Goal: Complete application form

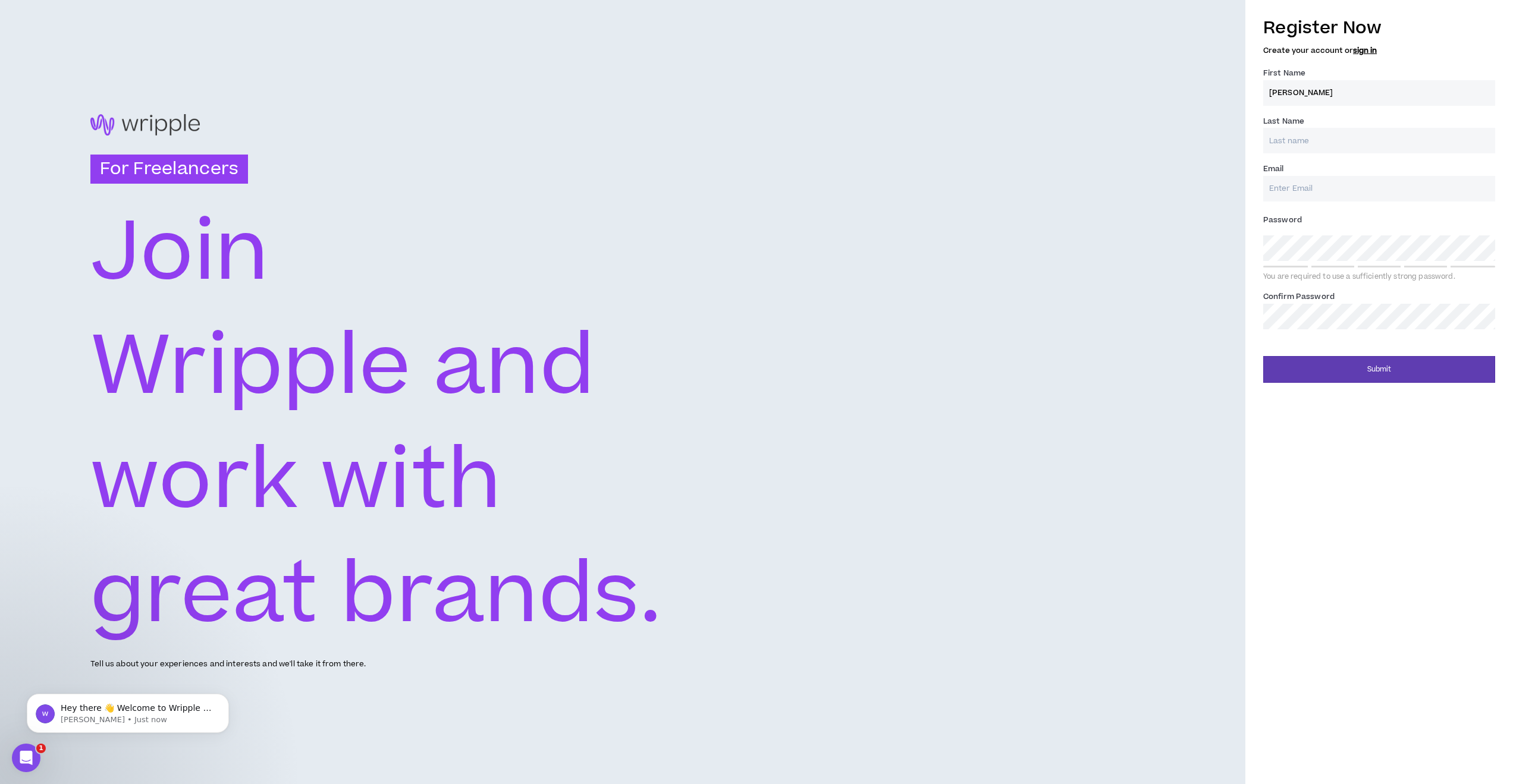
type input "[PERSON_NAME]"
type input "Jartos"
type input "[EMAIL_ADDRESS][DOMAIN_NAME]"
click at [1390, 368] on button "Submit" at bounding box center [1379, 369] width 232 height 26
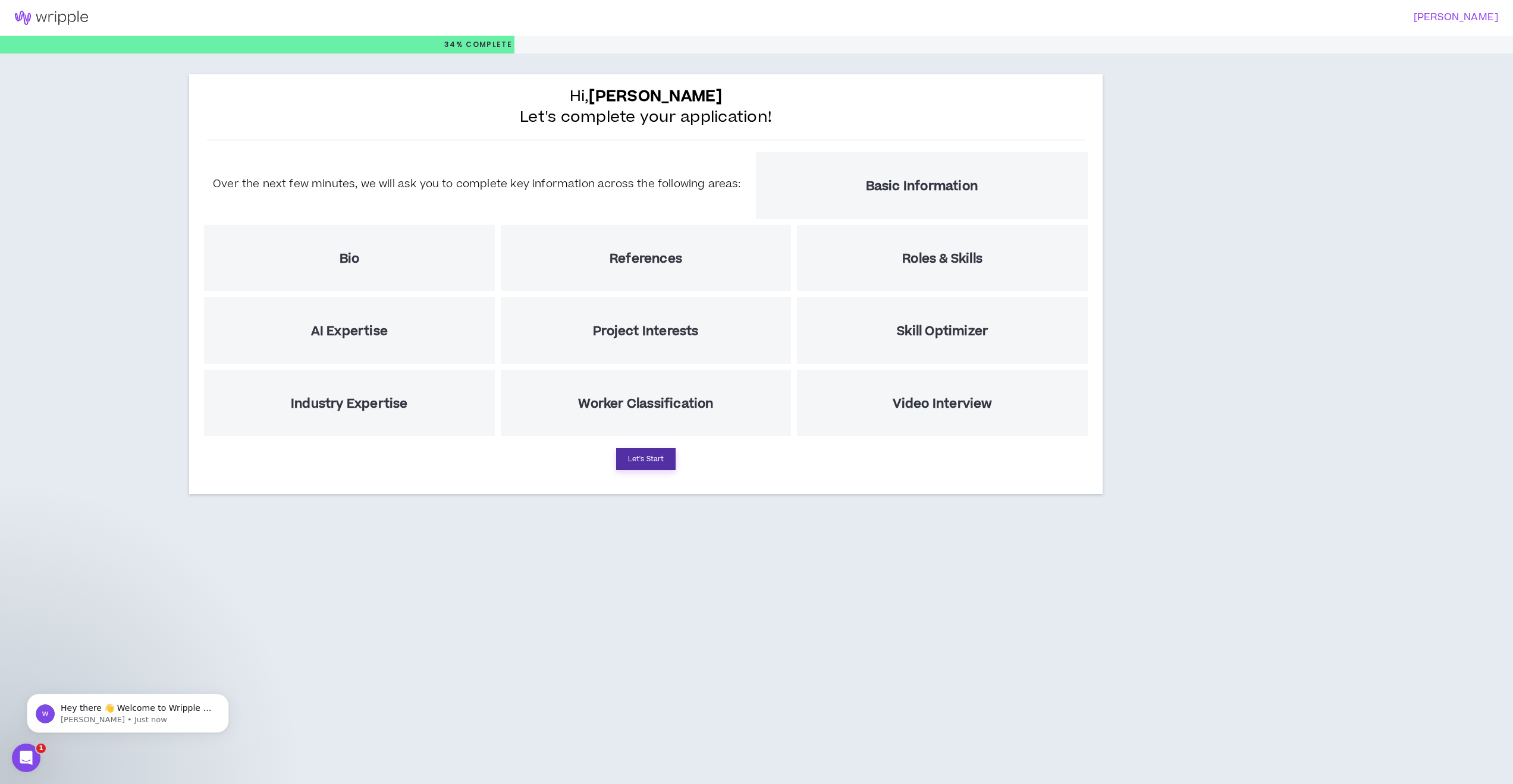
click at [650, 459] on button "Let's Start" at bounding box center [646, 459] width 59 height 22
select select "US"
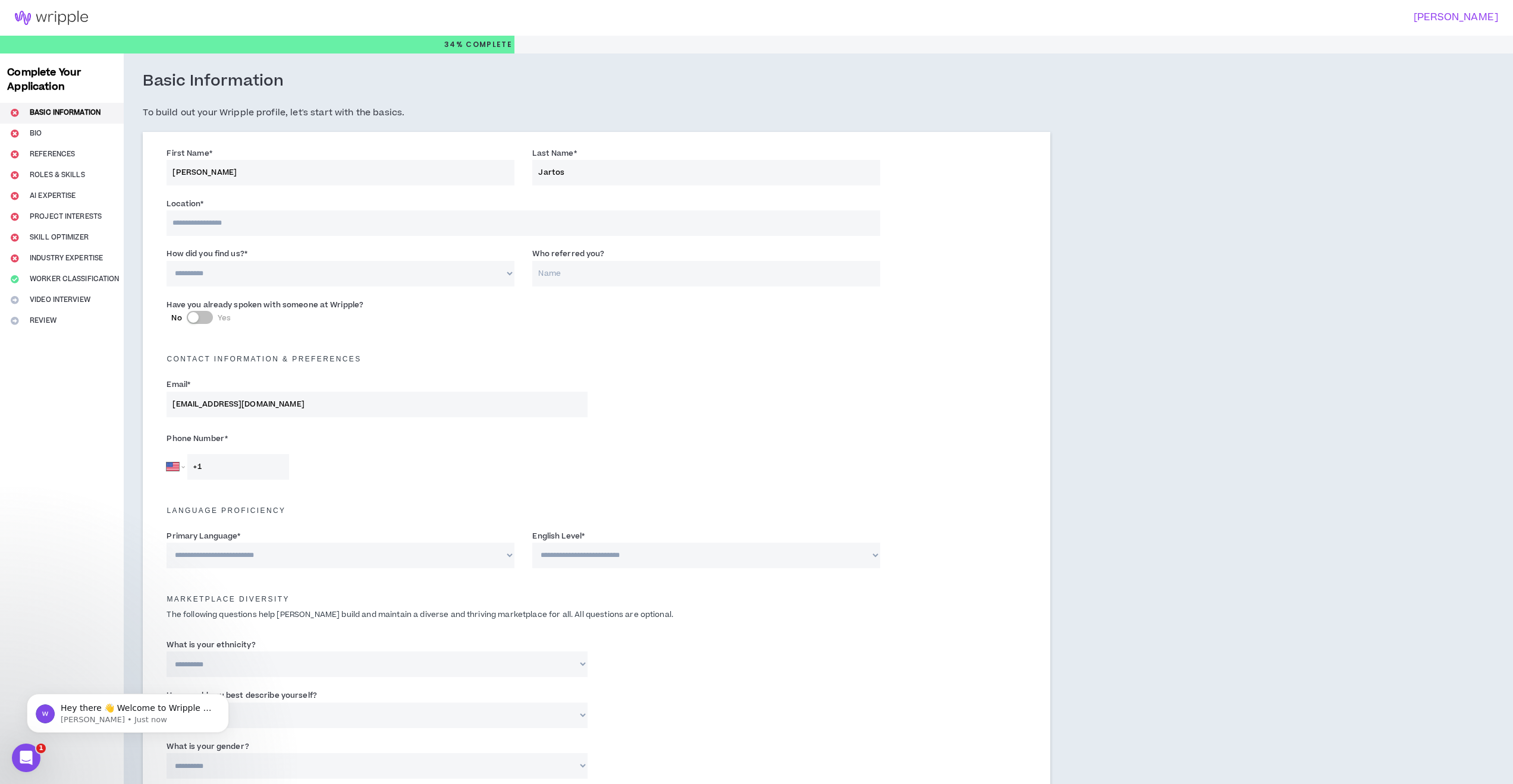
click at [62, 300] on div "Complete Your Application Basic Information Bio References Roles & Skills AI Ex…" at bounding box center [62, 665] width 124 height 1222
click at [230, 224] on input at bounding box center [523, 223] width 714 height 26
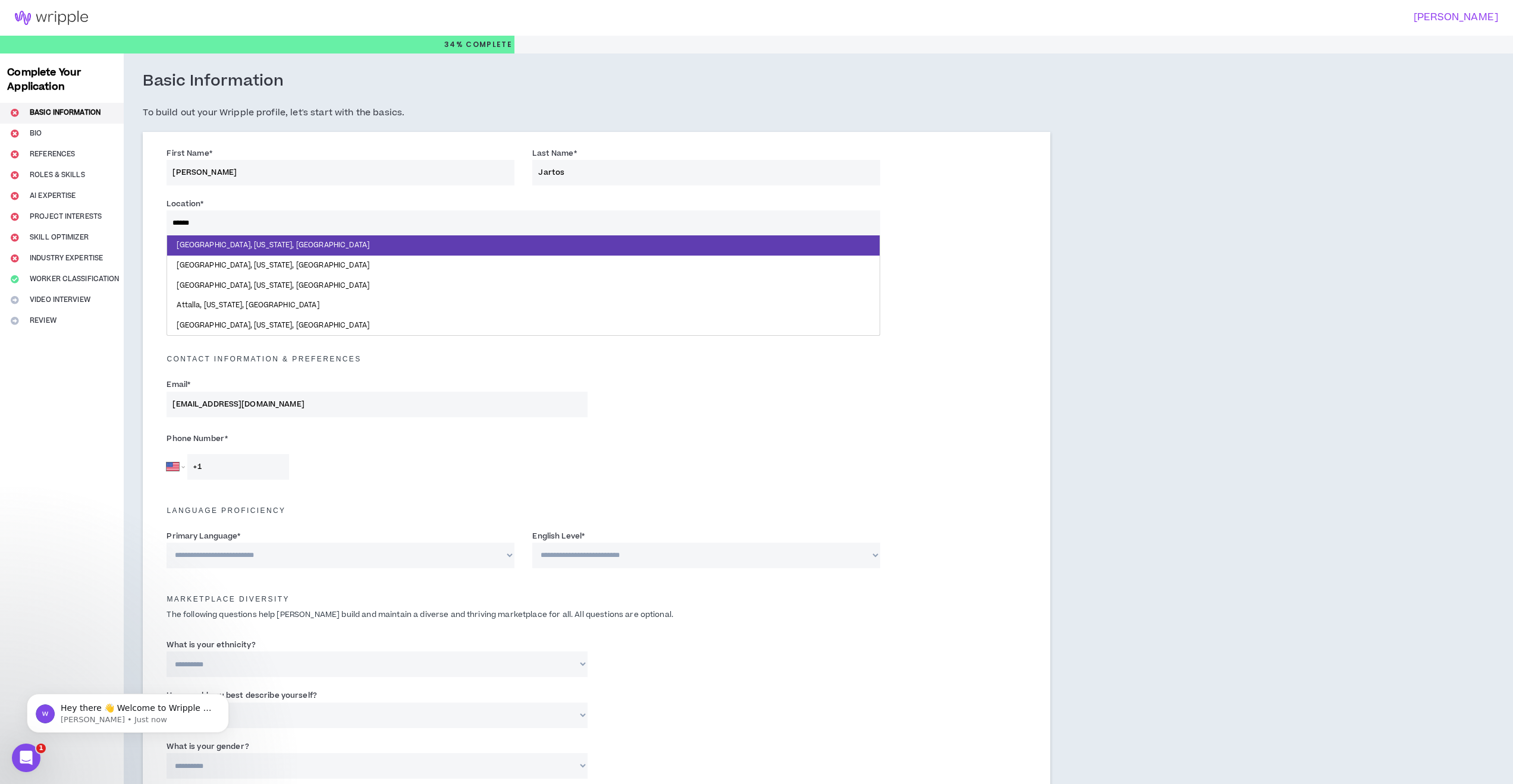
type input "*******"
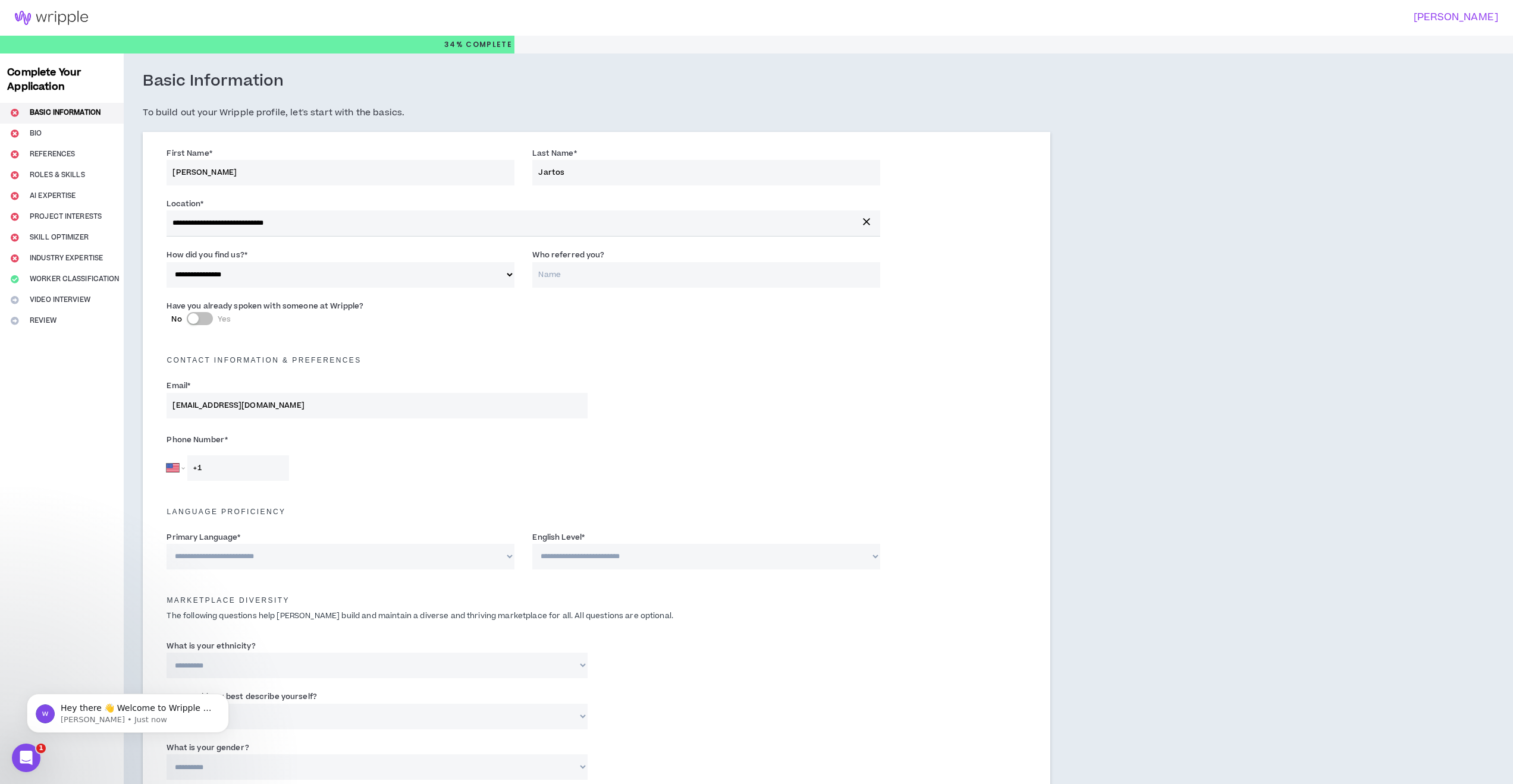
select select "*"
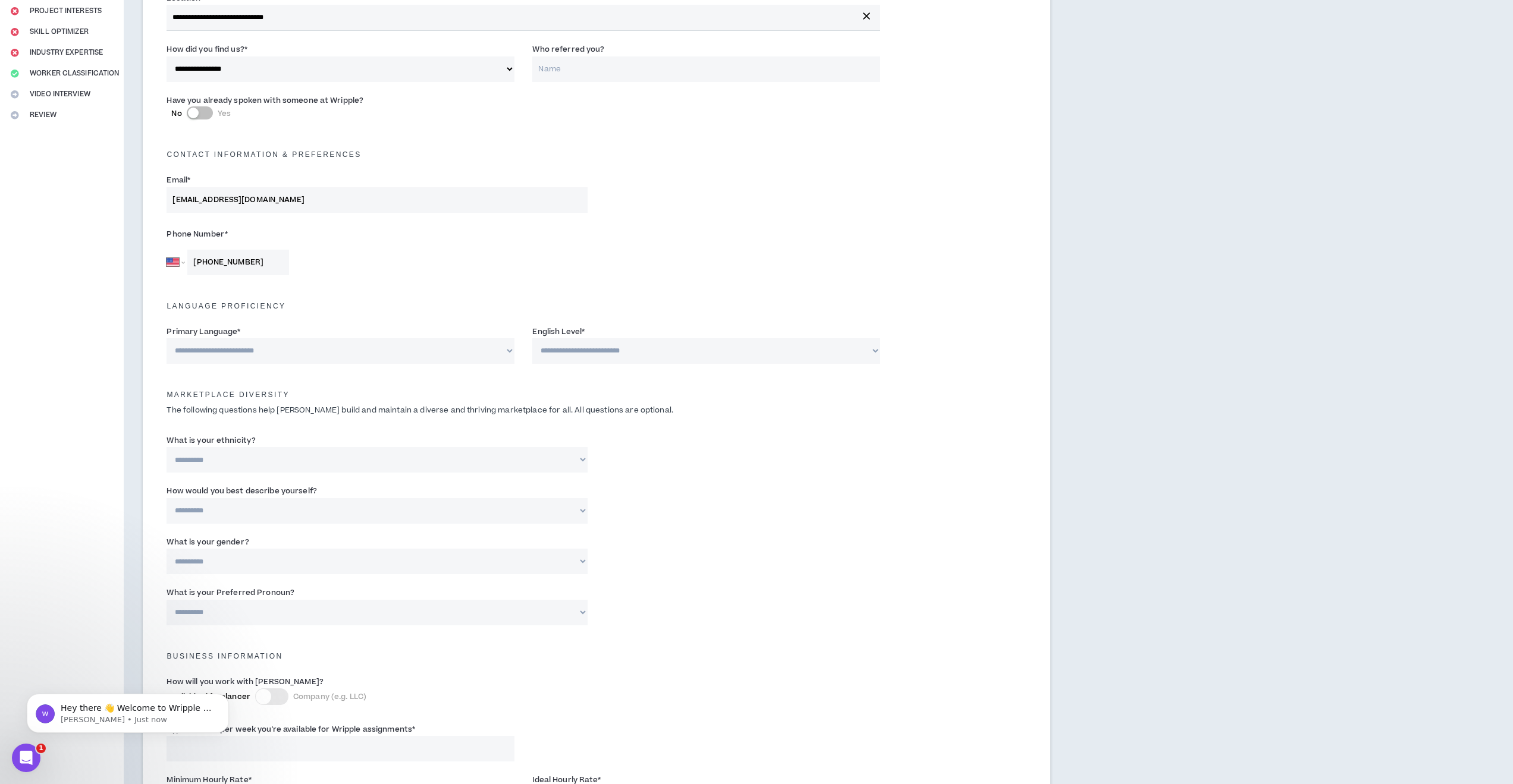
scroll to position [206, 0]
type input "[PHONE_NUMBER]"
select select "*******"
select select "*"
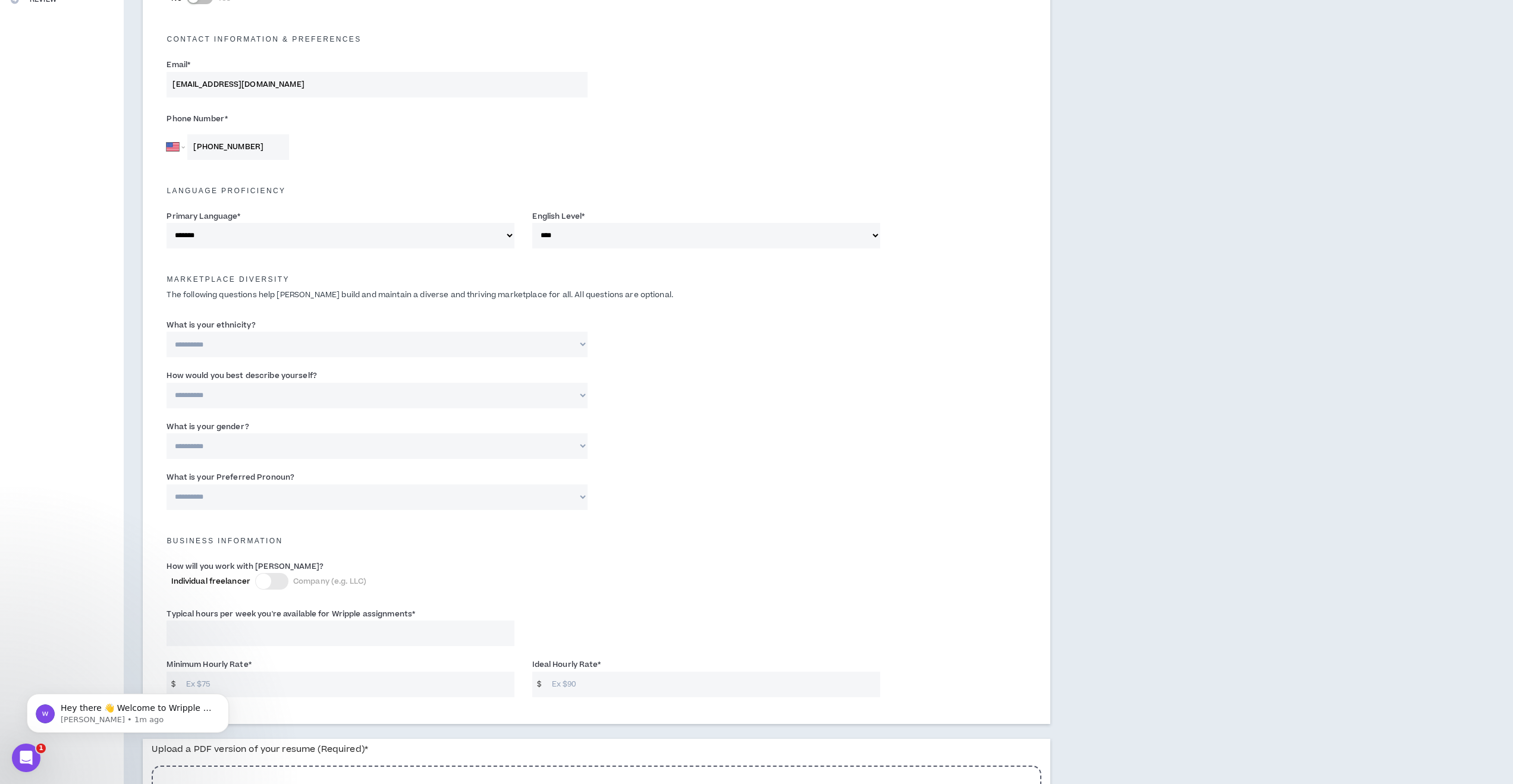
scroll to position [325, 0]
select select "**********"
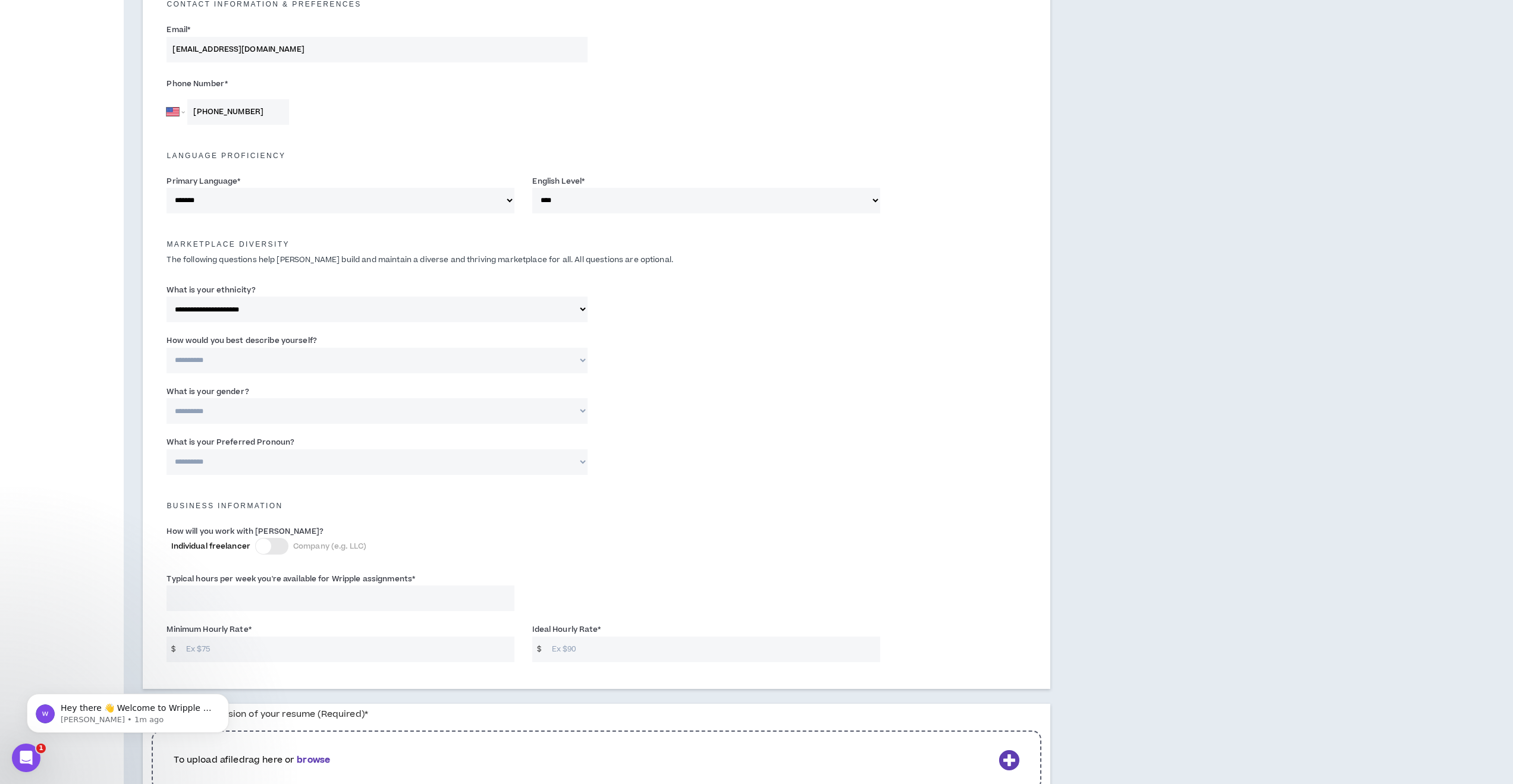
scroll to position [357, 0]
select select "*****"
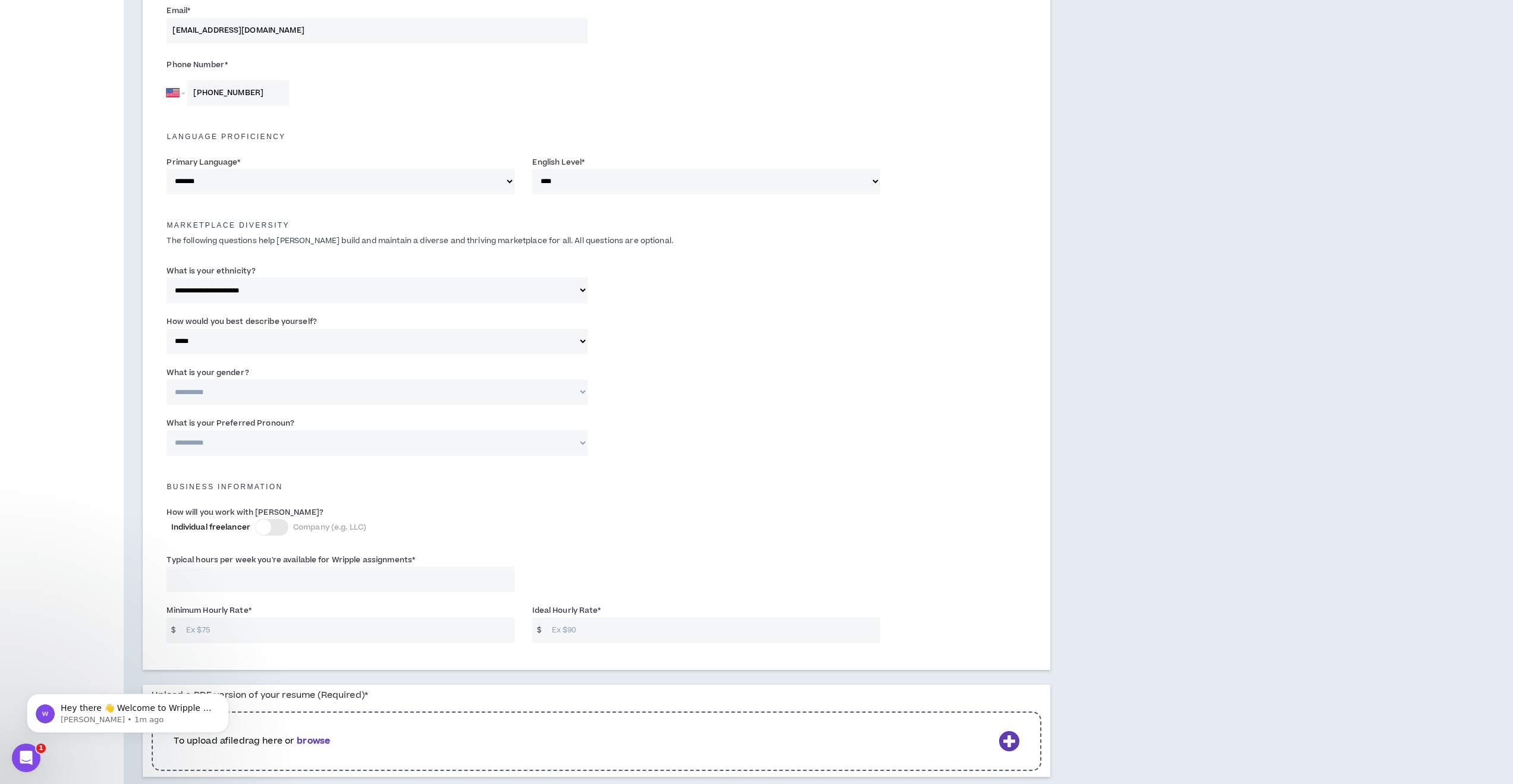
scroll to position [424, 0]
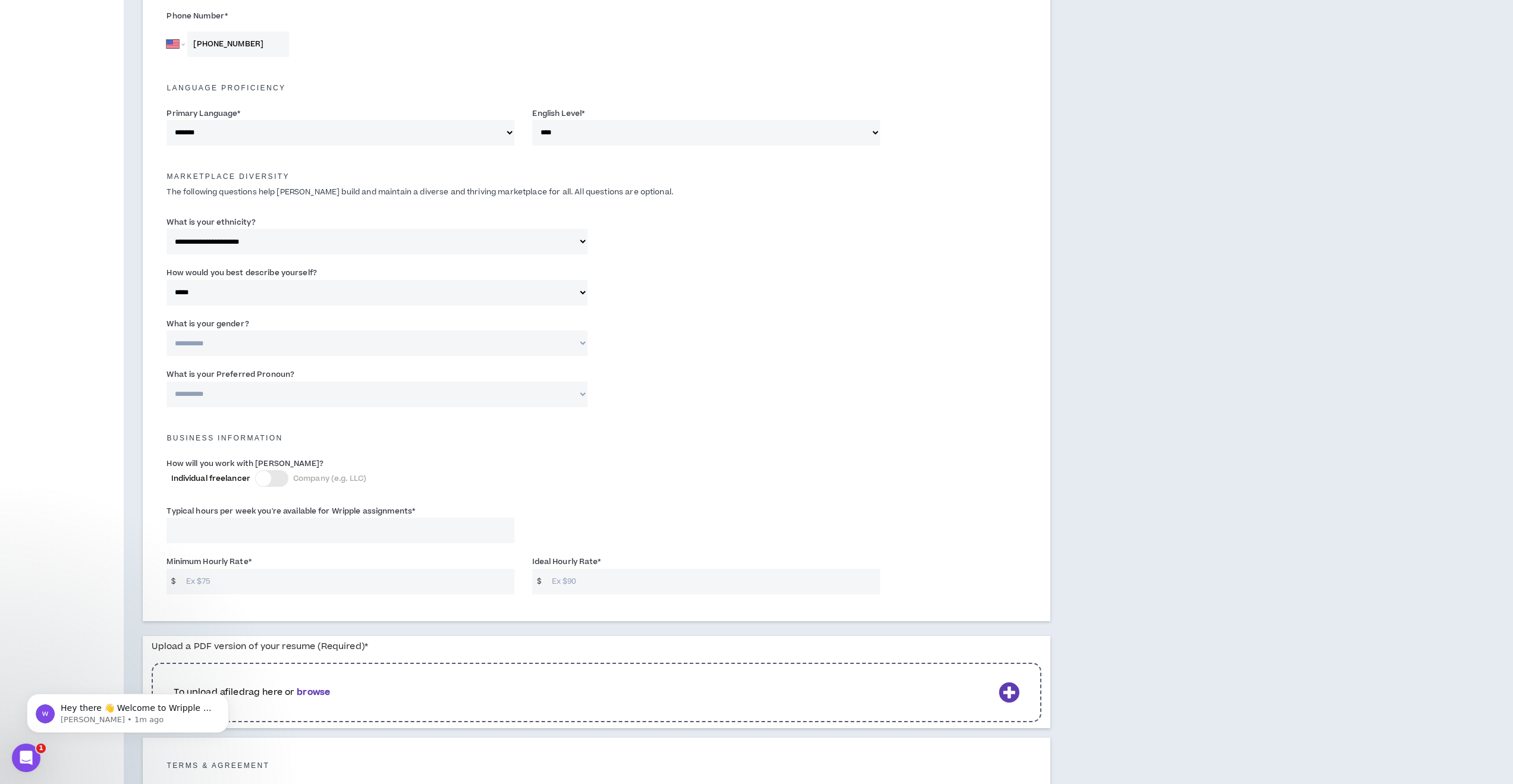
select select "***"
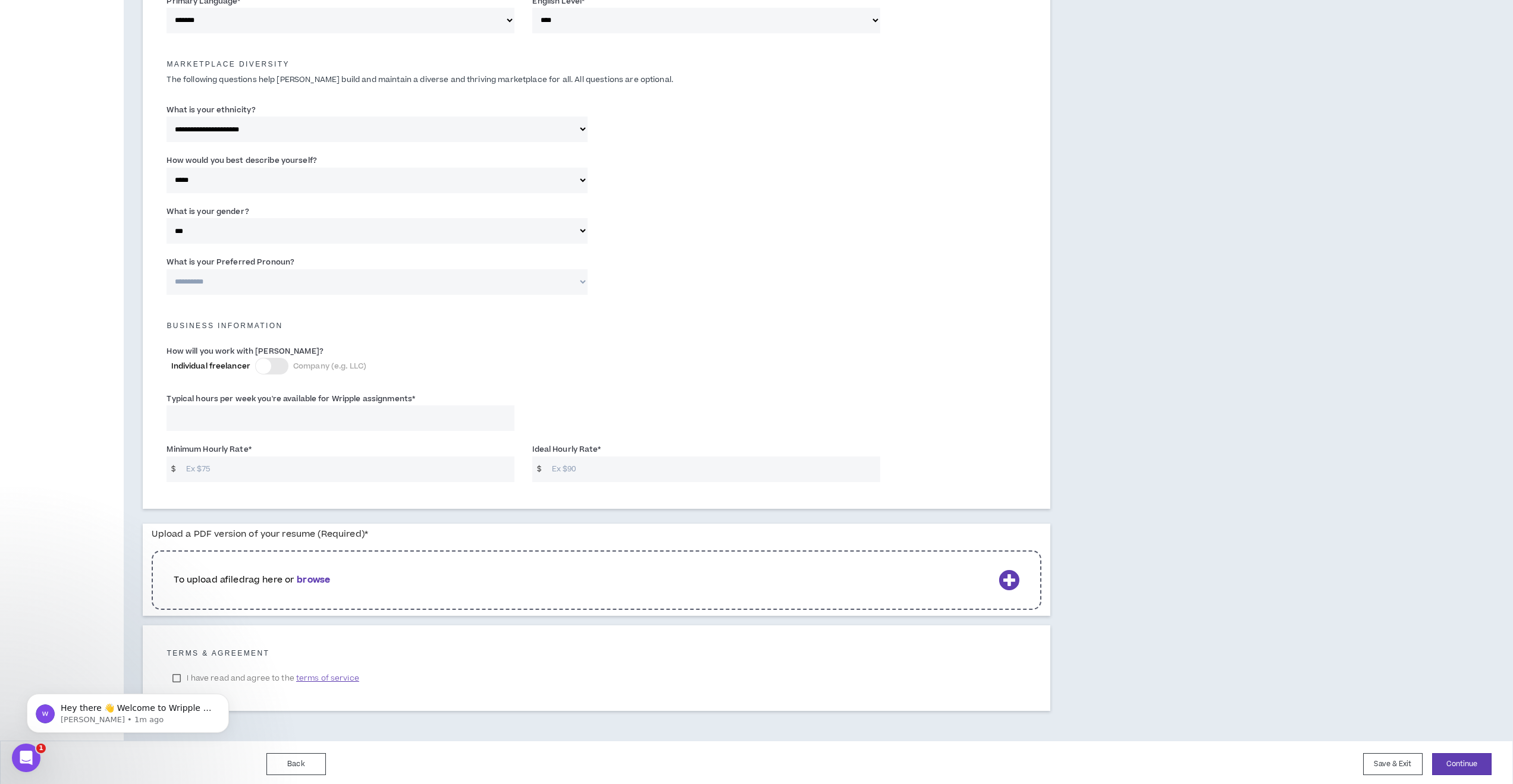
scroll to position [536, 0]
click at [309, 415] on input "Typical hours per week you're available for Wripple assignments *" at bounding box center [341, 419] width 348 height 26
type input "40"
click at [284, 466] on input "Minimum Hourly Rate *" at bounding box center [348, 470] width 335 height 26
type input "65"
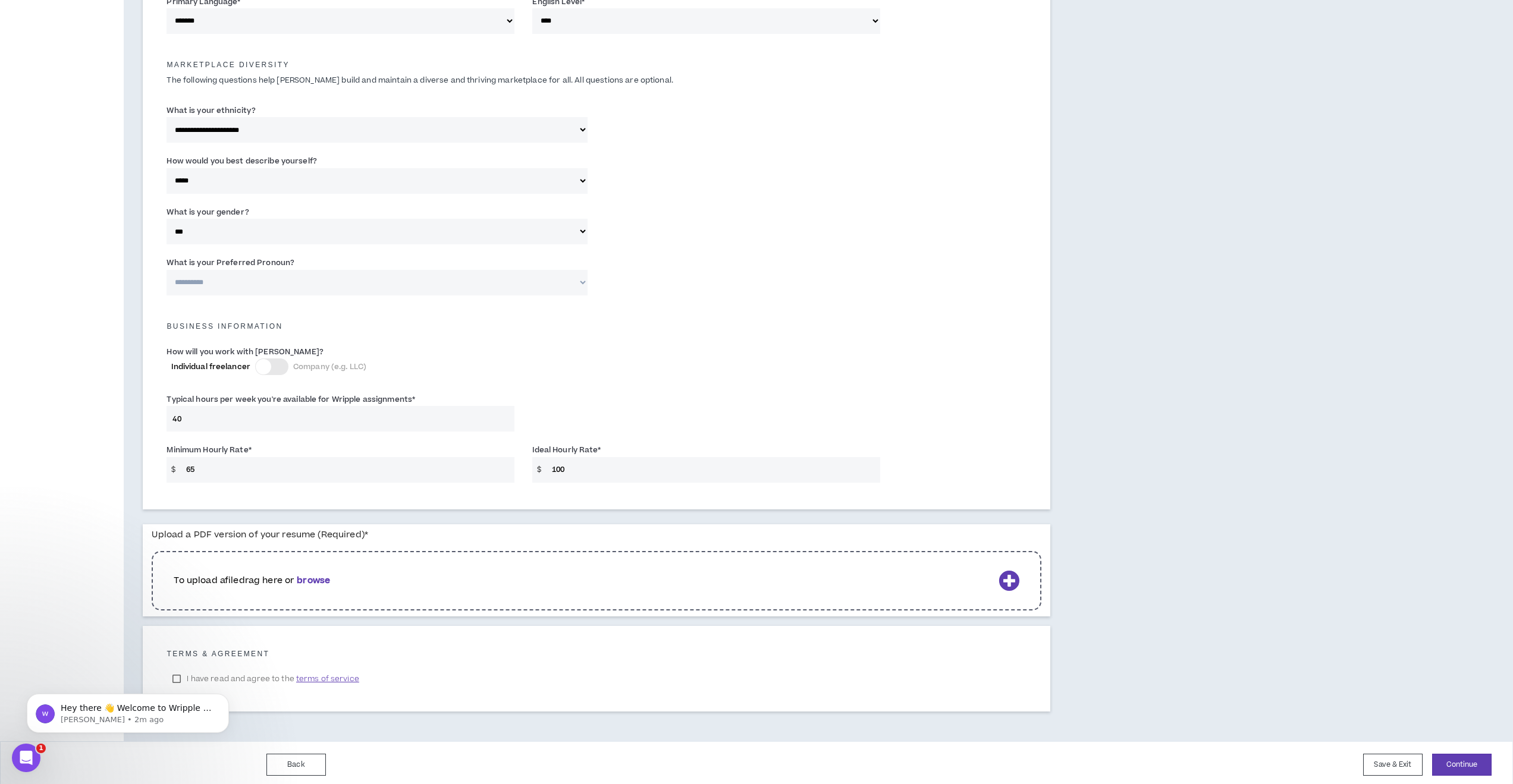
type input "100"
click at [323, 576] on b "browse" at bounding box center [313, 580] width 34 height 12
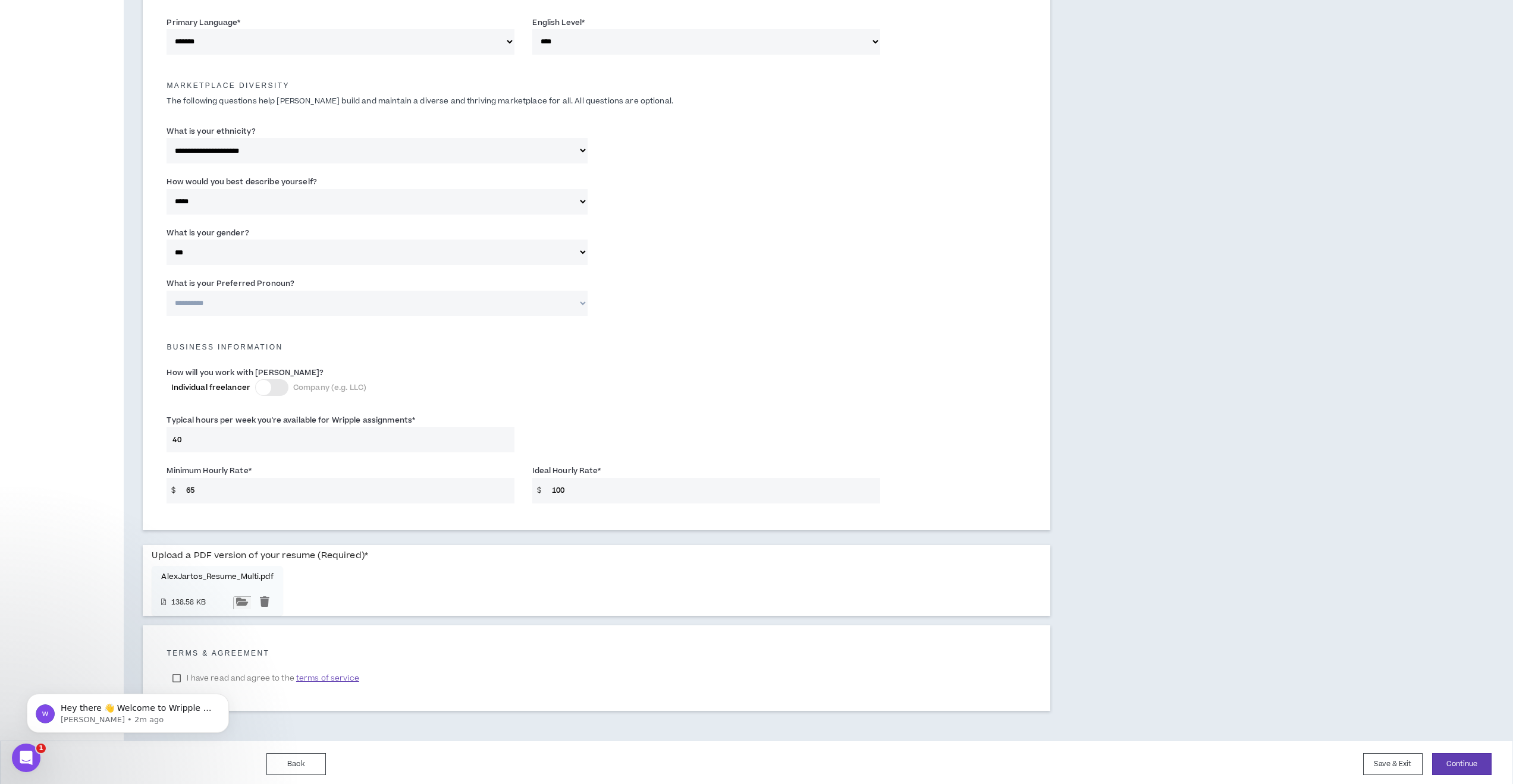
scroll to position [514, 0]
click at [222, 674] on body "Hey there 👋 Welcome to Wripple 🙌 Take a look around! If you have any questions,…" at bounding box center [127, 710] width 228 height 74
click at [177, 675] on body "Hey there 👋 Welcome to Wripple 🙌 Take a look around! If you have any questions,…" at bounding box center [127, 710] width 228 height 74
click at [175, 675] on body "Hey there 👋 Welcome to Wripple 🙌 Take a look around! If you have any questions,…" at bounding box center [127, 710] width 228 height 74
click at [219, 675] on body "Hey there 👋 Welcome to Wripple 🙌 Take a look around! If you have any questions,…" at bounding box center [127, 710] width 228 height 74
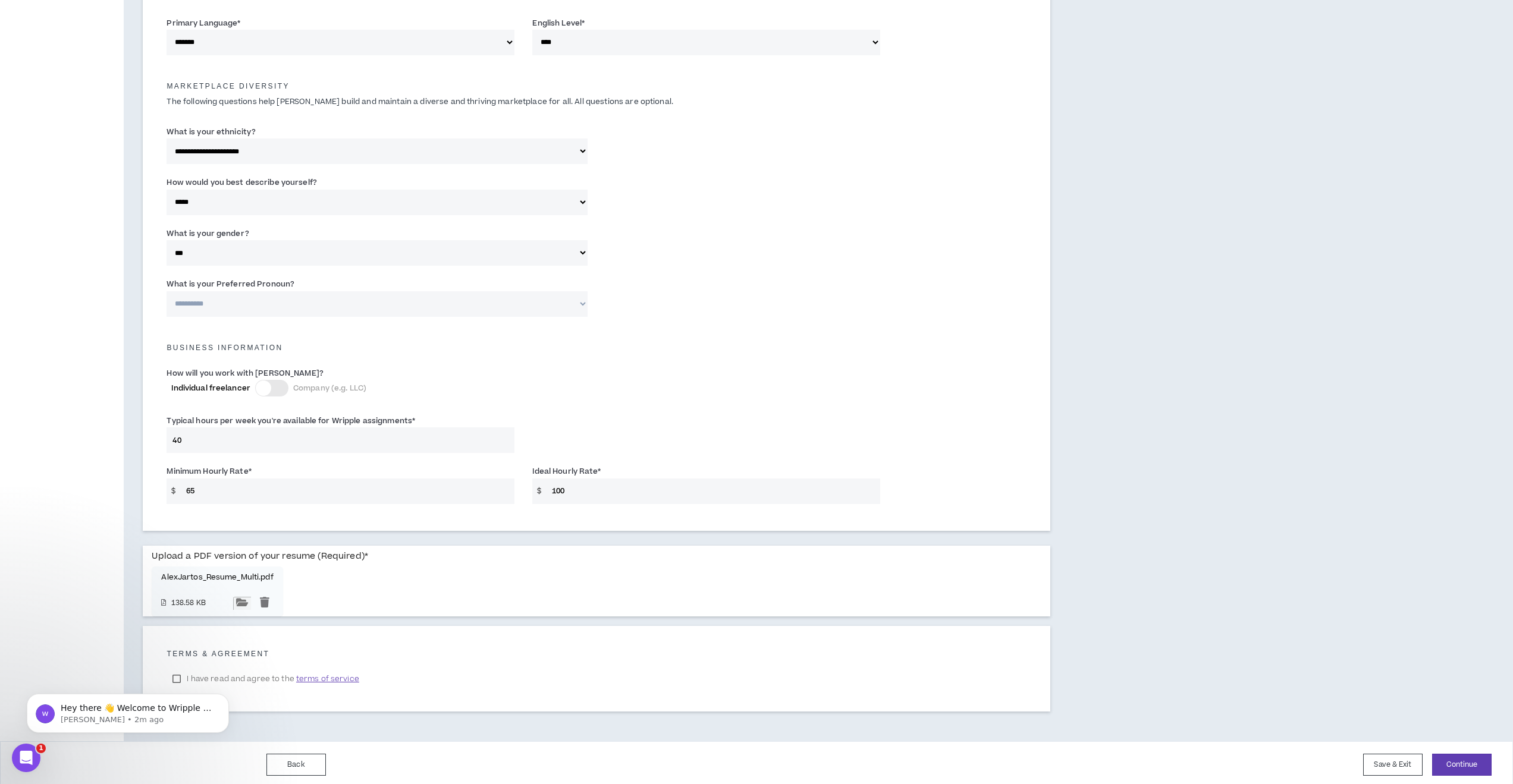
click at [251, 610] on input "file" at bounding box center [242, 603] width 18 height 13
click at [176, 676] on body "Hey there 👋 Welcome to Wripple 🙌 Take a look around! If you have any questions,…" at bounding box center [127, 710] width 228 height 74
click at [326, 676] on span "terms of service" at bounding box center [328, 679] width 63 height 12
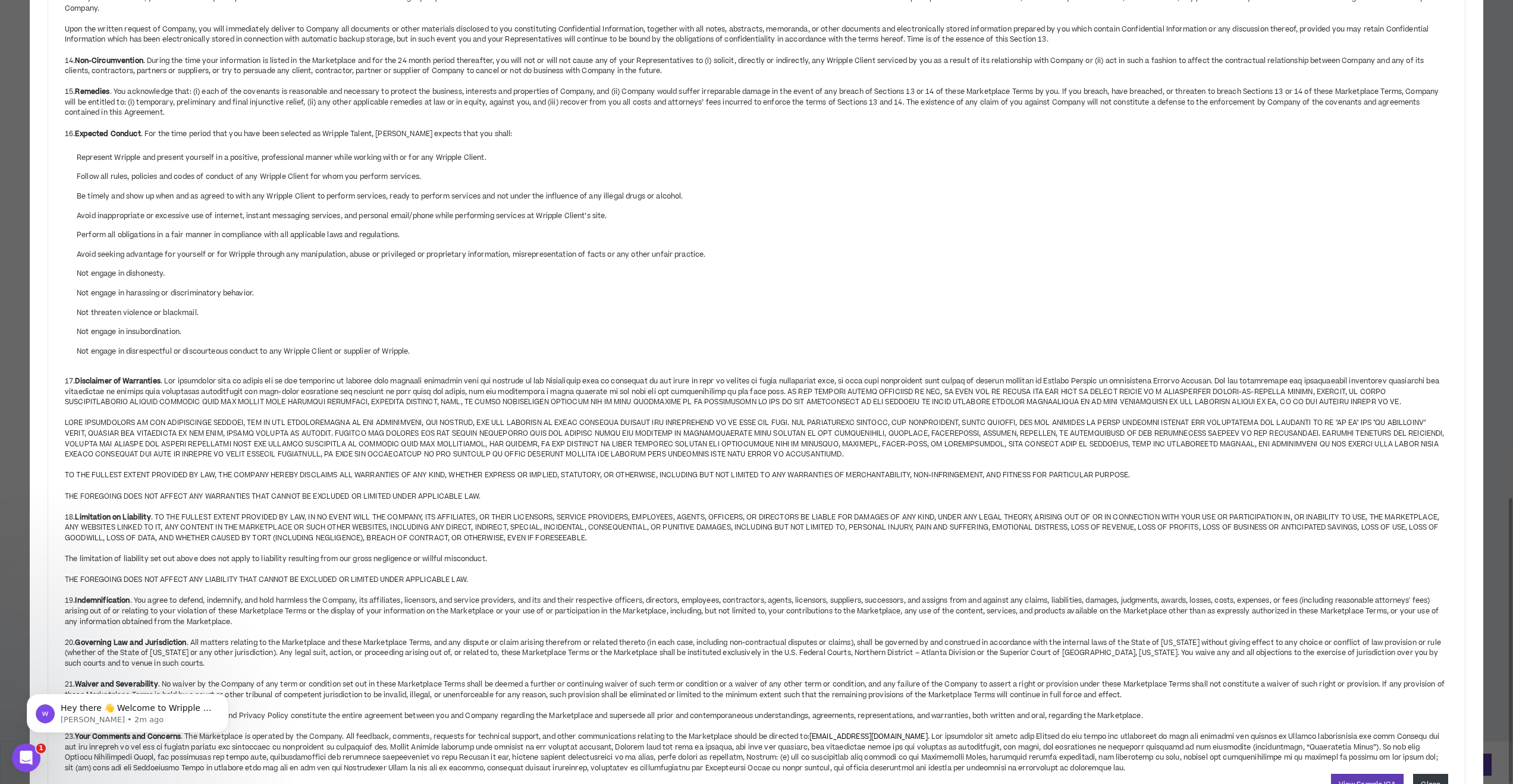
click at [1446, 774] on button "Close" at bounding box center [1431, 785] width 35 height 22
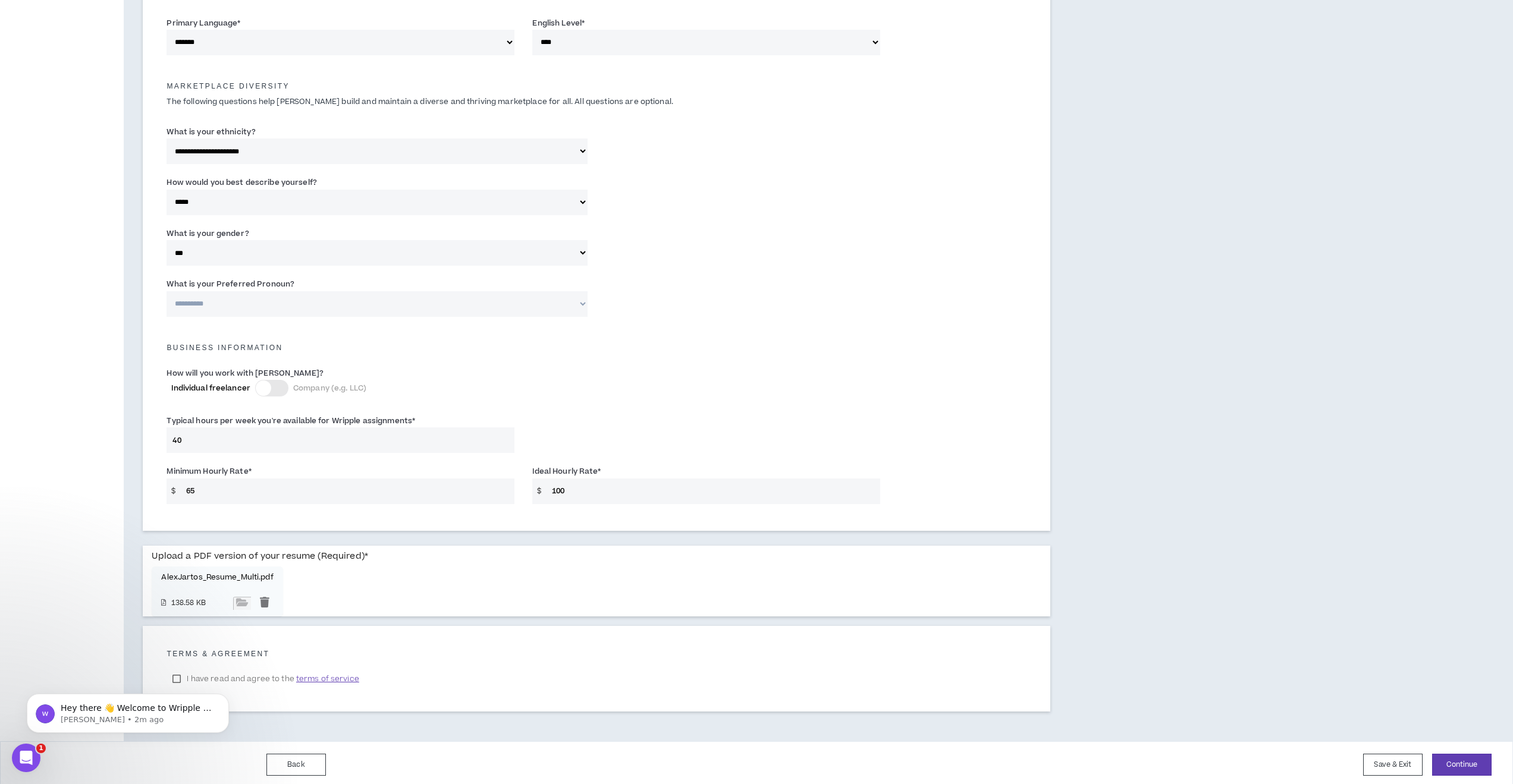
click at [175, 674] on body "Hey there 👋 Welcome to Wripple 🙌 Take a look around! If you have any questions,…" at bounding box center [127, 710] width 228 height 74
click at [24, 760] on icon "Open Intercom Messenger" at bounding box center [24, 756] width 19 height 19
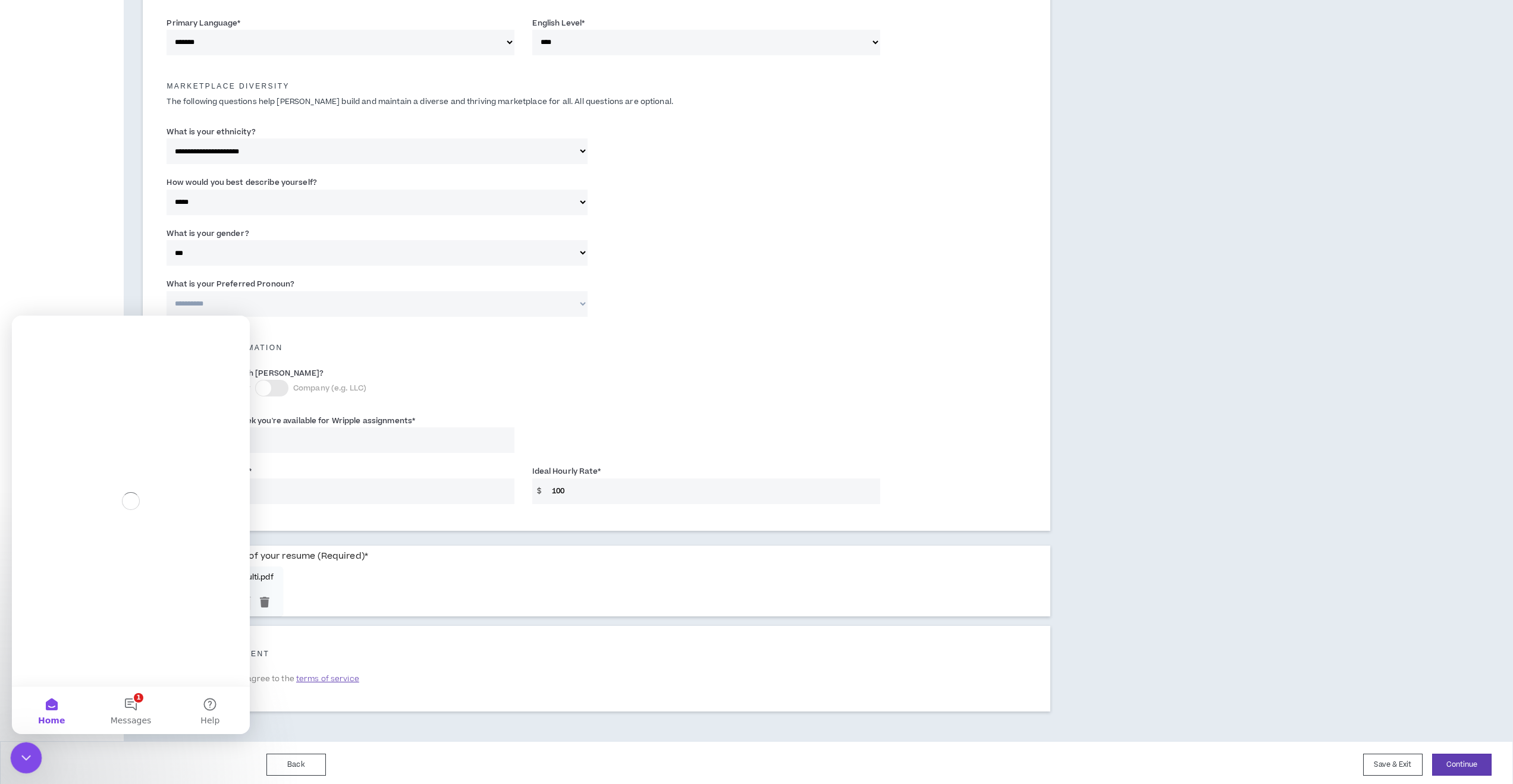
scroll to position [0, 0]
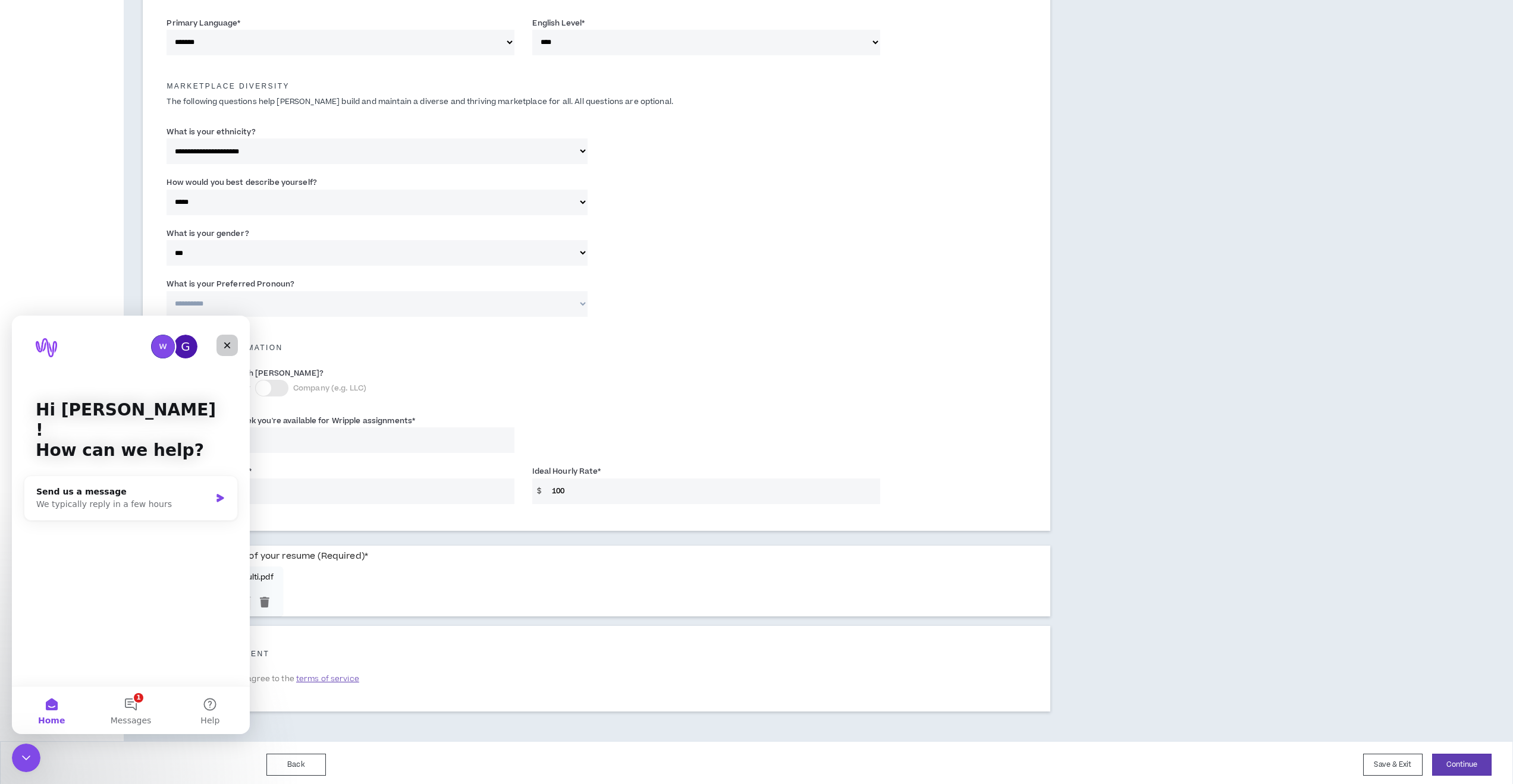
click at [227, 347] on icon "Close" at bounding box center [227, 346] width 6 height 6
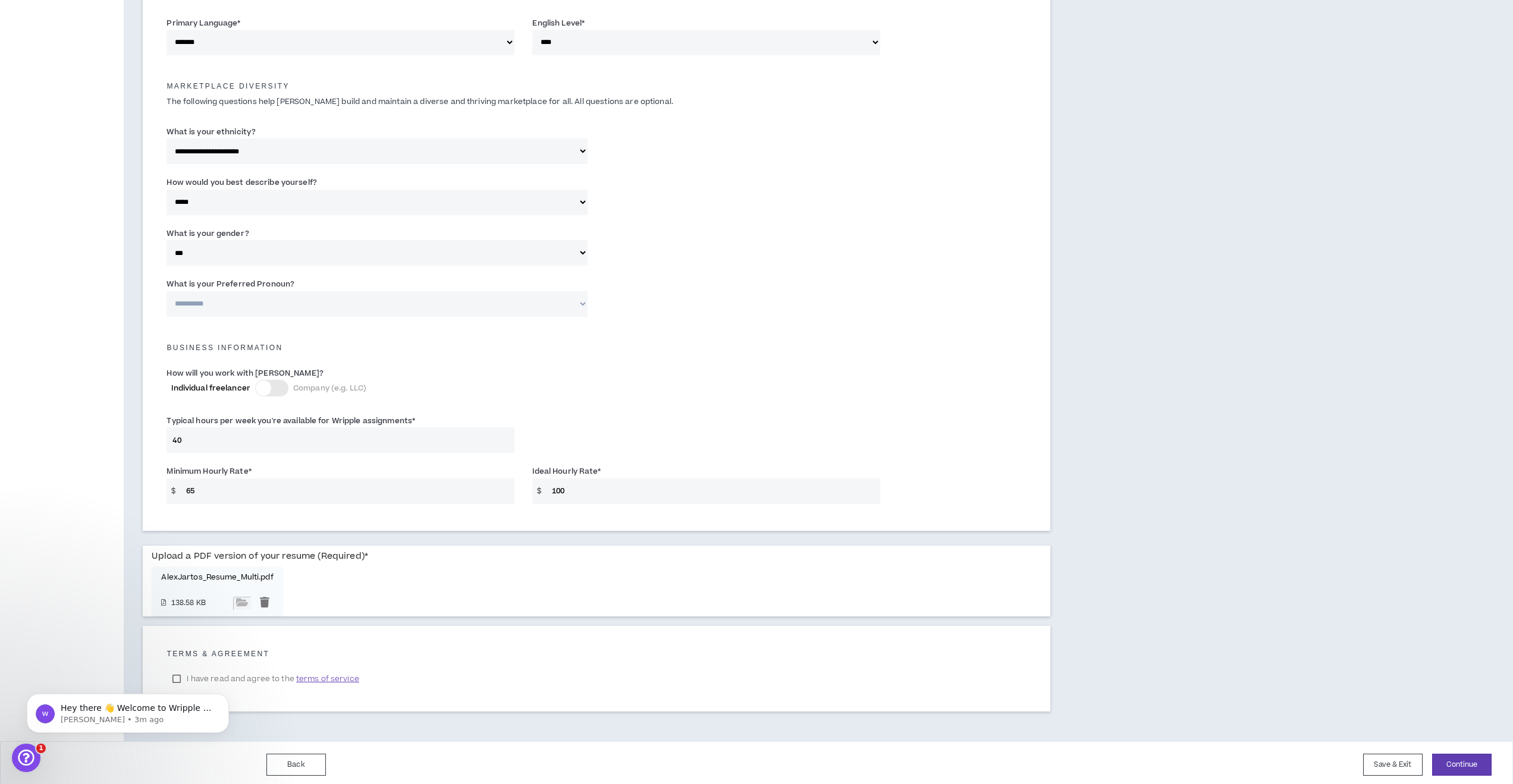
click at [175, 677] on body "Hey there 👋 Welcome to Wripple 🙌 Take a look around! If you have any questions,…" at bounding box center [127, 710] width 228 height 74
select select "**********"
click at [230, 674] on body "Hey there 👋 Welcome to Wripple 🙌 Take a look around! If you have any questions,…" at bounding box center [127, 710] width 228 height 74
click at [177, 674] on body "Hey there 👋 Welcome to Wripple 🙌 Take a look around! If you have any questions,…" at bounding box center [127, 710] width 228 height 74
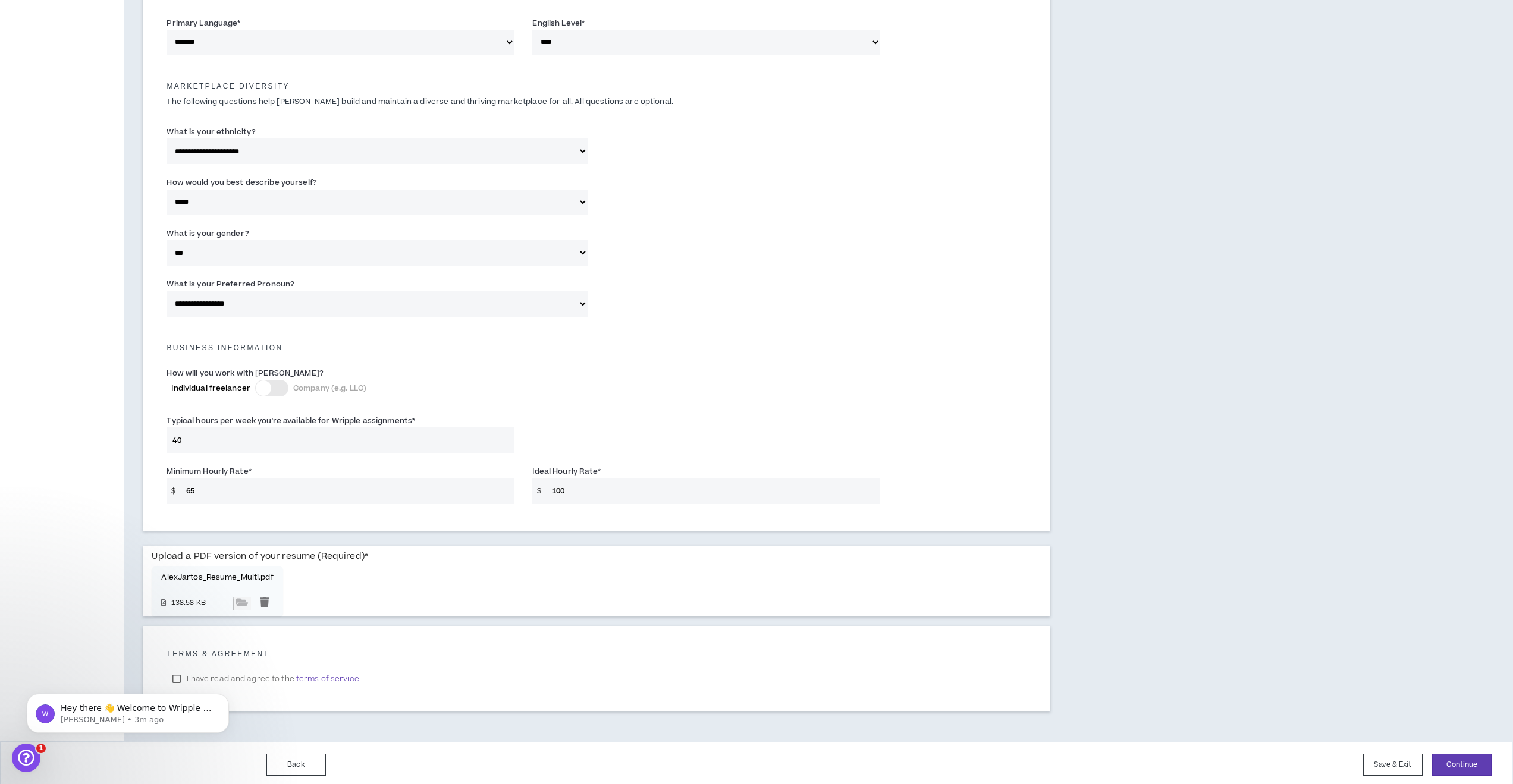
click at [175, 674] on body "Hey there 👋 Welcome to Wripple 🙌 Take a look around! If you have any questions,…" at bounding box center [127, 710] width 228 height 74
click at [1454, 761] on button "Continue" at bounding box center [1461, 765] width 59 height 22
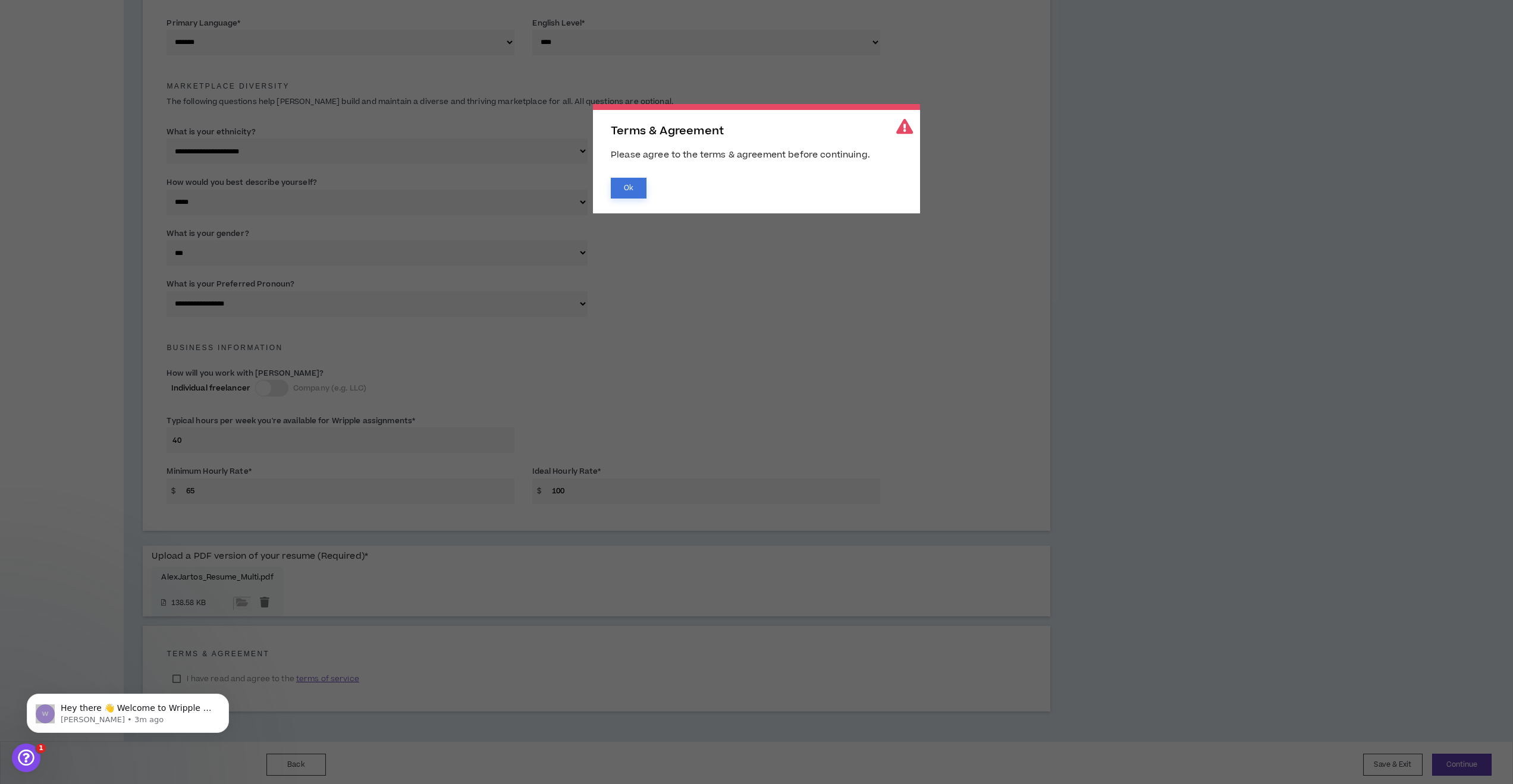
click at [622, 187] on button "Ok" at bounding box center [629, 188] width 36 height 21
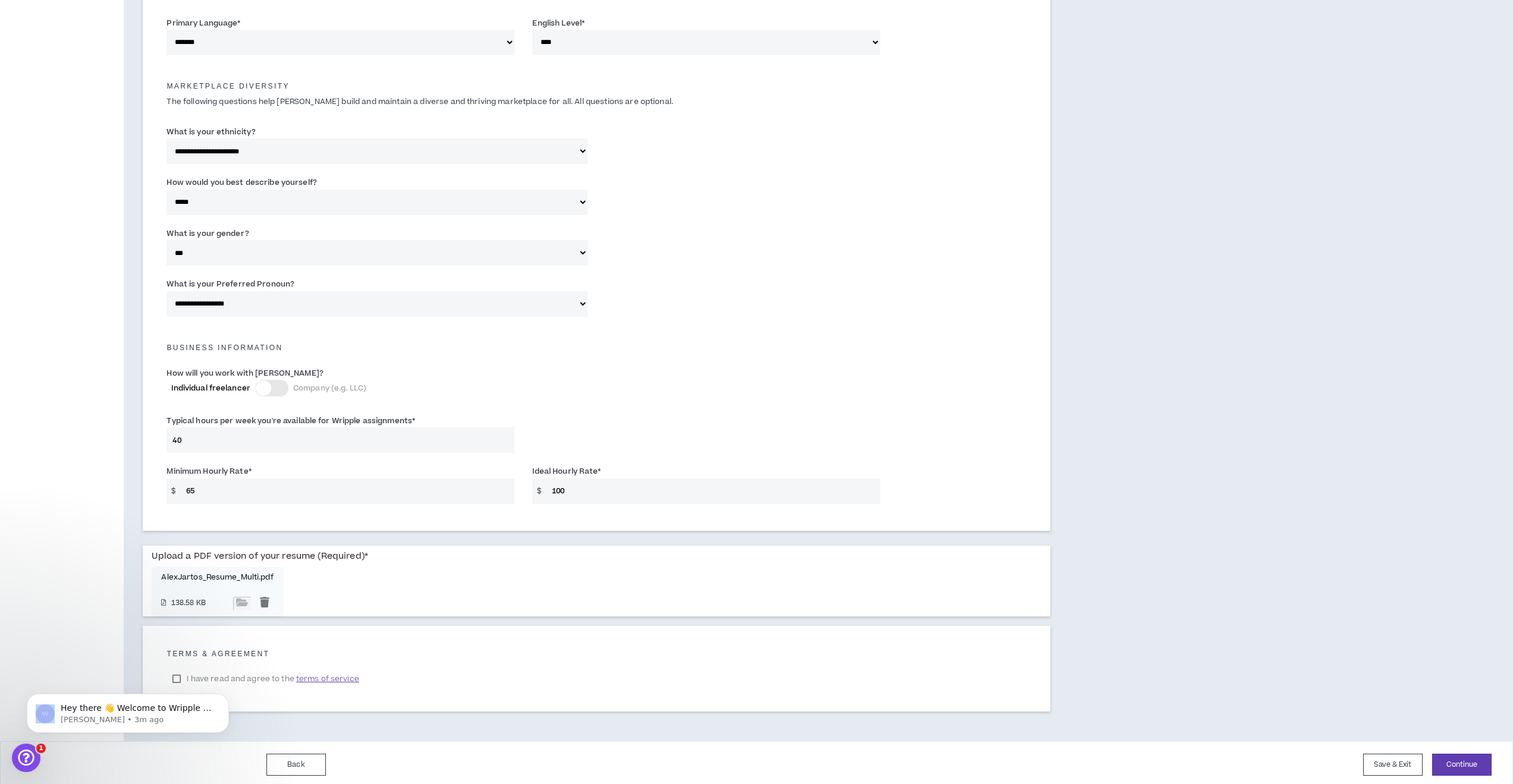
click at [175, 674] on body "Hey there 👋 Welcome to Wripple 🙌 Take a look around! If you have any questions,…" at bounding box center [127, 710] width 228 height 74
click at [176, 675] on body "Hey there 👋 Welcome to Wripple 🙌 Take a look around! If you have any questions,…" at bounding box center [127, 710] width 228 height 74
drag, startPoint x: 176, startPoint y: 675, endPoint x: 220, endPoint y: 674, distance: 44.0
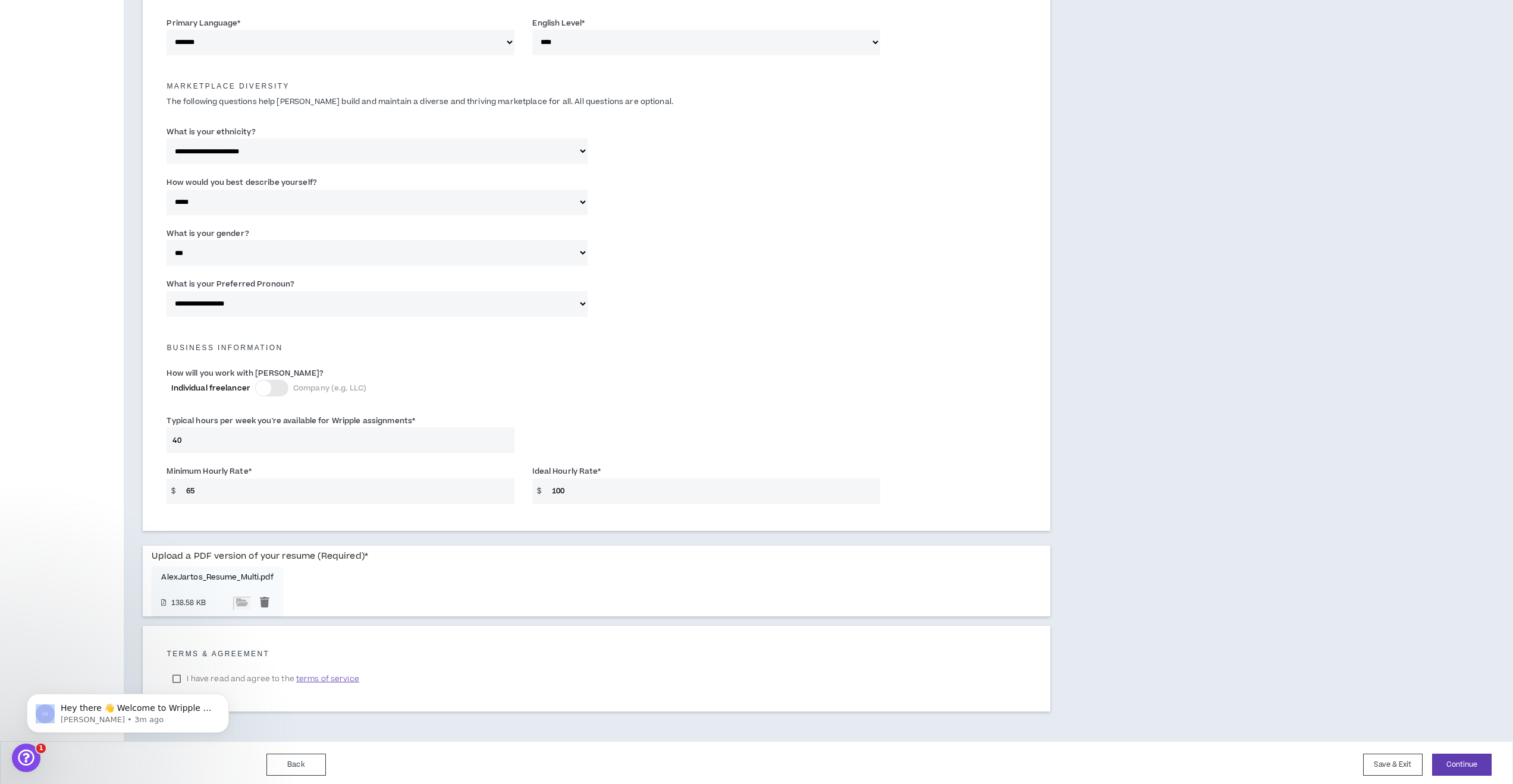
click at [195, 675] on body "Hey there 👋 Welcome to Wripple 🙌 Take a look around! If you have any questions,…" at bounding box center [127, 710] width 228 height 74
click at [220, 674] on body "Hey there 👋 Welcome to Wripple 🙌 Take a look around! If you have any questions,…" at bounding box center [127, 710] width 228 height 74
drag, startPoint x: 220, startPoint y: 674, endPoint x: 245, endPoint y: 674, distance: 25.0
click at [223, 674] on body "Hey there 👋 Welcome to Wripple 🙌 Take a look around! If you have any questions,…" at bounding box center [127, 710] width 228 height 74
click at [245, 674] on html "Hey there 👋 Welcome to Wripple 🙌 Take a look around! If you have any questions,…" at bounding box center [127, 710] width 238 height 83
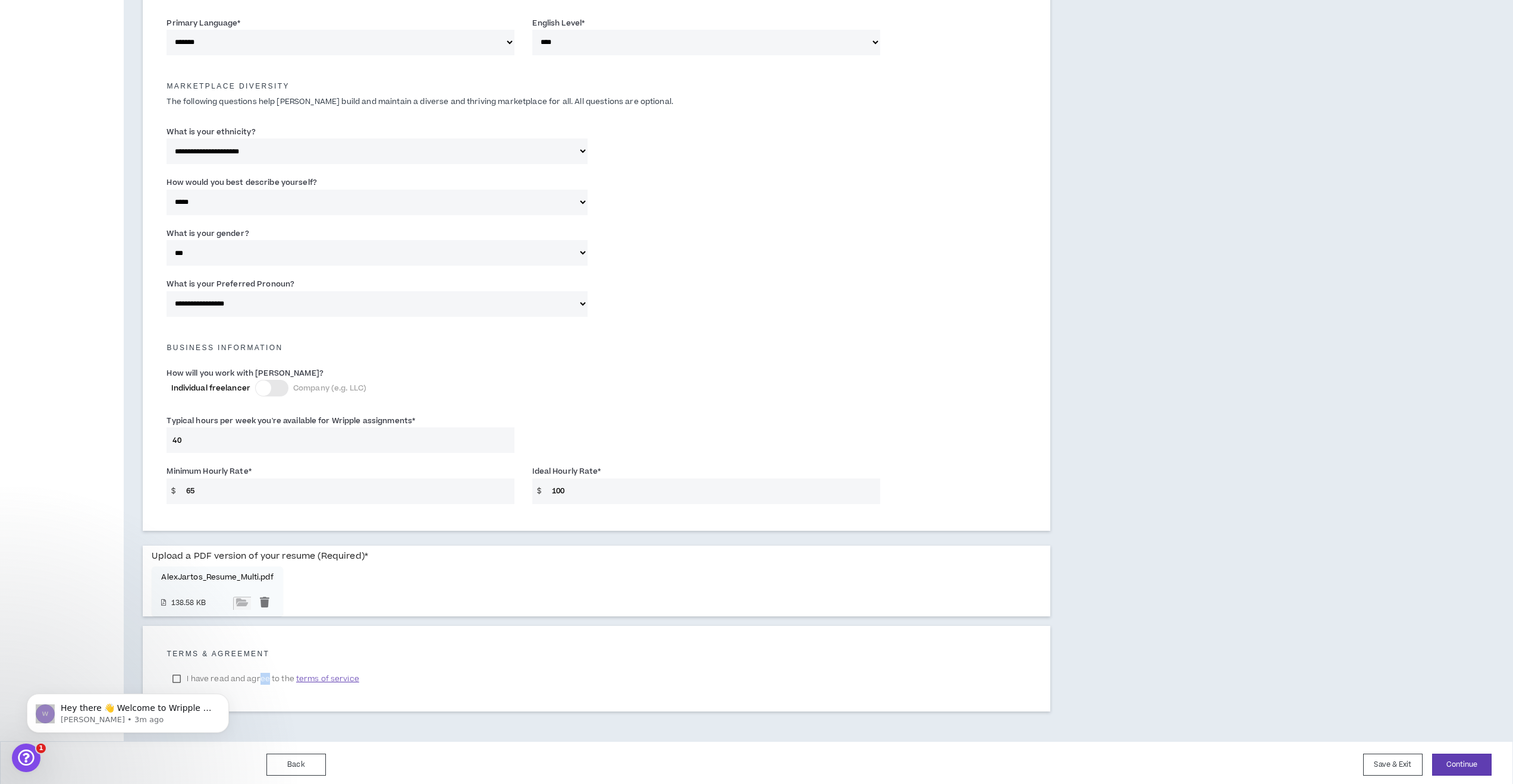
click at [271, 675] on label "I have read and agree to the terms of service" at bounding box center [266, 679] width 198 height 18
drag, startPoint x: 281, startPoint y: 674, endPoint x: 298, endPoint y: 673, distance: 17.0
click at [282, 674] on label "I have read and agree to the terms of service" at bounding box center [266, 679] width 198 height 18
click at [312, 674] on span "terms of service" at bounding box center [328, 679] width 63 height 12
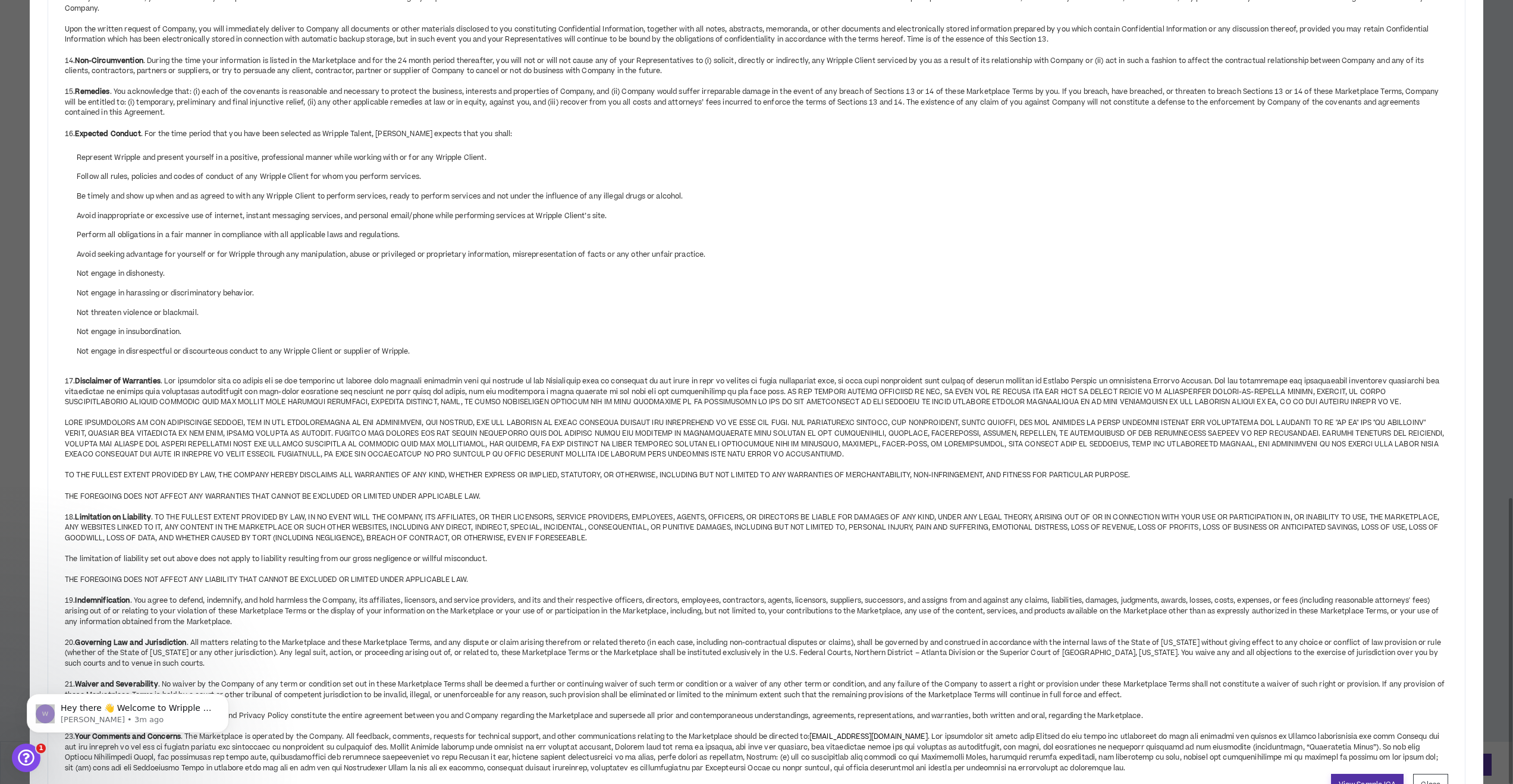
click at [1363, 774] on link "View Sample ICA" at bounding box center [1368, 785] width 73 height 22
click at [1431, 774] on button "Close" at bounding box center [1431, 785] width 35 height 22
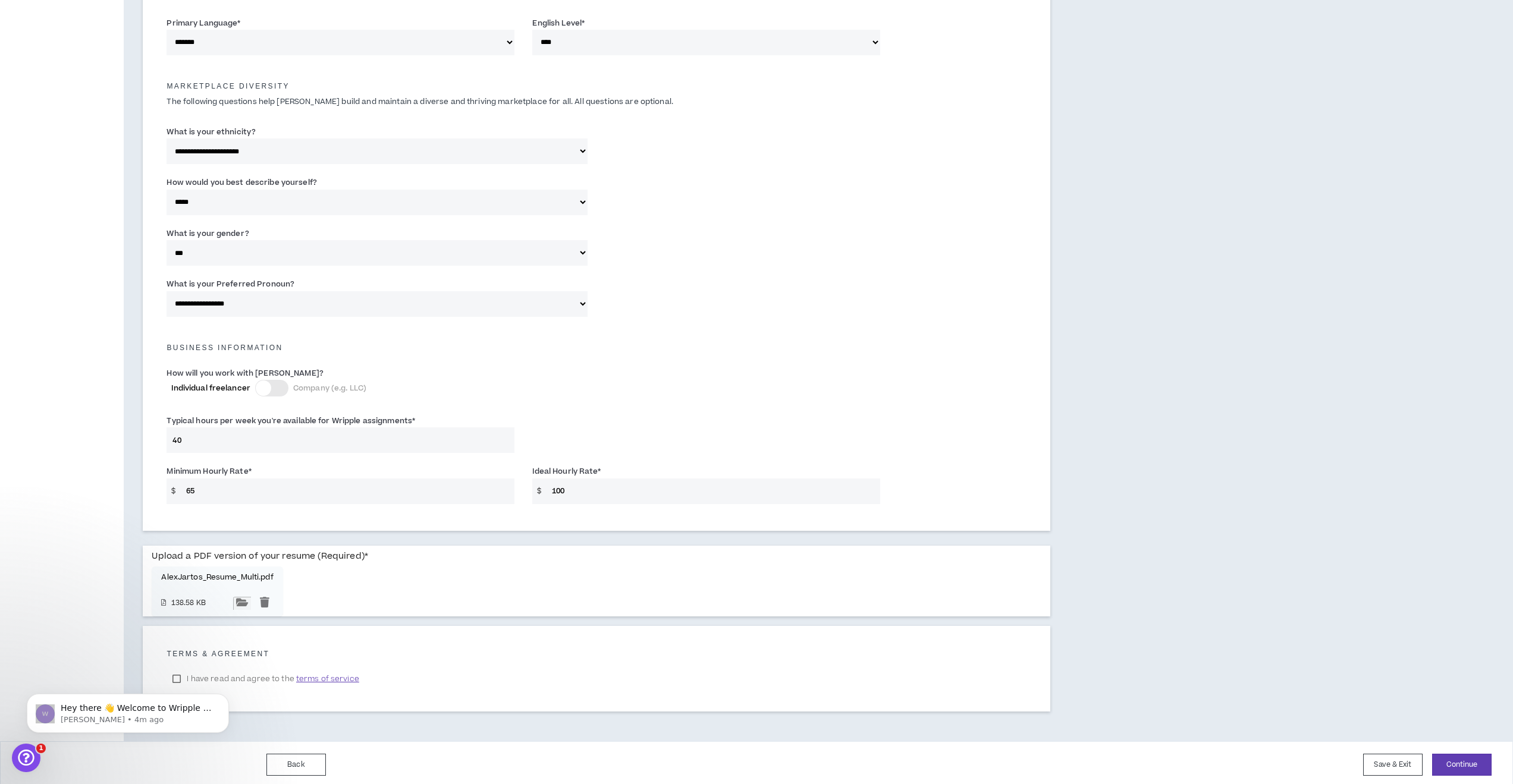
click at [251, 610] on input "file" at bounding box center [242, 603] width 18 height 13
click at [175, 674] on body "Hey there 👋 Welcome to Wripple 🙌 Take a look around! If you have any questions,…" at bounding box center [127, 710] width 228 height 74
drag, startPoint x: 847, startPoint y: 652, endPoint x: 853, endPoint y: 657, distance: 7.8
click at [847, 652] on h5 "Terms & Agreement" at bounding box center [597, 654] width 860 height 9
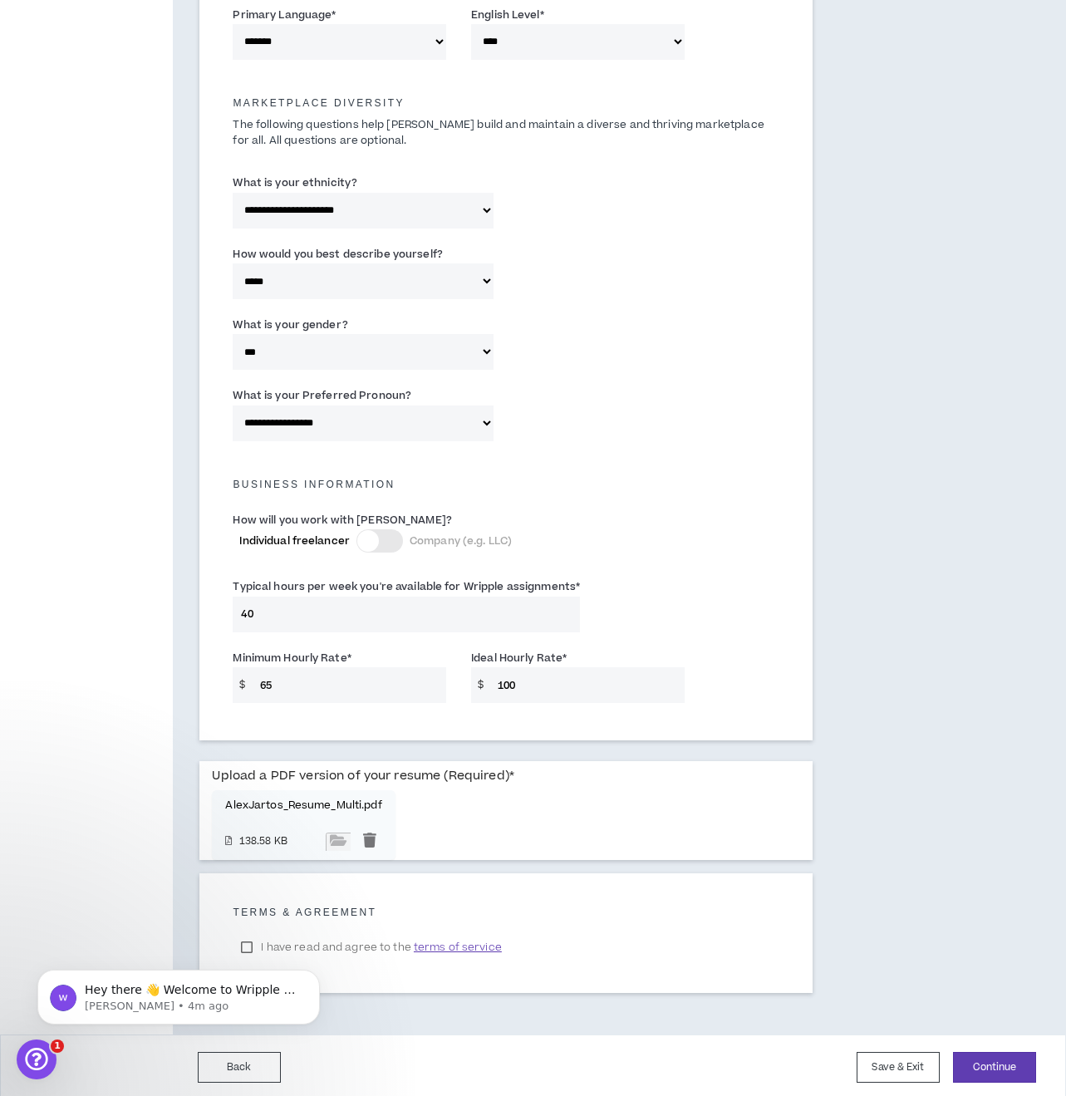
scroll to position [735, 0]
click at [244, 942] on div "Hey there 👋 Welcome to Wripple 🙌 Take a look around! If you have any questions,…" at bounding box center [179, 921] width 306 height 208
click at [244, 943] on div "Hey there 👋 Welcome to Wripple 🙌 Take a look around! If you have any questions,…" at bounding box center [179, 921] width 306 height 208
click at [245, 943] on div "Hey there 👋 Welcome to Wripple 🙌 Take a look around! If you have any questions,…" at bounding box center [179, 921] width 306 height 208
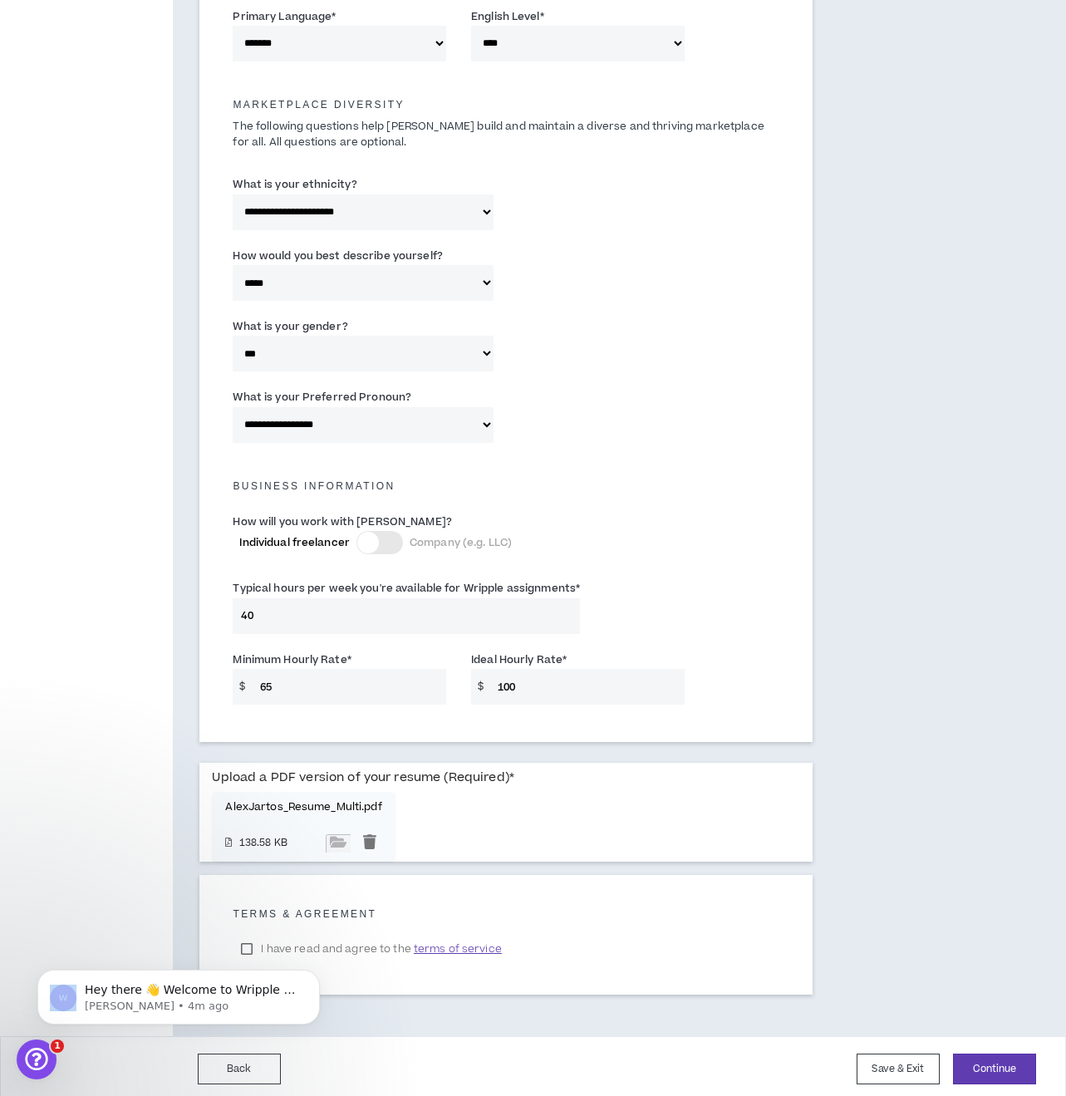
click at [245, 943] on div "Hey there 👋 Welcome to Wripple 🙌 Take a look around! If you have any questions,…" at bounding box center [179, 921] width 306 height 208
drag, startPoint x: 436, startPoint y: 1810, endPoint x: 311, endPoint y: 937, distance: 882.4
click at [245, 943] on div "Hey there 👋 Welcome to Wripple 🙌 Take a look around! If you have any questions,…" at bounding box center [179, 921] width 306 height 208
click at [904, 1063] on button "Save & Exit" at bounding box center [898, 1069] width 83 height 31
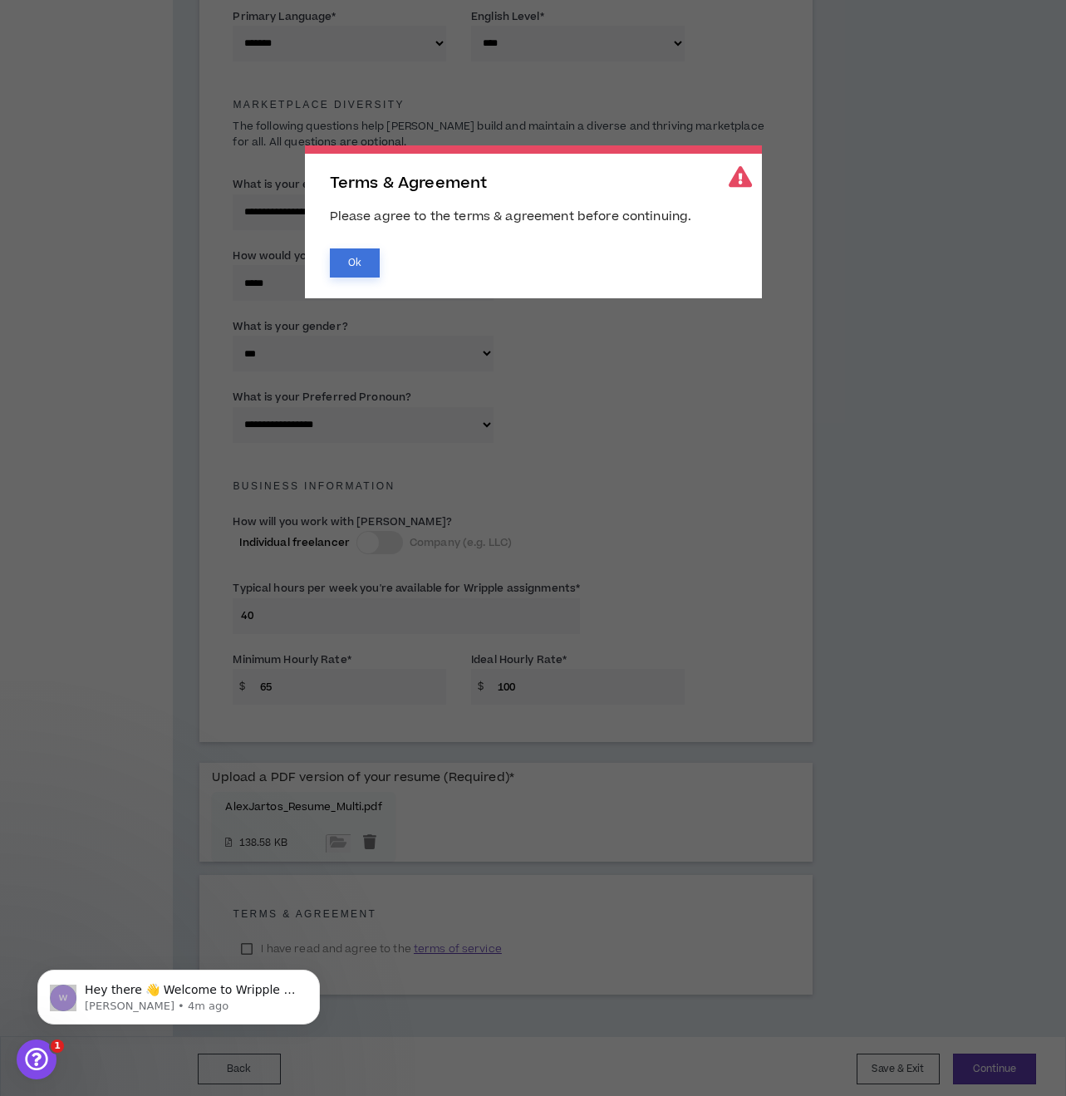
click at [354, 259] on button "Ok" at bounding box center [355, 263] width 50 height 29
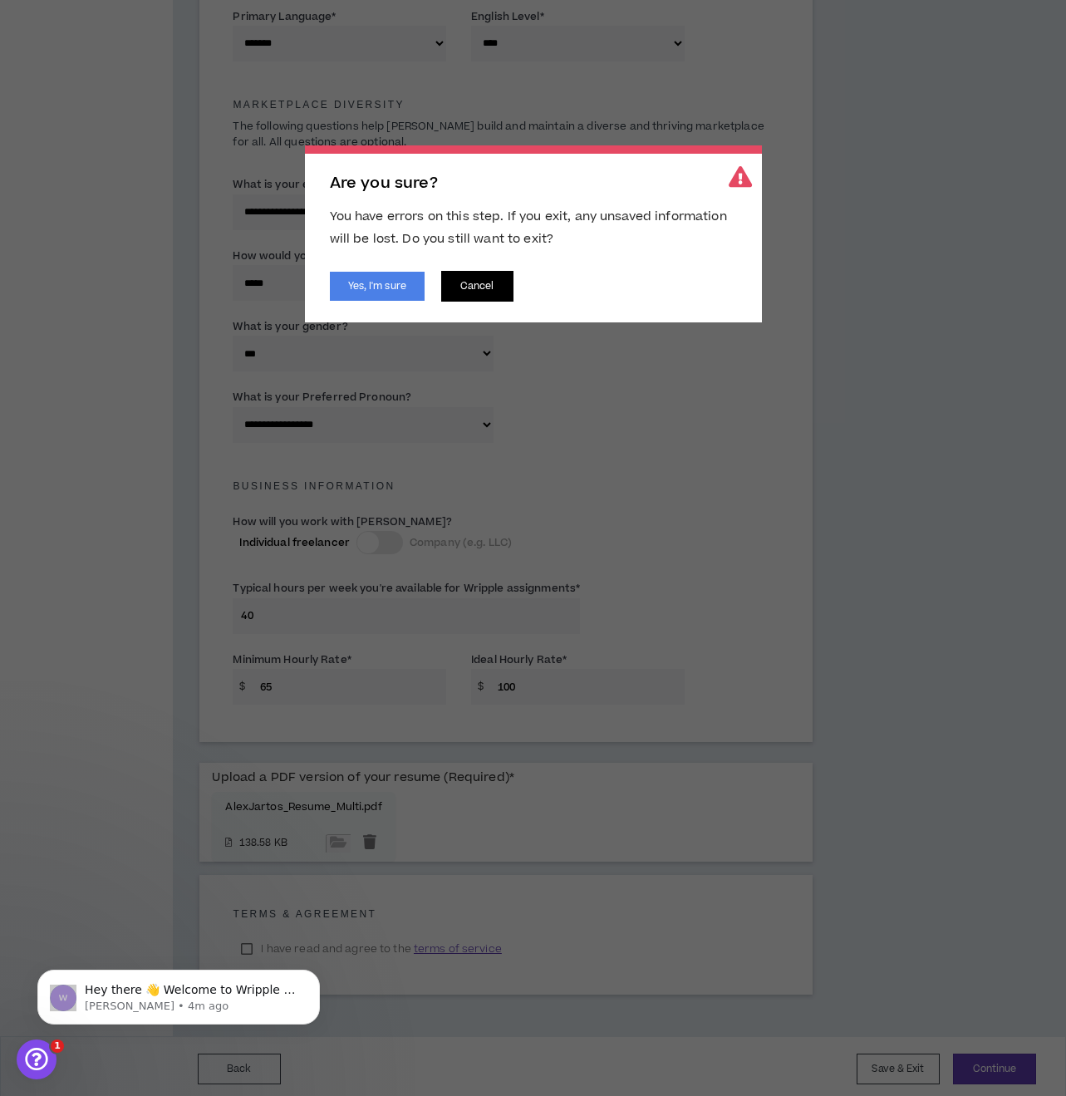
click at [490, 290] on button "Cancel" at bounding box center [477, 286] width 72 height 31
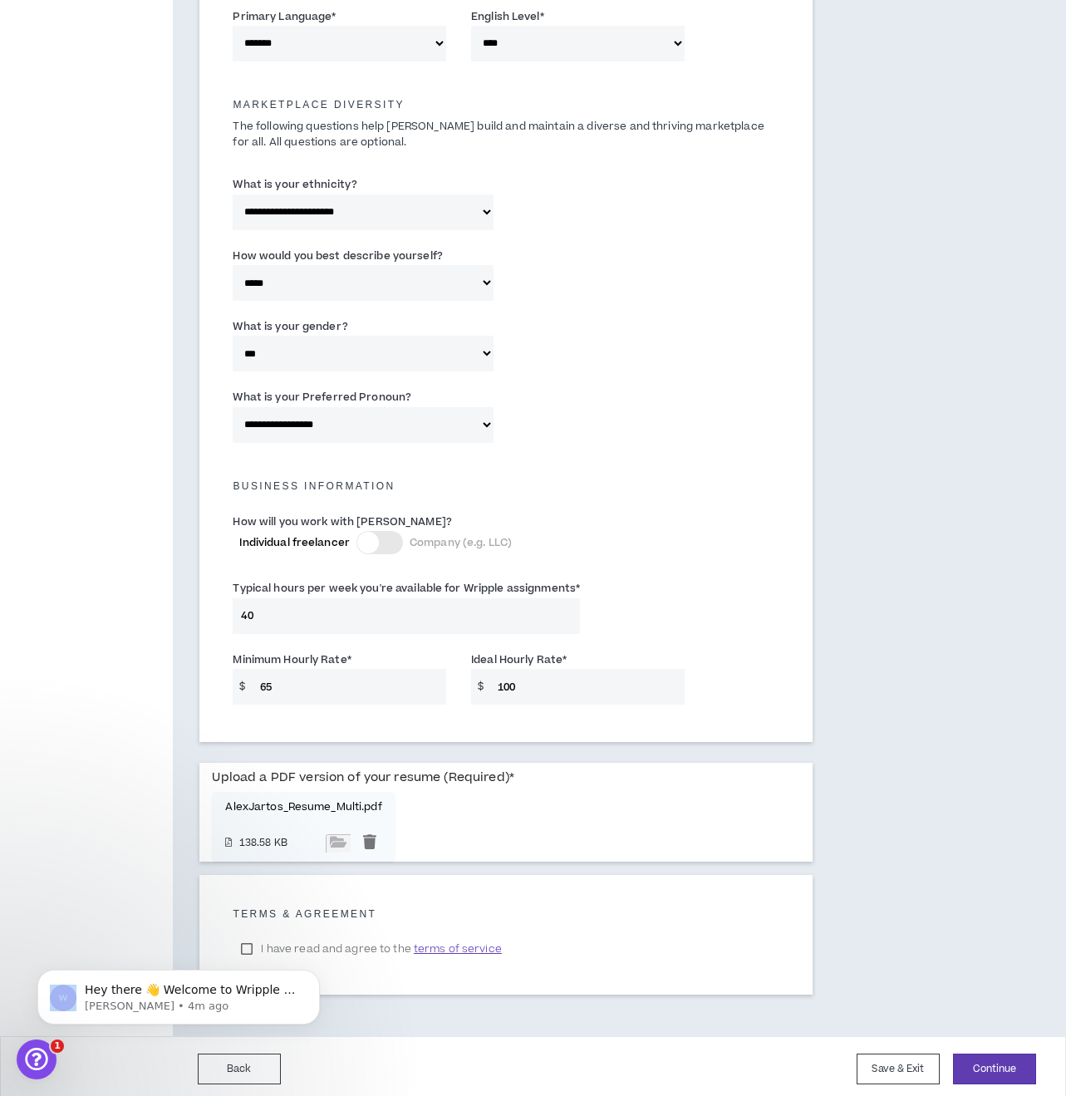
click at [246, 942] on body "Hey there 👋 Welcome to Wripple 🙌 Take a look around! If you have any questions,…" at bounding box center [178, 993] width 319 height 103
click at [246, 943] on body "Hey there 👋 Welcome to Wripple 🙌 Take a look around! If you have any questions,…" at bounding box center [178, 993] width 319 height 103
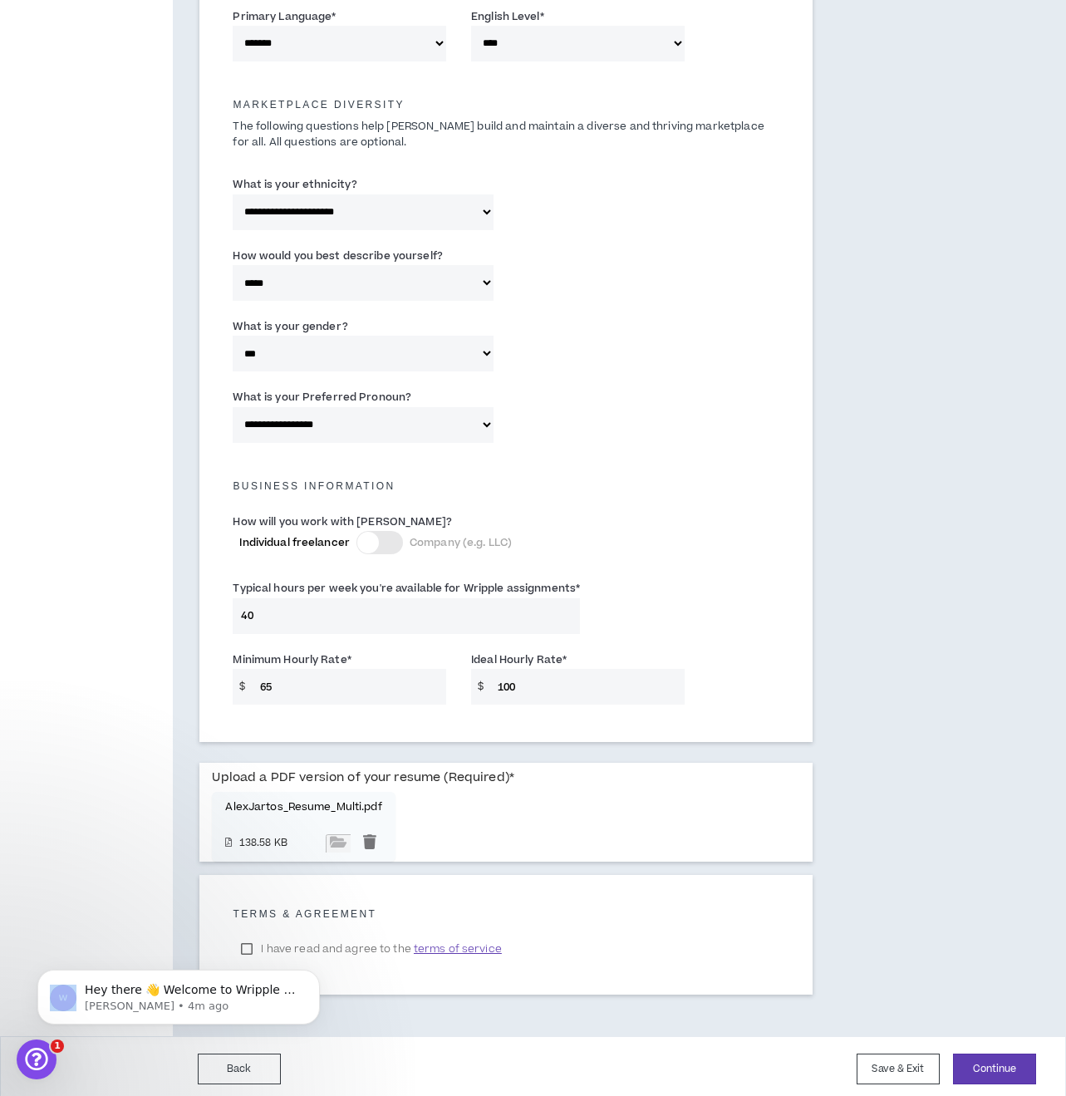
click at [246, 943] on body "Hey there 👋 Welcome to Wripple 🙌 Take a look around! If you have any questions,…" at bounding box center [178, 993] width 319 height 103
click at [318, 977] on icon "Dismiss notification" at bounding box center [315, 974] width 9 height 9
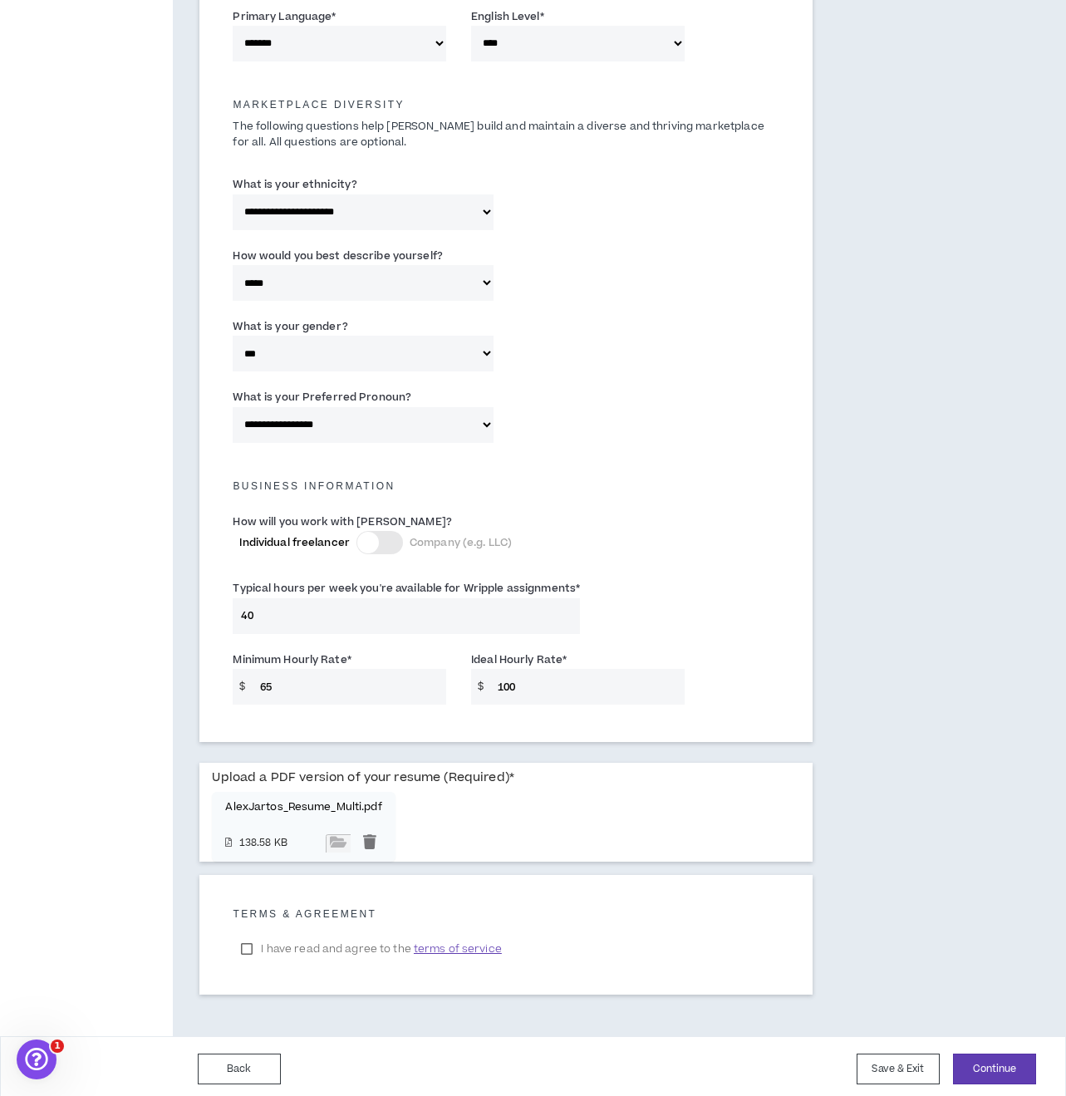
click at [247, 943] on label "I have read and agree to the terms of service" at bounding box center [371, 949] width 277 height 25
click at [992, 1059] on button "Continue" at bounding box center [994, 1069] width 83 height 31
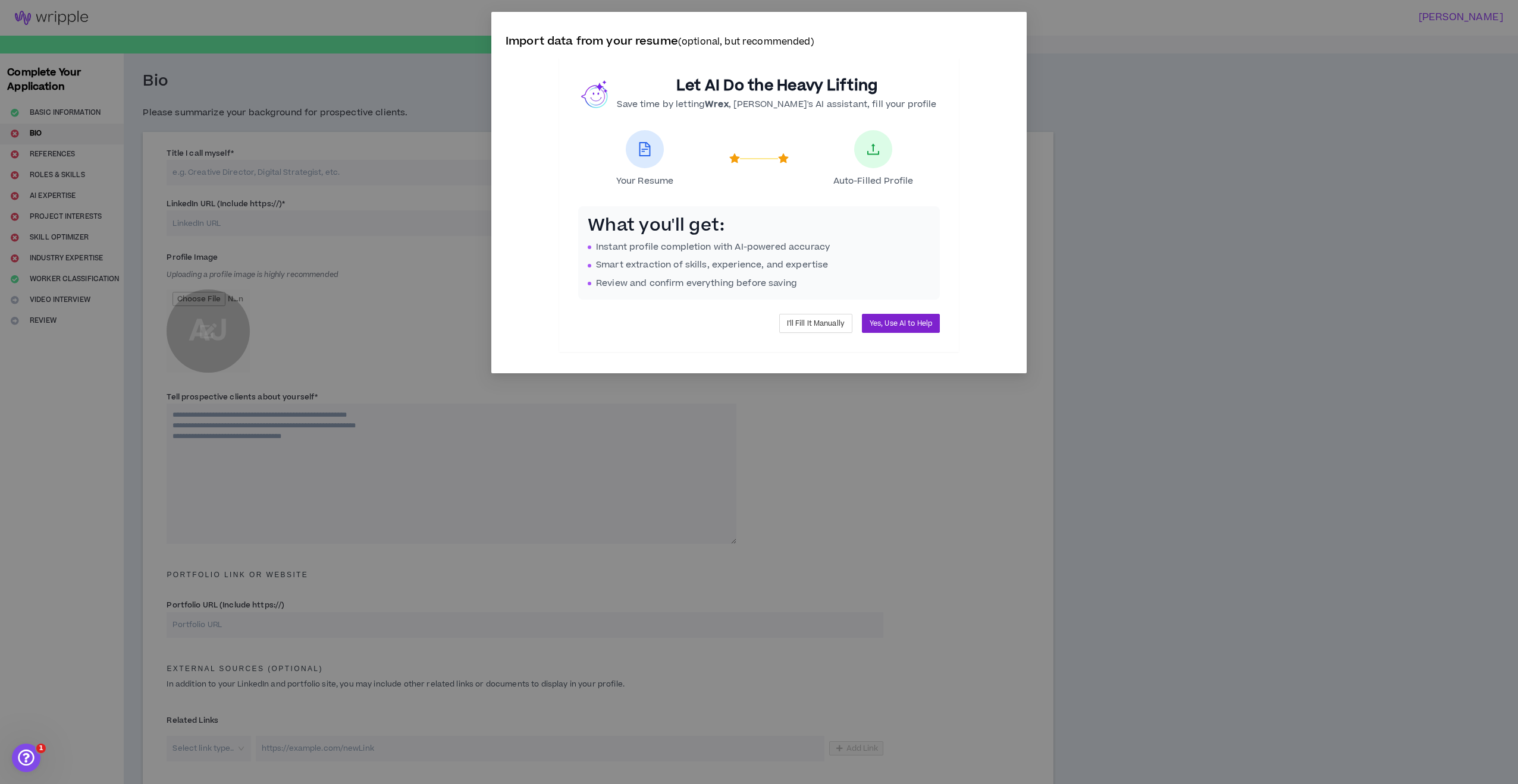
click at [883, 324] on span "Yes, Use AI to Help" at bounding box center [900, 324] width 62 height 11
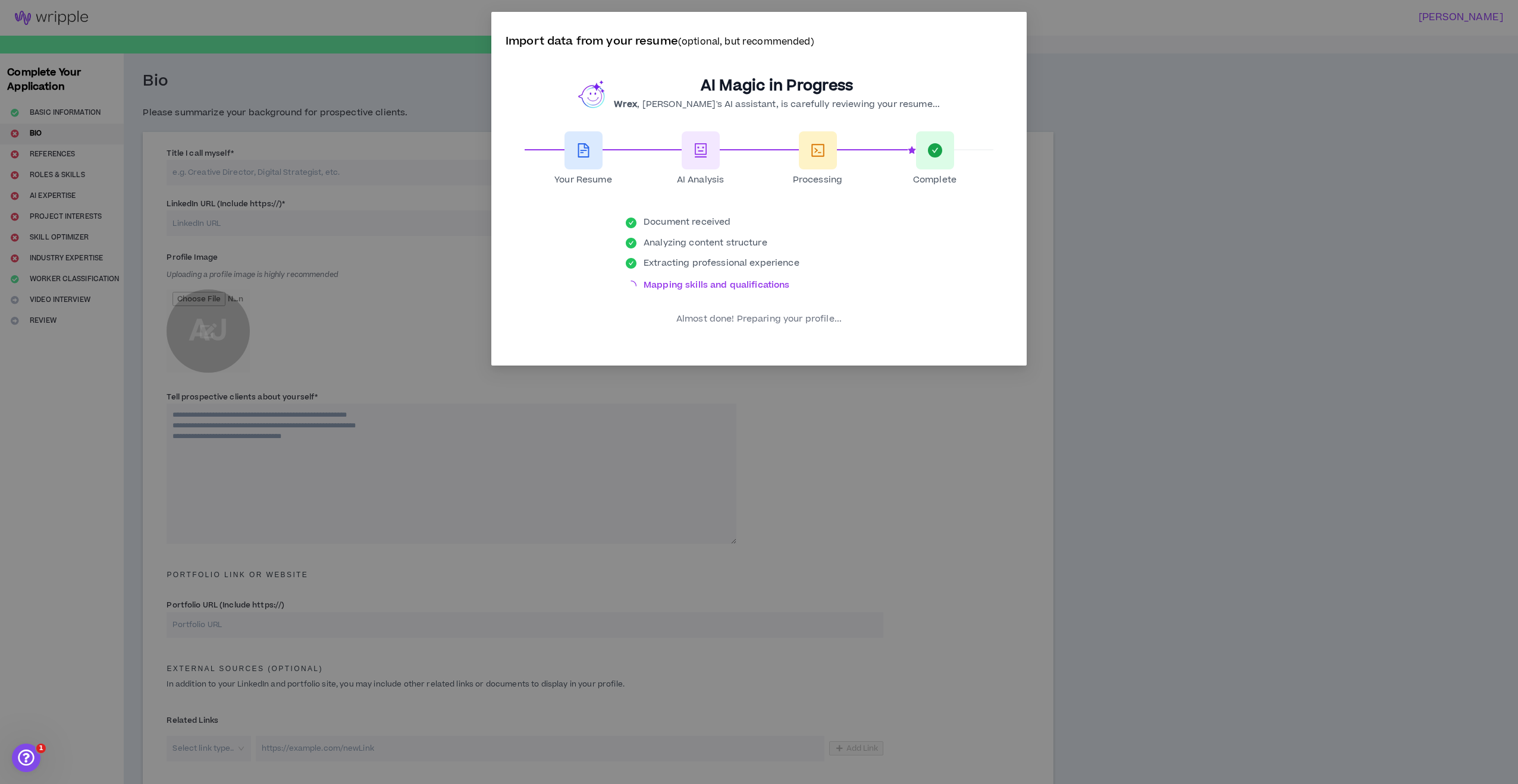
click at [890, 327] on div "AI Magic in Progress Wrex , [PERSON_NAME]'s AI assistant, is carefully reviewin…" at bounding box center [759, 201] width 507 height 287
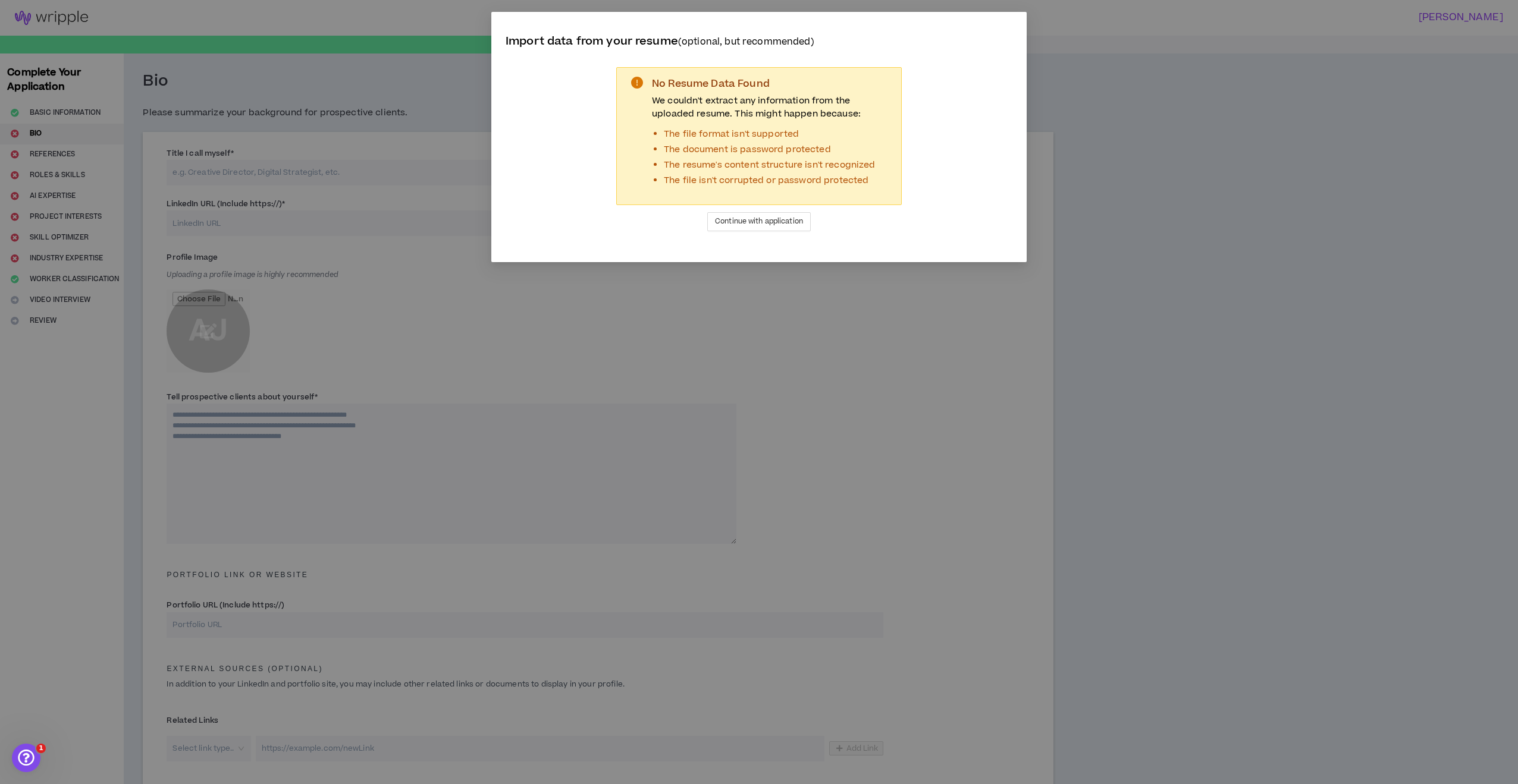
click at [794, 246] on div "Import data from your resume (optional, but recommended) No Resume Data Found W…" at bounding box center [759, 137] width 507 height 222
click at [764, 224] on span "Continue with application" at bounding box center [759, 222] width 88 height 11
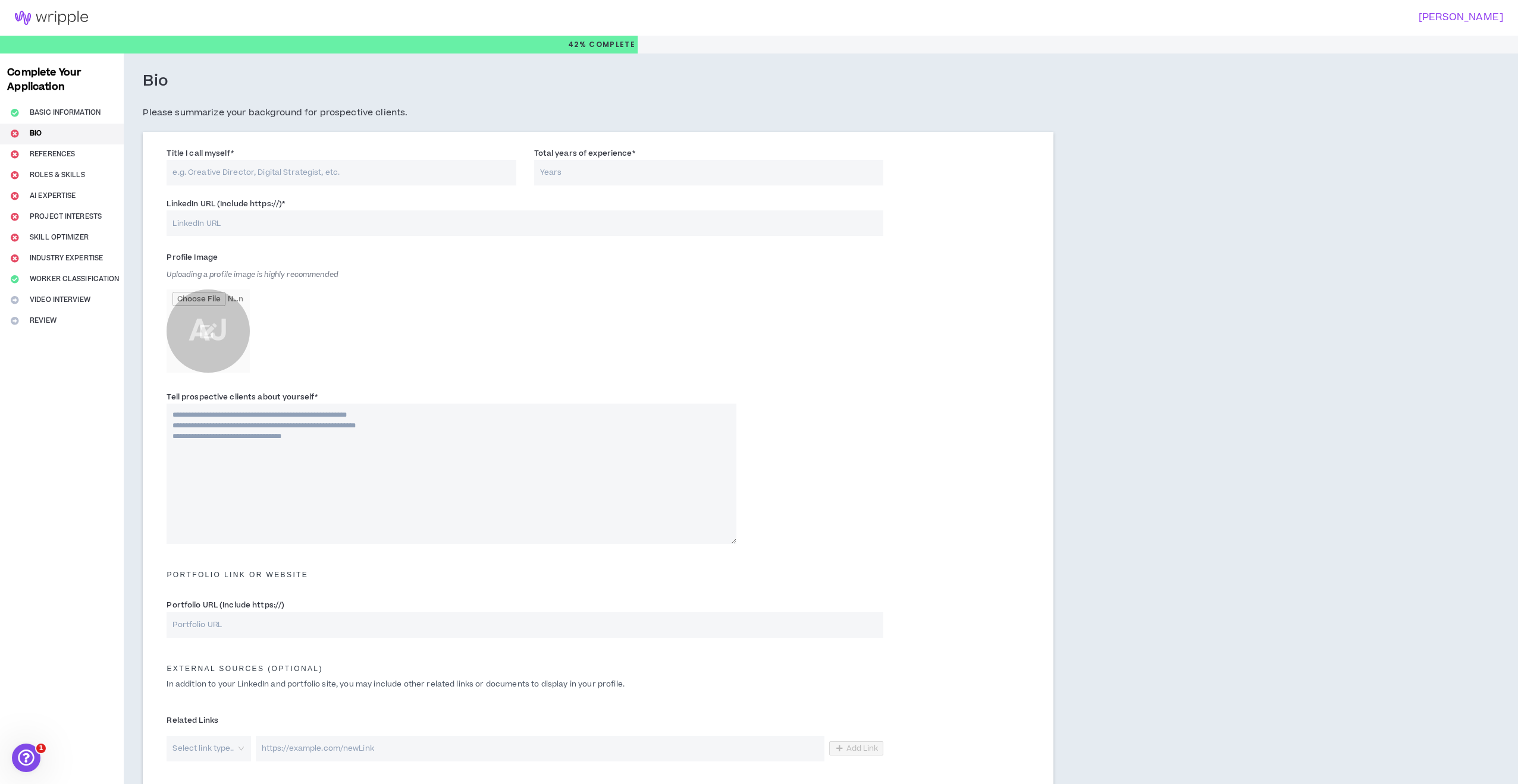
click at [298, 171] on input "Title I call myself *" at bounding box center [341, 173] width 349 height 26
click at [575, 171] on input "Total years of experience *" at bounding box center [709, 173] width 349 height 26
type input "25"
click at [277, 177] on input "Title I call myself *" at bounding box center [341, 173] width 349 height 26
type input "Creative Director"
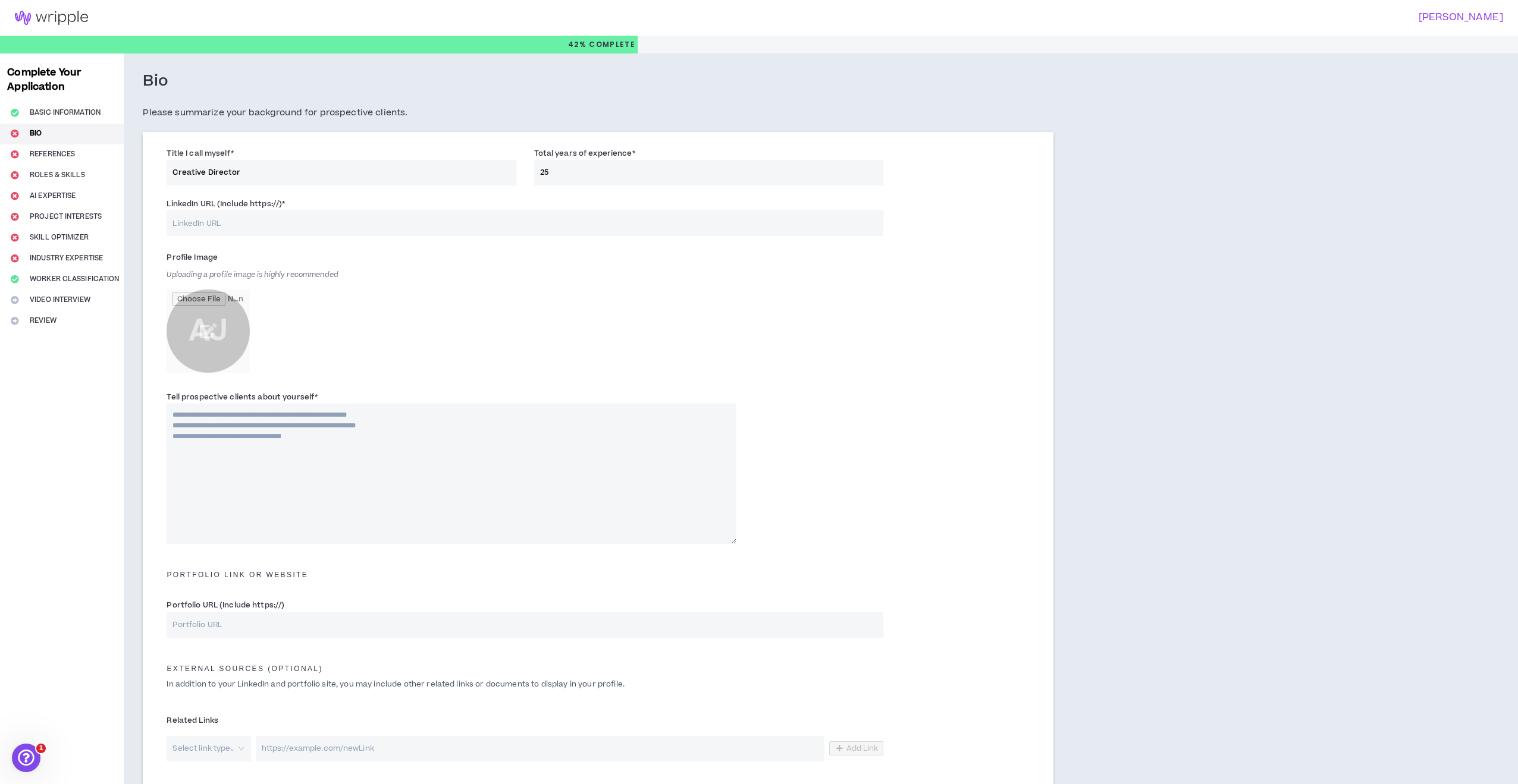
click at [281, 225] on input "LinkedIn URL (Include https://) *" at bounding box center [525, 223] width 716 height 26
paste input "AT&T"
paste input "[URL][DOMAIN_NAME]"
type input "[URL][DOMAIN_NAME]"
click at [208, 325] on input "file" at bounding box center [208, 331] width 83 height 83
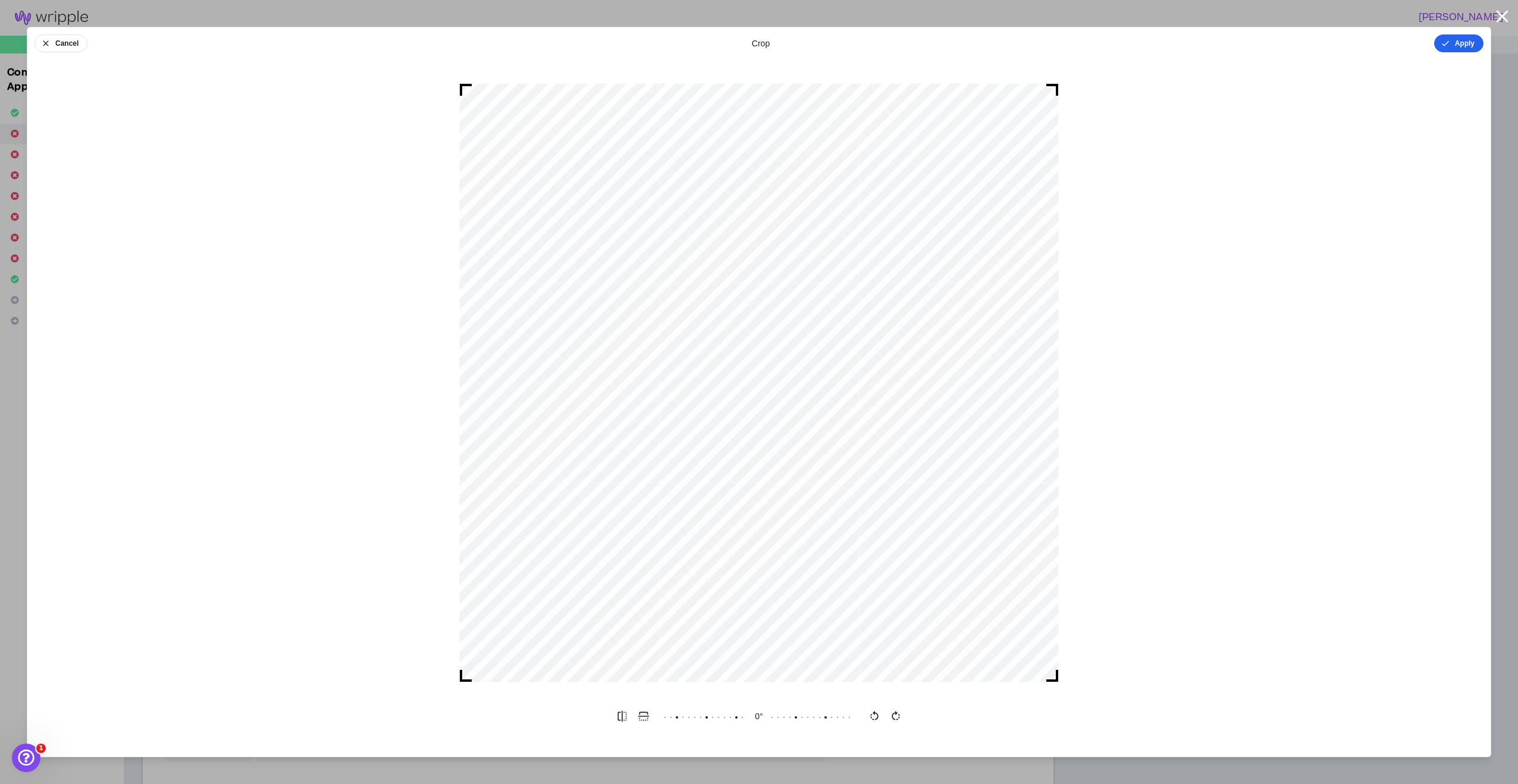
click at [1457, 44] on button "Apply" at bounding box center [1459, 43] width 49 height 18
click at [1471, 46] on button "Done" at bounding box center [1466, 43] width 36 height 18
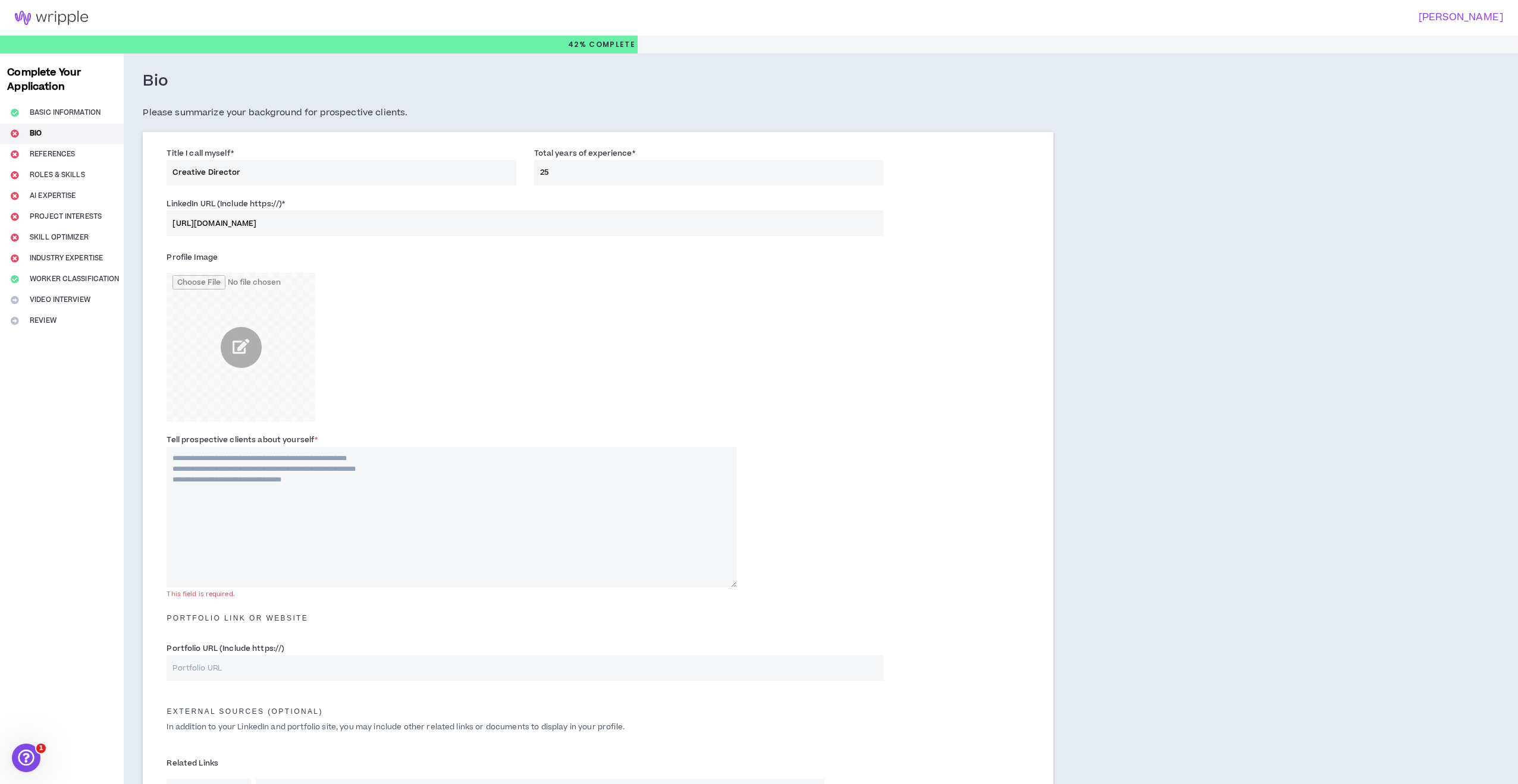
click at [603, 376] on div "Profile Image" at bounding box center [451, 335] width 569 height 174
click at [250, 351] on input "file" at bounding box center [241, 347] width 149 height 149
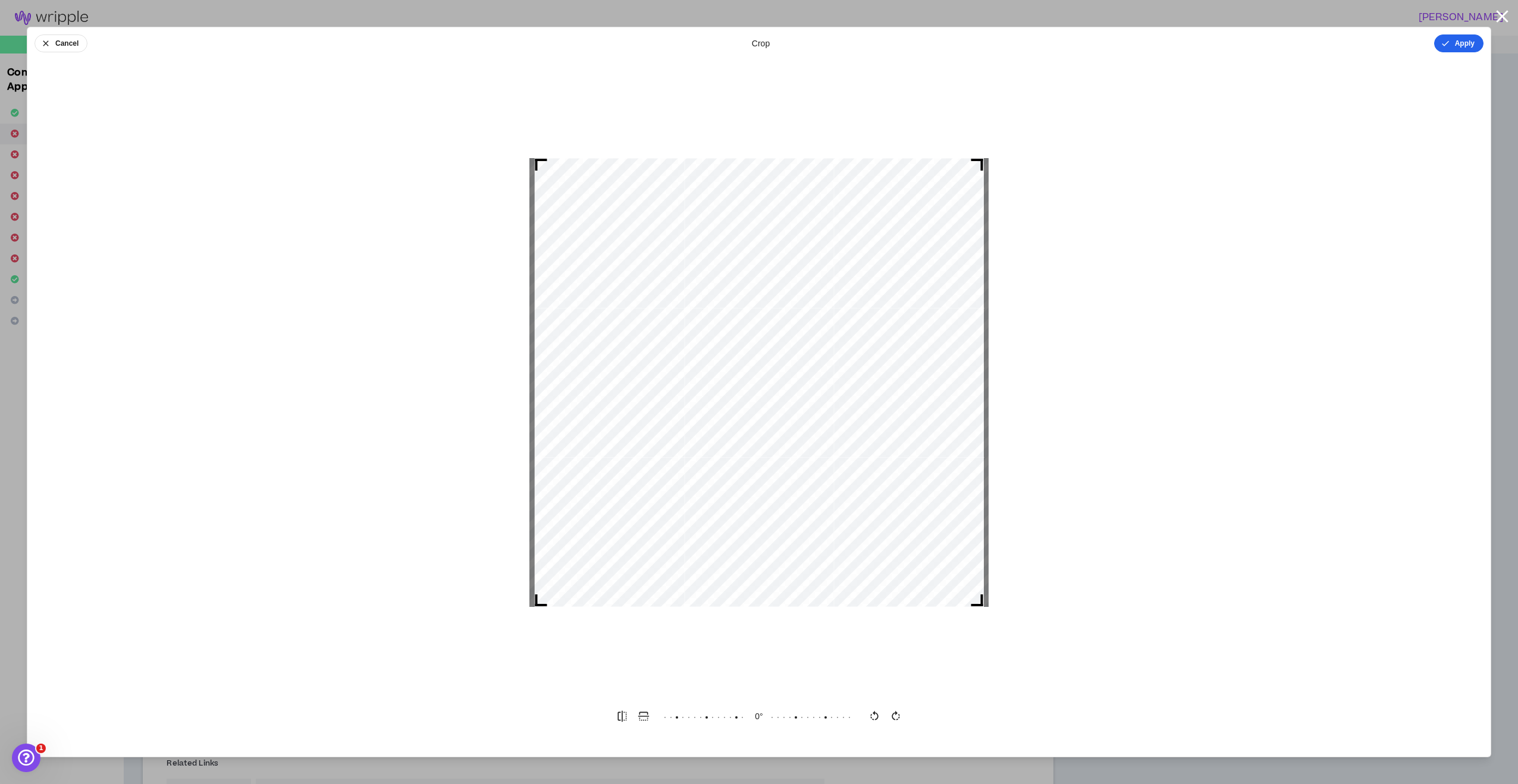
click at [1458, 46] on button "Apply" at bounding box center [1459, 43] width 49 height 18
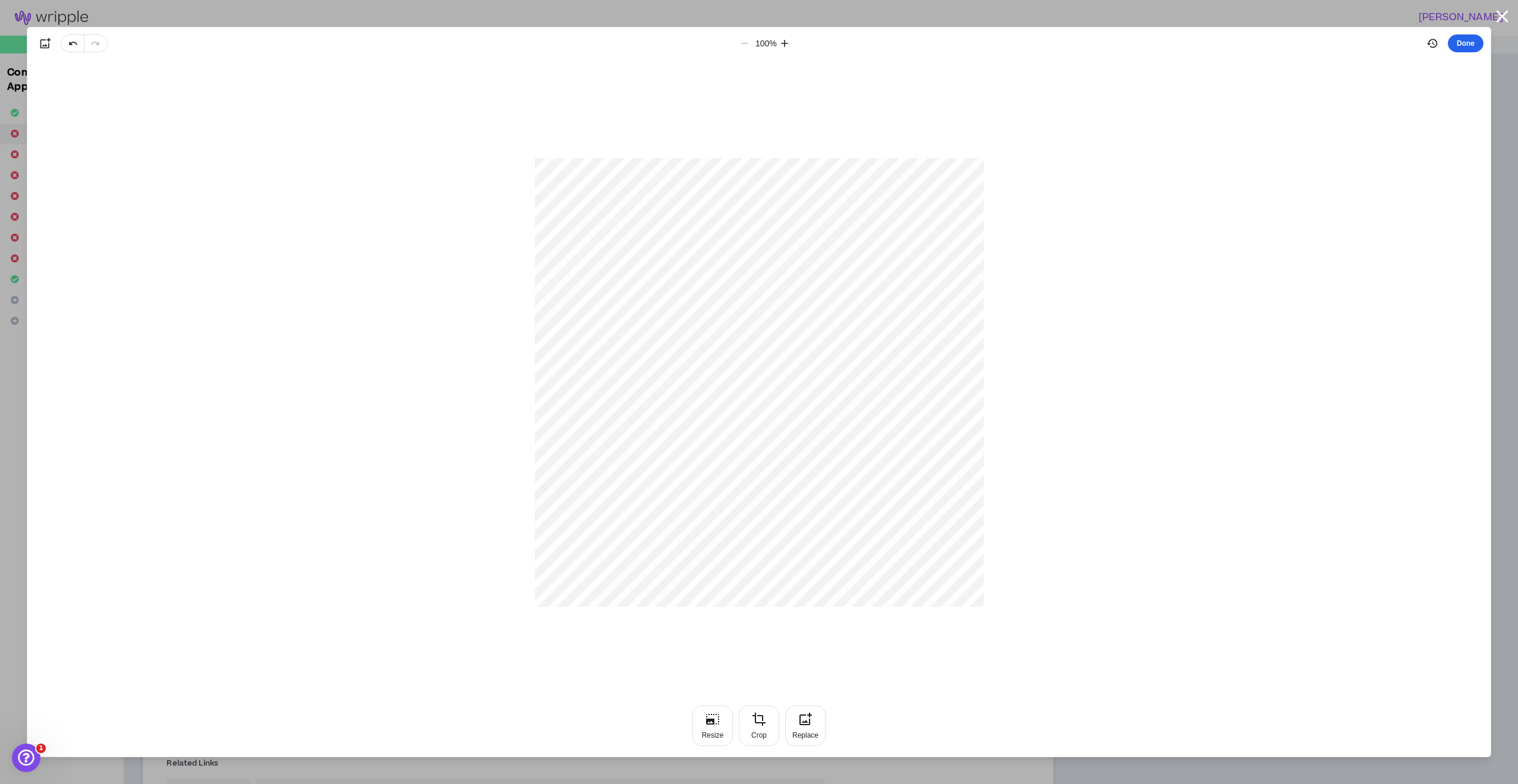
click at [1469, 43] on button "Done" at bounding box center [1466, 43] width 36 height 18
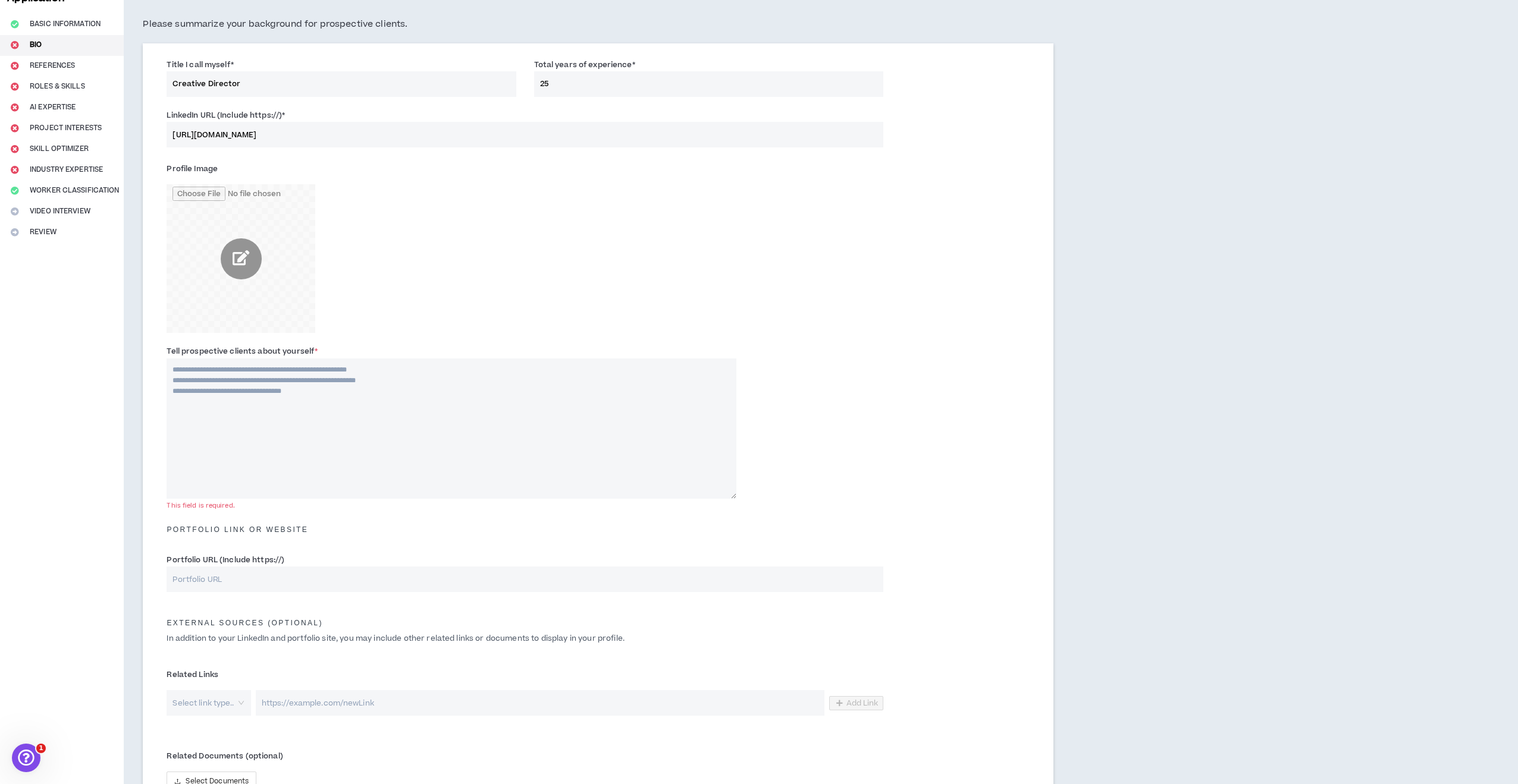
scroll to position [93, 0]
click at [530, 383] on textarea "Tell prospective clients about yourself *" at bounding box center [451, 424] width 569 height 140
paste textarea "**********"
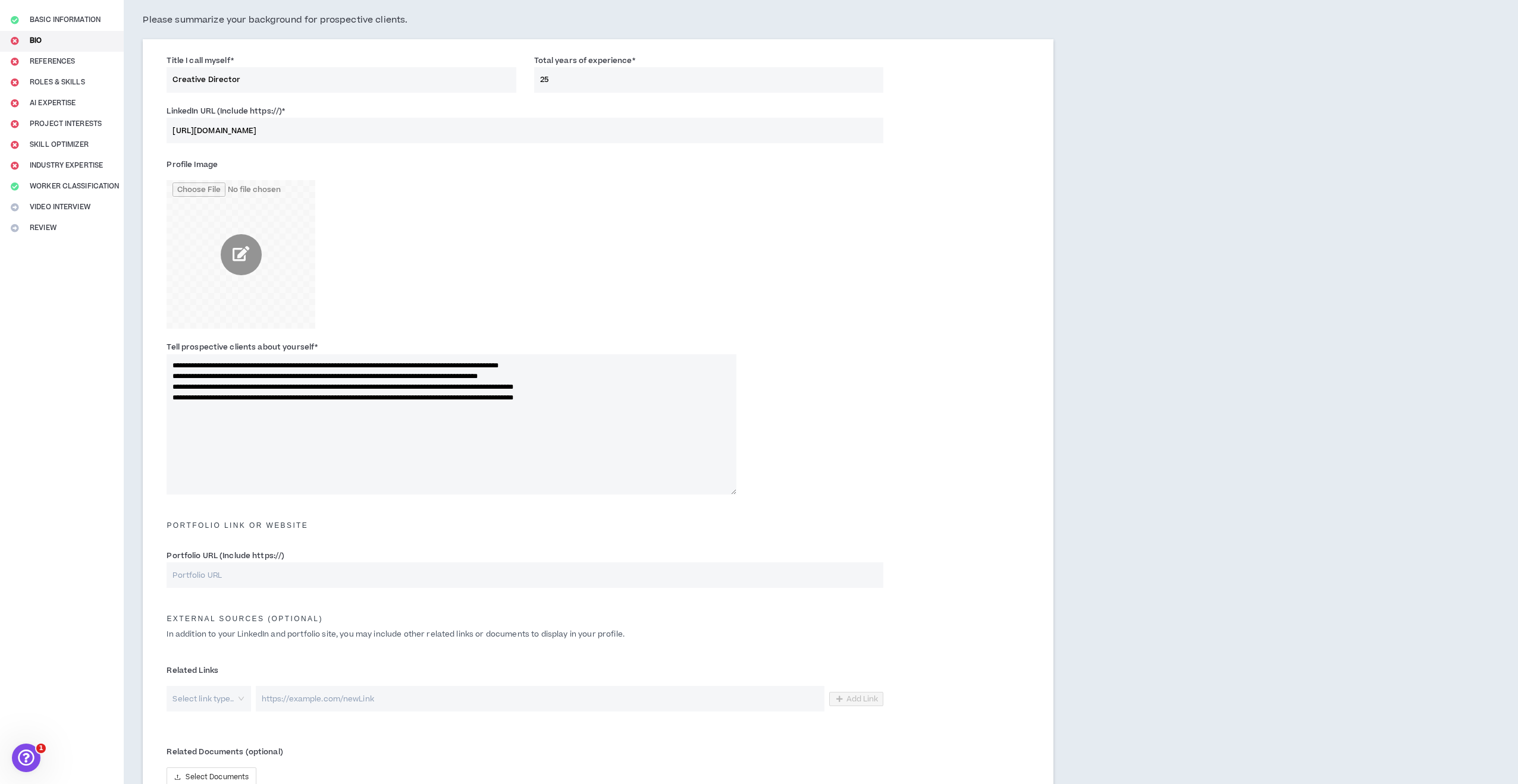
click at [616, 361] on textarea "**********" at bounding box center [451, 424] width 569 height 140
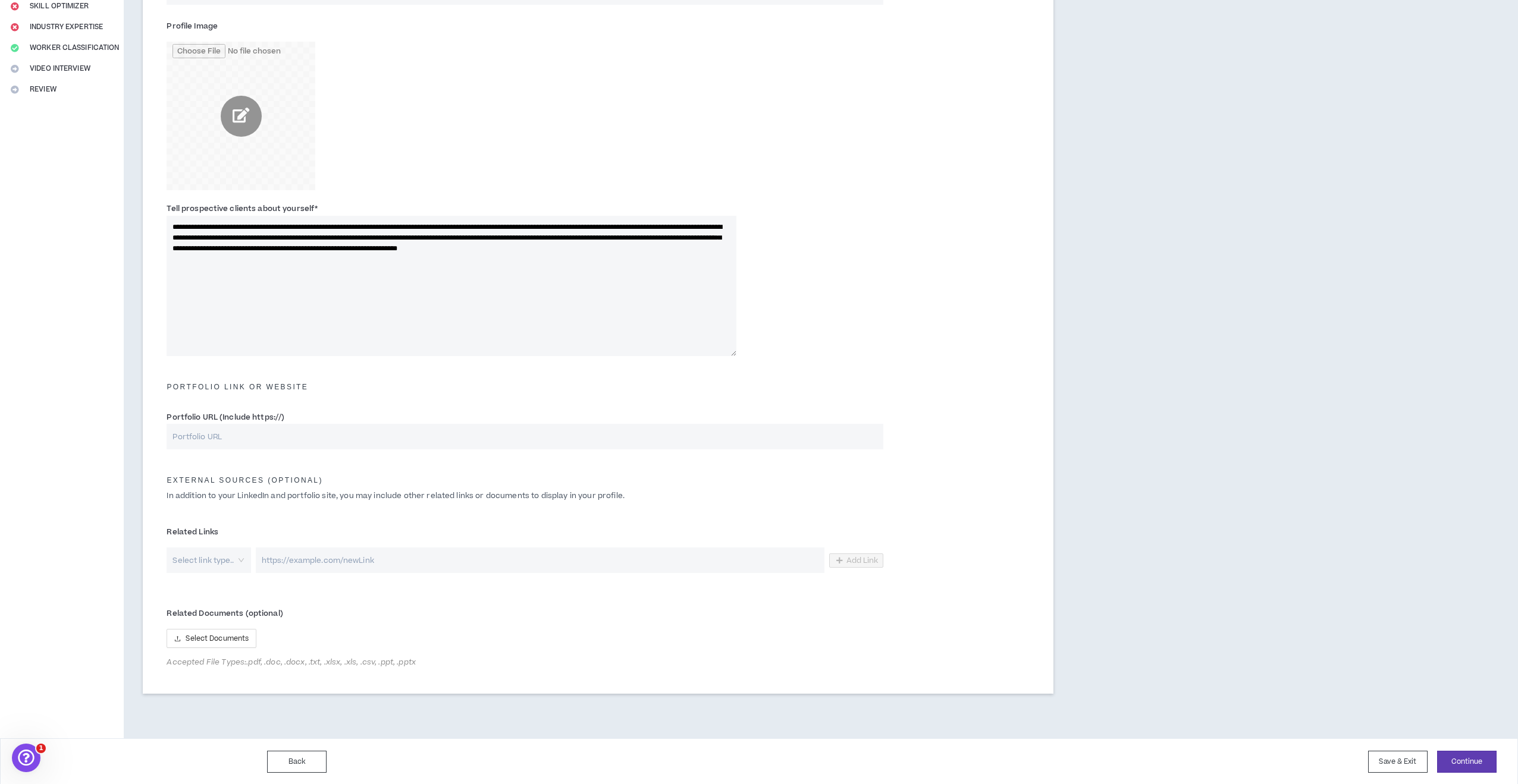
scroll to position [230, 0]
type textarea "**********"
click at [476, 430] on input "Portfolio URL (Include https://)" at bounding box center [525, 437] width 716 height 26
paste input "[URL][DOMAIN_NAME]"
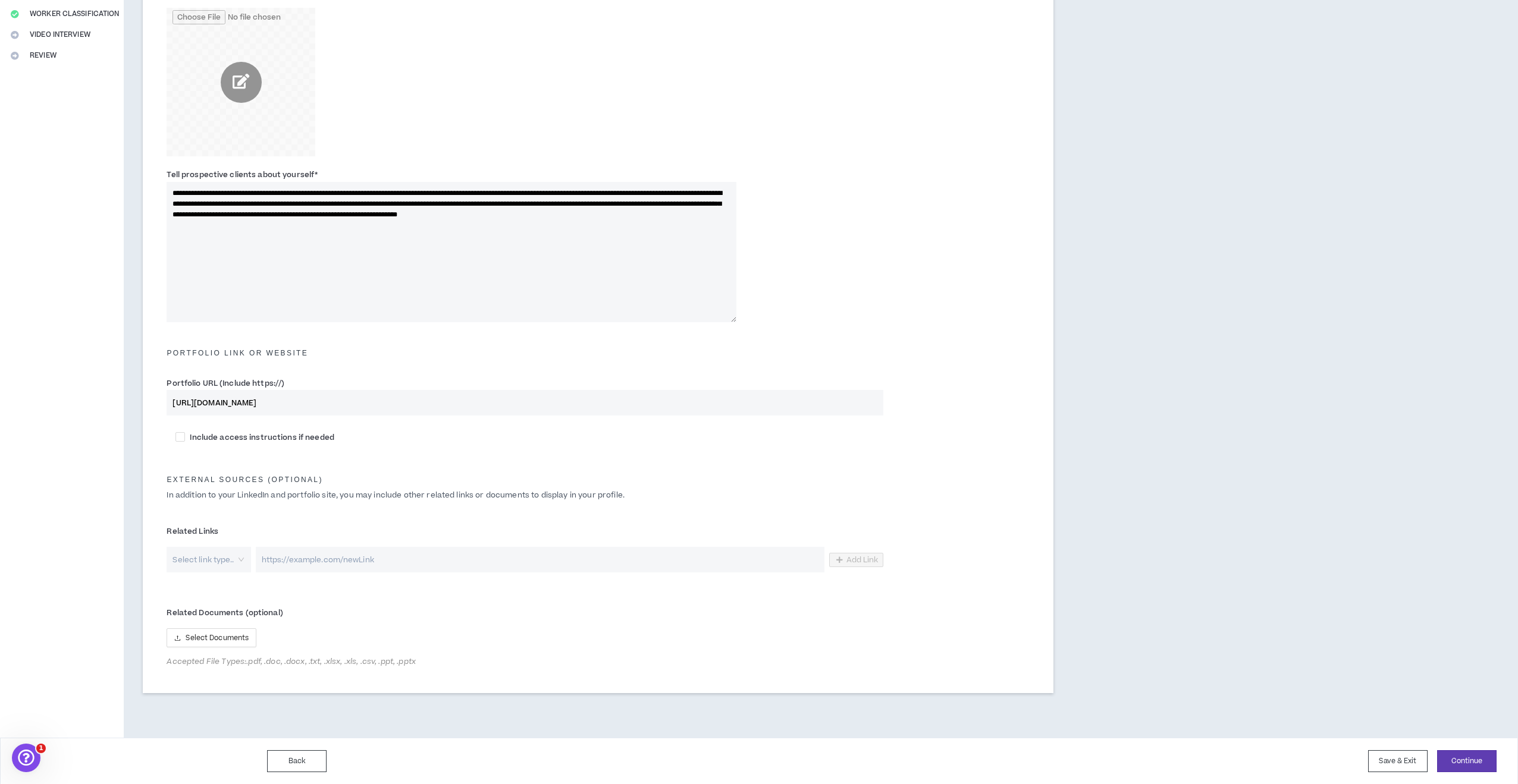
scroll to position [264, 0]
type input "[URL][DOMAIN_NAME]"
click at [529, 621] on label "Related Documents (optional)" at bounding box center [525, 614] width 716 height 19
click at [220, 639] on span "Select Documents" at bounding box center [217, 640] width 63 height 11
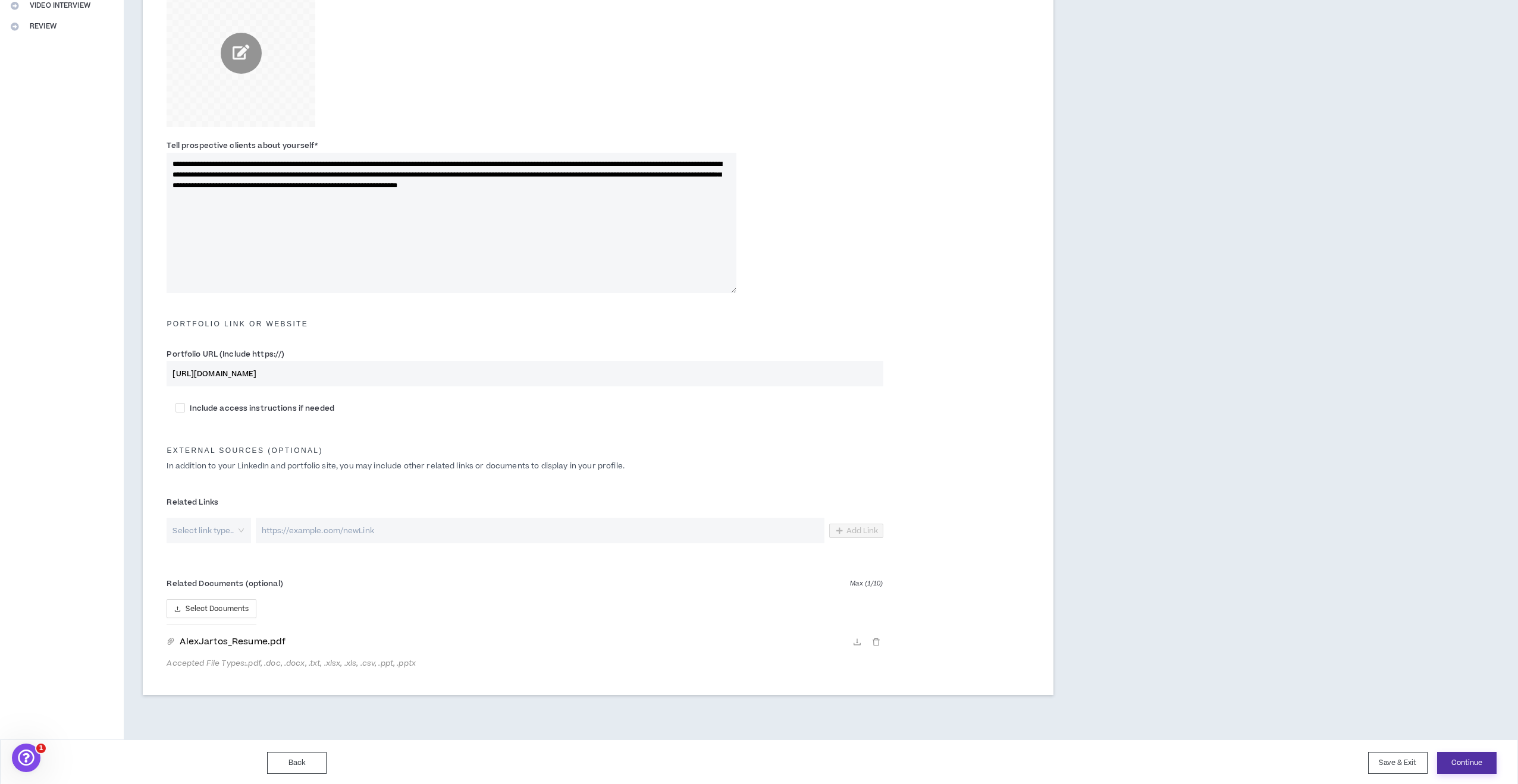
click at [1477, 762] on button "Continue" at bounding box center [1466, 763] width 59 height 22
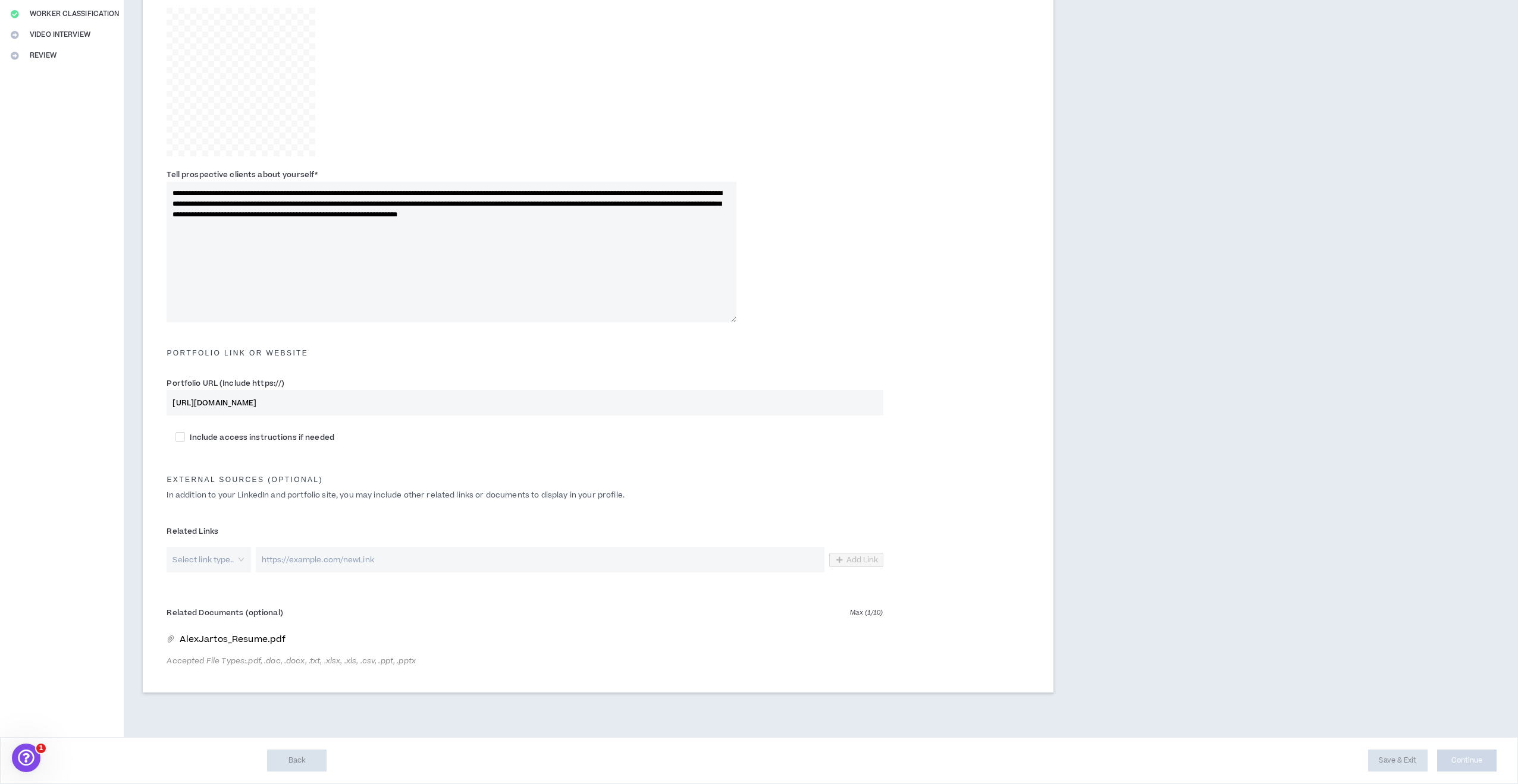
scroll to position [263, 0]
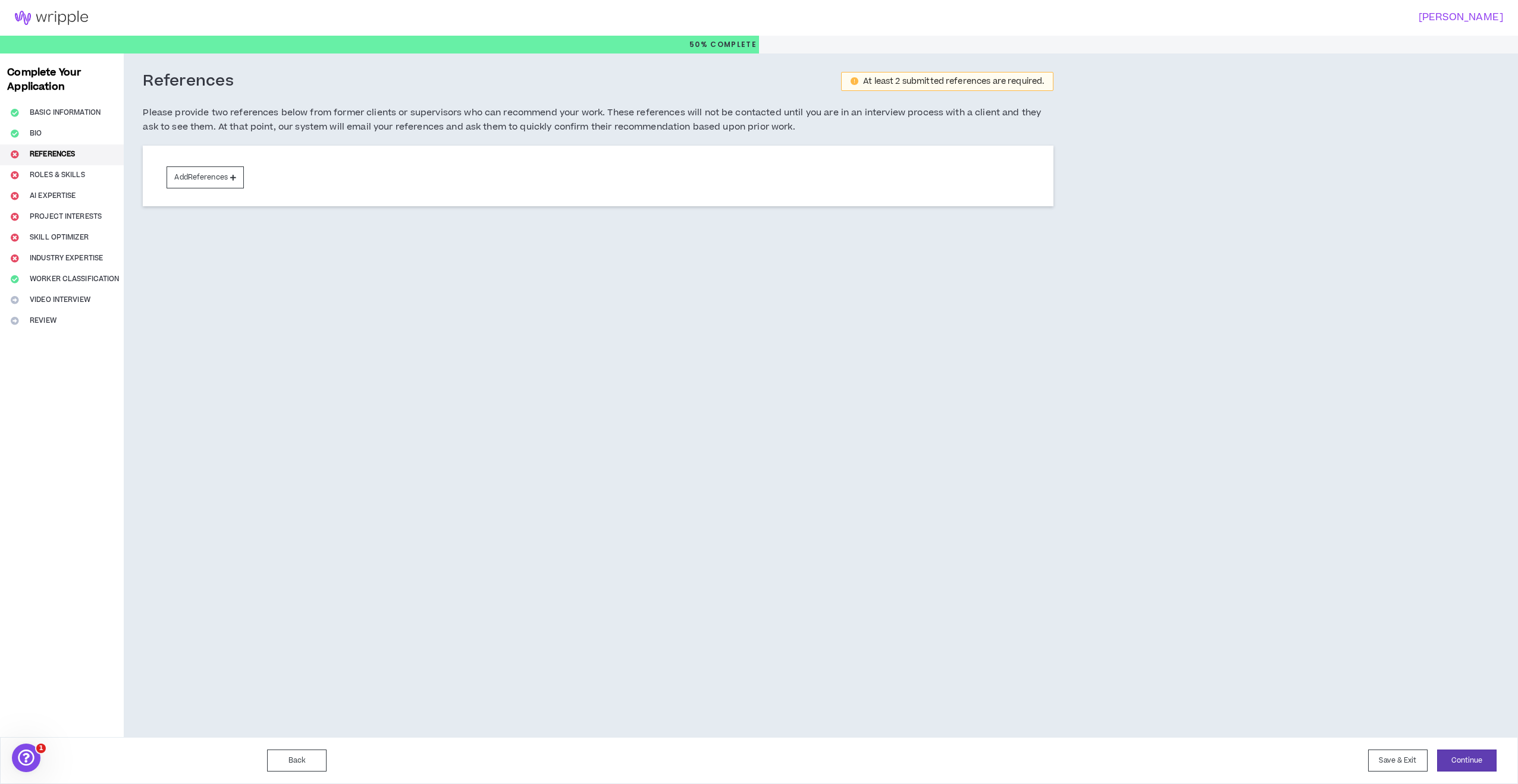
click at [760, 459] on div "References At least 2 submitted references are required. Please provide two ref…" at bounding box center [693, 396] width 1139 height 684
click at [219, 178] on button "Add References" at bounding box center [205, 177] width 77 height 22
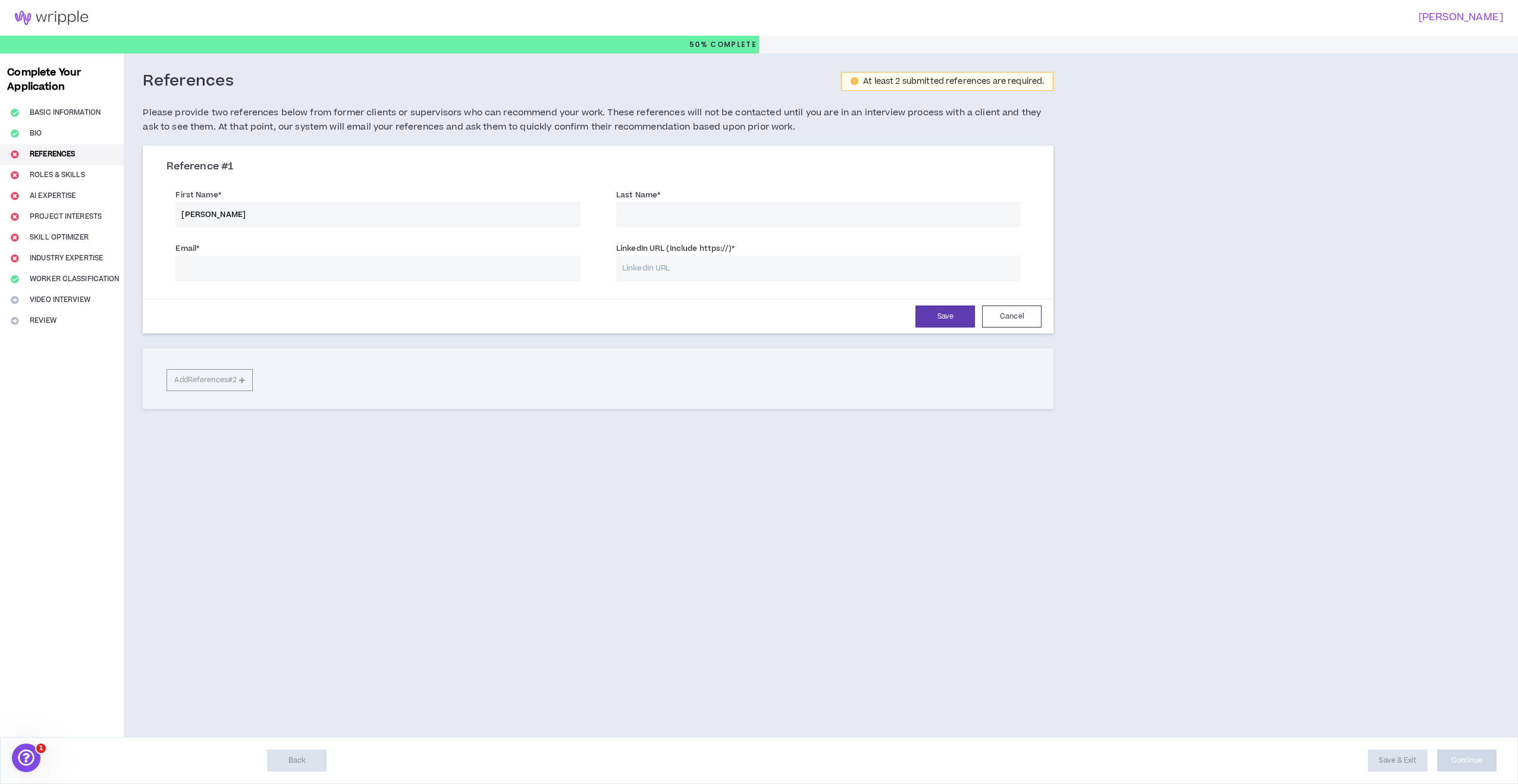
type input "[PERSON_NAME]"
paste input "[PERSON_NAME]"
type input "[PERSON_NAME]"
paste input "[PERSON_NAME][EMAIL_ADDRESS][DOMAIN_NAME]"
type input "[PERSON_NAME][EMAIL_ADDRESS][DOMAIN_NAME]"
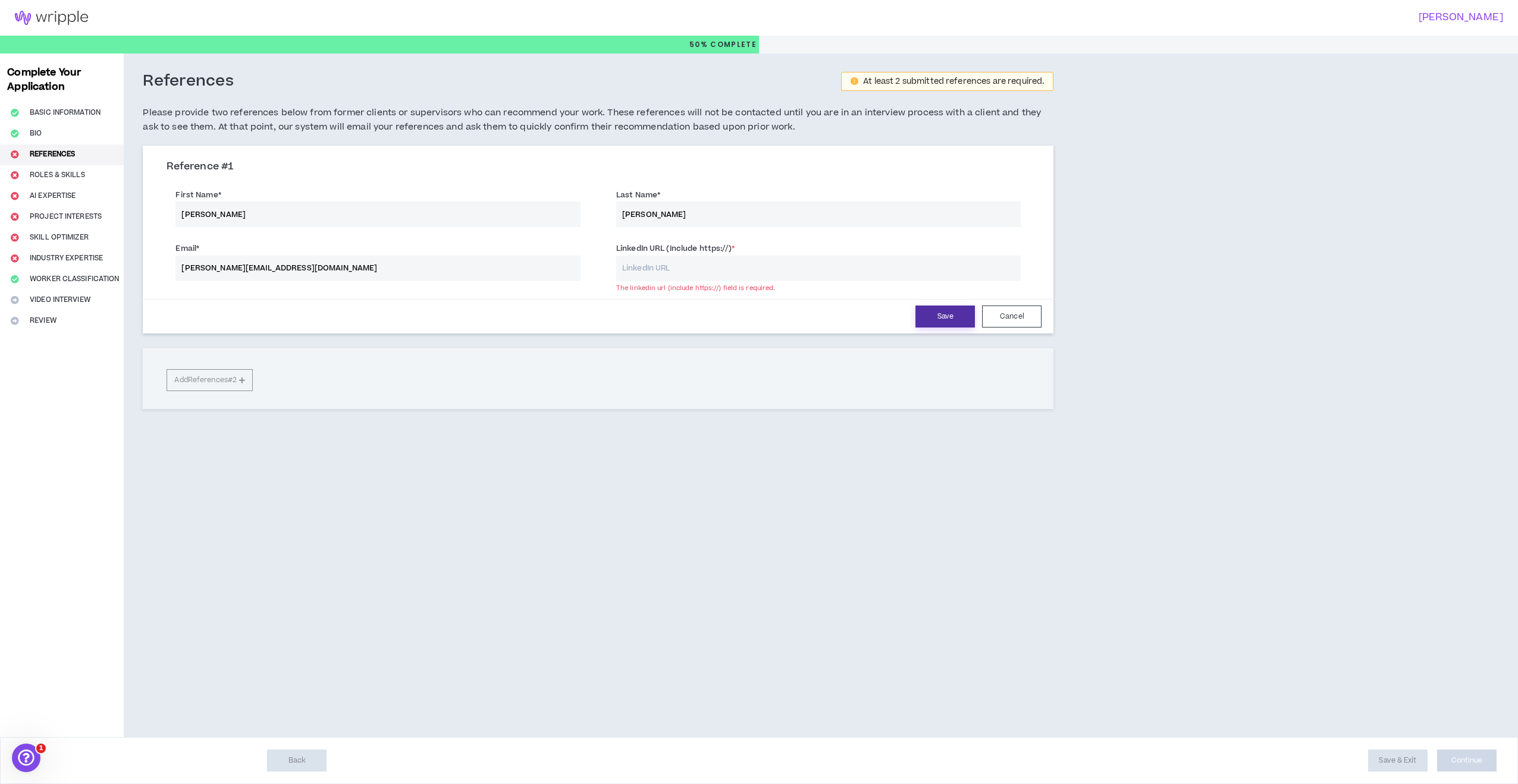
click at [946, 316] on button "Save" at bounding box center [945, 316] width 59 height 22
drag, startPoint x: 704, startPoint y: 264, endPoint x: 701, endPoint y: 270, distance: 6.7
click at [704, 264] on input "LinkedIn URL (Include https://) *" at bounding box center [819, 268] width 405 height 26
paste input "[URL][DOMAIN_NAME]"
type input "[URL][DOMAIN_NAME]"
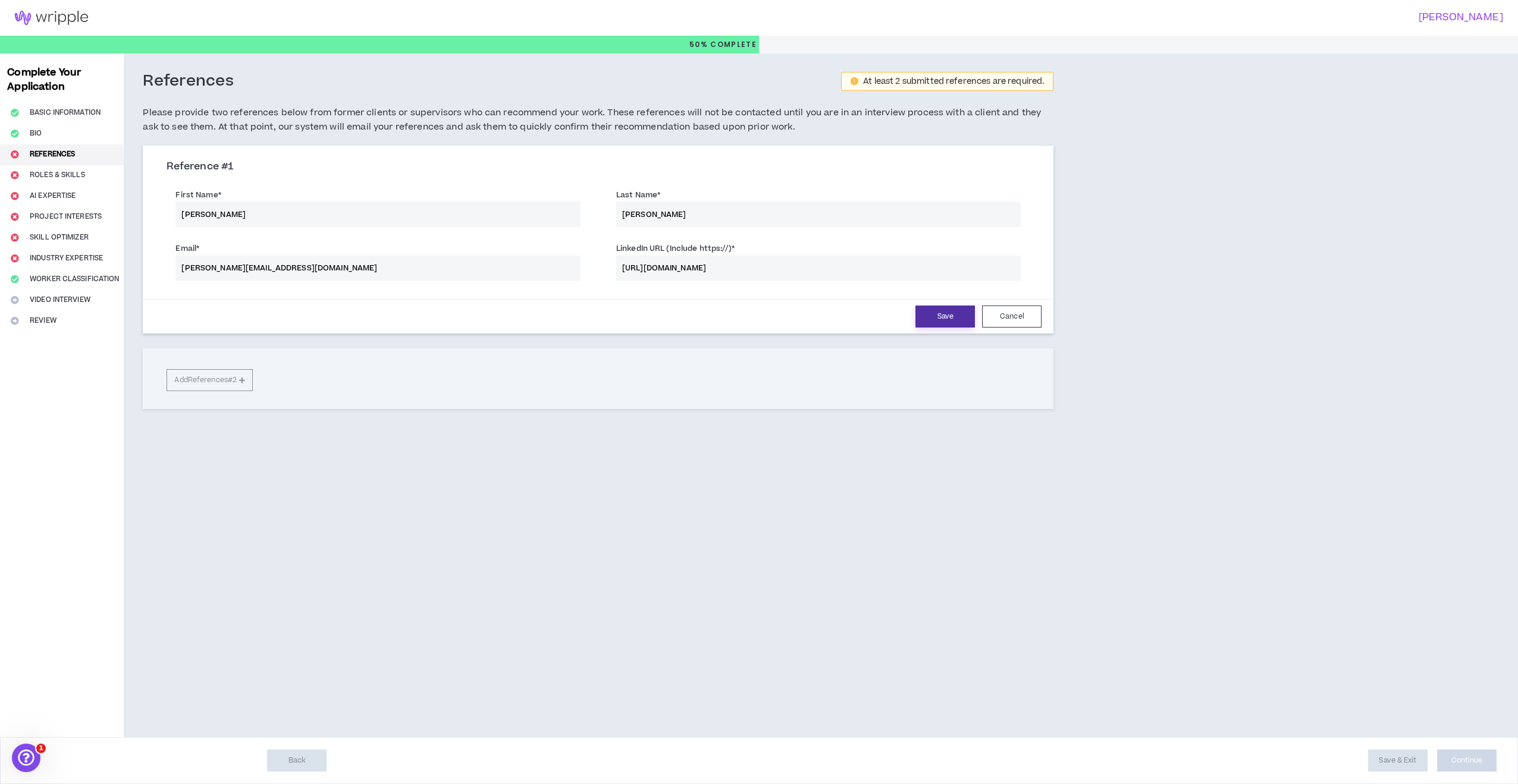
click at [944, 318] on button "Save" at bounding box center [945, 316] width 59 height 22
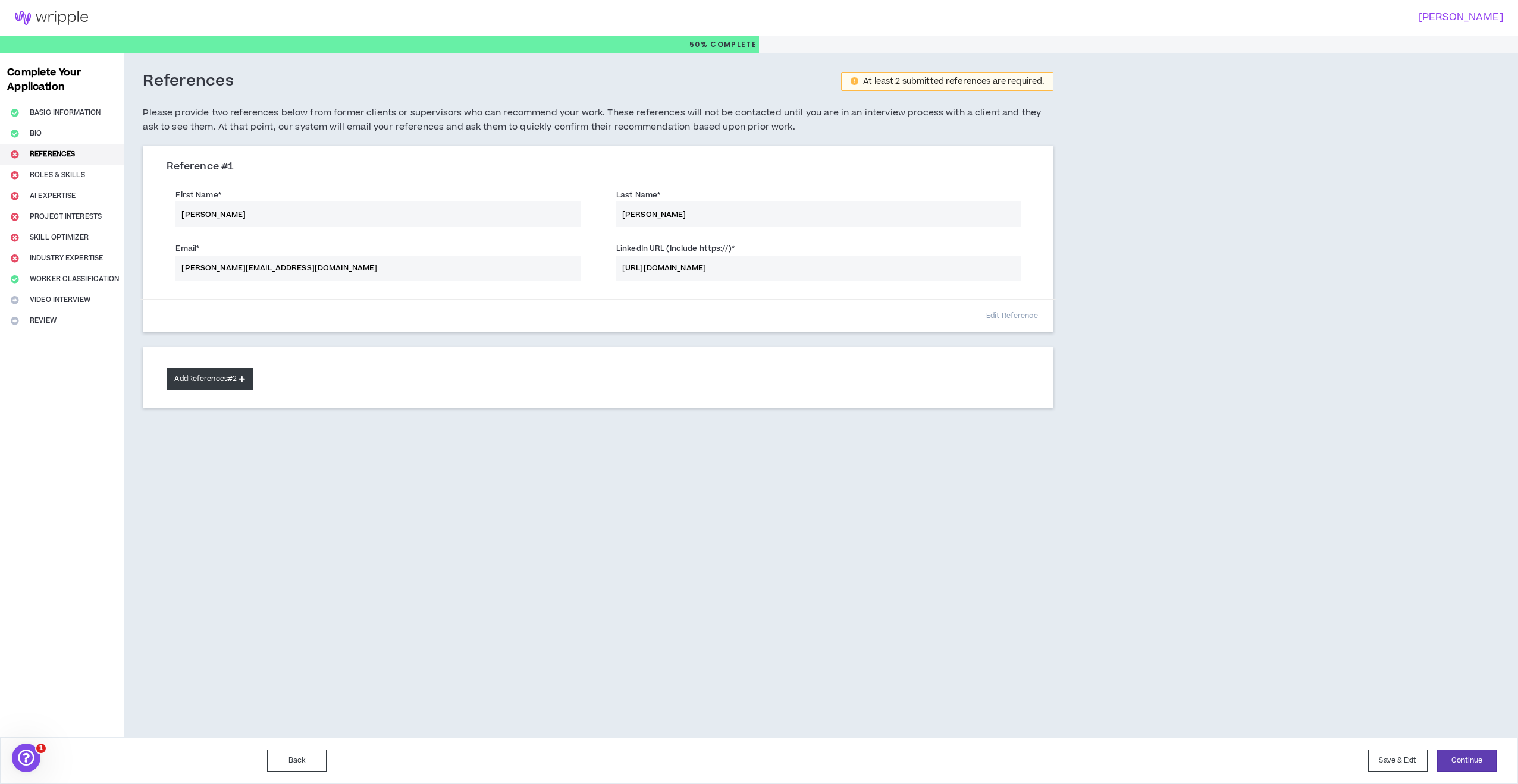
click at [226, 378] on button "Add References #2" at bounding box center [210, 378] width 87 height 22
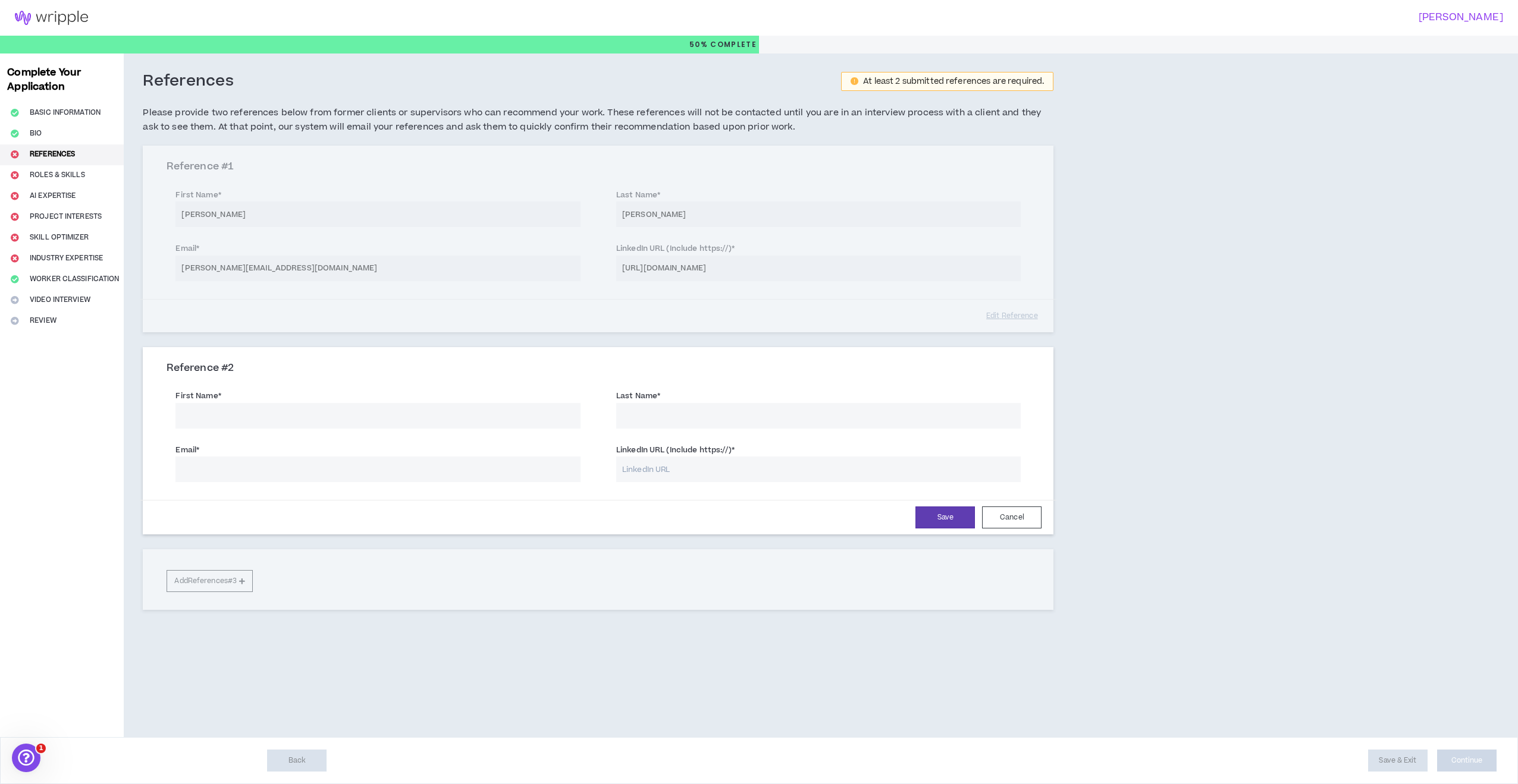
drag, startPoint x: 338, startPoint y: 464, endPoint x: 346, endPoint y: 464, distance: 8.0
paste input "[URL][DOMAIN_NAME][PERSON_NAME]"
type input "[URL][DOMAIN_NAME][PERSON_NAME]"
click at [714, 463] on input "LinkedIn URL (Include https://) *" at bounding box center [819, 469] width 405 height 26
paste input "[URL][DOMAIN_NAME][PERSON_NAME]"
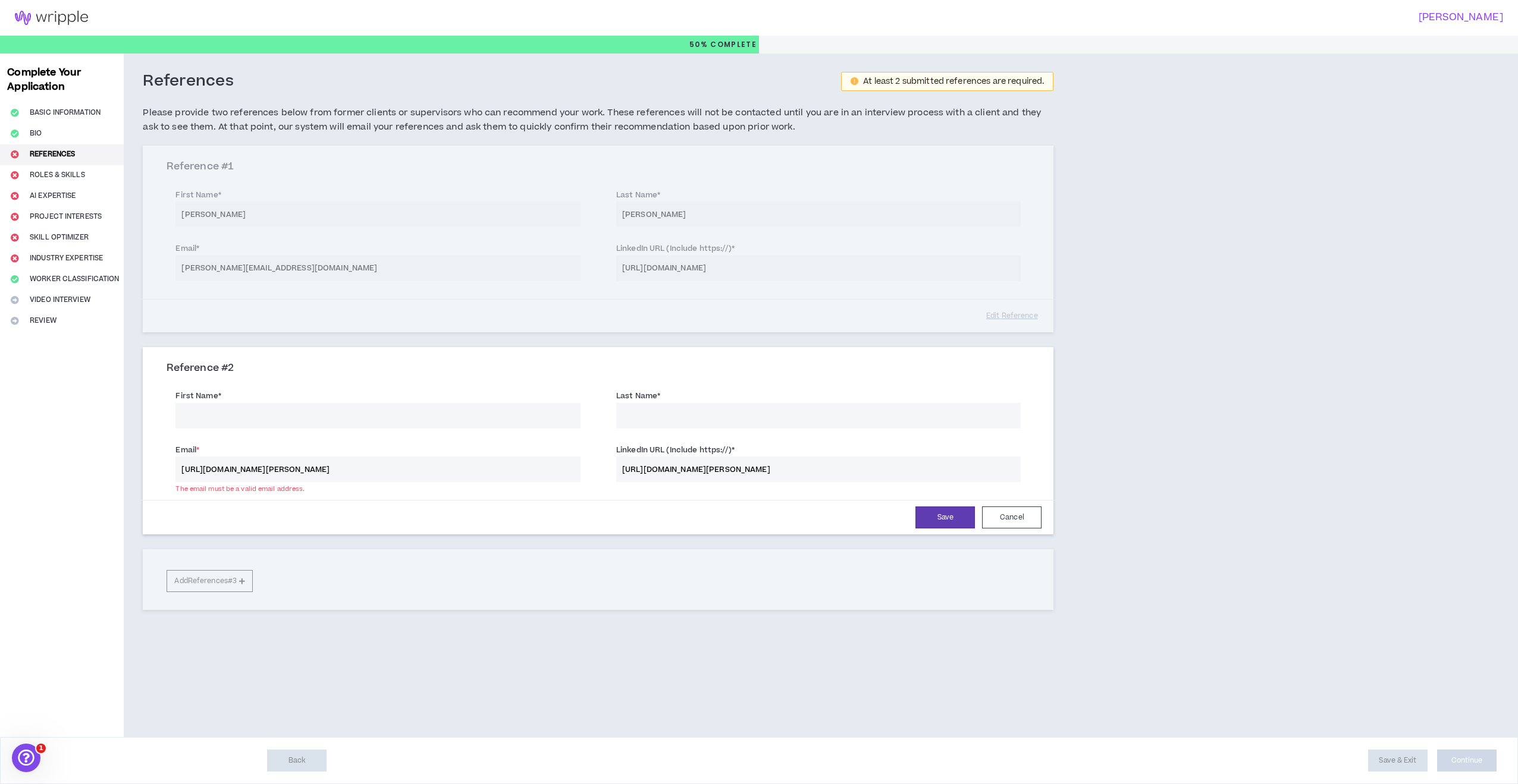
type input "[URL][DOMAIN_NAME][PERSON_NAME]"
type input "[PERSON_NAME]"
click at [334, 469] on input "[URL][DOMAIN_NAME][PERSON_NAME]" at bounding box center [378, 469] width 405 height 26
paste input "[EMAIL_ADDRESS][DOMAIN_NAME]"
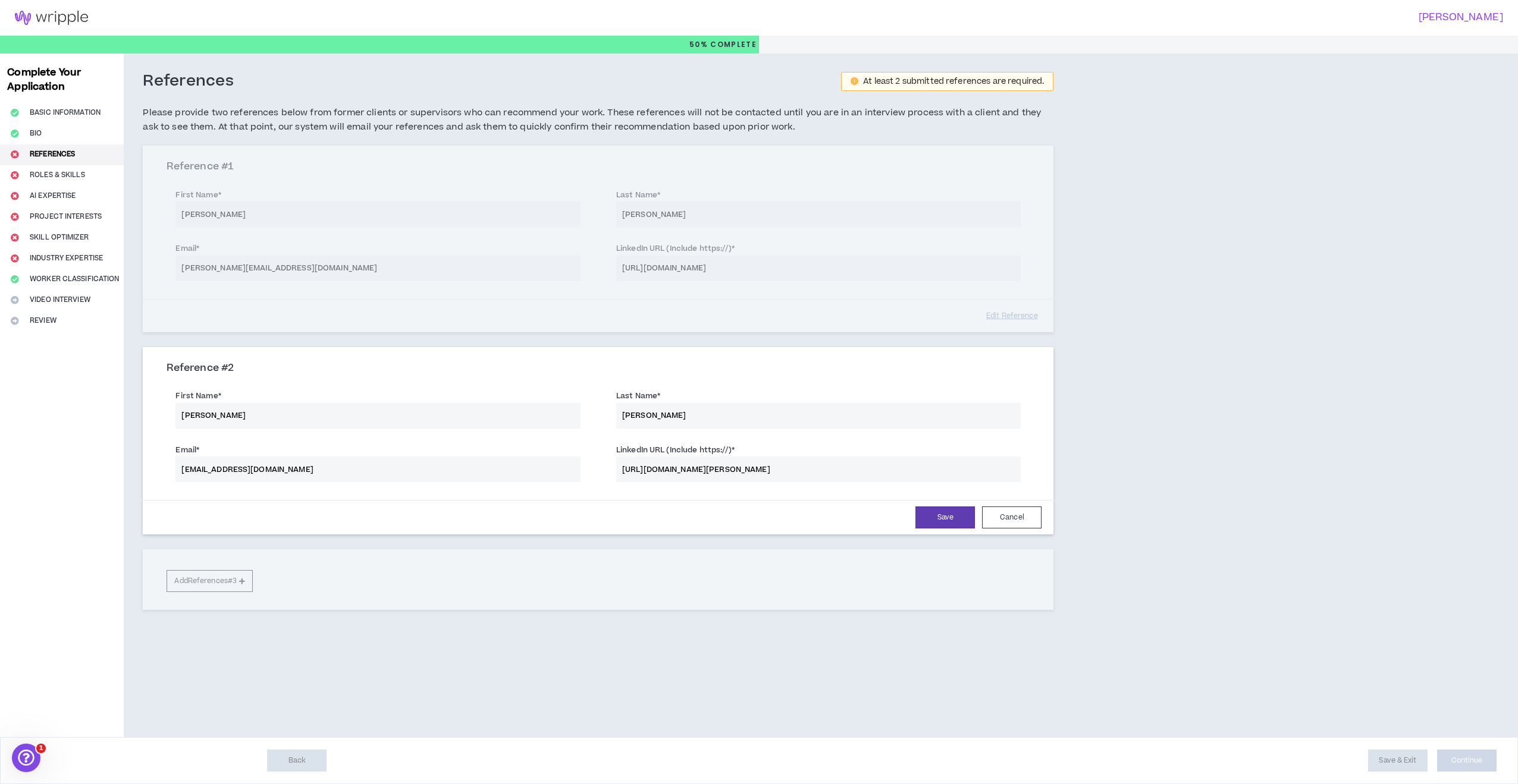
type input "[EMAIL_ADDRESS][DOMAIN_NAME]"
click at [595, 506] on div "Save Cancel" at bounding box center [598, 517] width 887 height 22
click at [948, 516] on button "Save" at bounding box center [945, 517] width 59 height 22
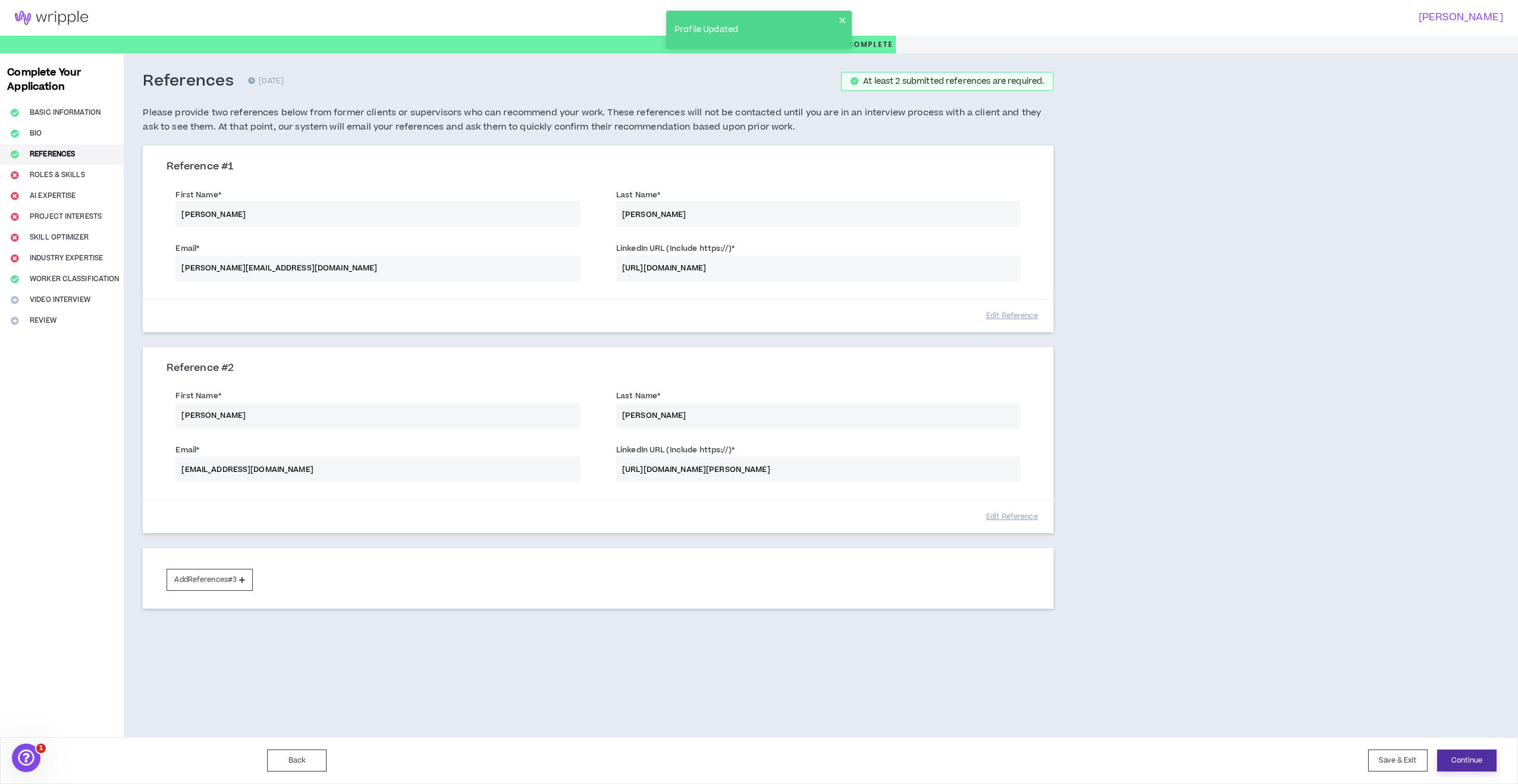
click at [1468, 759] on button "Continue" at bounding box center [1466, 760] width 59 height 22
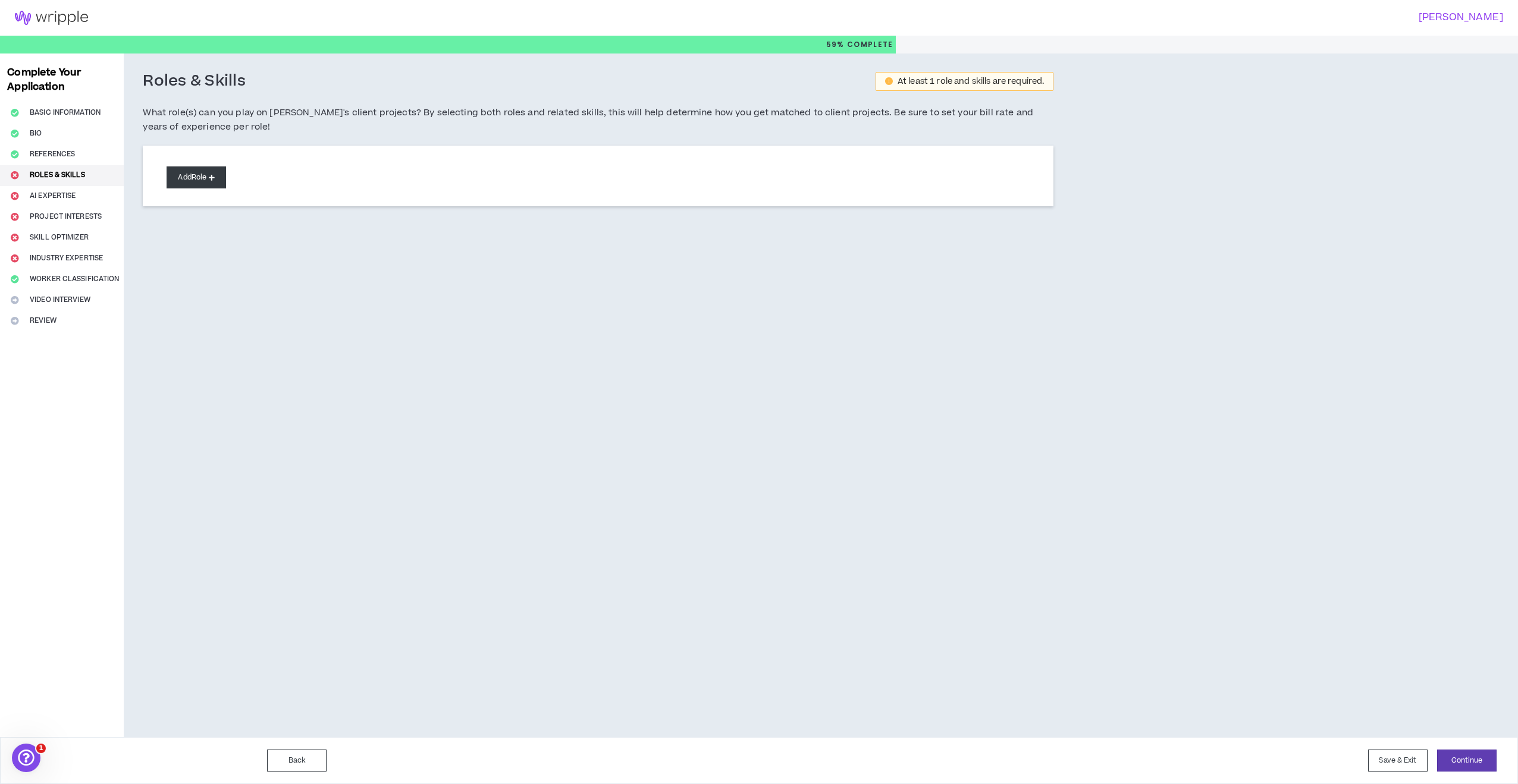
click at [193, 184] on button "Add Role" at bounding box center [196, 177] width 59 height 22
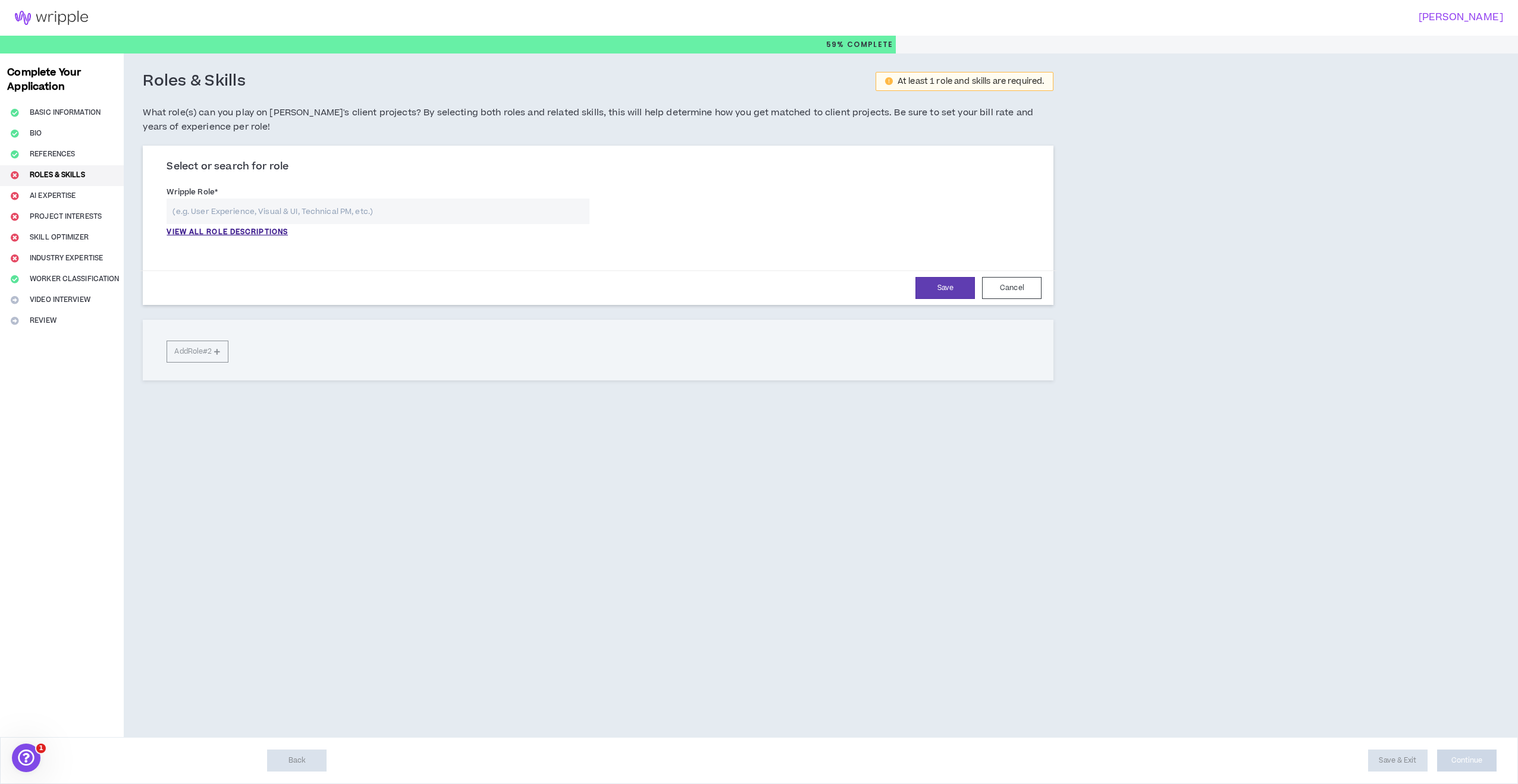
click at [209, 210] on input "text" at bounding box center [378, 212] width 423 height 26
click at [193, 234] on p "Art Director Press enter to select" at bounding box center [378, 235] width 422 height 21
type input "Art Director"
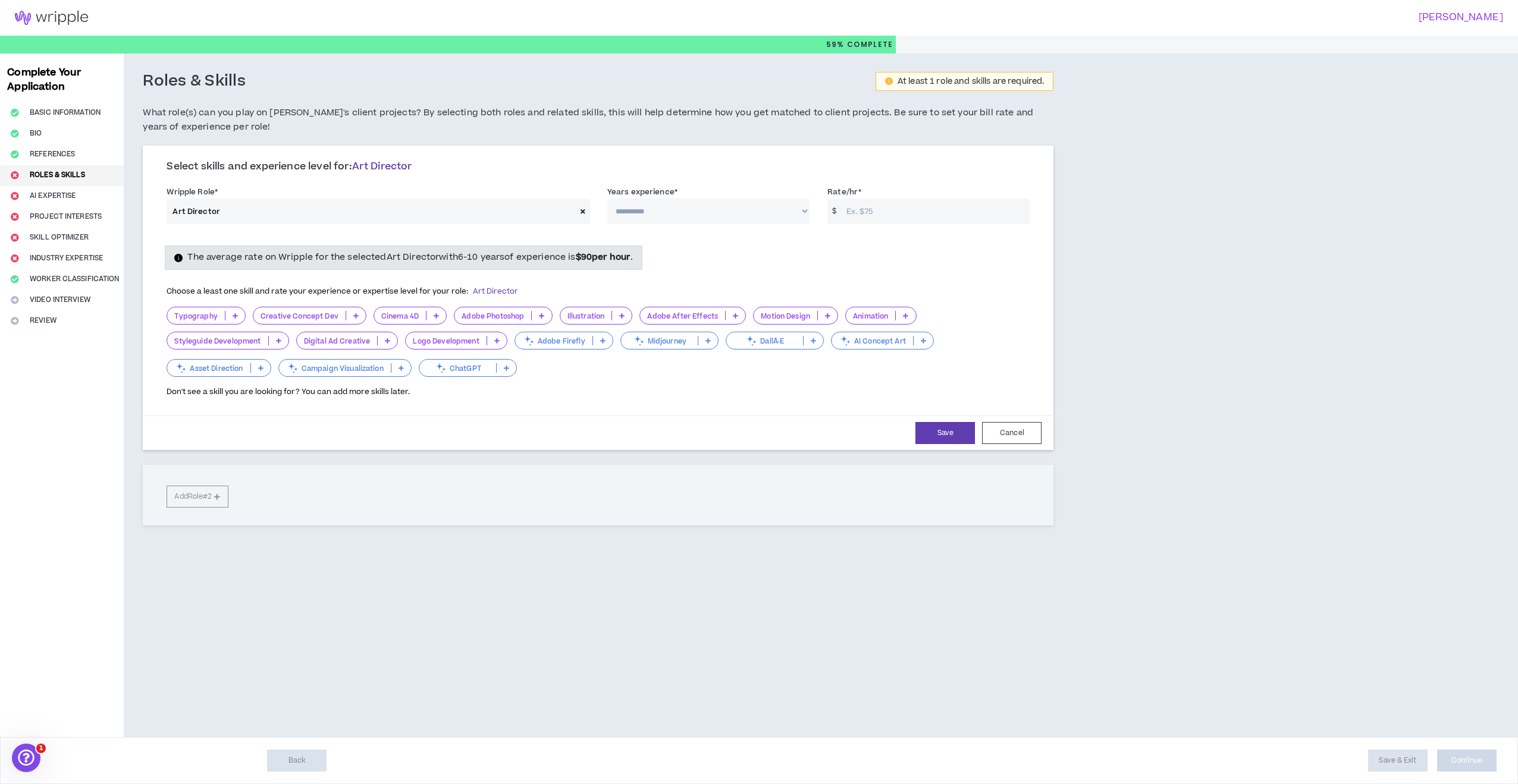
select select "**"
click at [867, 210] on input "Rate/hr *" at bounding box center [935, 212] width 189 height 26
type input "90"
click at [540, 313] on icon at bounding box center [541, 315] width 5 height 6
drag, startPoint x: 523, startPoint y: 386, endPoint x: 532, endPoint y: 389, distance: 9.5
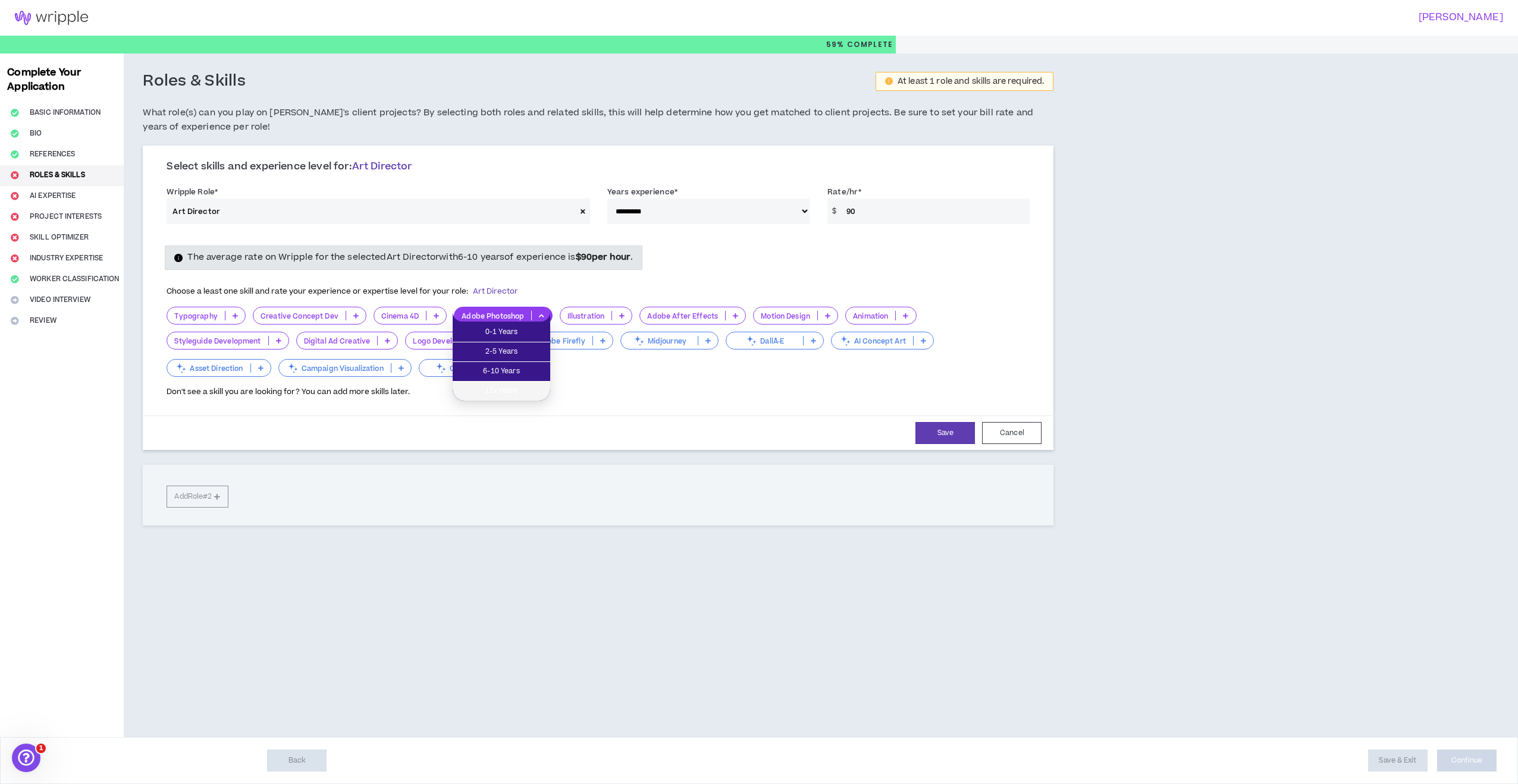
click at [523, 386] on span "11+ Years" at bounding box center [501, 391] width 83 height 13
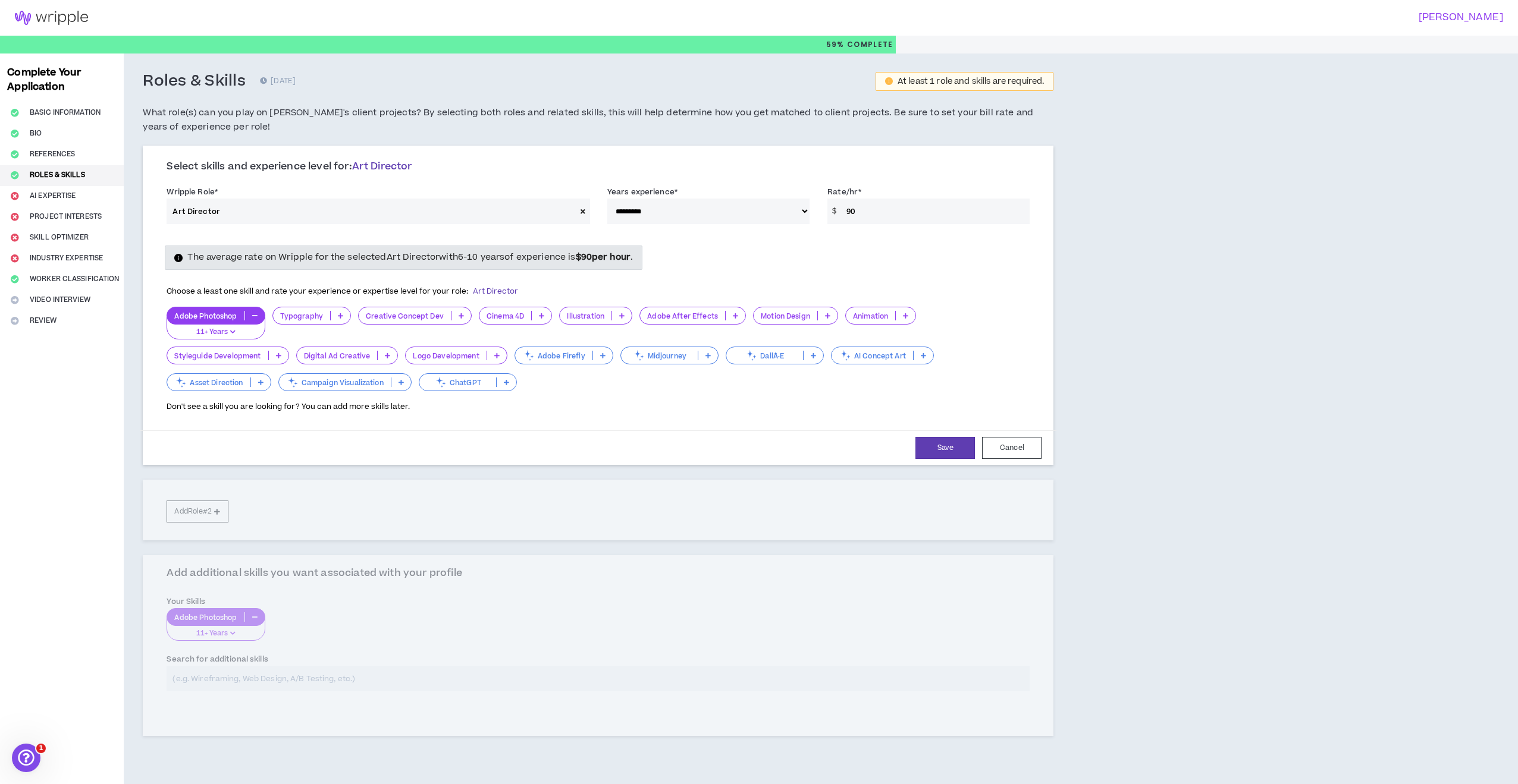
click at [627, 408] on div "Don't see a skill you are looking for? You can add more skills later." at bounding box center [598, 403] width 863 height 19
click at [462, 313] on p at bounding box center [461, 315] width 19 height 9
drag, startPoint x: 441, startPoint y: 389, endPoint x: 449, endPoint y: 386, distance: 8.5
click at [442, 389] on span "11+ Years" at bounding box center [413, 391] width 97 height 13
click at [621, 314] on icon at bounding box center [621, 315] width 5 height 6
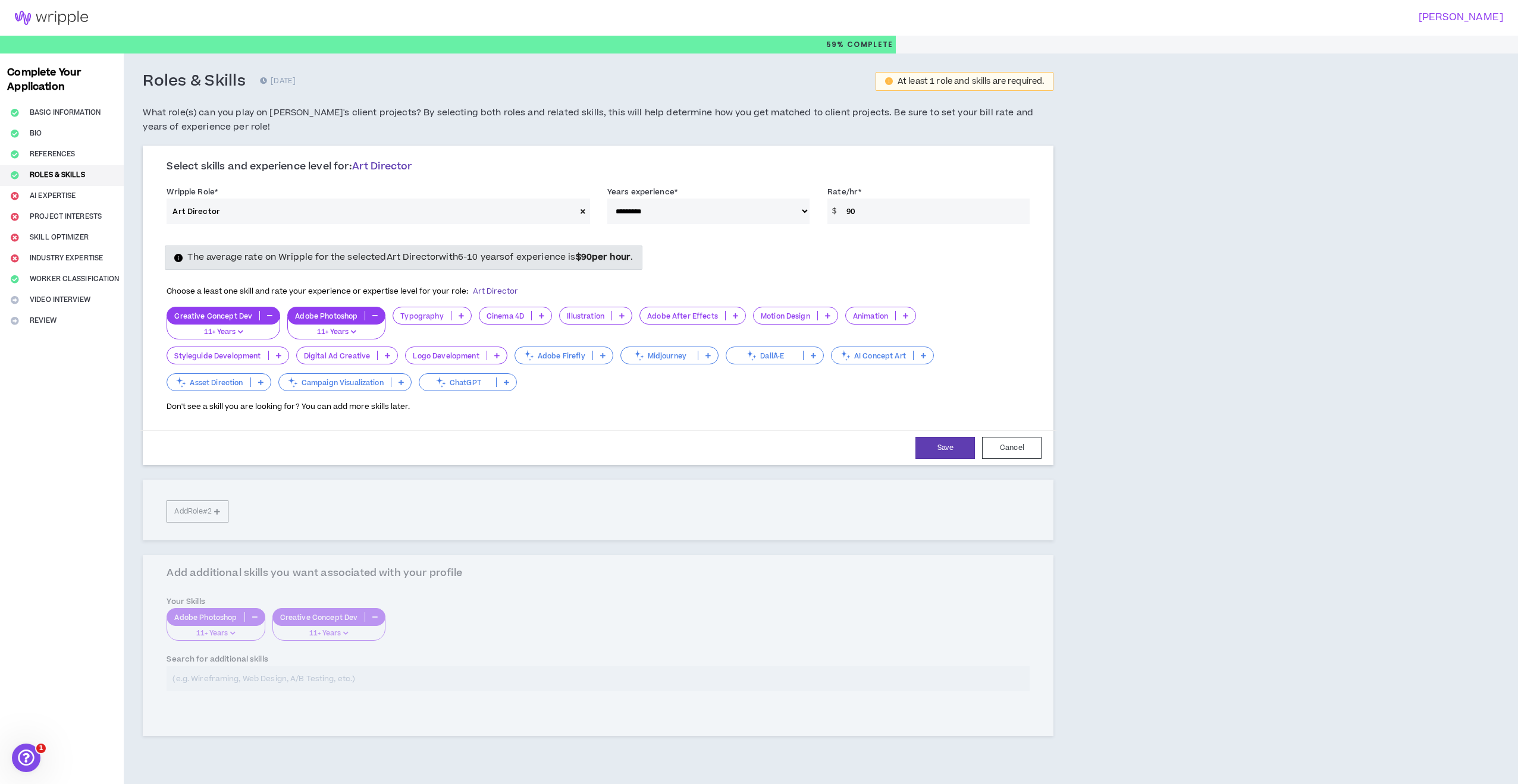
drag, startPoint x: 656, startPoint y: 282, endPoint x: 676, endPoint y: 283, distance: 20.0
click at [656, 283] on div "Choose a least one skill and rate your experience or expertise level for your r…" at bounding box center [598, 292] width 863 height 25
click at [385, 353] on icon at bounding box center [387, 356] width 5 height 6
click at [365, 430] on span "11+ Years" at bounding box center [346, 431] width 87 height 13
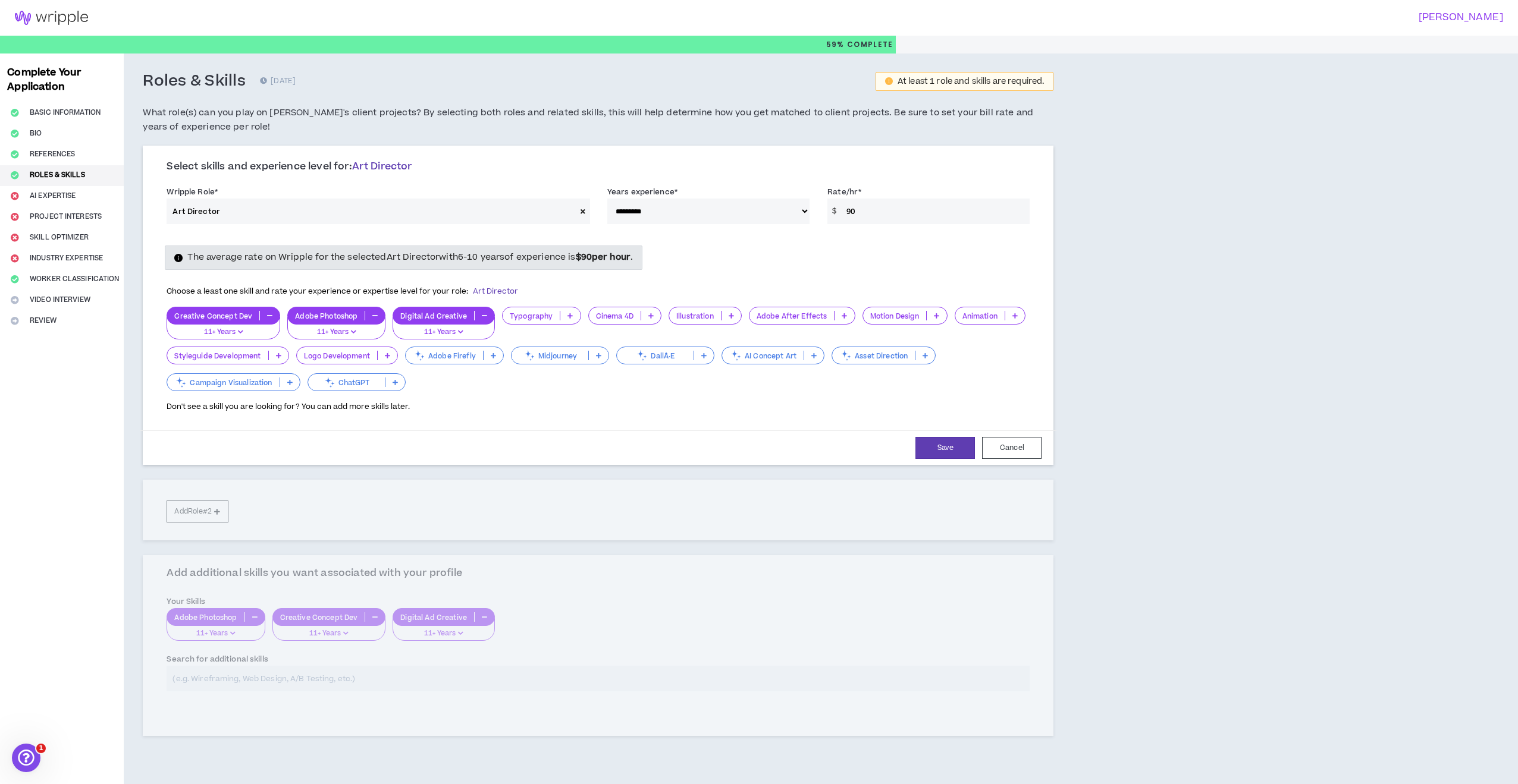
click at [389, 355] on icon at bounding box center [387, 356] width 5 height 6
drag, startPoint x: 367, startPoint y: 406, endPoint x: 424, endPoint y: 409, distance: 57.1
click at [367, 406] on span "6-10 Years" at bounding box center [346, 411] width 87 height 13
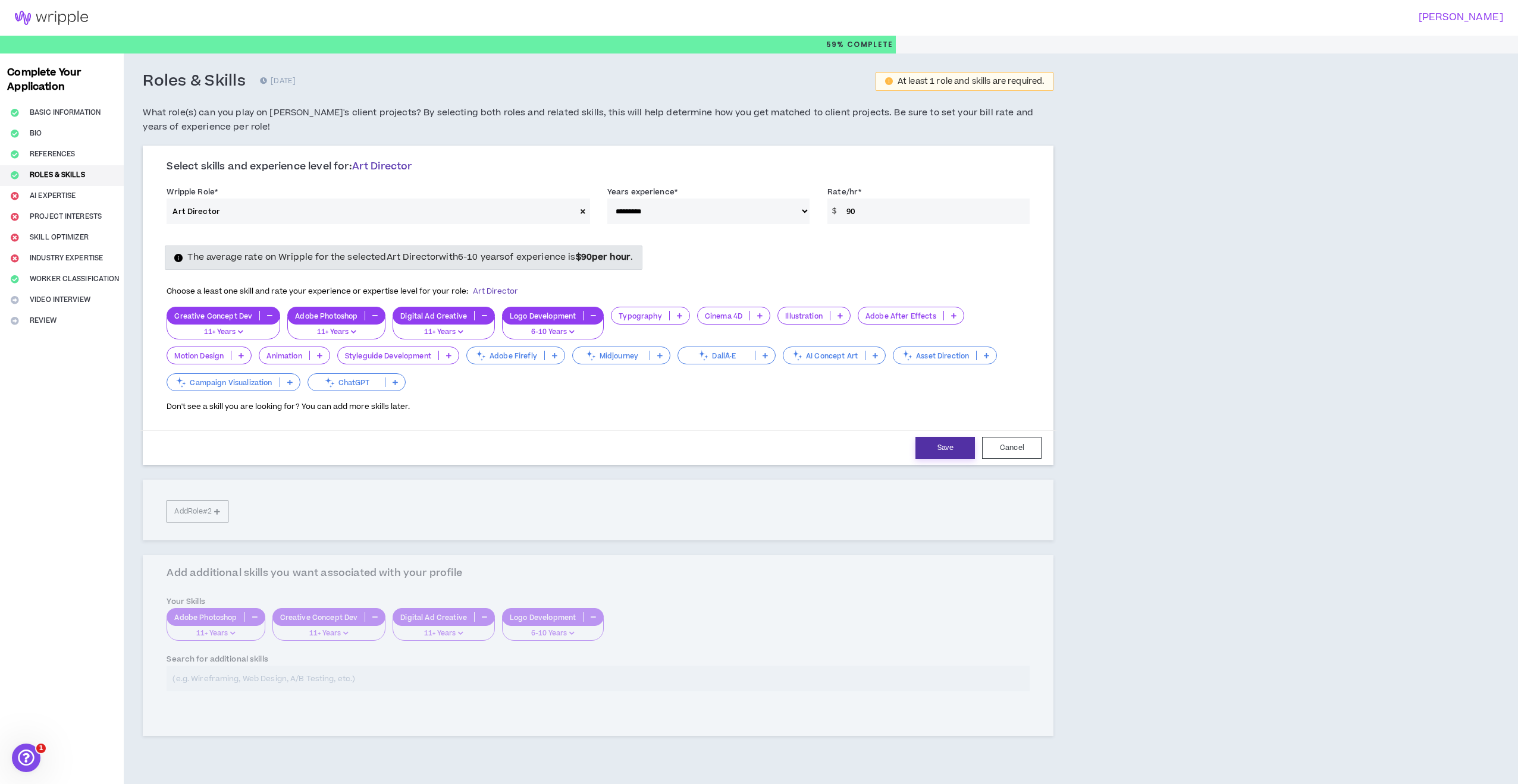
click at [946, 443] on button "Save" at bounding box center [945, 448] width 59 height 22
select select "**"
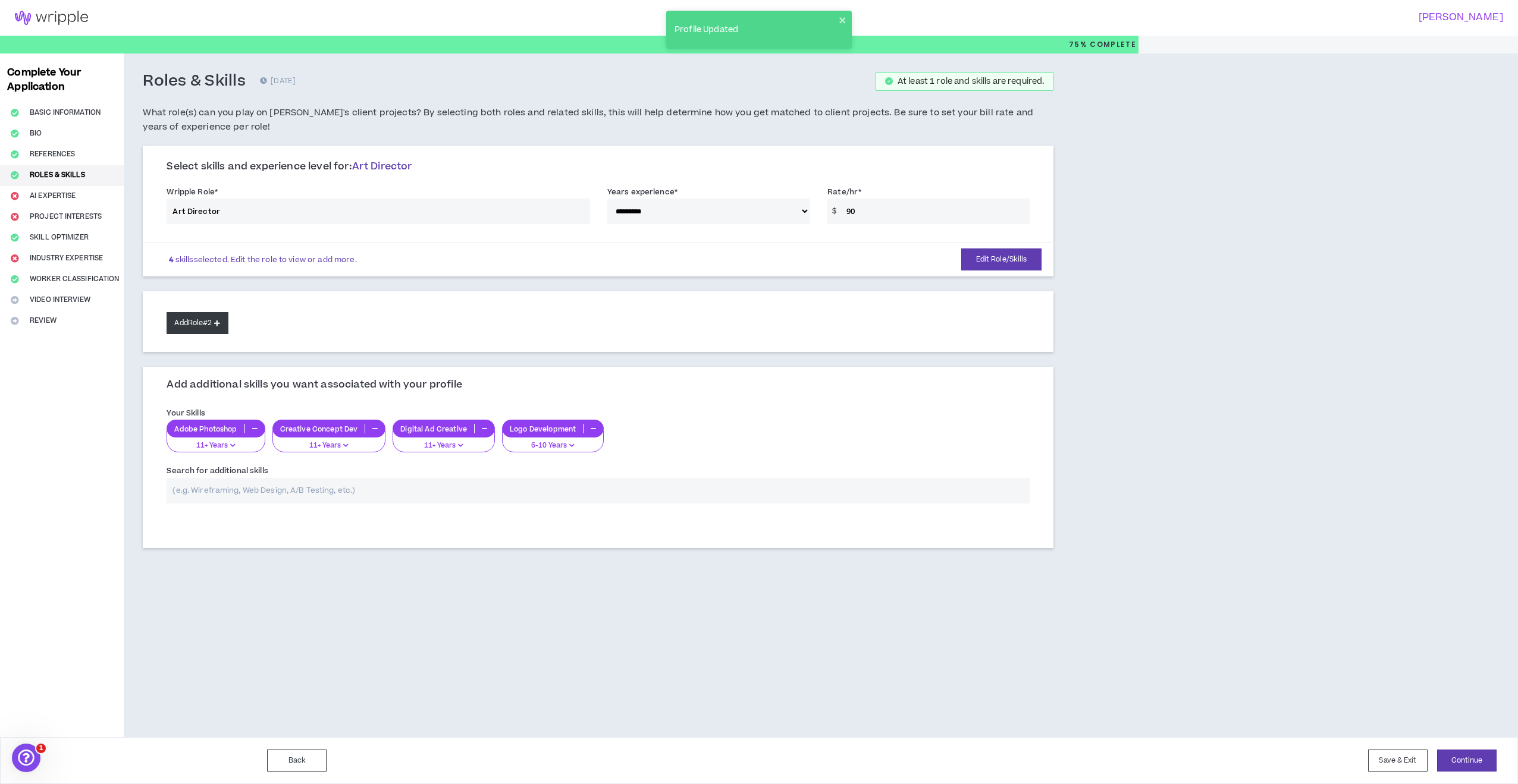
click at [211, 320] on button "Add Role #2" at bounding box center [198, 323] width 62 height 22
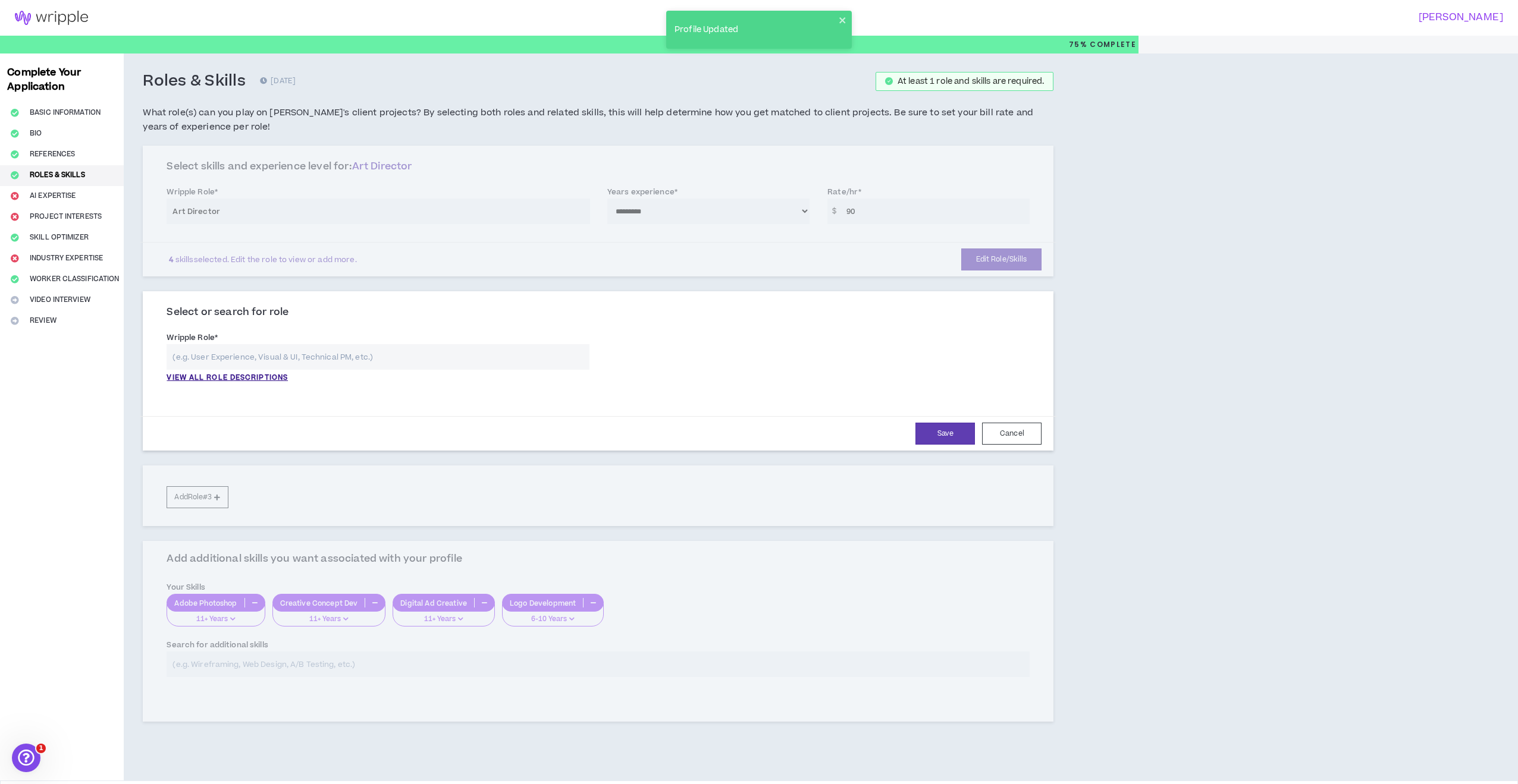
click at [224, 351] on input "text" at bounding box center [378, 357] width 423 height 26
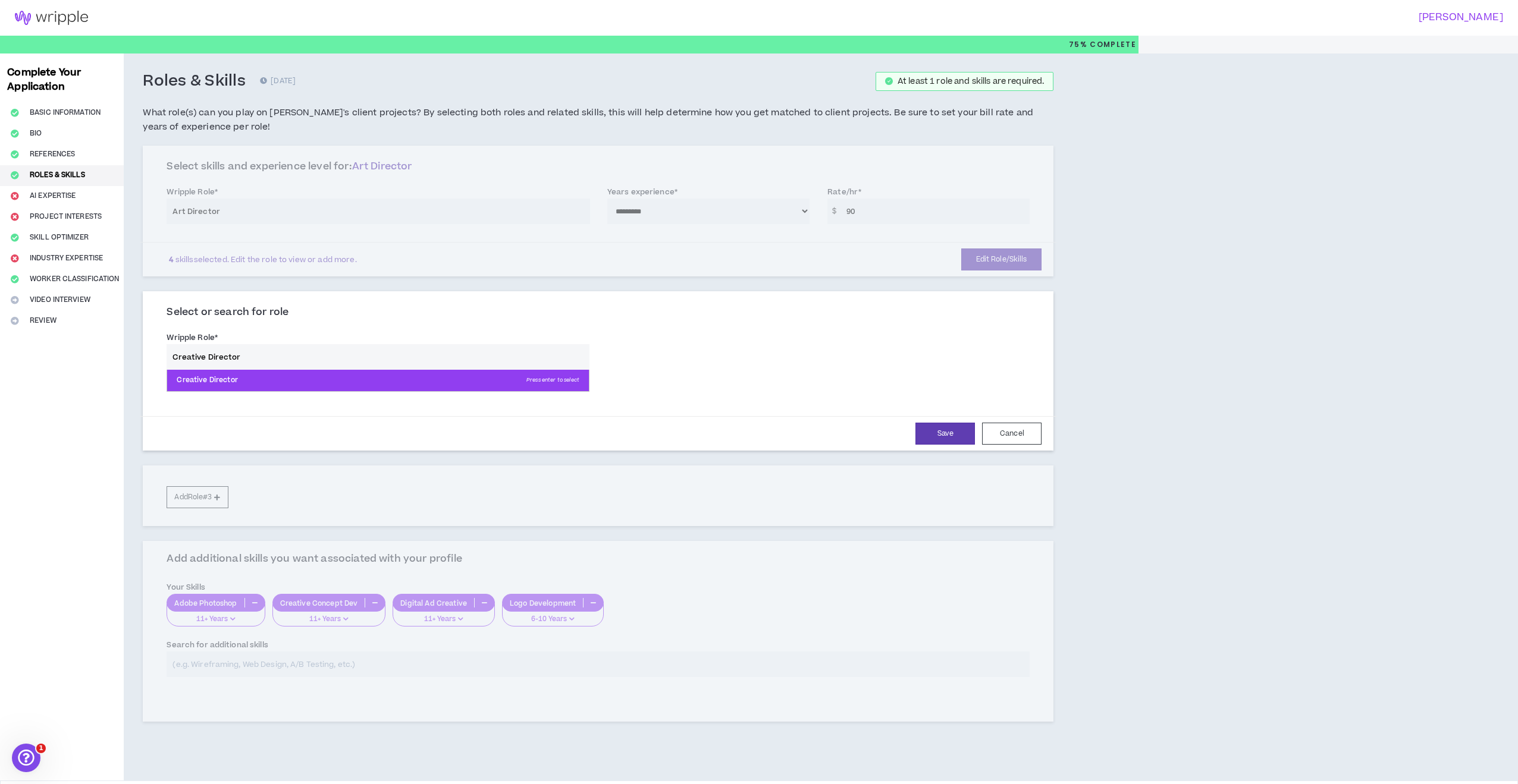
type input "Creative Director"
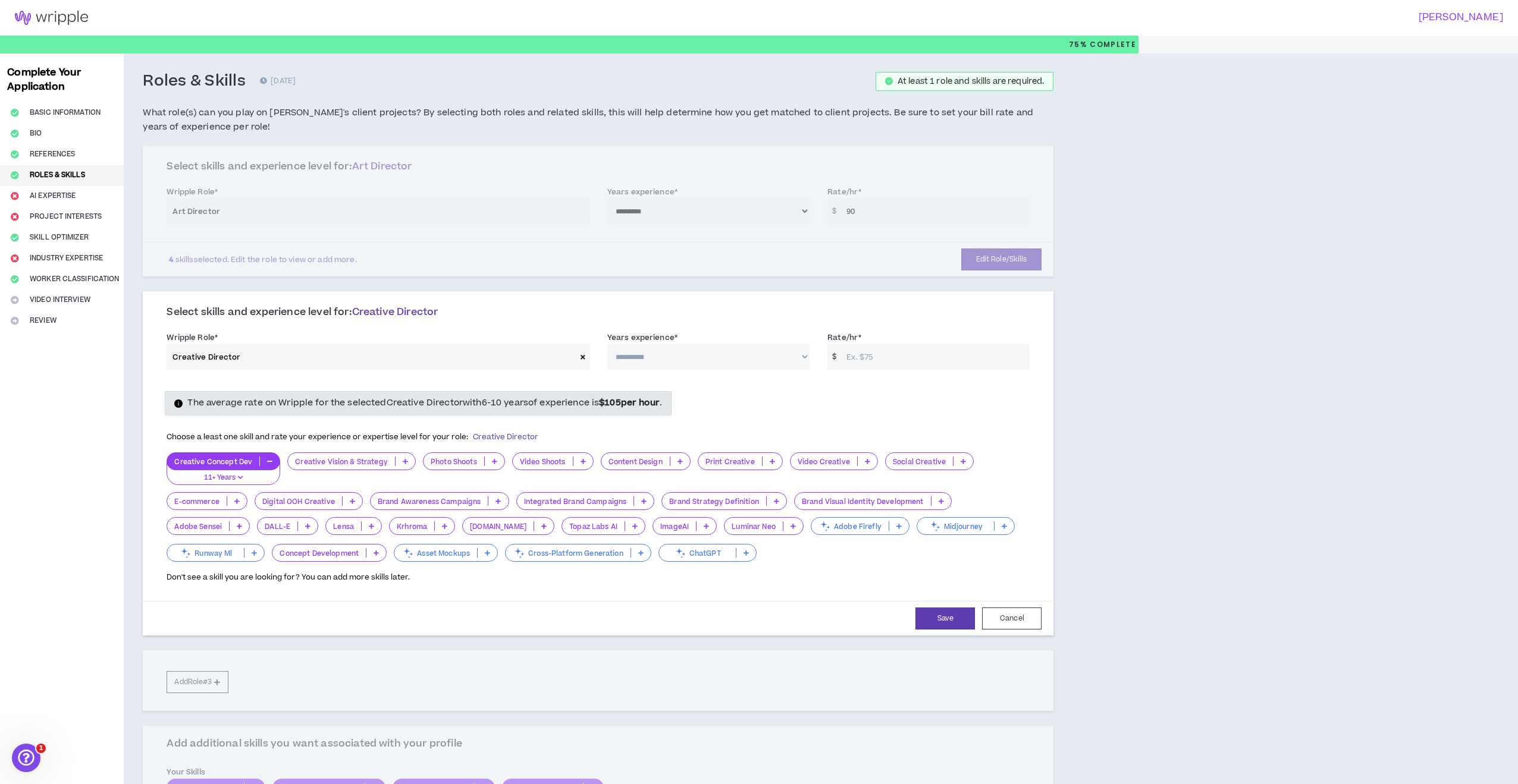
click at [865, 358] on input "Rate/hr *" at bounding box center [935, 357] width 189 height 26
type input "105"
click at [905, 402] on div "The average rate on Wripple for the selected Creative Director with 6-10 years …" at bounding box center [598, 403] width 881 height 24
click at [404, 459] on icon at bounding box center [405, 461] width 5 height 6
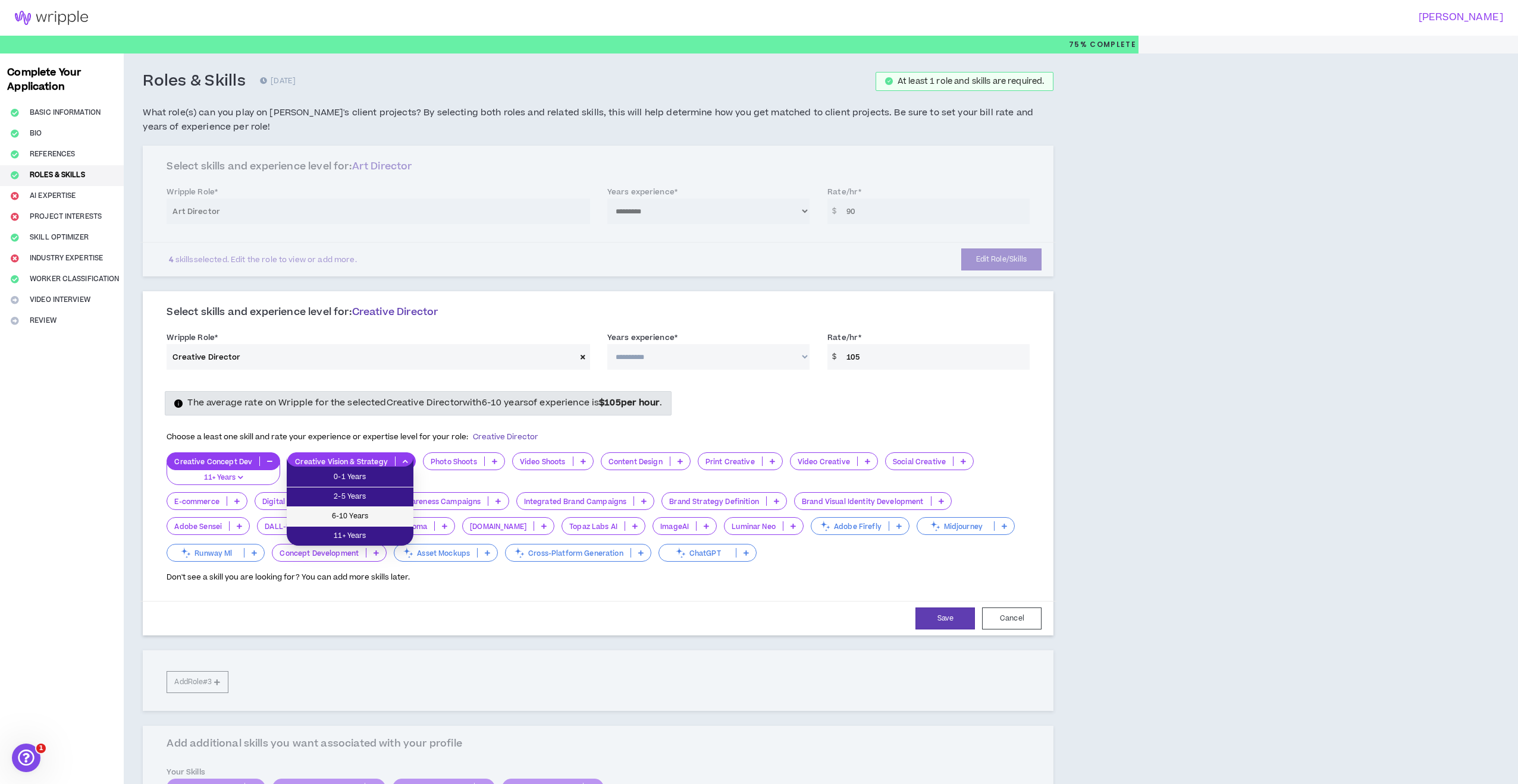
click at [351, 514] on span "6-10 Years" at bounding box center [350, 516] width 112 height 13
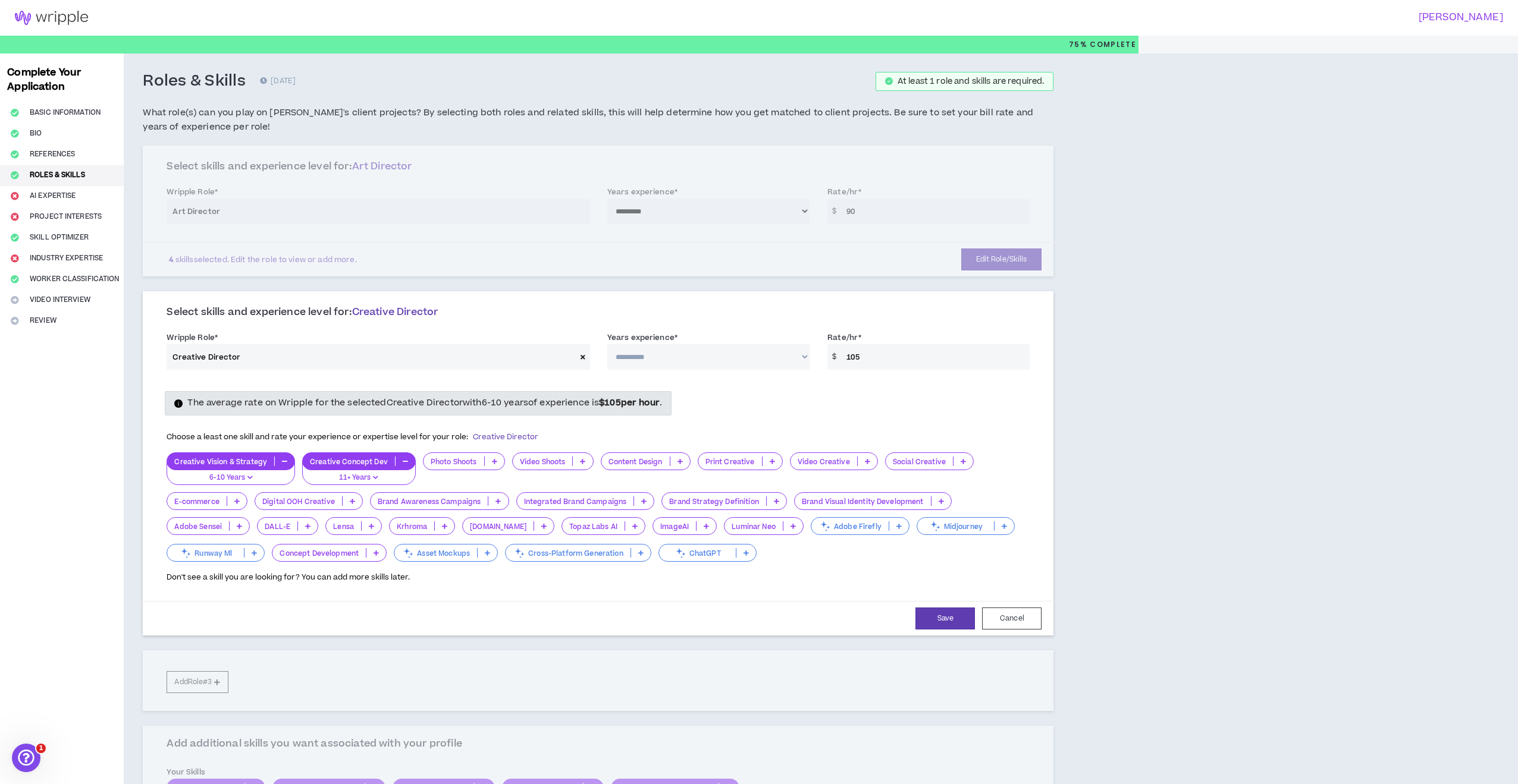
click at [681, 459] on icon at bounding box center [680, 461] width 5 height 6
drag, startPoint x: 661, startPoint y: 514, endPoint x: 678, endPoint y: 509, distance: 17.7
click at [661, 515] on span "6-10 Years" at bounding box center [646, 516] width 76 height 13
click at [772, 459] on icon at bounding box center [772, 461] width 5 height 6
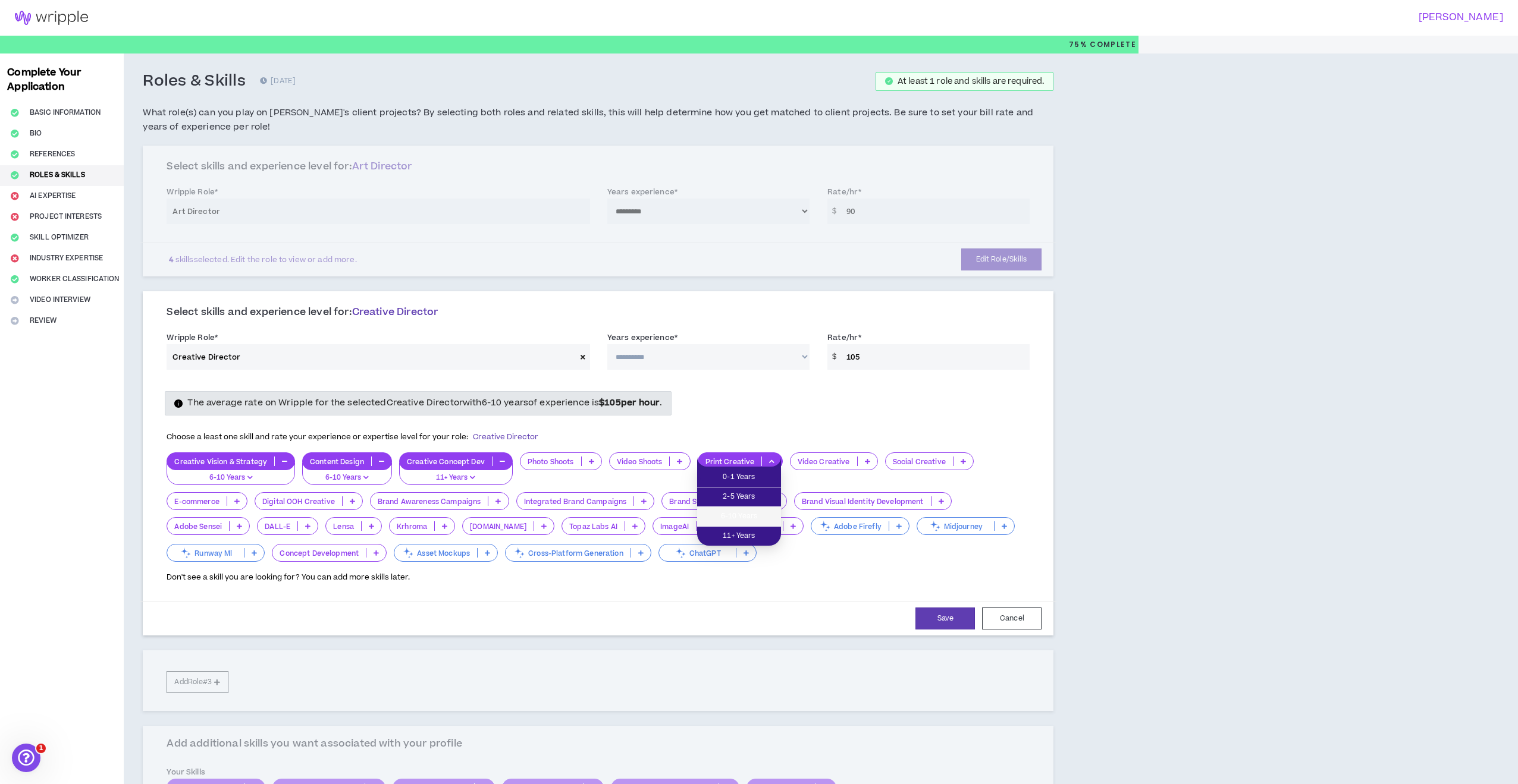
drag, startPoint x: 761, startPoint y: 515, endPoint x: 823, endPoint y: 490, distance: 66.9
click at [762, 515] on span "6-10 Years" at bounding box center [739, 516] width 69 height 13
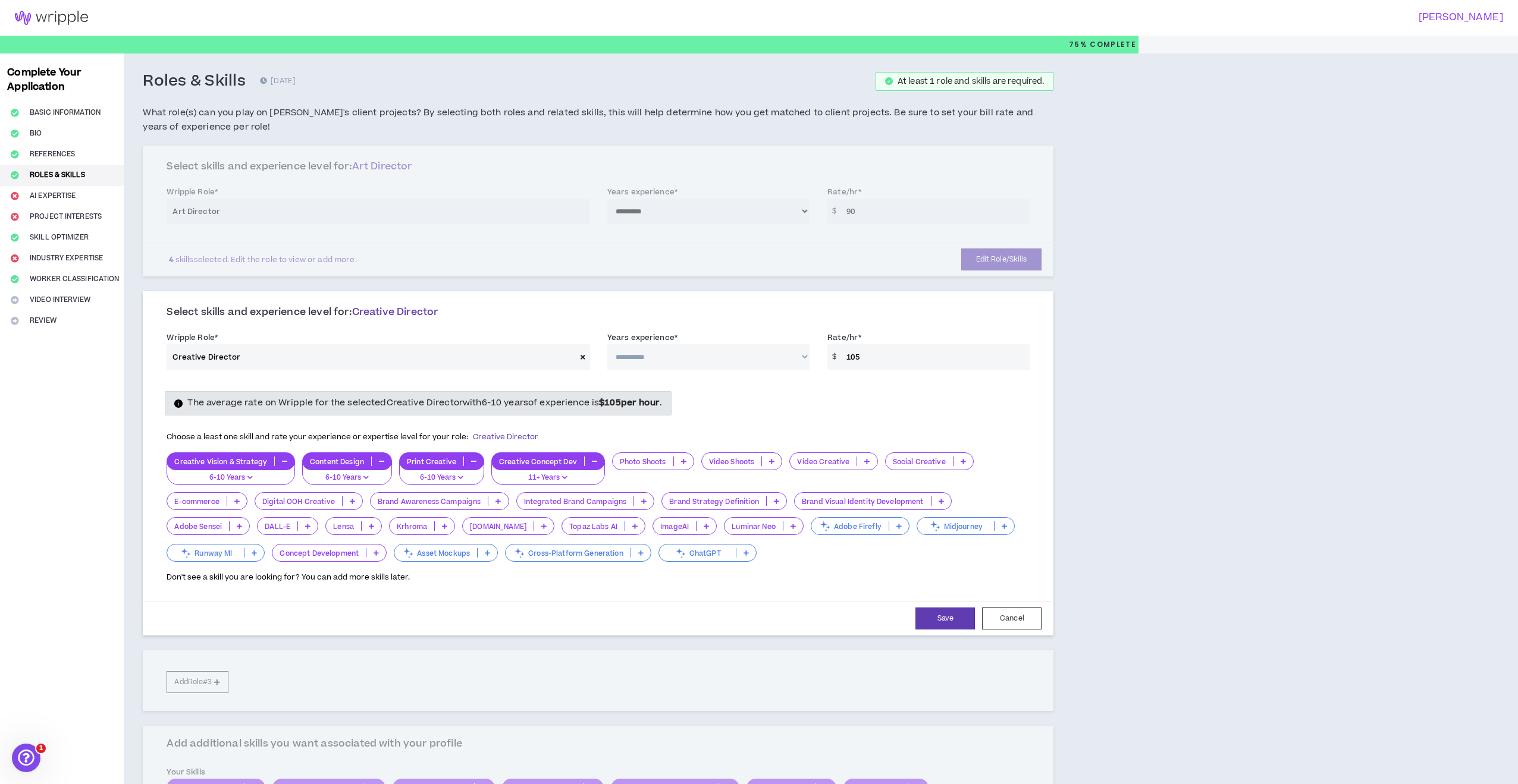
click at [960, 459] on icon at bounding box center [963, 461] width 5 height 6
click at [953, 490] on li "2-5 Years" at bounding box center [927, 497] width 88 height 19
click at [948, 611] on button "Save" at bounding box center [945, 618] width 59 height 22
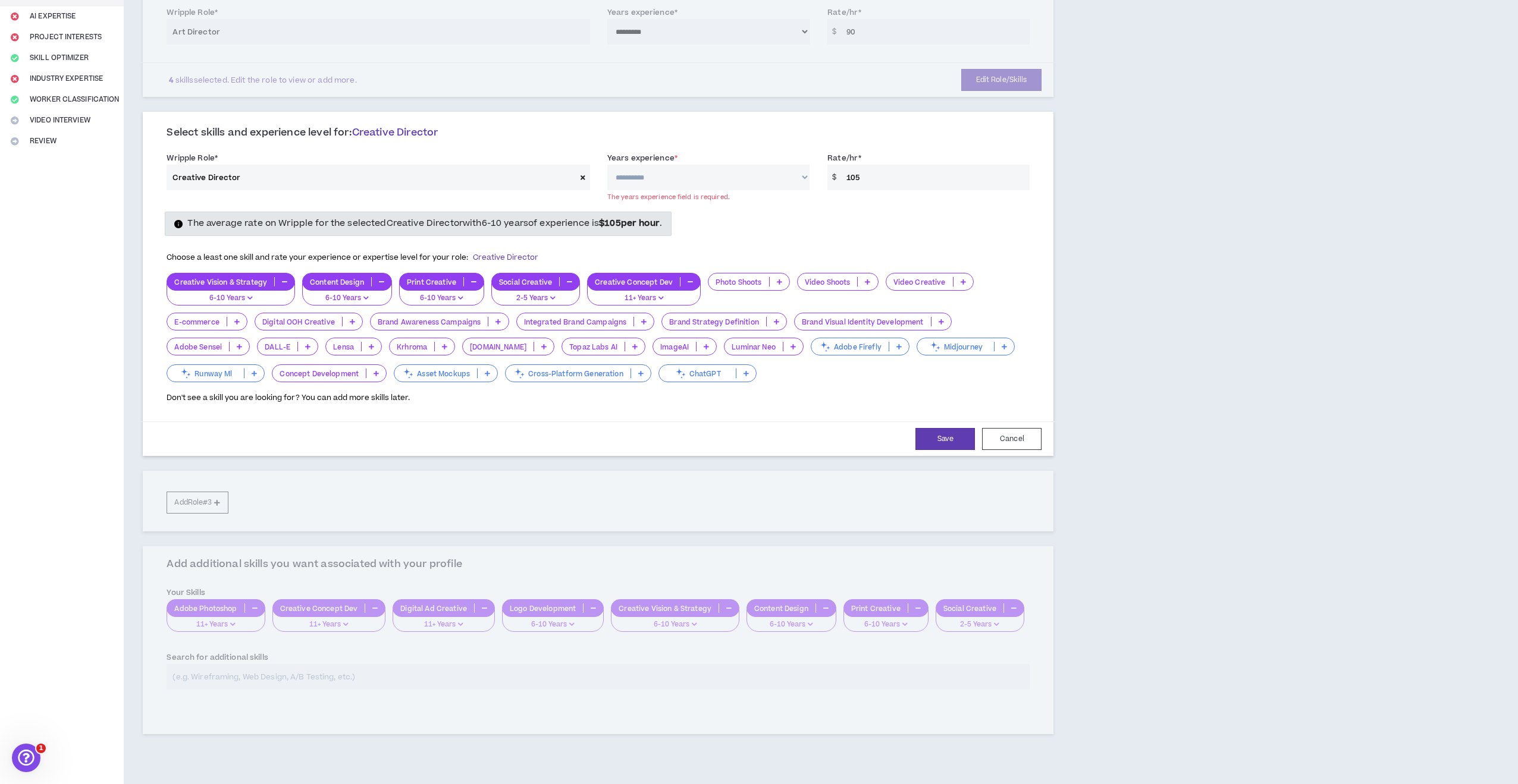
scroll to position [223, 0]
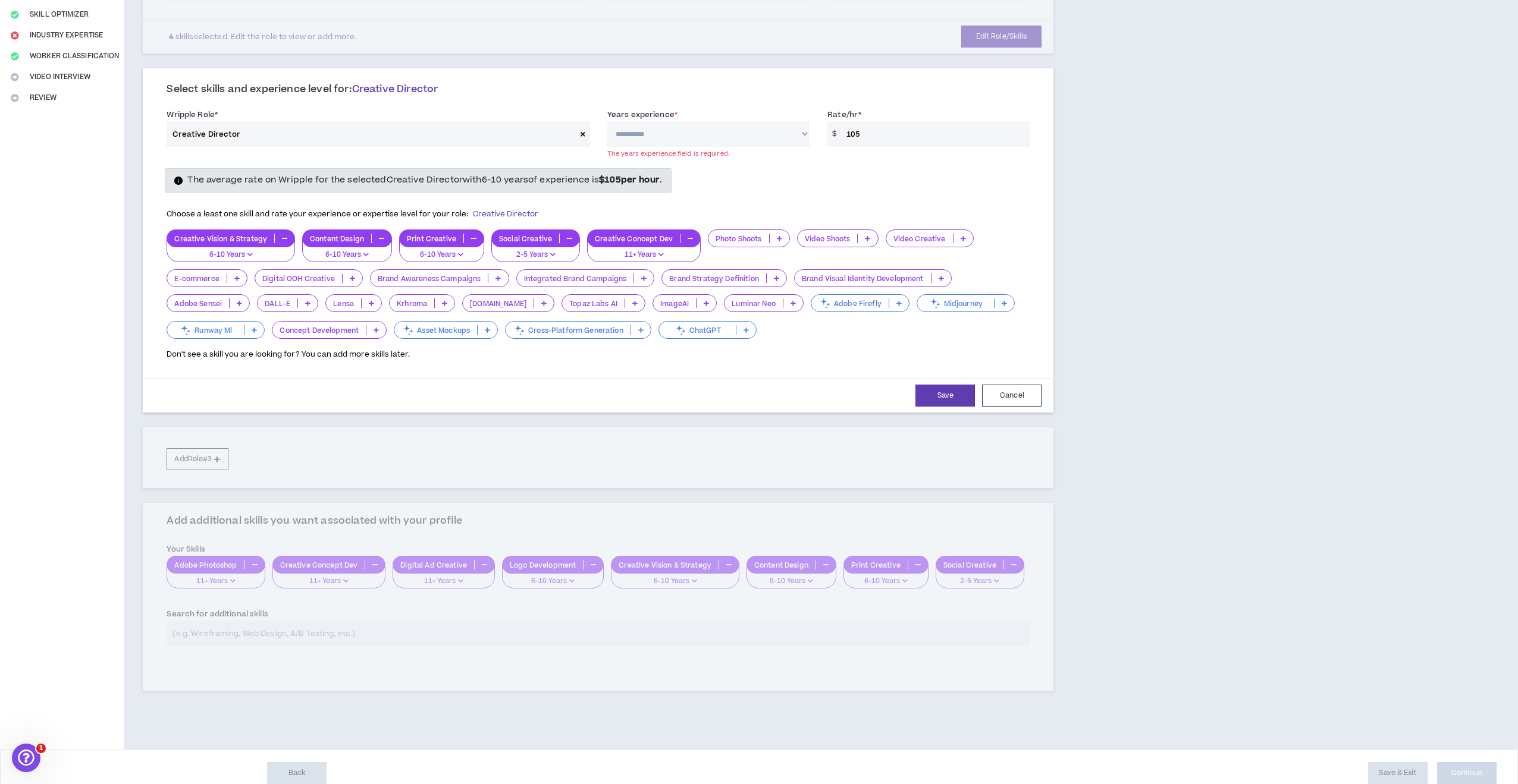
select select "**"
click at [936, 390] on button "Save" at bounding box center [945, 396] width 59 height 22
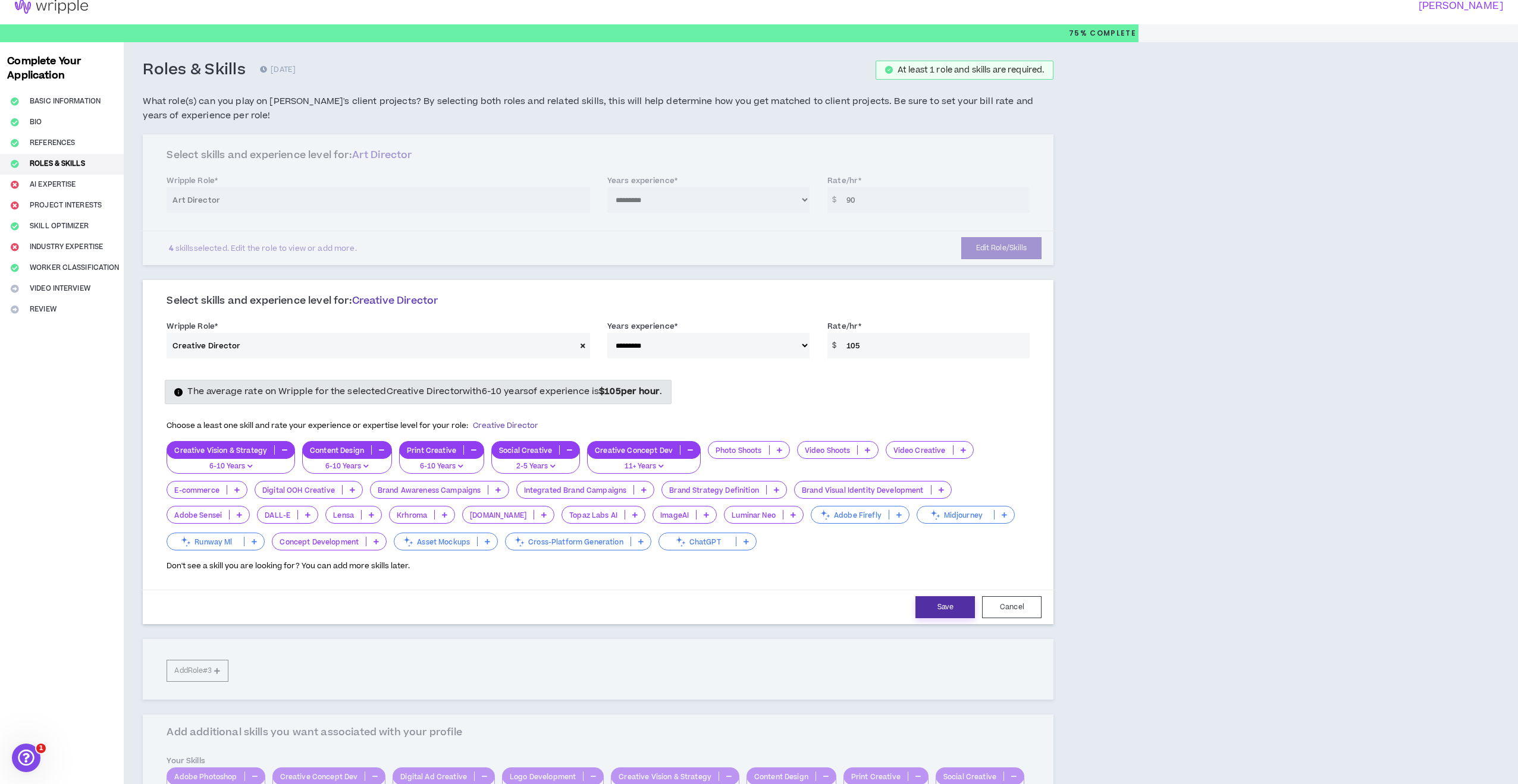
select select "**"
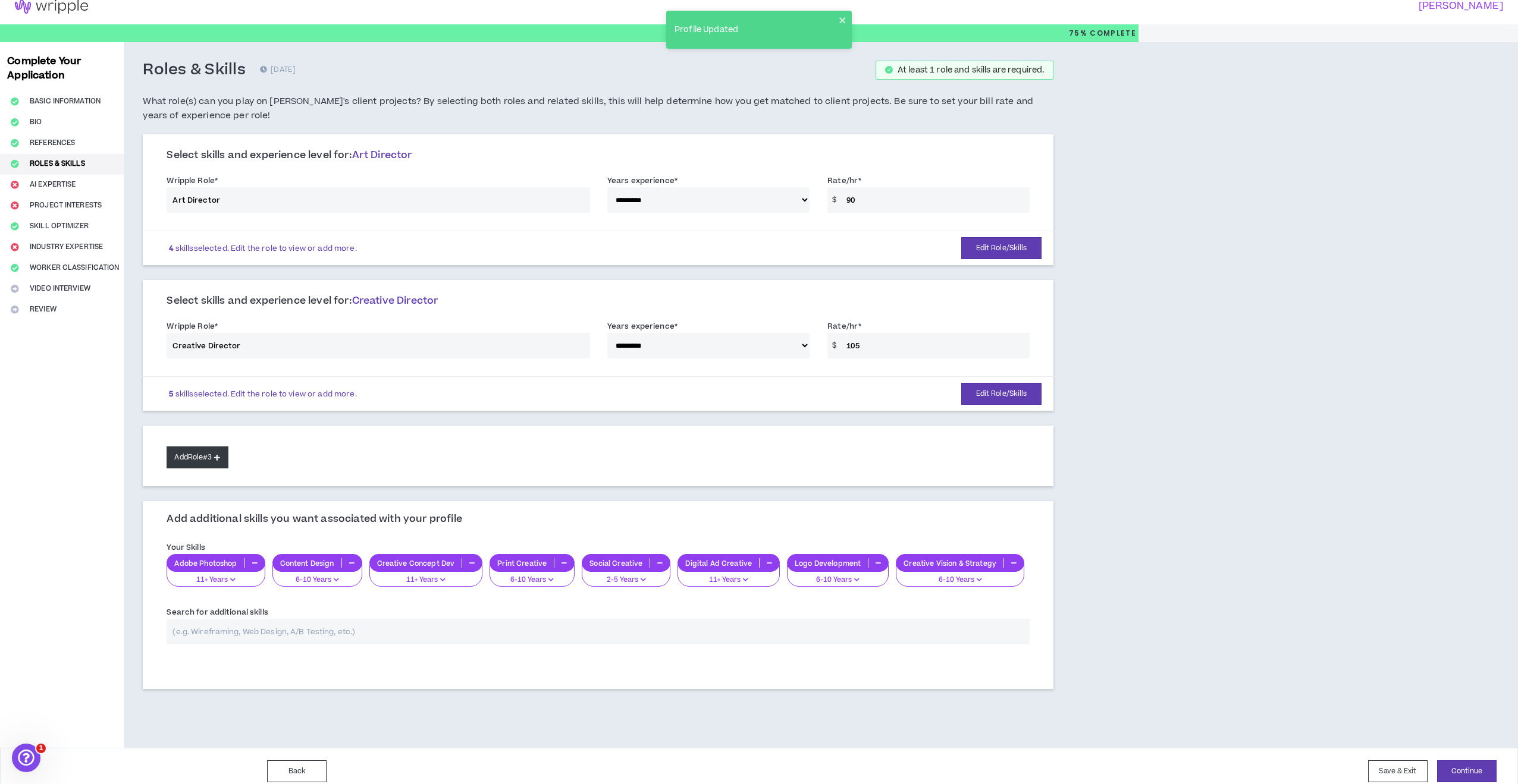
click at [205, 458] on button "Add Role #3" at bounding box center [198, 457] width 62 height 22
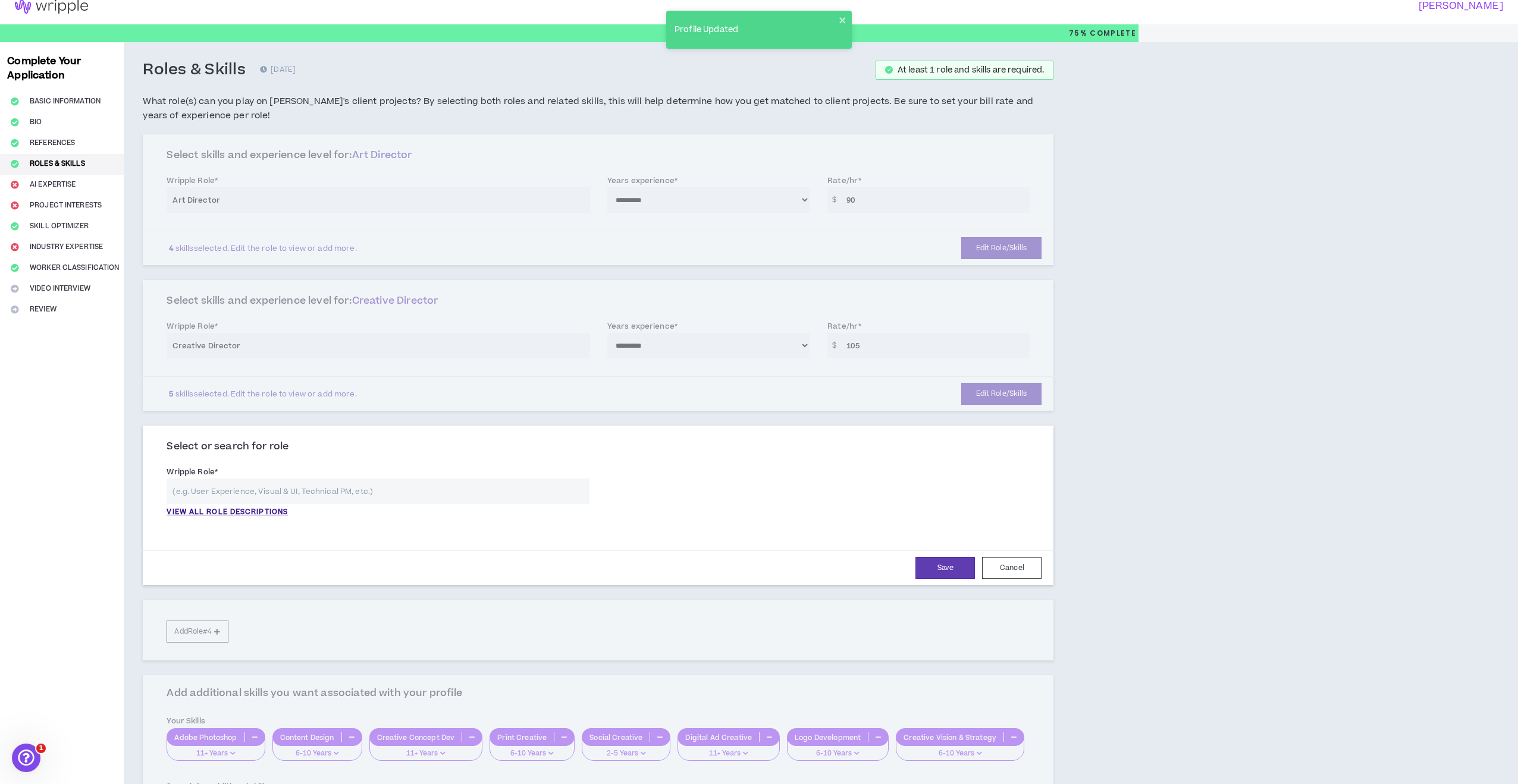
click at [231, 493] on input "text" at bounding box center [378, 491] width 423 height 26
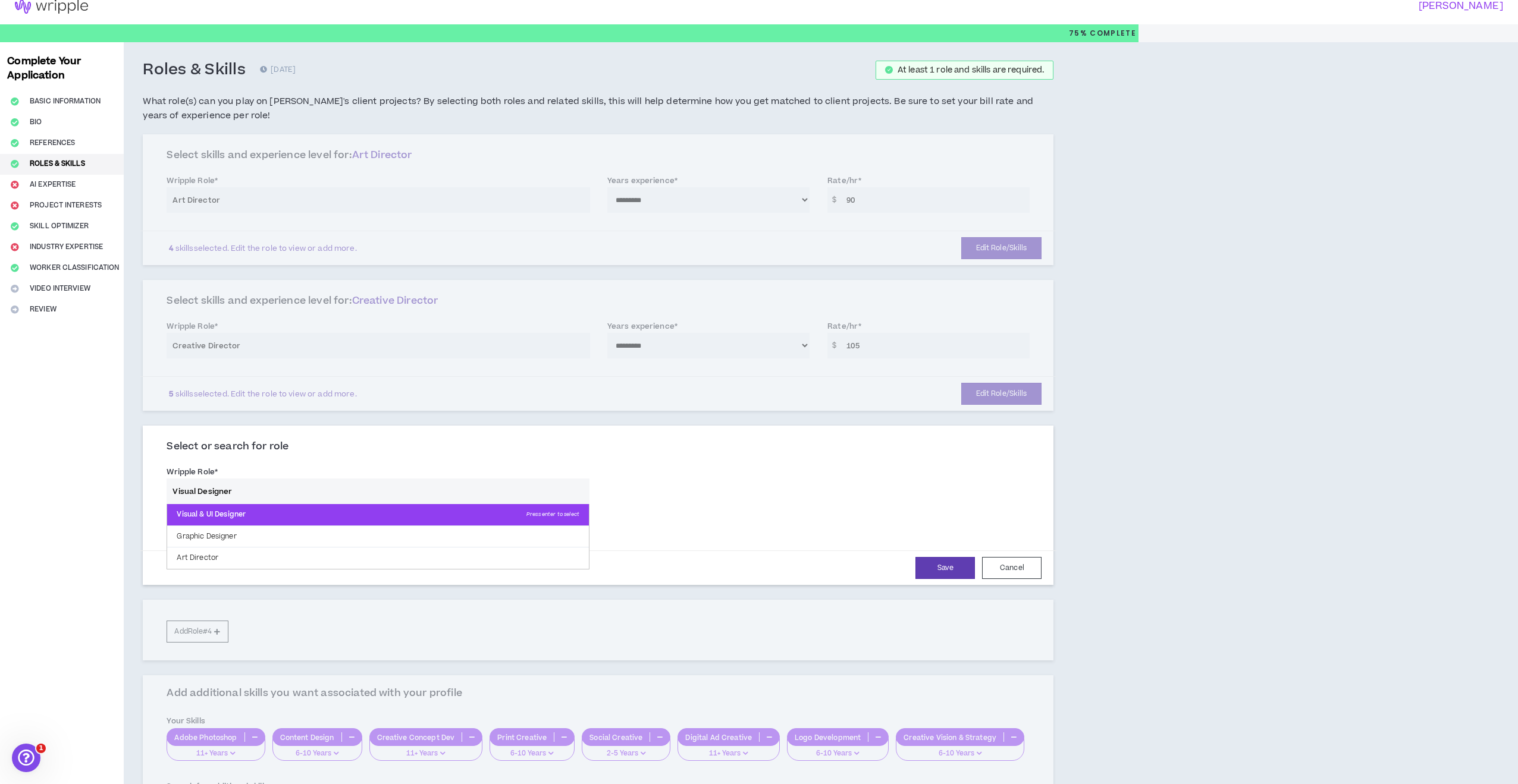
click at [220, 511] on p "Visual & UI Designer Press enter to select" at bounding box center [378, 515] width 422 height 21
type input "Visual & UI Designer"
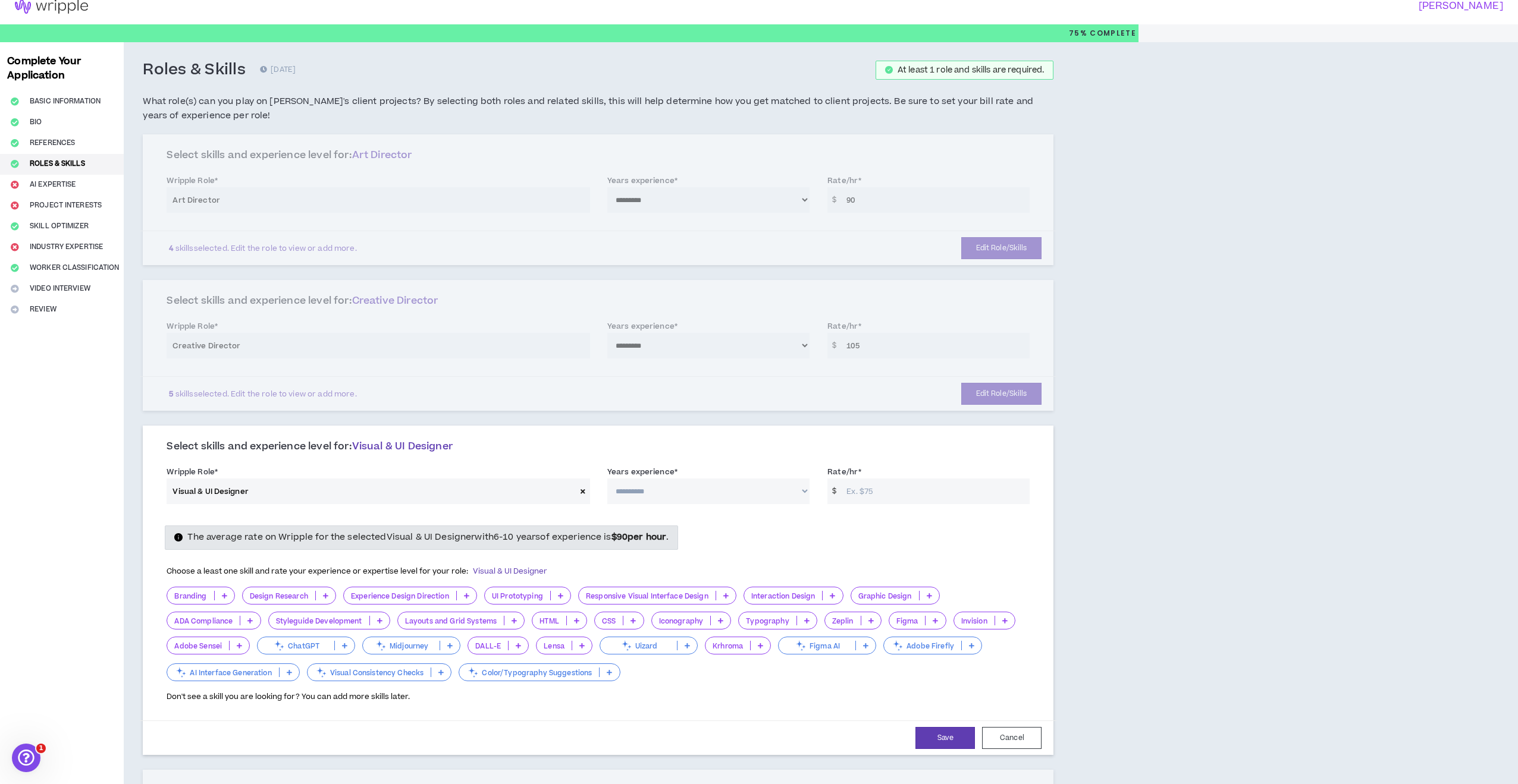
select select "***"
click at [875, 489] on input "Rate/hr *" at bounding box center [935, 491] width 189 height 26
type input "90"
click at [785, 534] on div "The average rate on Wripple for the selected Visual & UI Designer with 6-10 yea…" at bounding box center [598, 537] width 881 height 24
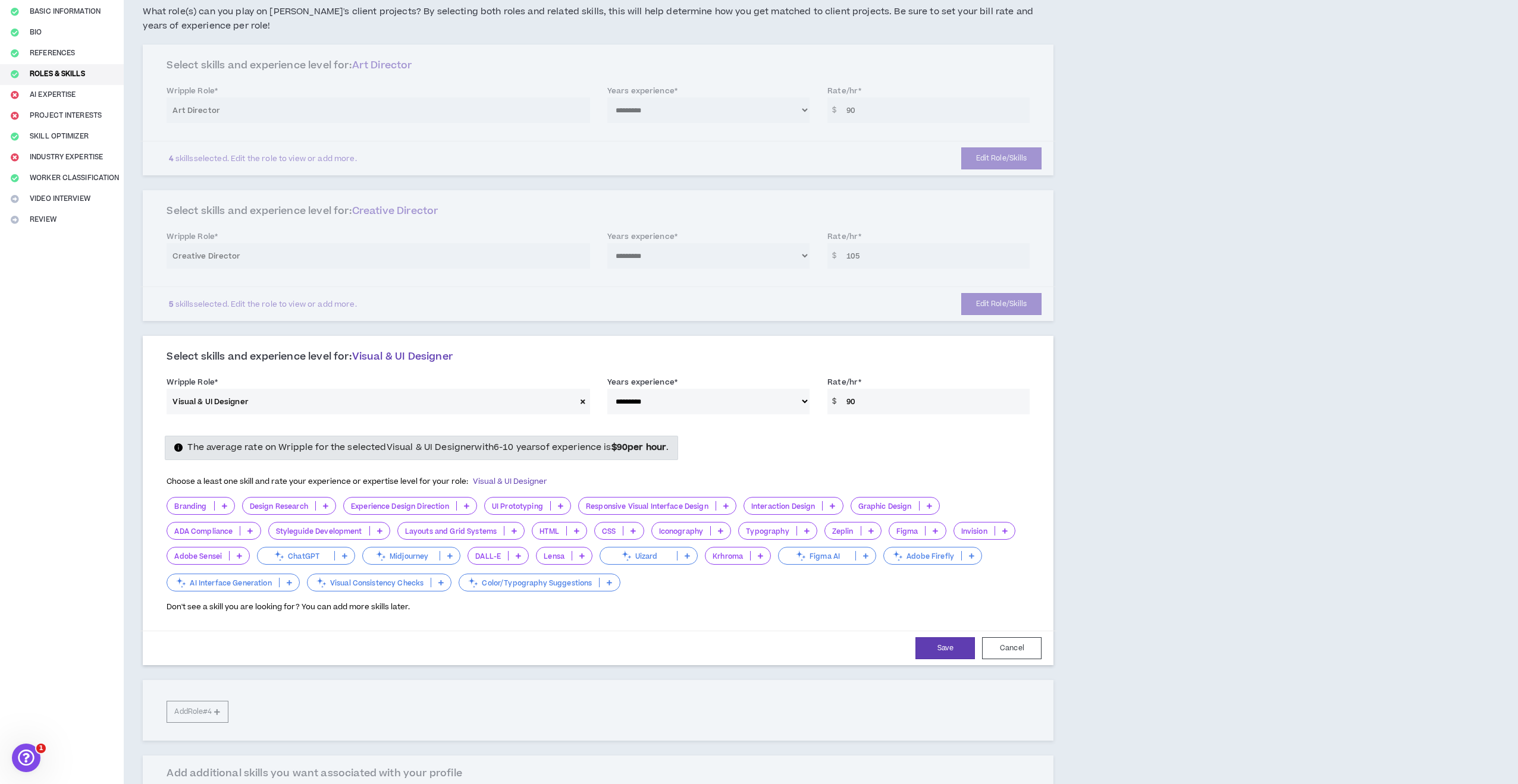
scroll to position [104, 0]
click at [953, 642] on button "Save" at bounding box center [945, 645] width 59 height 22
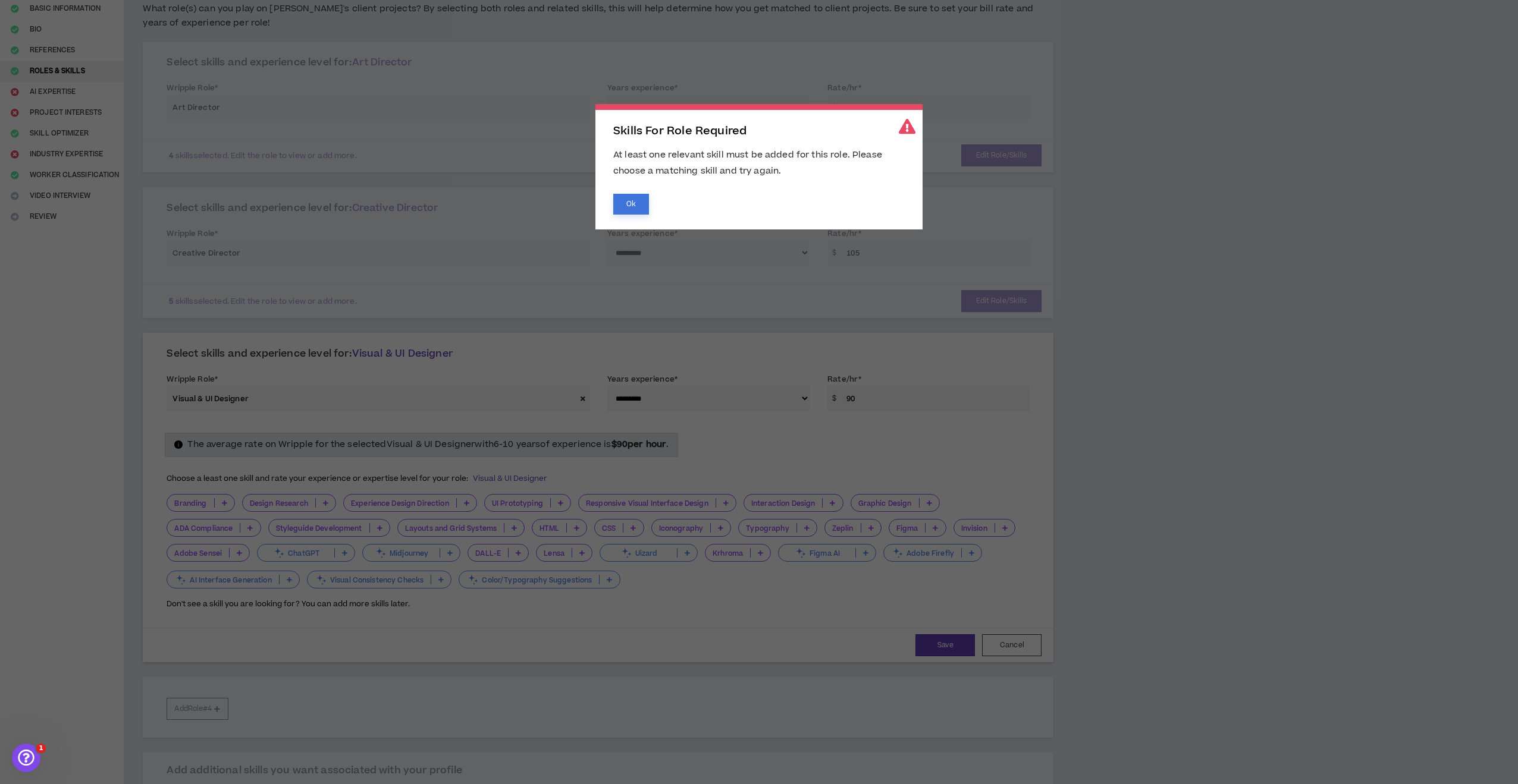
click at [636, 206] on button "Ok" at bounding box center [631, 204] width 36 height 21
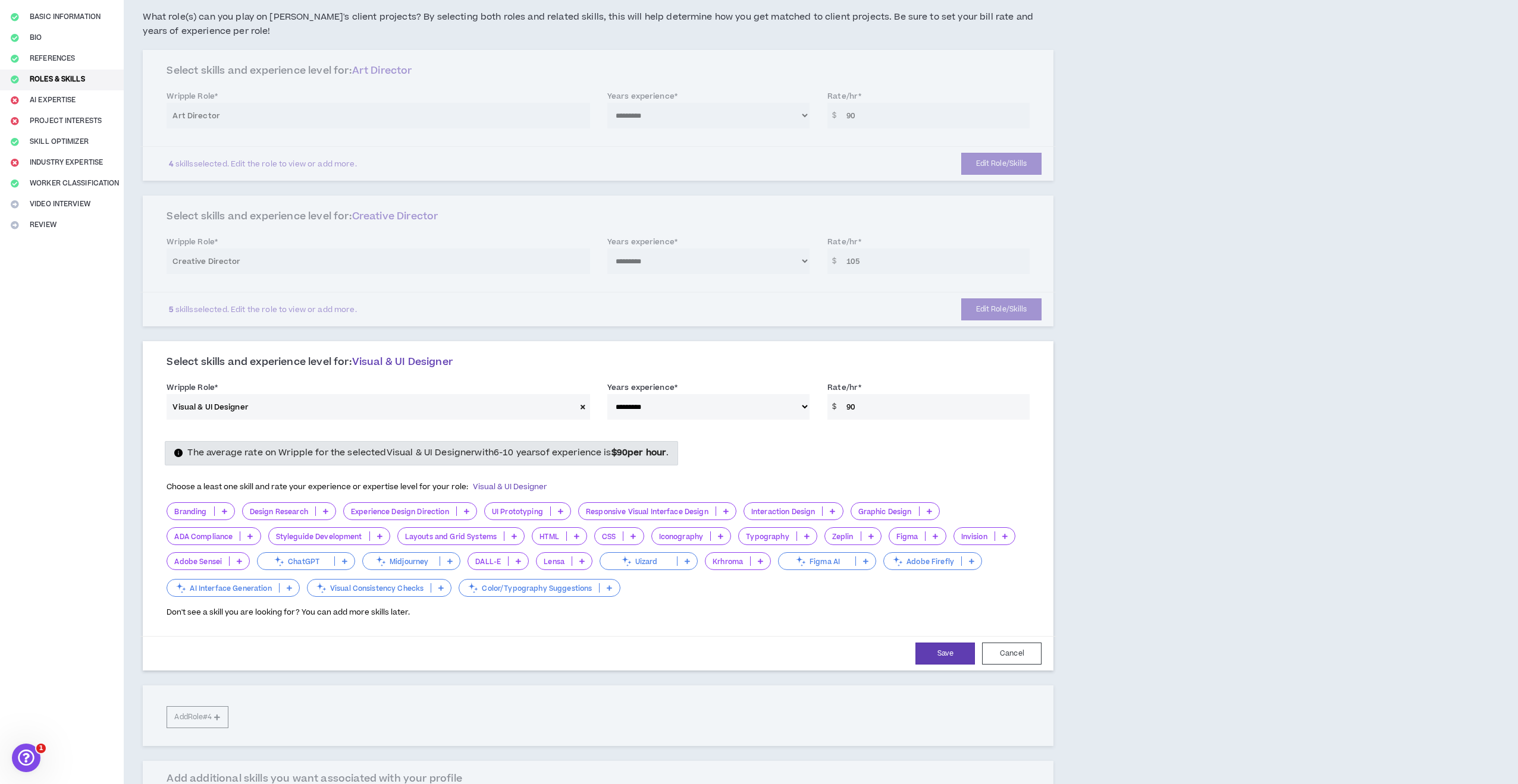
scroll to position [96, 0]
click at [469, 509] on icon at bounding box center [466, 511] width 5 height 6
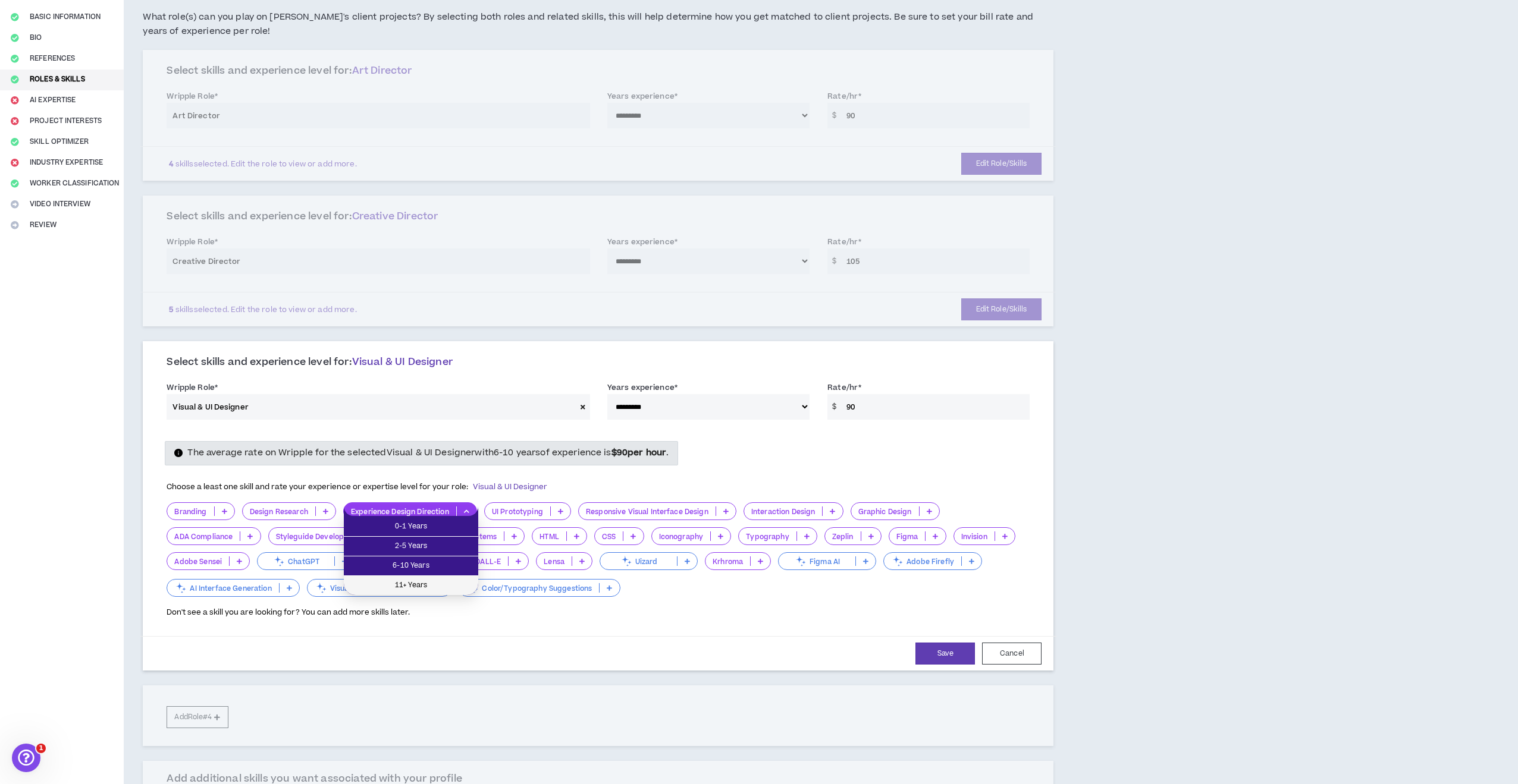
click at [442, 586] on span "11+ Years" at bounding box center [411, 586] width 120 height 13
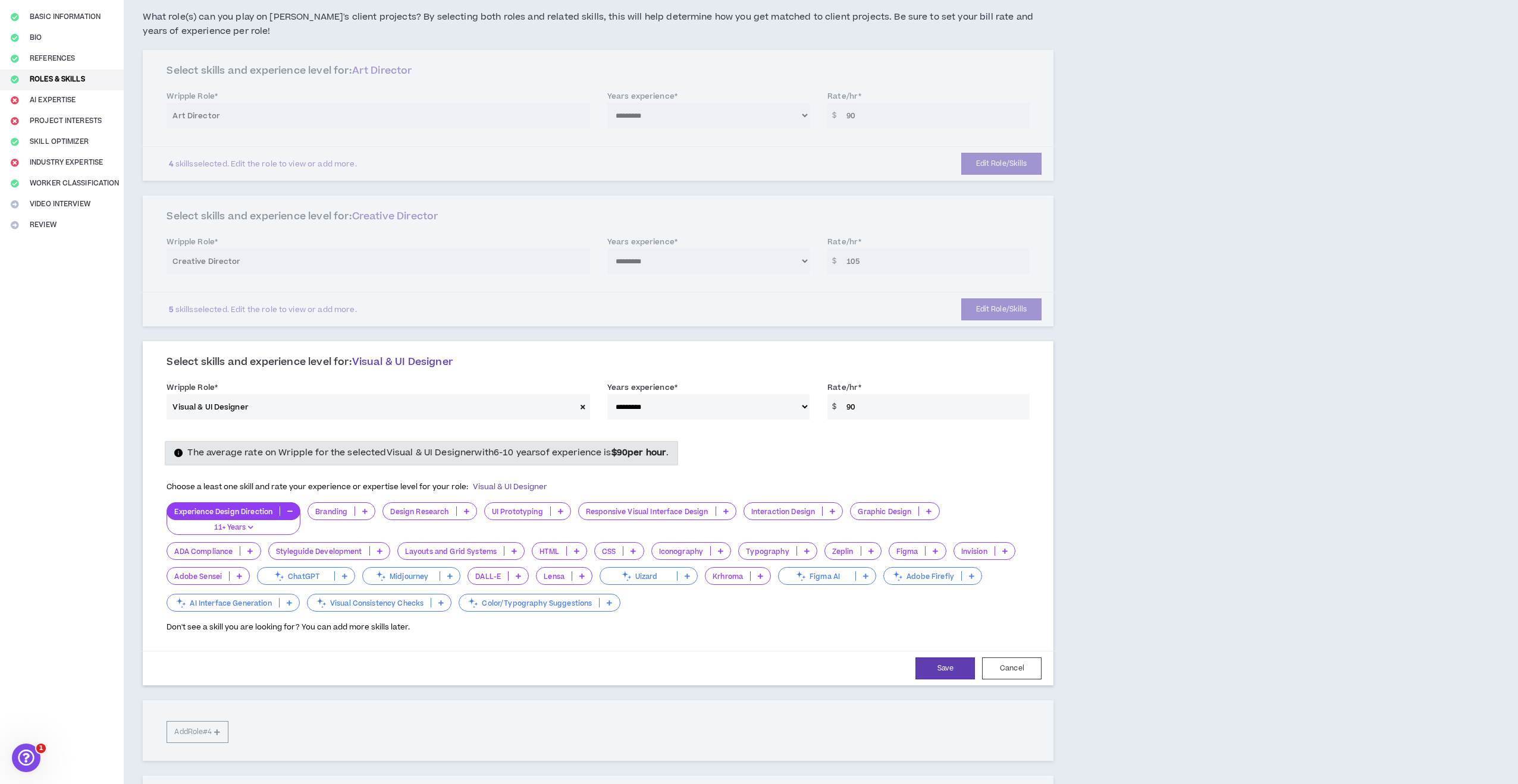
click at [558, 507] on p at bounding box center [560, 511] width 19 height 9
click at [547, 549] on span "2-5 Years" at bounding box center [528, 547] width 72 height 13
click at [727, 509] on icon at bounding box center [725, 511] width 5 height 6
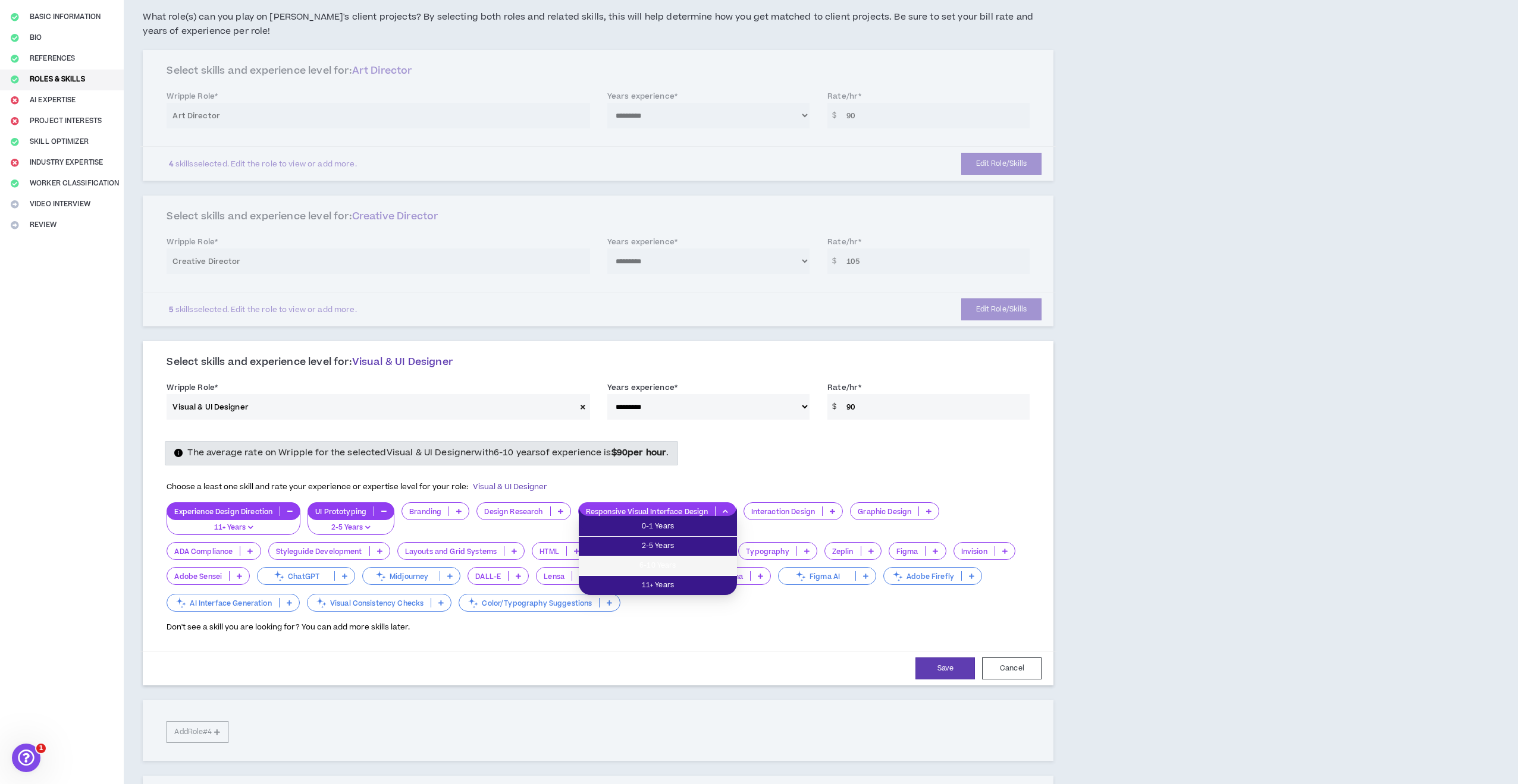
drag, startPoint x: 696, startPoint y: 567, endPoint x: 731, endPoint y: 557, distance: 36.4
click at [696, 567] on span "6-10 Years" at bounding box center [658, 566] width 144 height 13
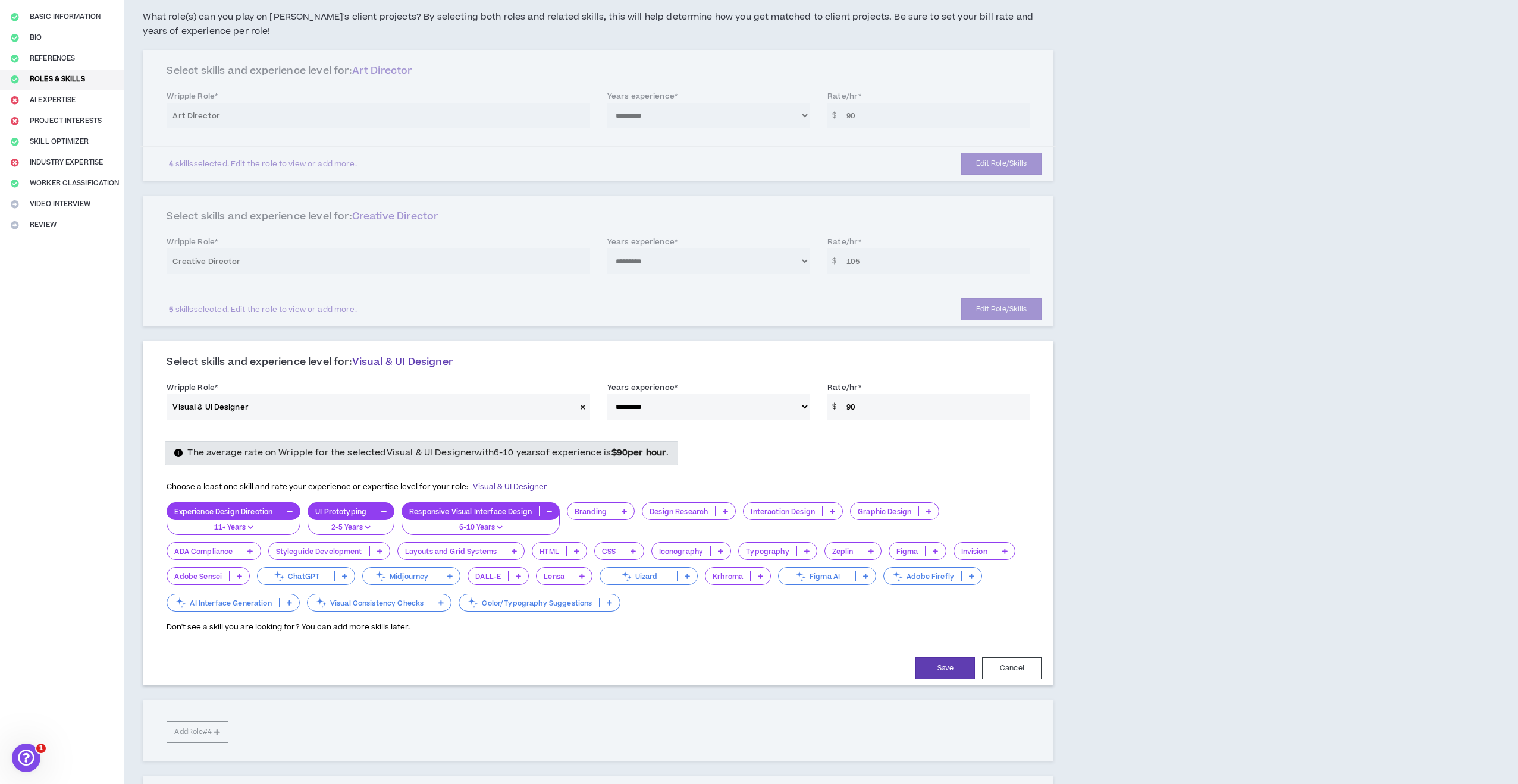
click at [837, 506] on p at bounding box center [832, 511] width 19 height 9
drag, startPoint x: 832, startPoint y: 584, endPoint x: 807, endPoint y: 583, distance: 25.0
click at [808, 582] on span "11+ Years" at bounding box center [795, 586] width 86 height 13
click at [930, 509] on icon at bounding box center [928, 511] width 5 height 6
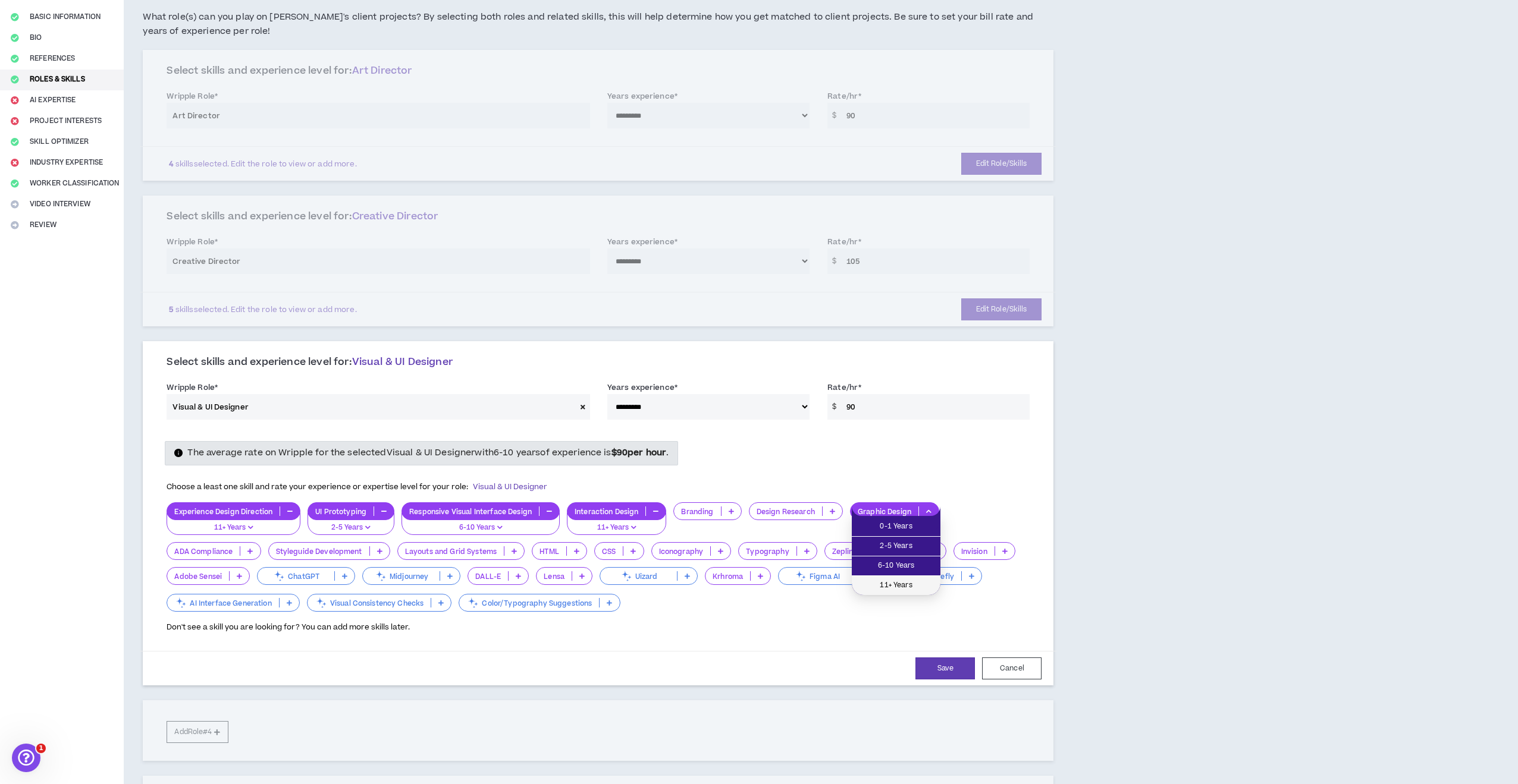
click at [901, 588] on span "11+ Years" at bounding box center [896, 586] width 74 height 13
click at [574, 548] on icon at bounding box center [576, 551] width 5 height 6
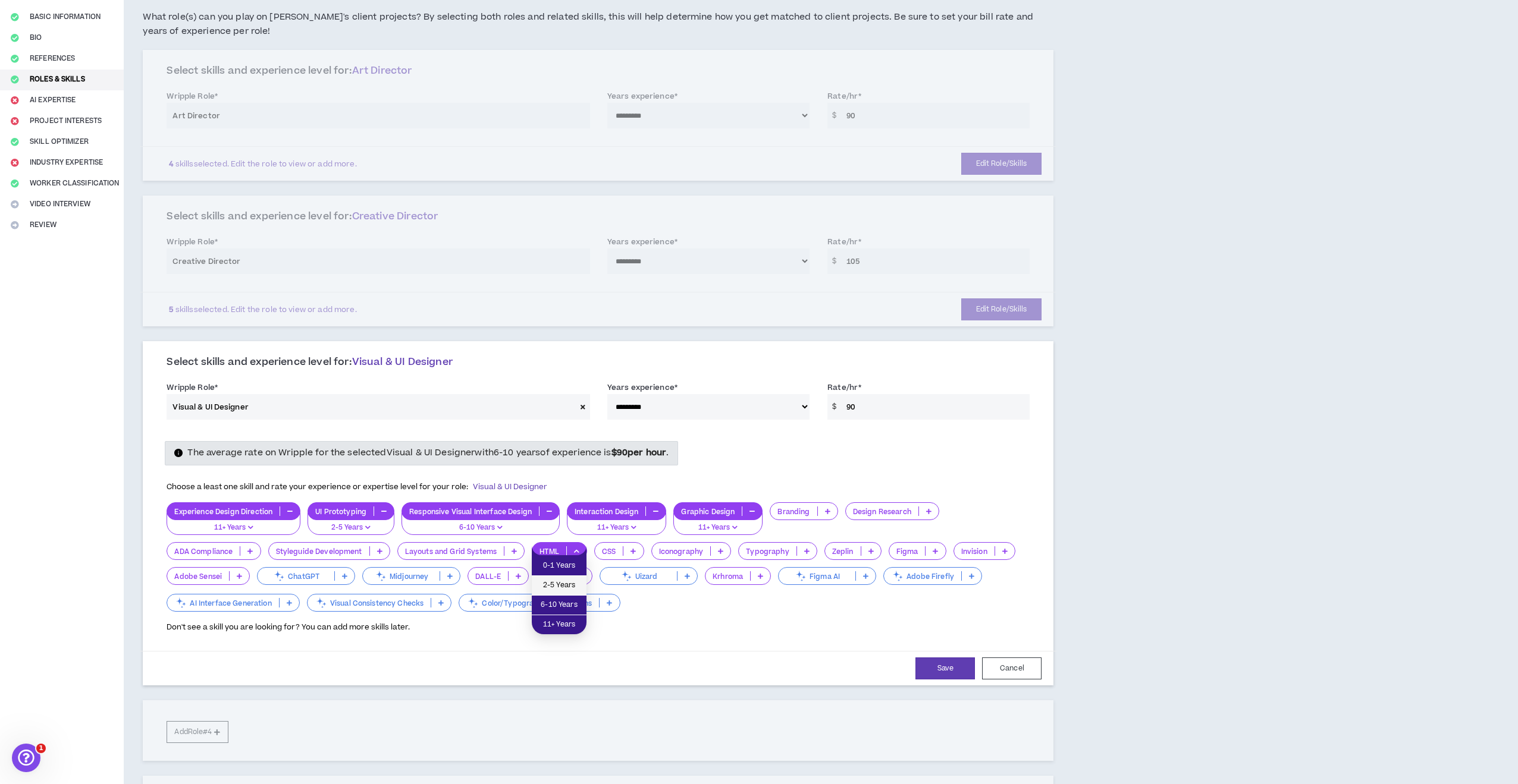
click at [565, 584] on span "2-5 Years" at bounding box center [559, 586] width 41 height 13
click at [514, 548] on icon at bounding box center [514, 551] width 5 height 6
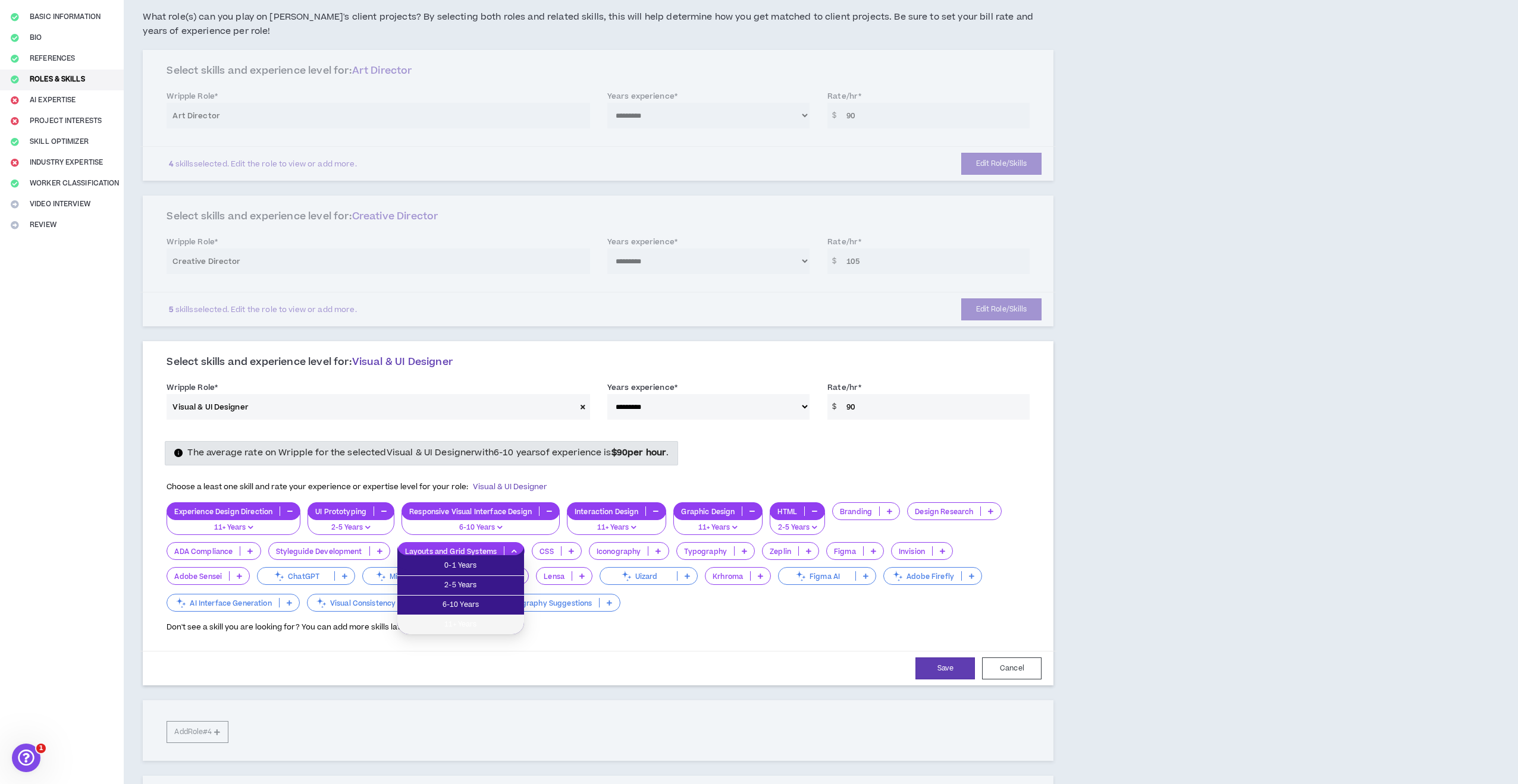
drag, startPoint x: 482, startPoint y: 622, endPoint x: 488, endPoint y: 618, distance: 7.2
click at [483, 622] on span "11+ Years" at bounding box center [460, 624] width 112 height 13
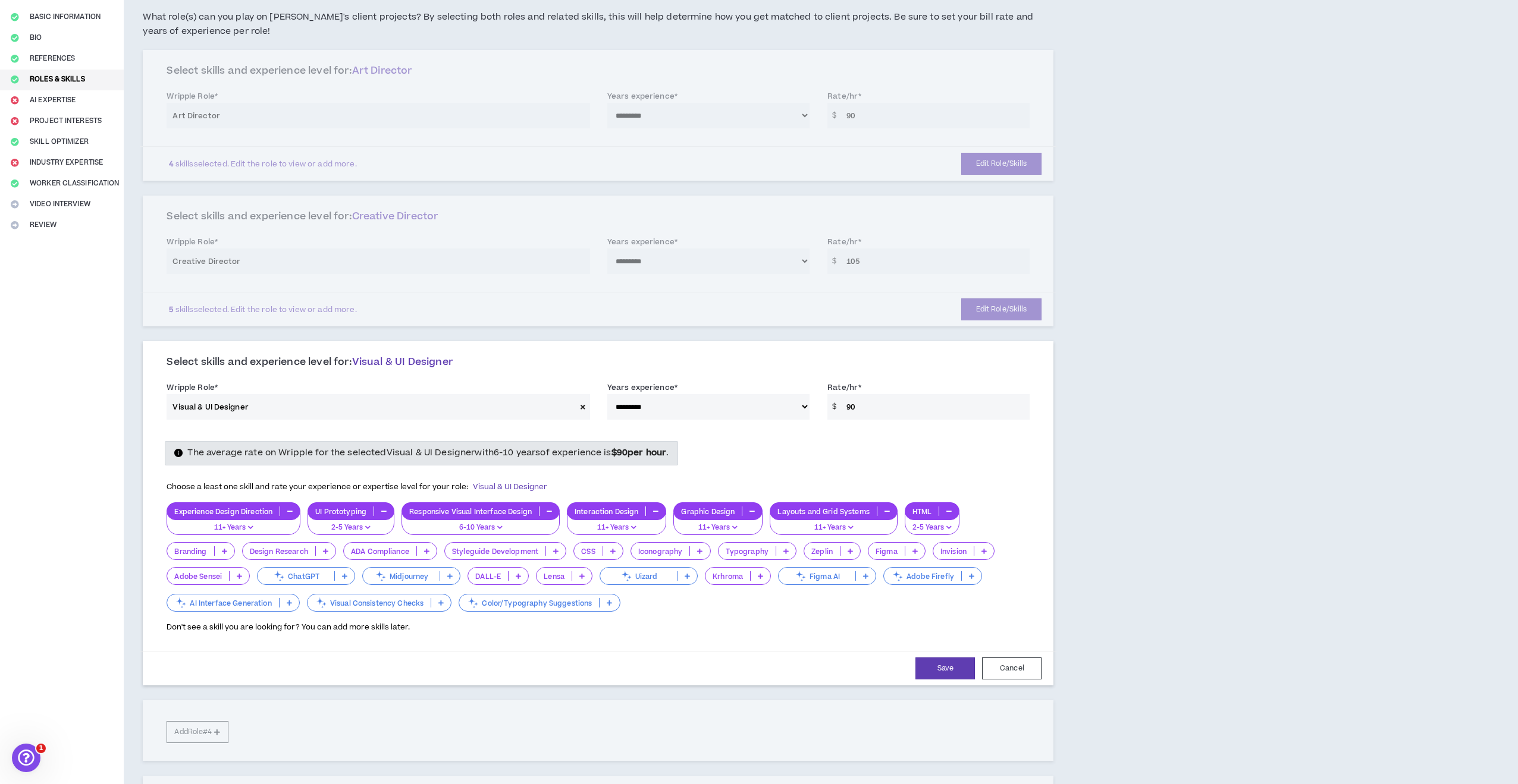
click at [608, 547] on p at bounding box center [613, 551] width 19 height 9
click at [607, 584] on span "2-5 Years" at bounding box center [598, 586] width 37 height 13
click at [729, 548] on icon at bounding box center [729, 551] width 5 height 6
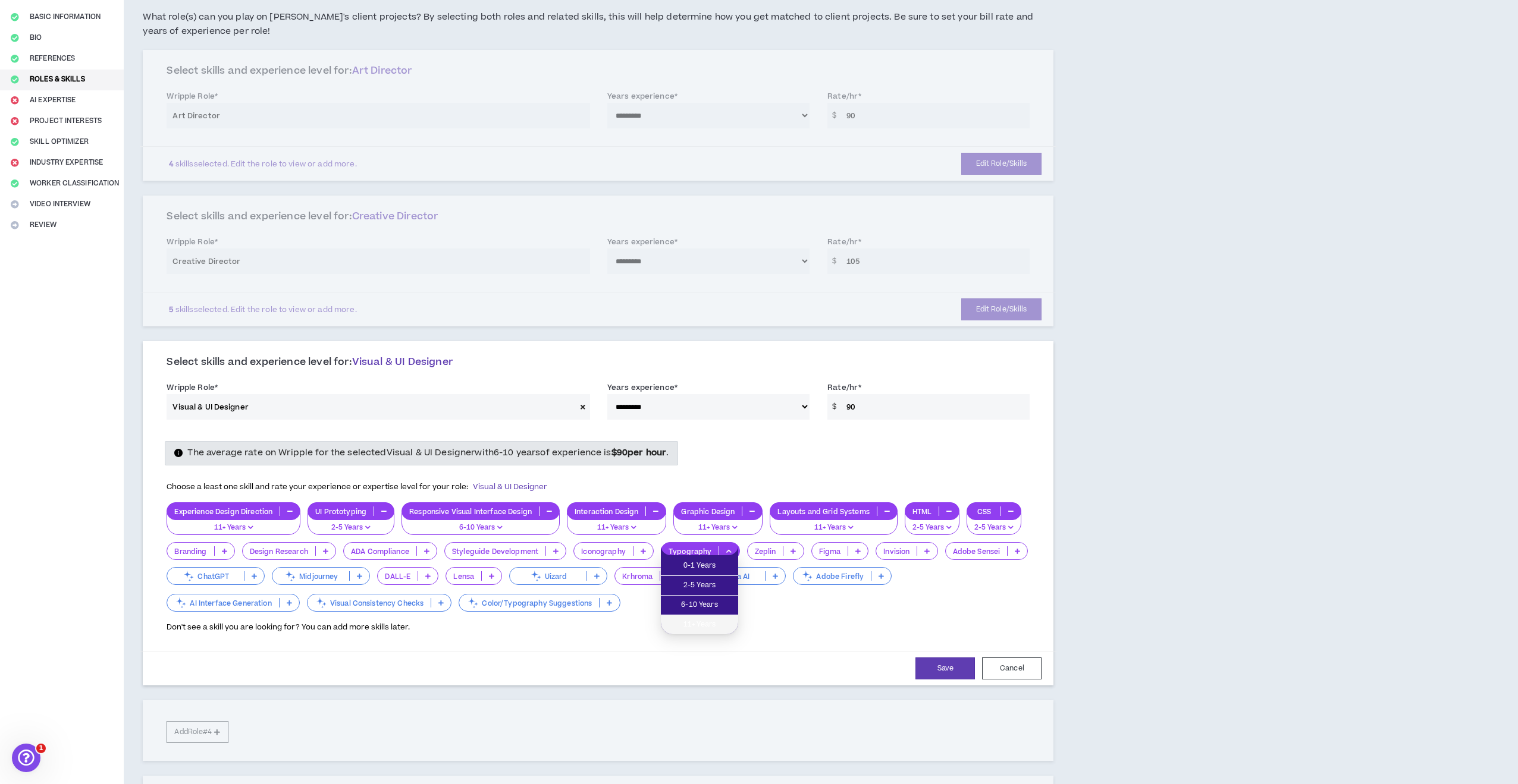
click at [715, 622] on span "11+ Years" at bounding box center [699, 624] width 63 height 13
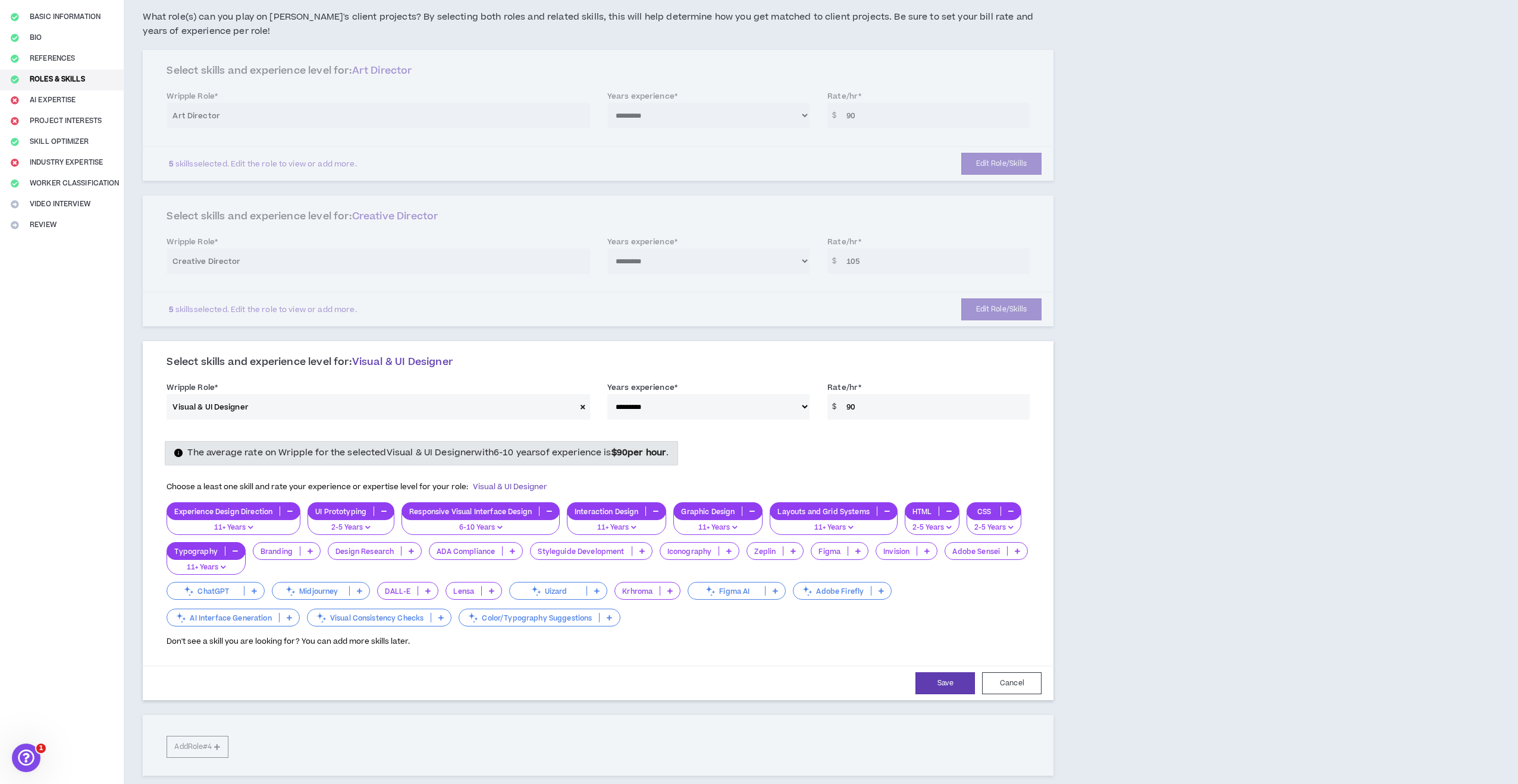
click at [857, 548] on icon at bounding box center [857, 551] width 5 height 6
click at [847, 585] on span "2-5 Years" at bounding box center [838, 586] width 43 height 13
click at [376, 547] on p at bounding box center [374, 551] width 19 height 9
click at [367, 604] on span "6-10 Years" at bounding box center [350, 605] width 53 height 13
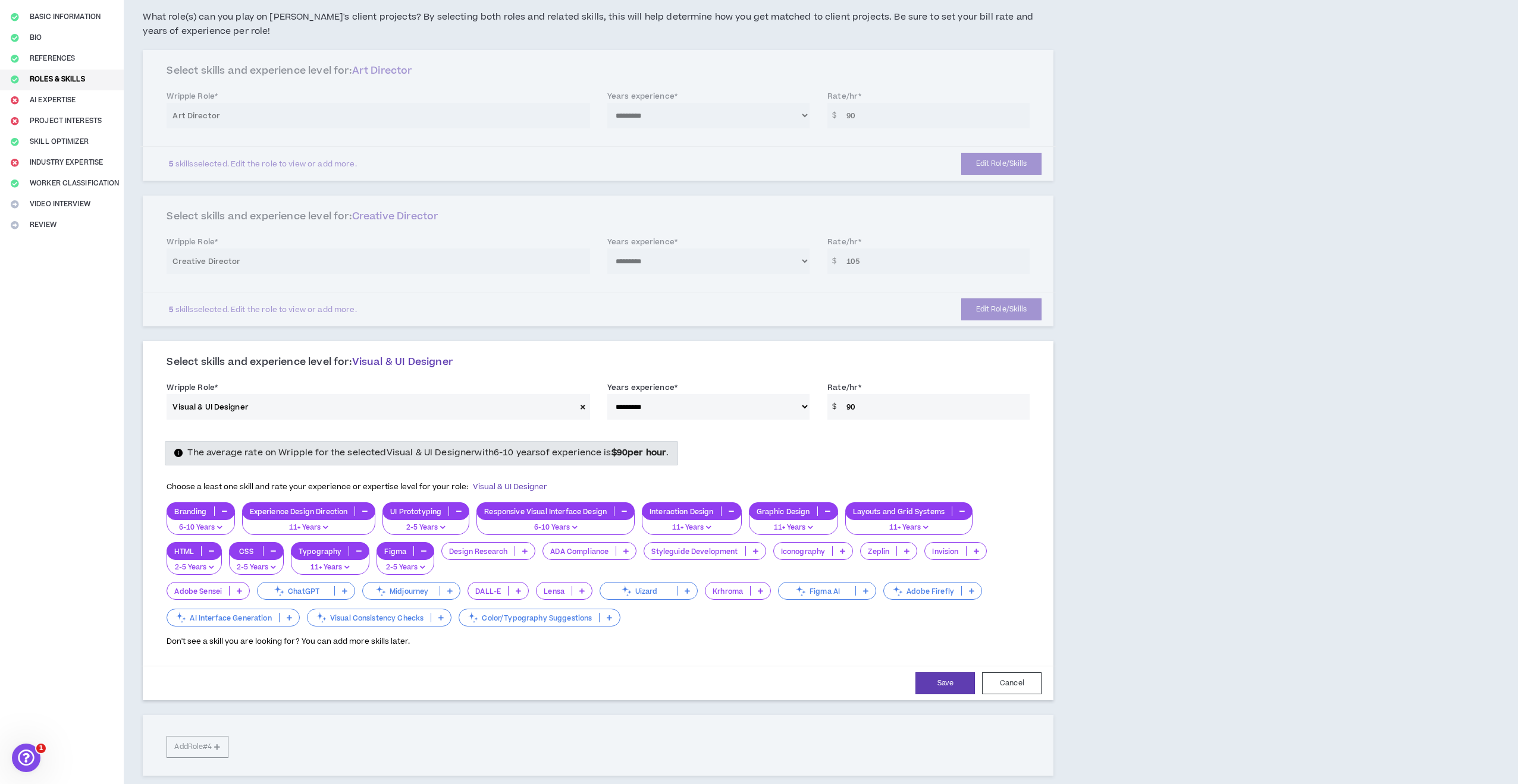
click at [948, 680] on button "Save" at bounding box center [945, 683] width 59 height 22
select select "***"
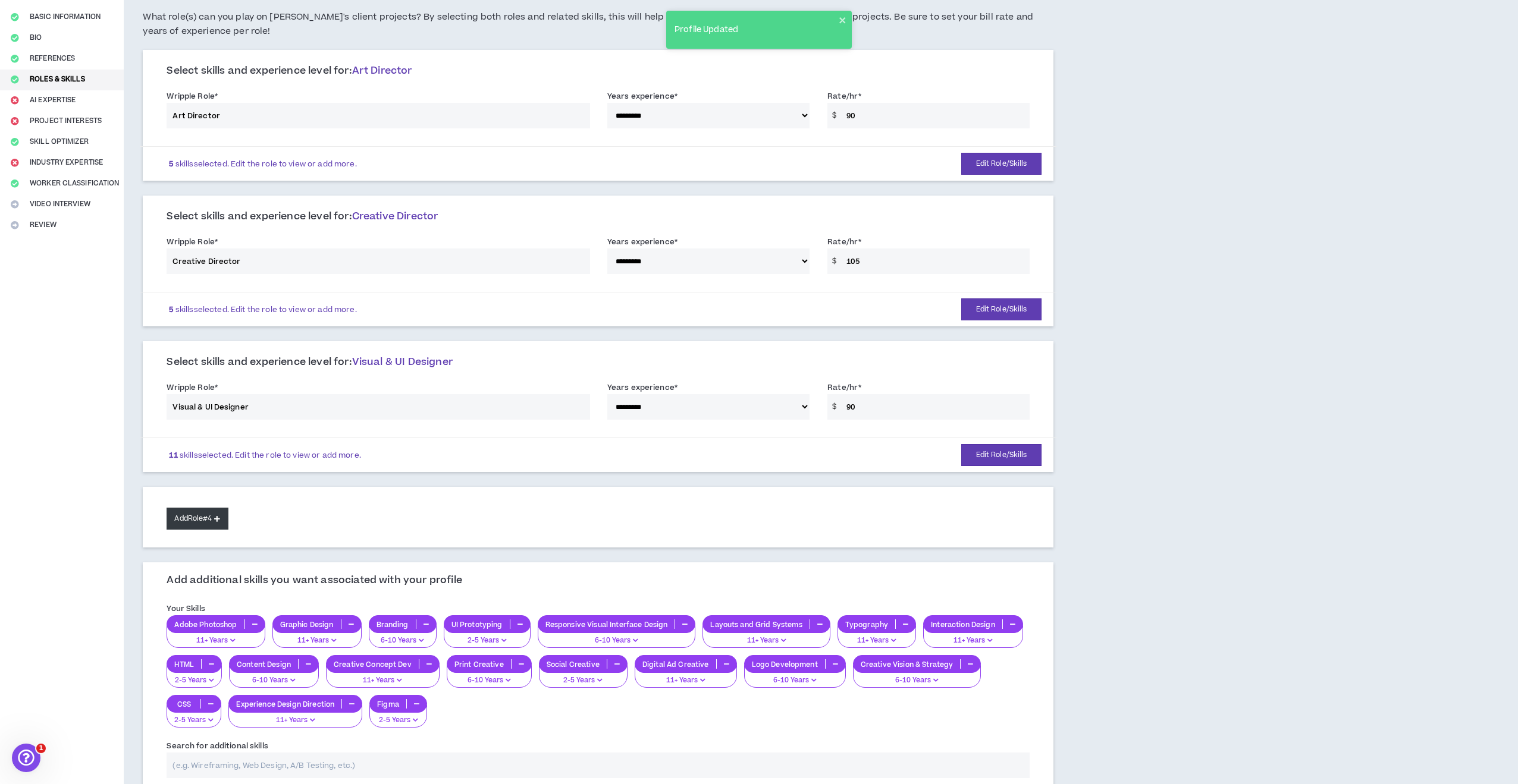
click at [205, 521] on button "Add Role #4" at bounding box center [198, 519] width 62 height 22
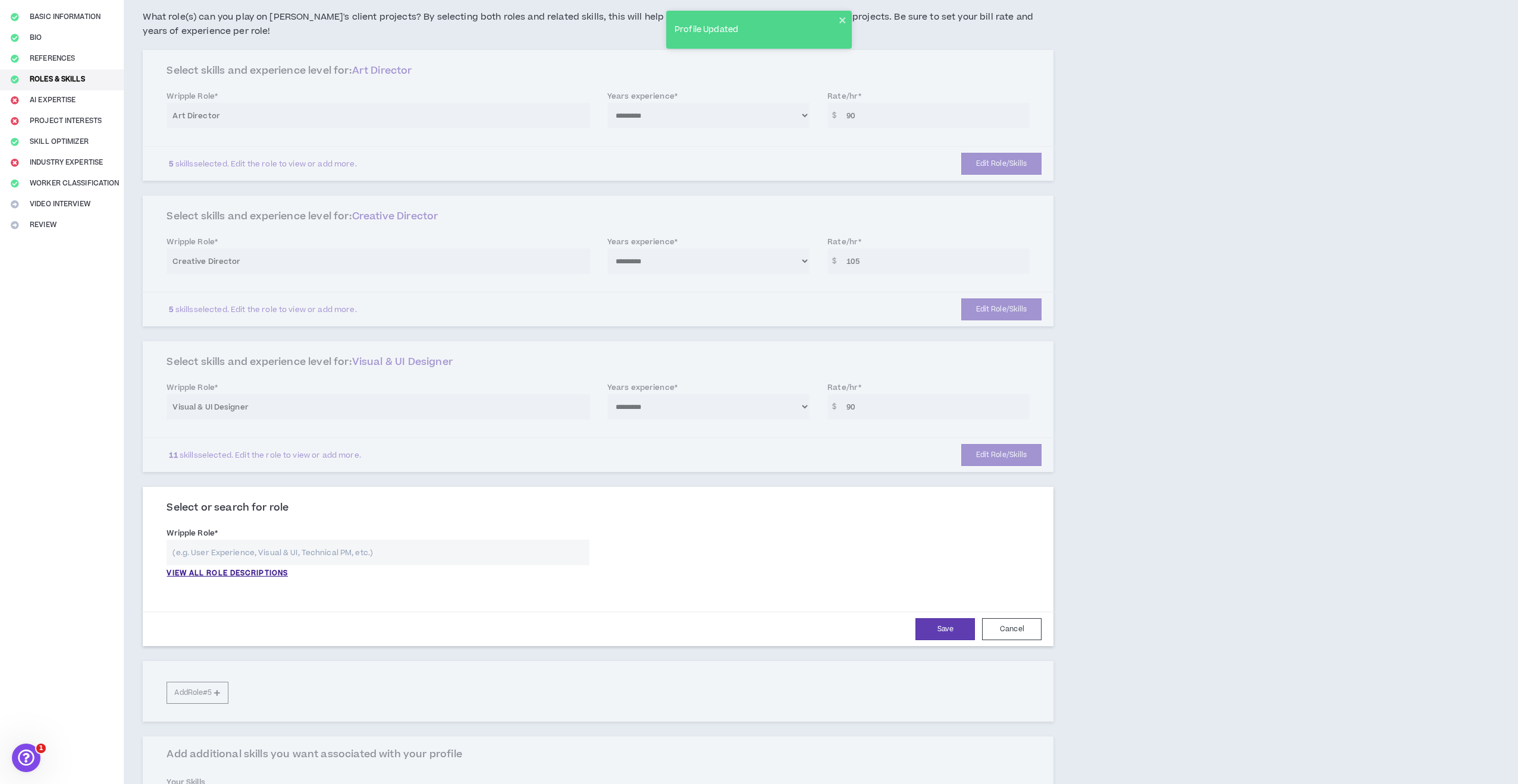
click at [241, 551] on input "text" at bounding box center [378, 553] width 423 height 26
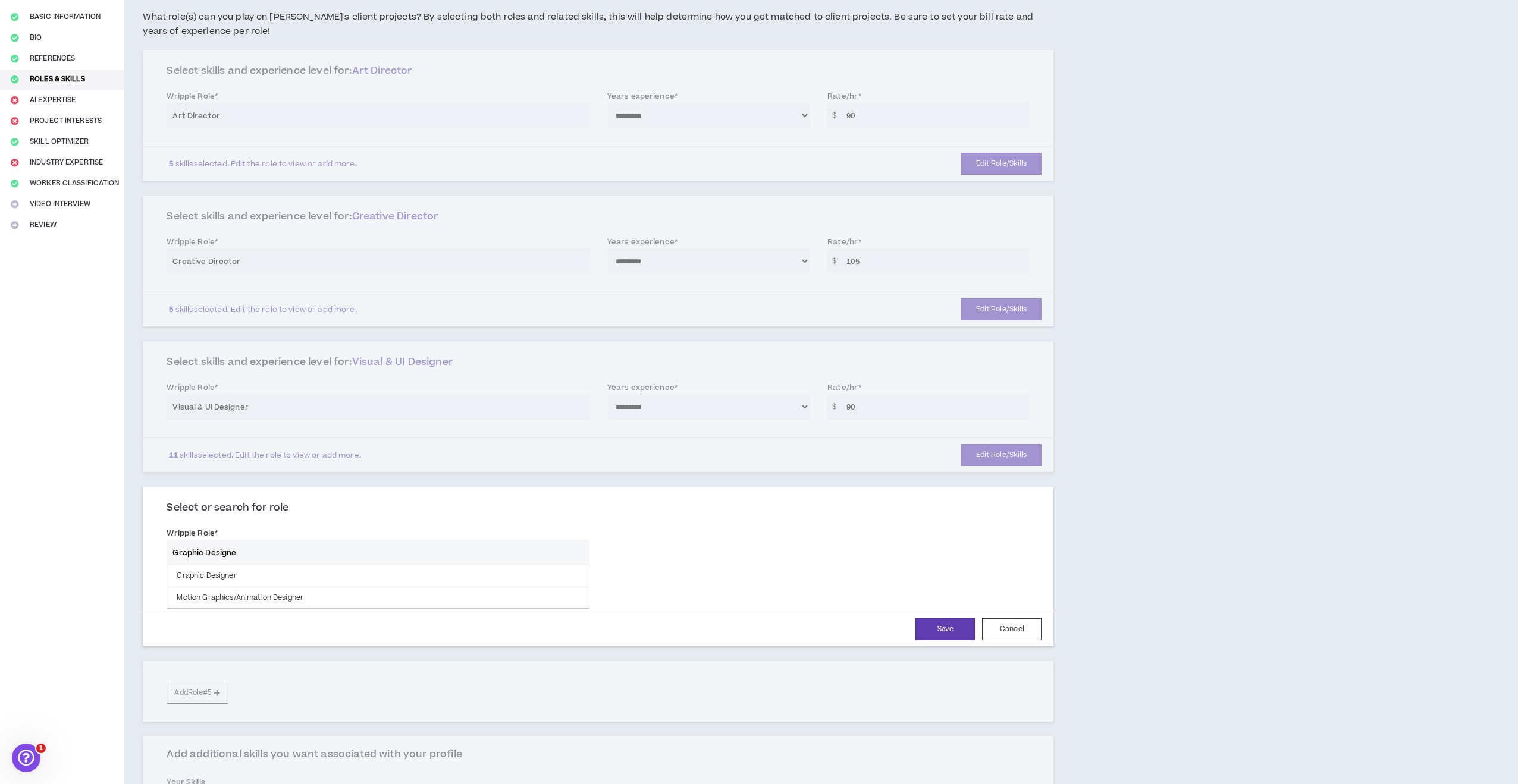
type input "Graphic Designer"
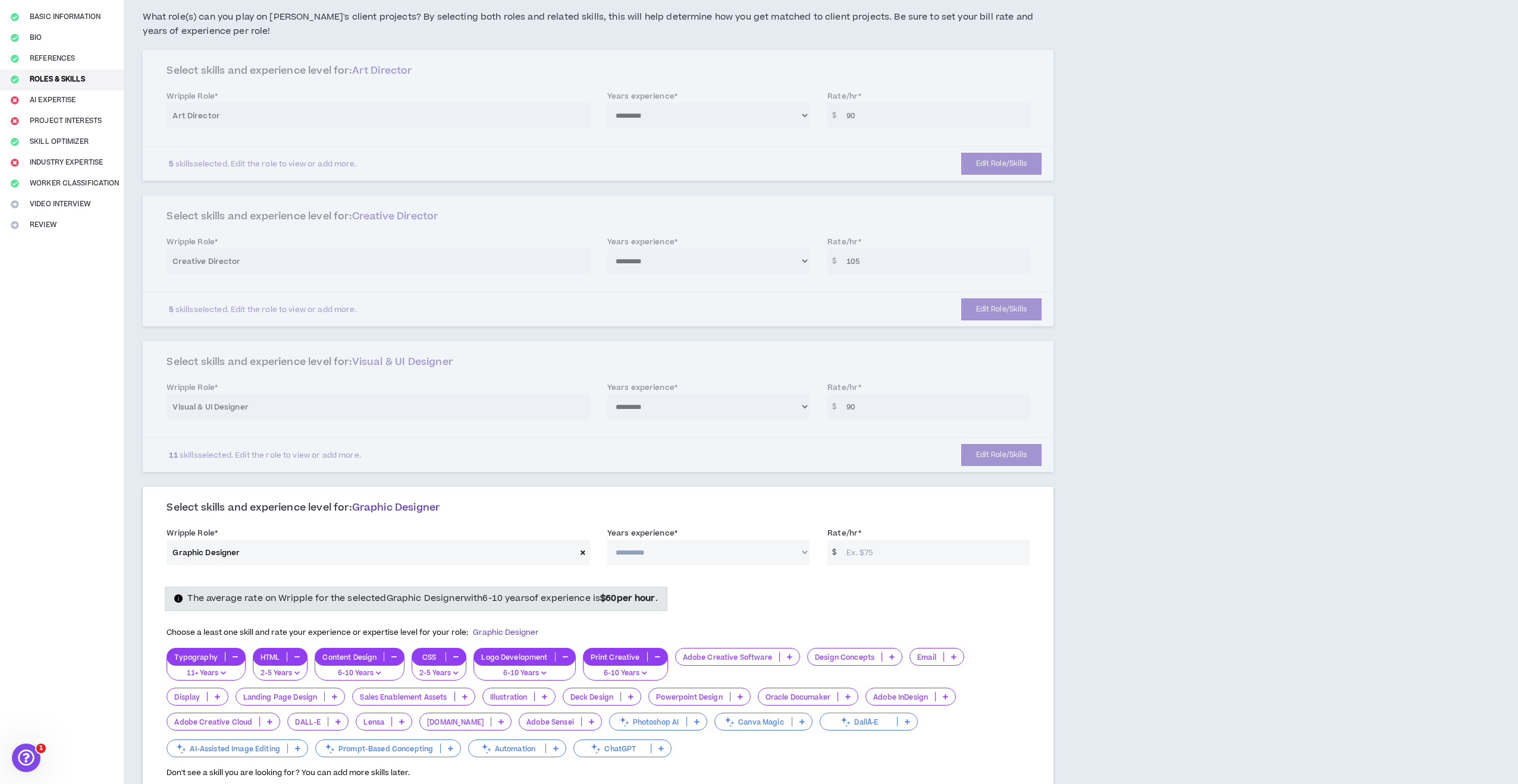
select select "***"
drag, startPoint x: 860, startPoint y: 551, endPoint x: 862, endPoint y: 557, distance: 6.3
click at [860, 551] on input "Rate/hr *" at bounding box center [935, 553] width 189 height 26
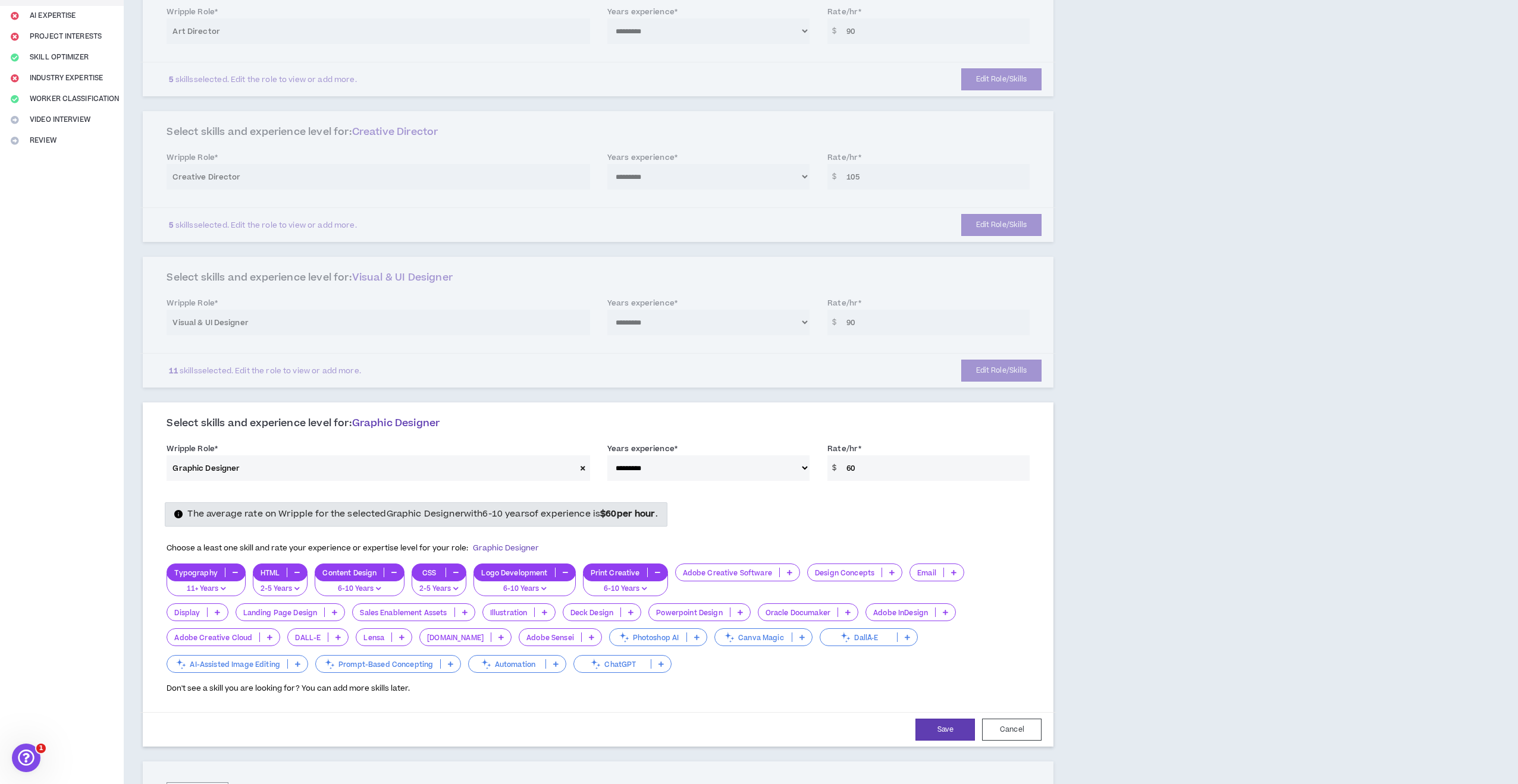
scroll to position [294, 0]
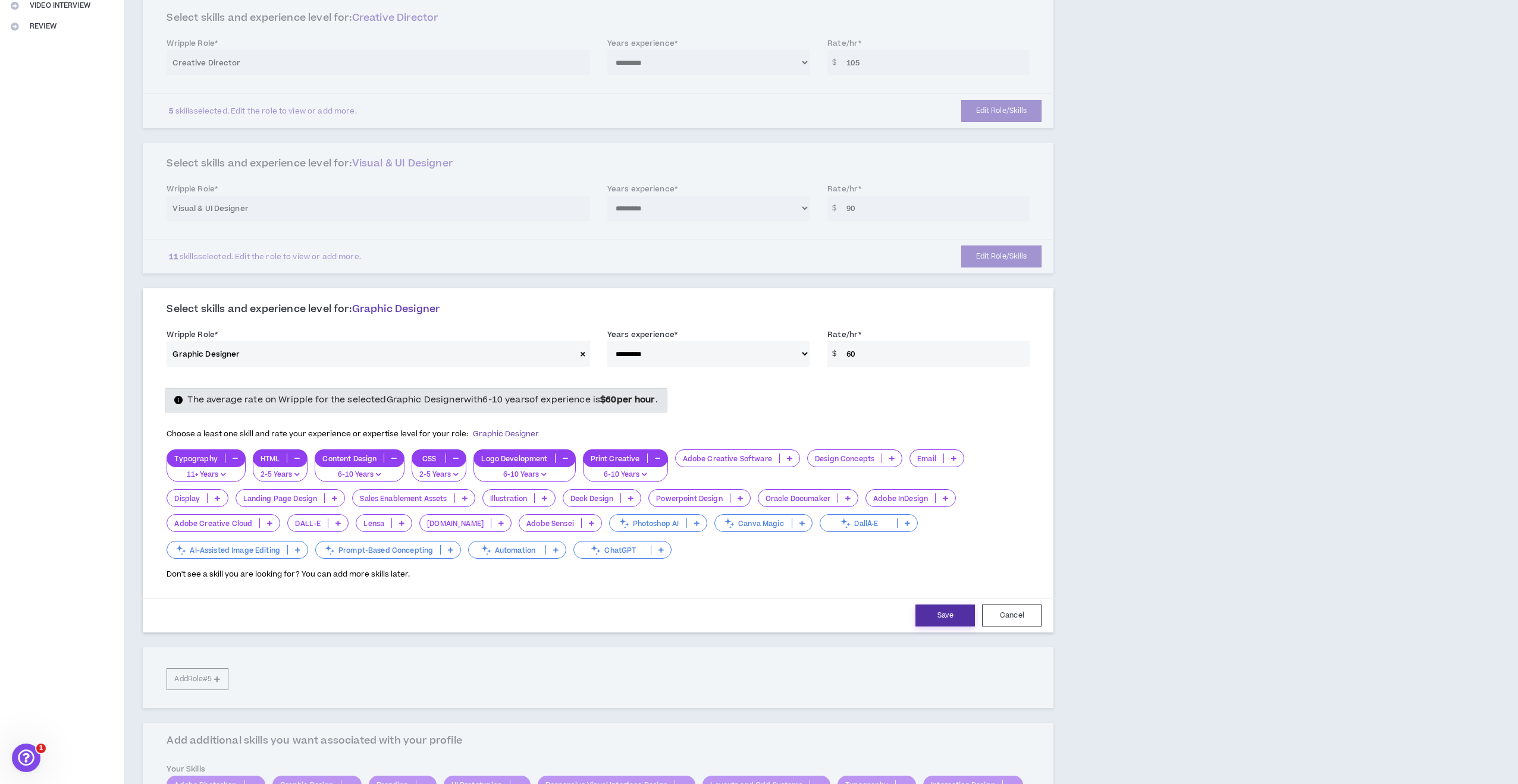
type input "60"
click at [963, 607] on button "Save" at bounding box center [945, 615] width 59 height 22
select select "***"
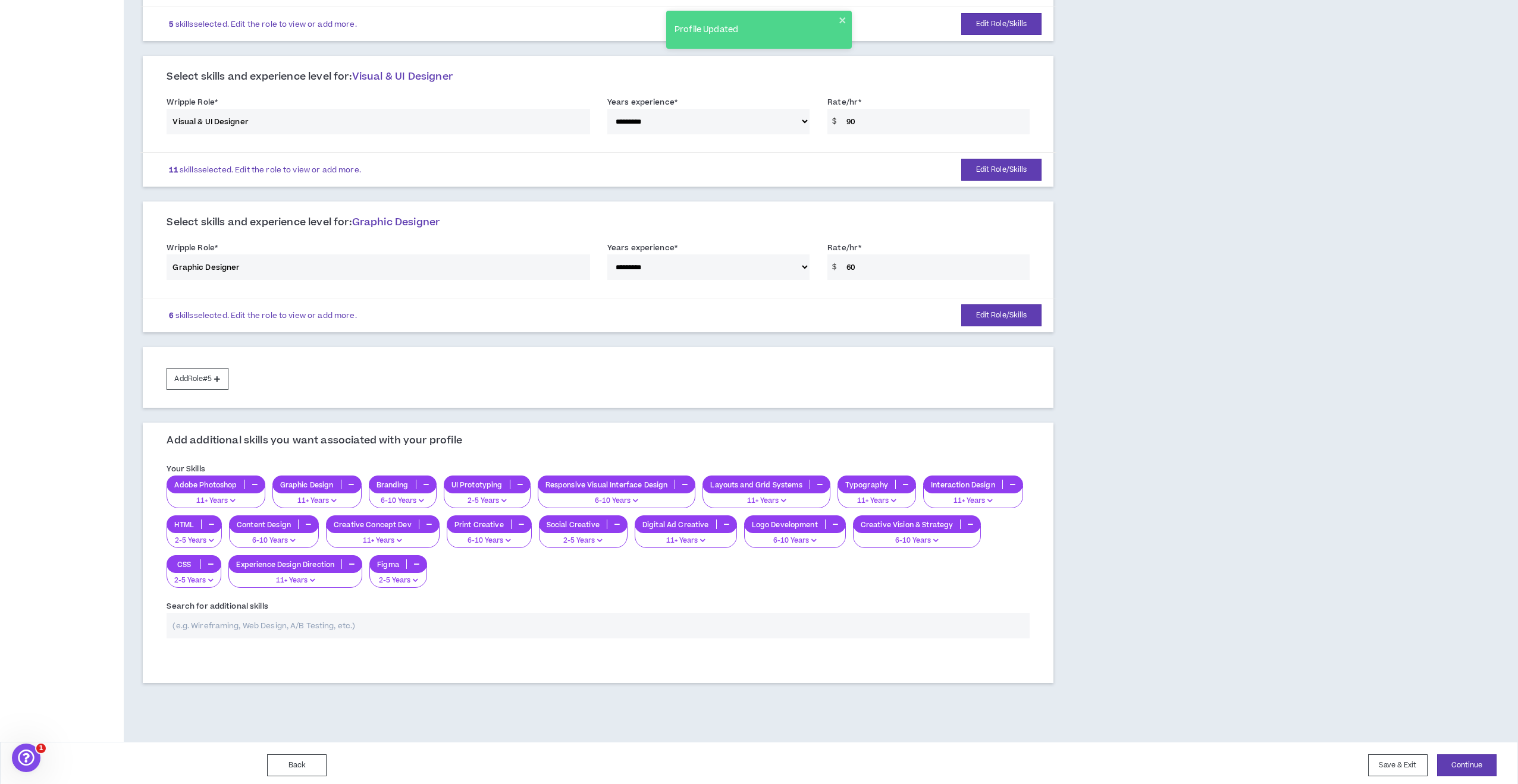
scroll to position [381, 0]
click at [208, 378] on button "Add Role #5" at bounding box center [198, 379] width 62 height 22
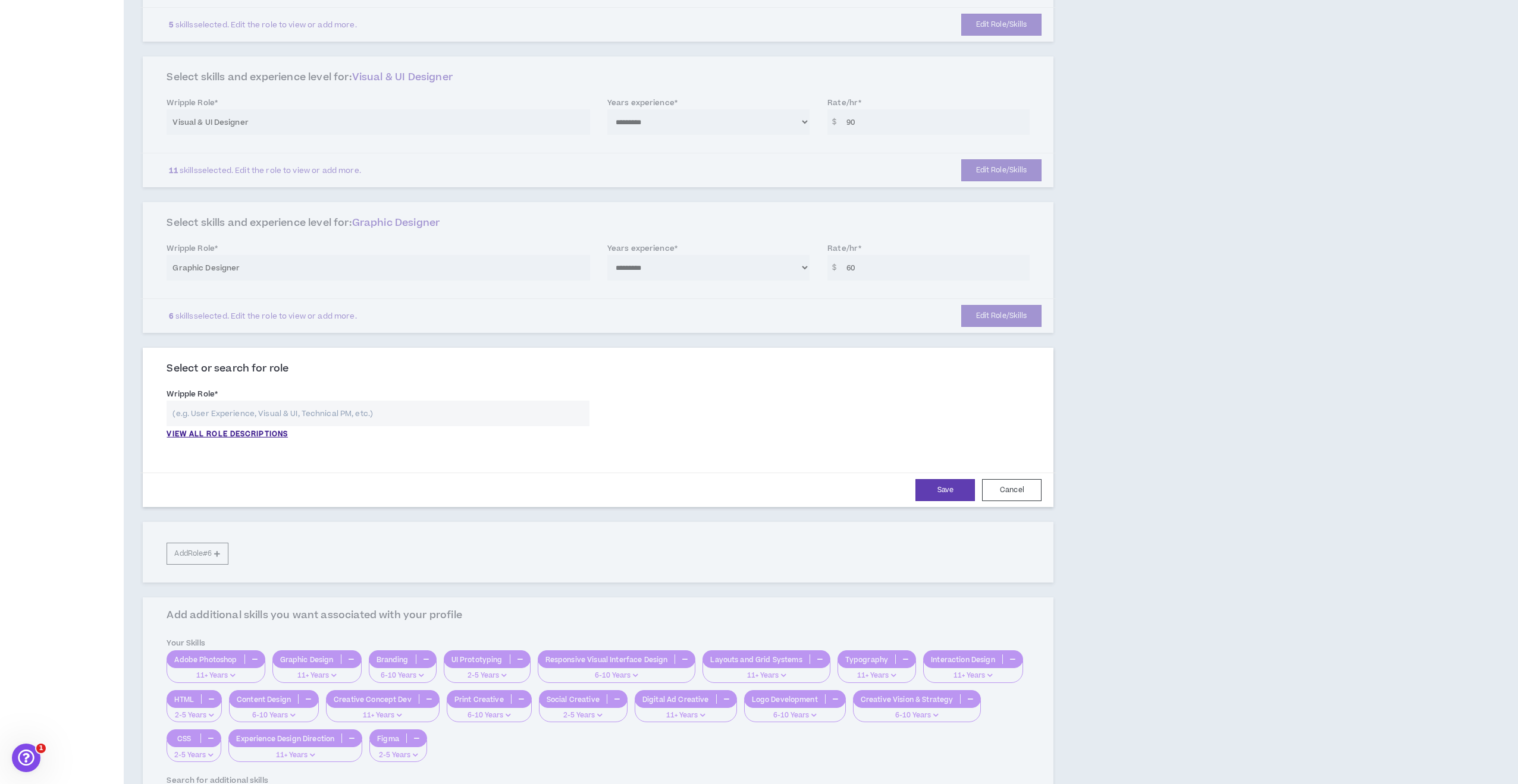
click at [236, 406] on input "text" at bounding box center [378, 413] width 423 height 26
type input "UI & UX"
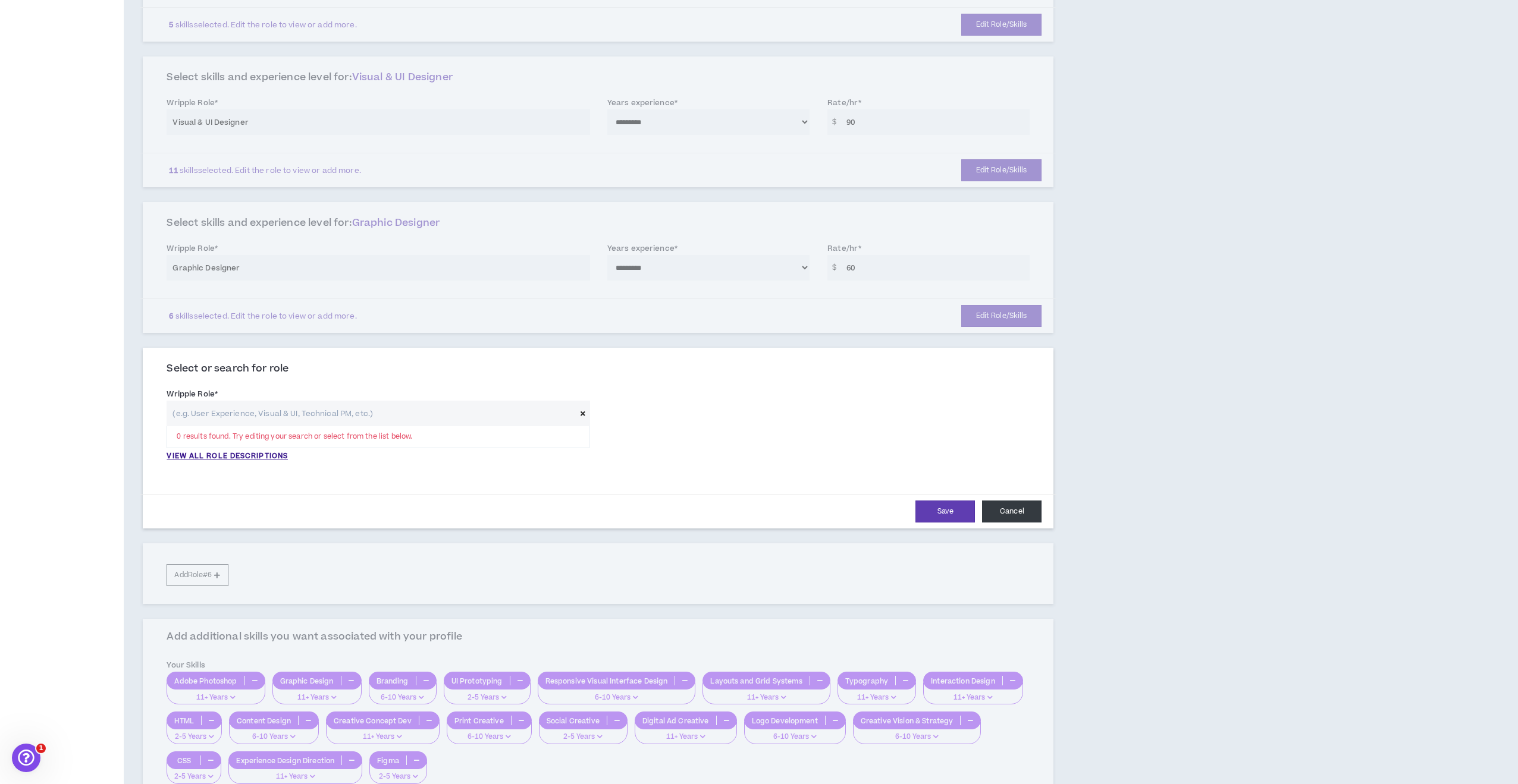
click at [1024, 508] on button "Cancel" at bounding box center [1011, 511] width 59 height 22
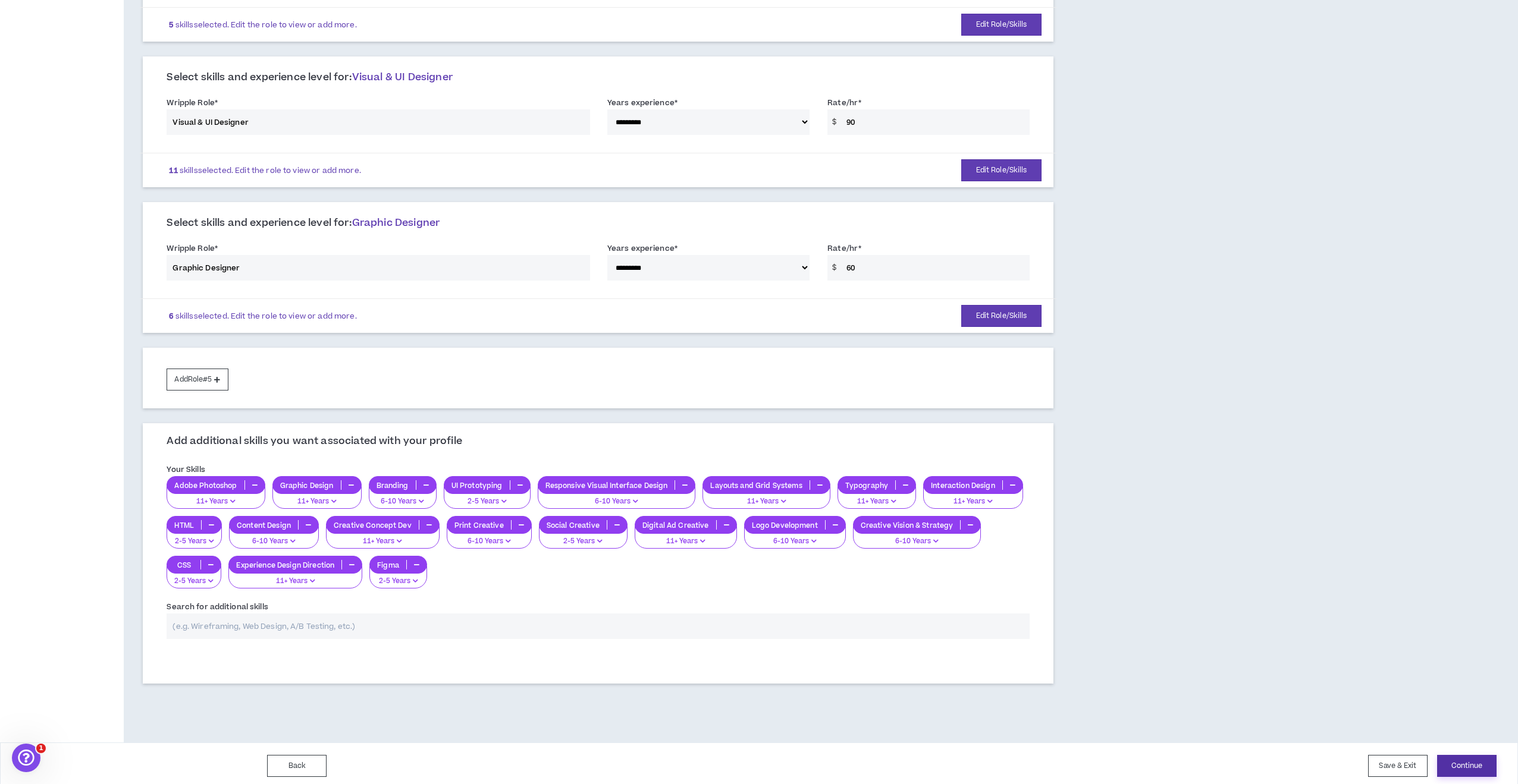
click at [1464, 758] on button "Continue" at bounding box center [1466, 766] width 59 height 22
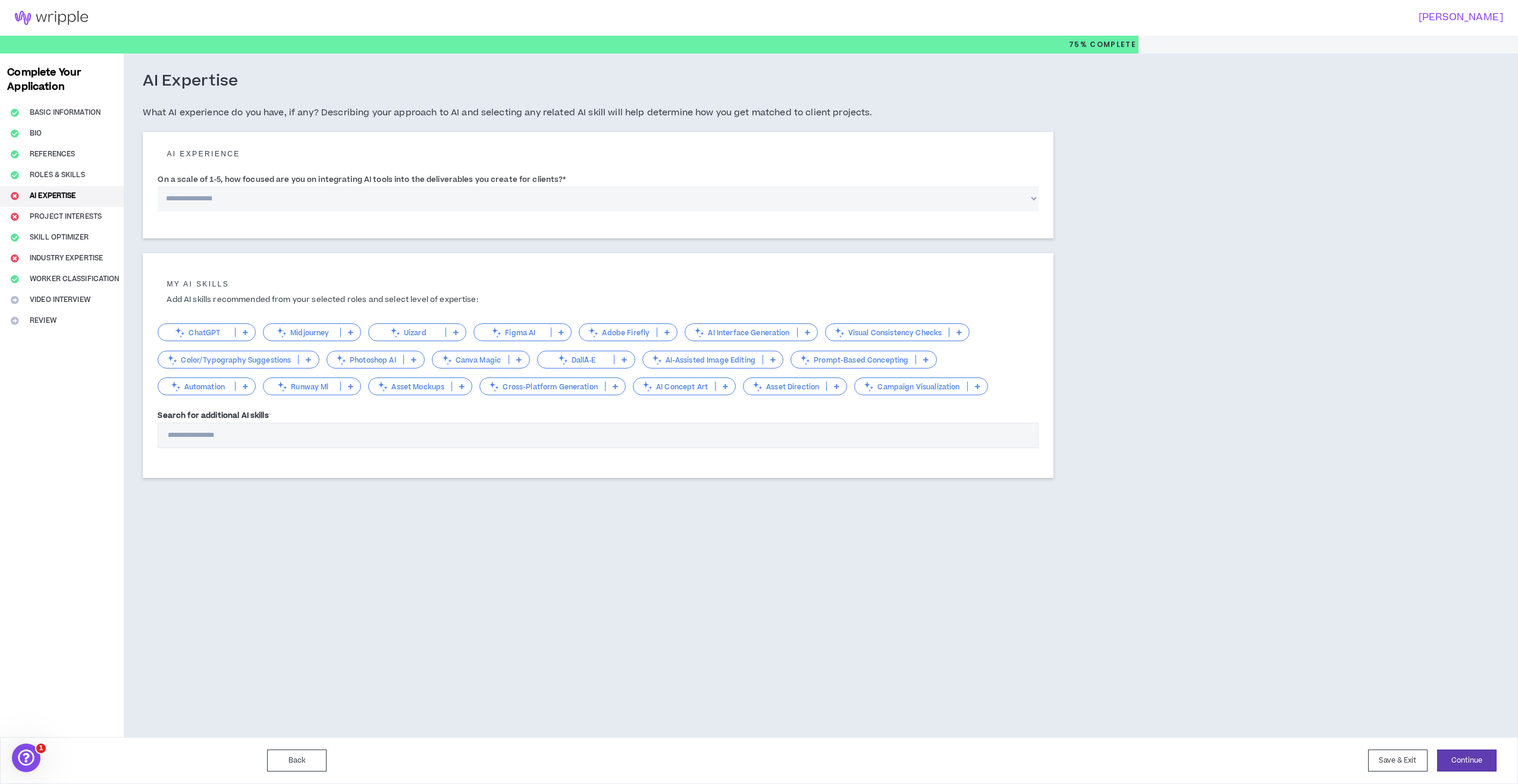
select select "*"
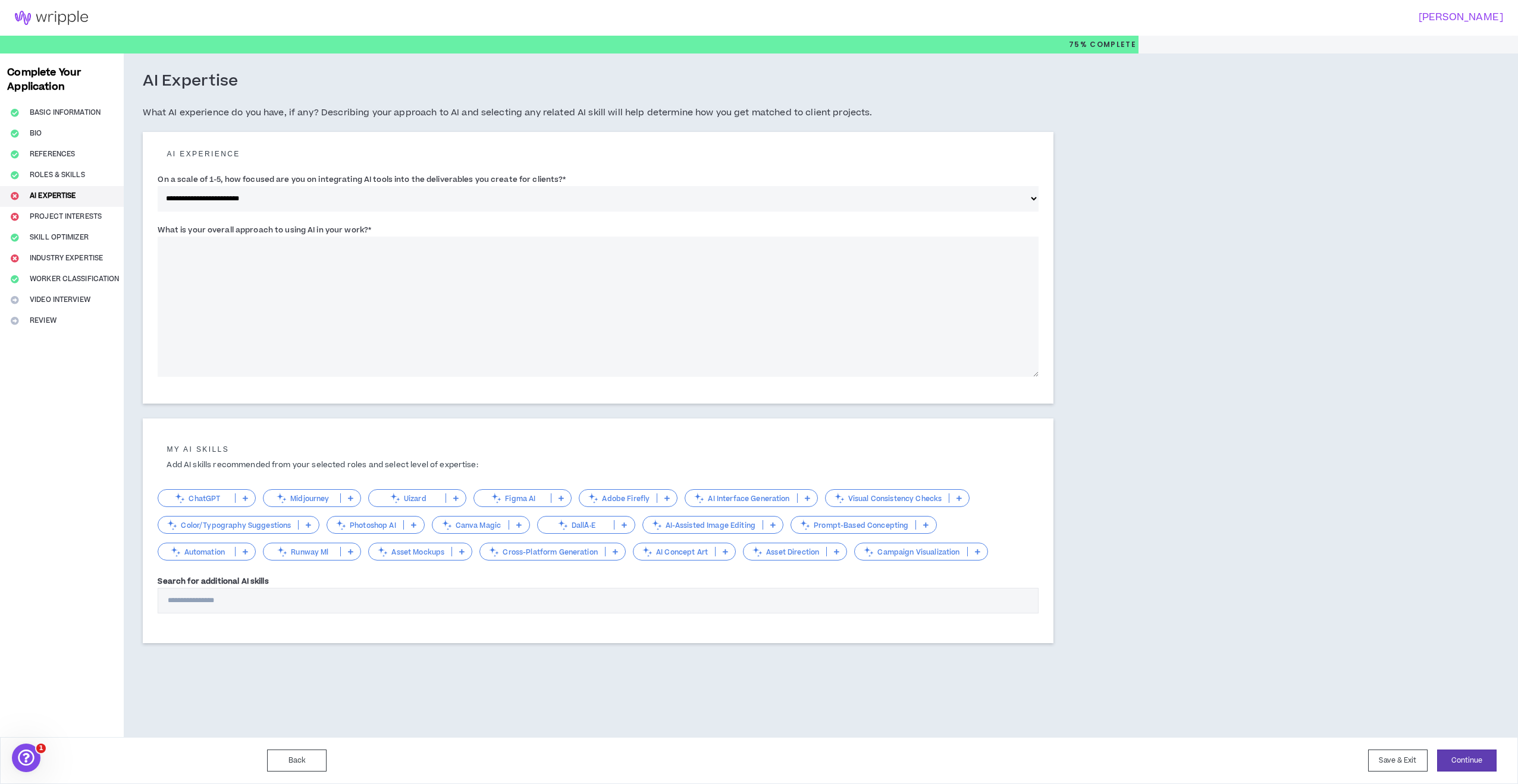
drag, startPoint x: 379, startPoint y: 227, endPoint x: 148, endPoint y: 227, distance: 231.0
click at [148, 227] on div "**********" at bounding box center [598, 268] width 910 height 273
click at [409, 301] on textarea "What is your overall approach to using AI in your work? *" at bounding box center [598, 307] width 881 height 140
paste textarea "**********"
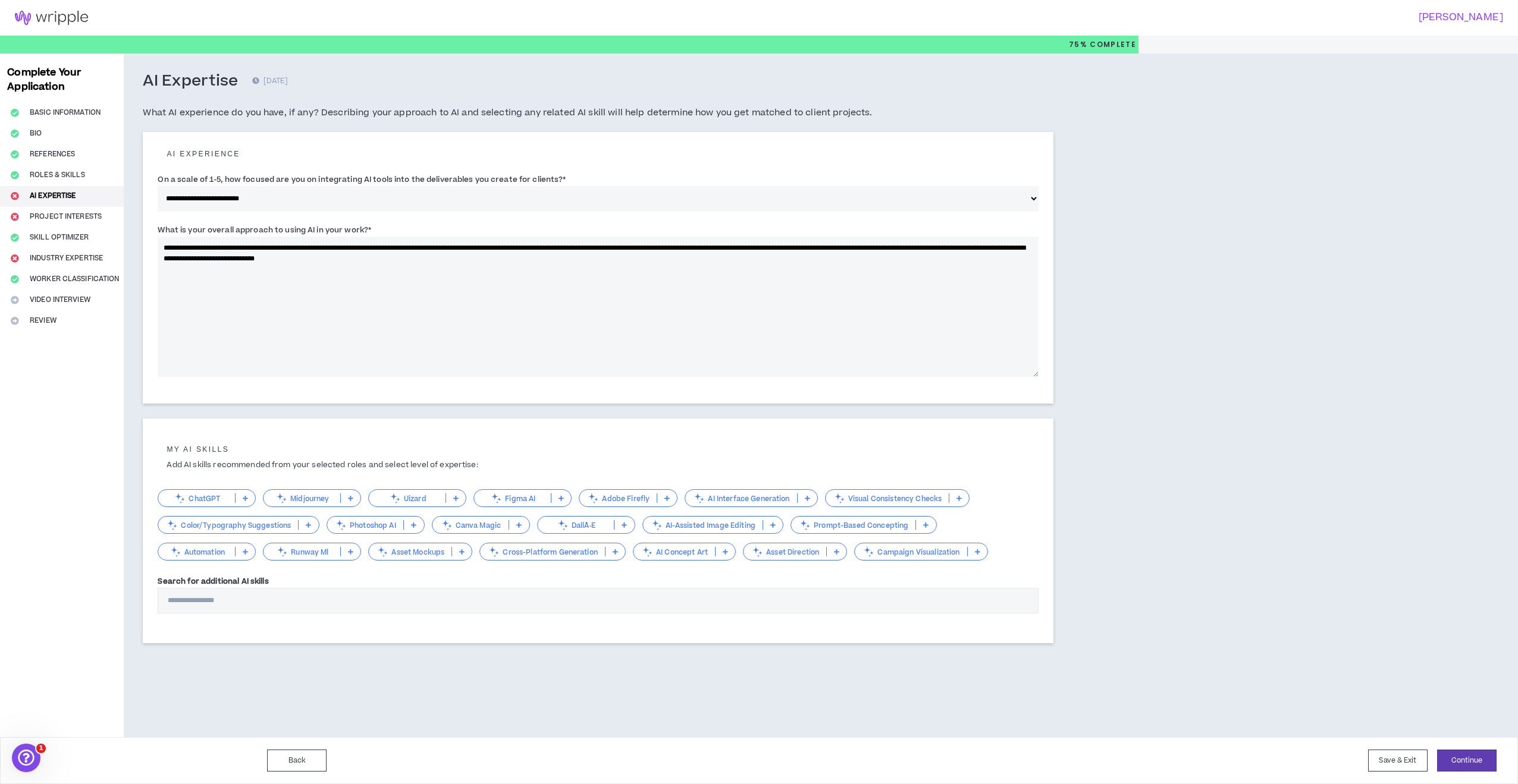
type textarea "**********"
click at [579, 439] on div "My AI skills Add AI skills recommended from your selected roles and select leve…" at bounding box center [598, 528] width 881 height 195
click at [245, 496] on icon at bounding box center [245, 498] width 5 height 6
click at [223, 531] on span "Functional/Applying" at bounding box center [207, 535] width 83 height 13
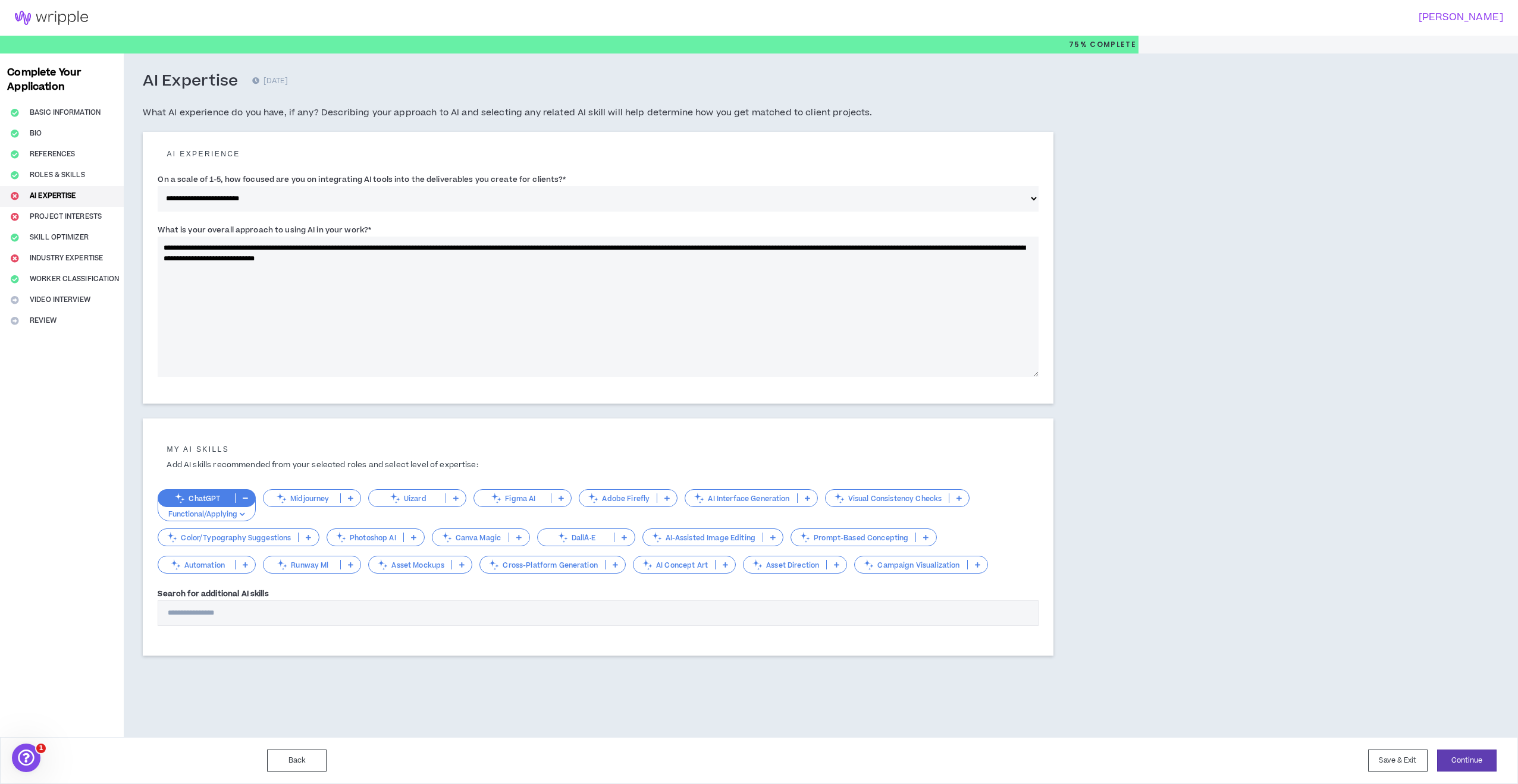
click at [409, 534] on p at bounding box center [413, 537] width 19 height 9
click at [396, 572] on span "Functional/Applying" at bounding box center [374, 574] width 83 height 13
click at [724, 562] on icon at bounding box center [725, 564] width 5 height 6
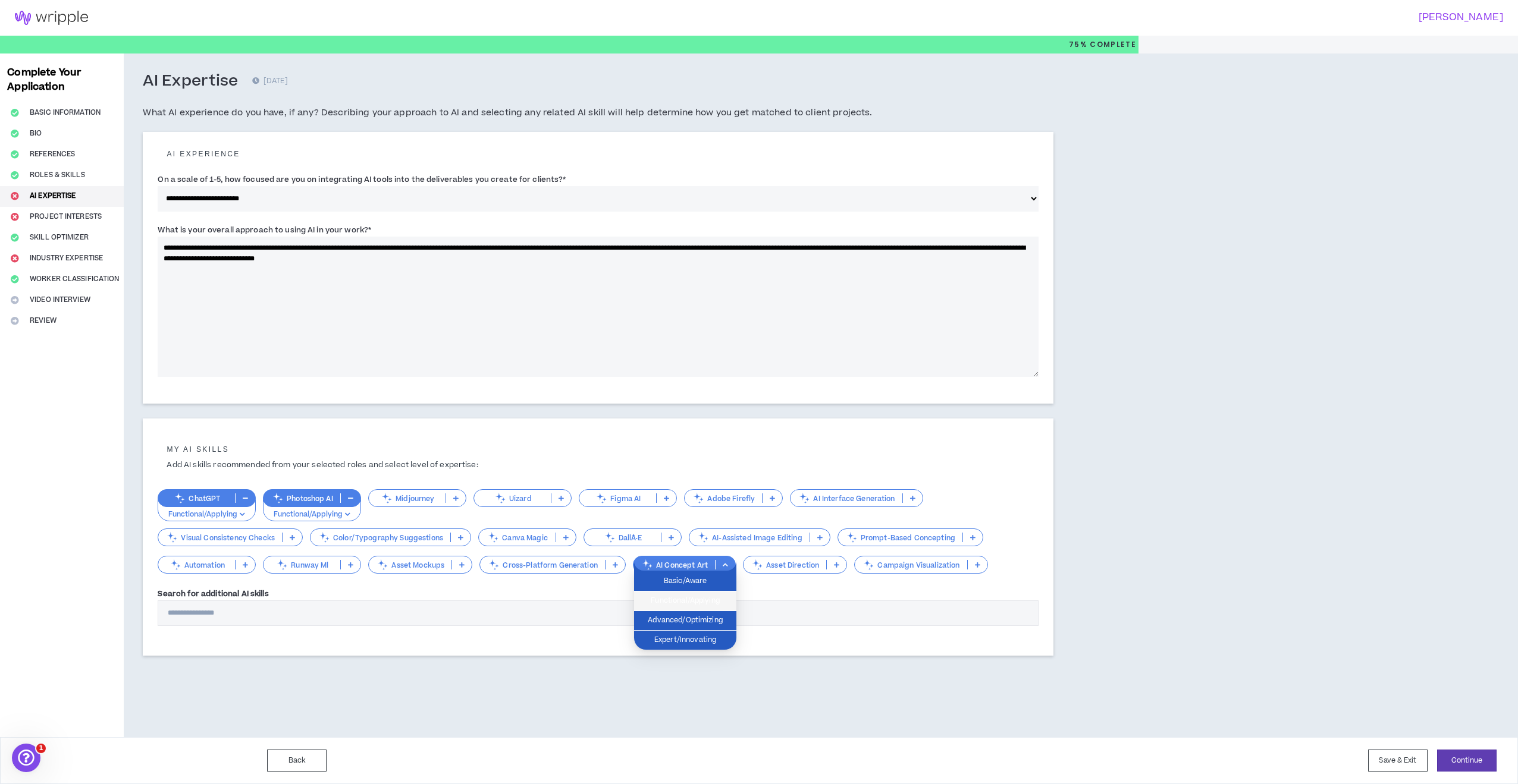
click at [685, 599] on span "Functional/Applying" at bounding box center [685, 601] width 88 height 13
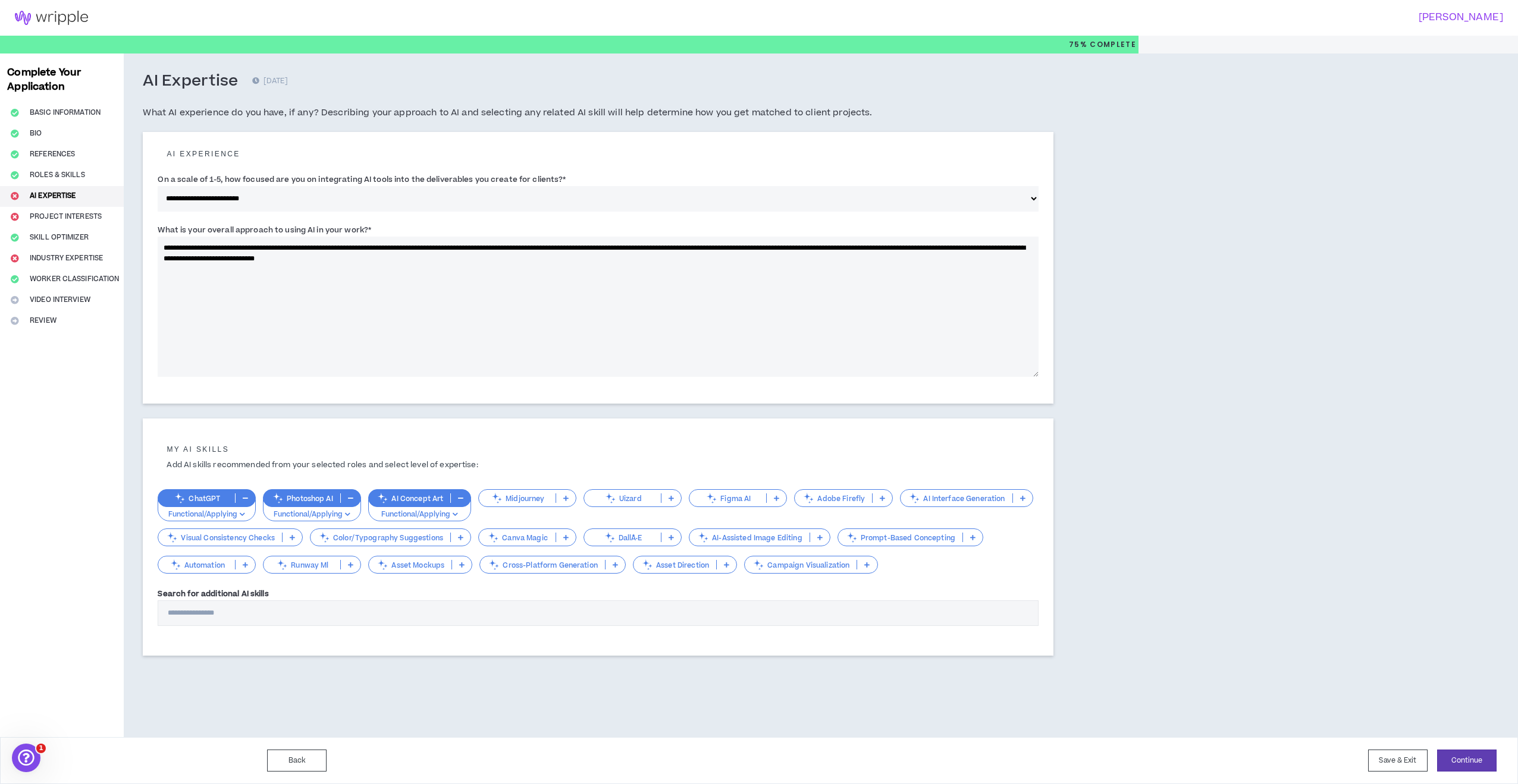
click at [729, 565] on icon at bounding box center [726, 564] width 5 height 6
drag, startPoint x: 698, startPoint y: 599, endPoint x: 734, endPoint y: 603, distance: 36.2
click at [698, 599] on span "Functional/Applying" at bounding box center [686, 601] width 90 height 13
click at [1480, 758] on button "Continue" at bounding box center [1466, 760] width 59 height 22
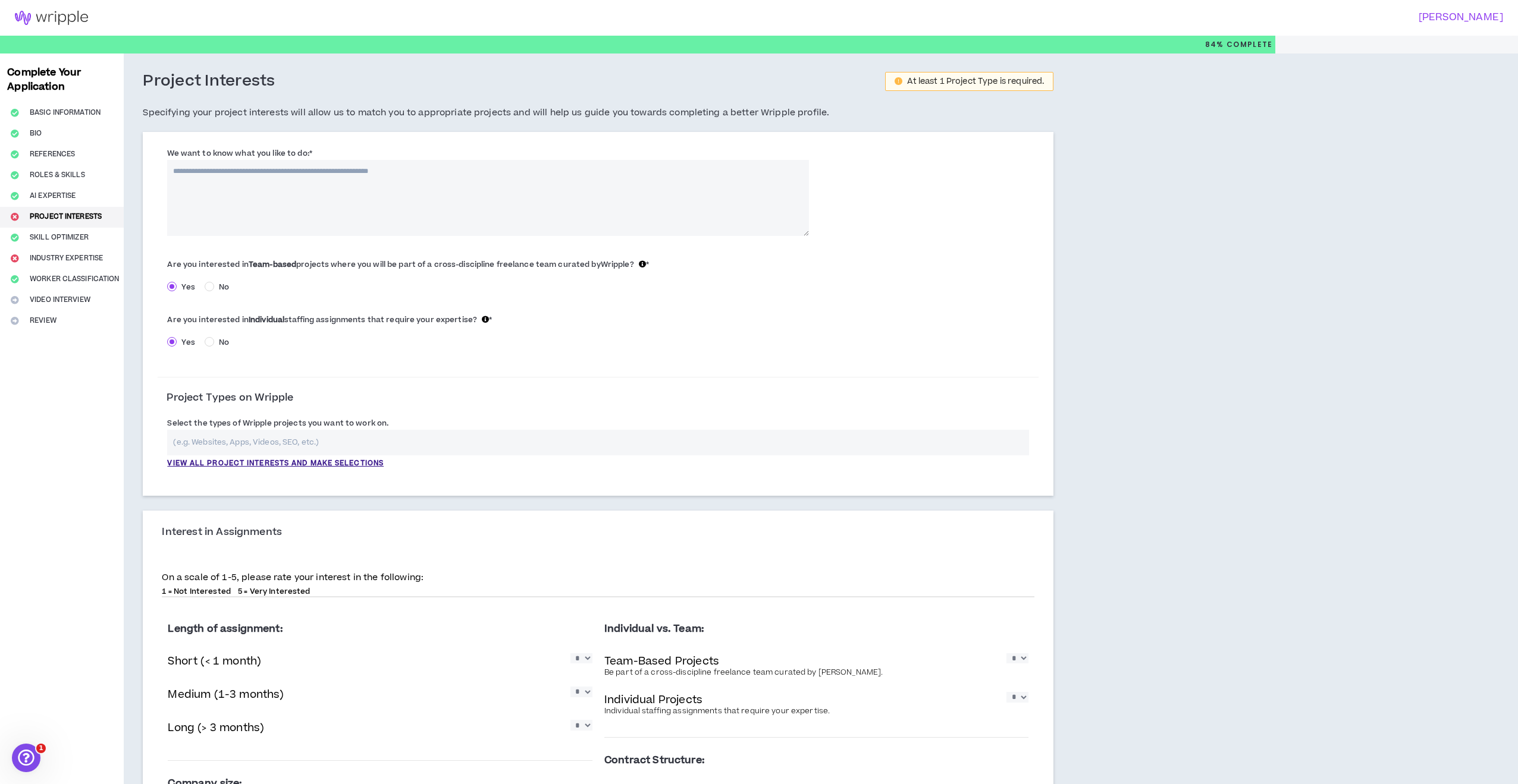
click at [402, 171] on textarea "We want to know what you like to do: *" at bounding box center [488, 198] width 642 height 76
paste textarea "**********"
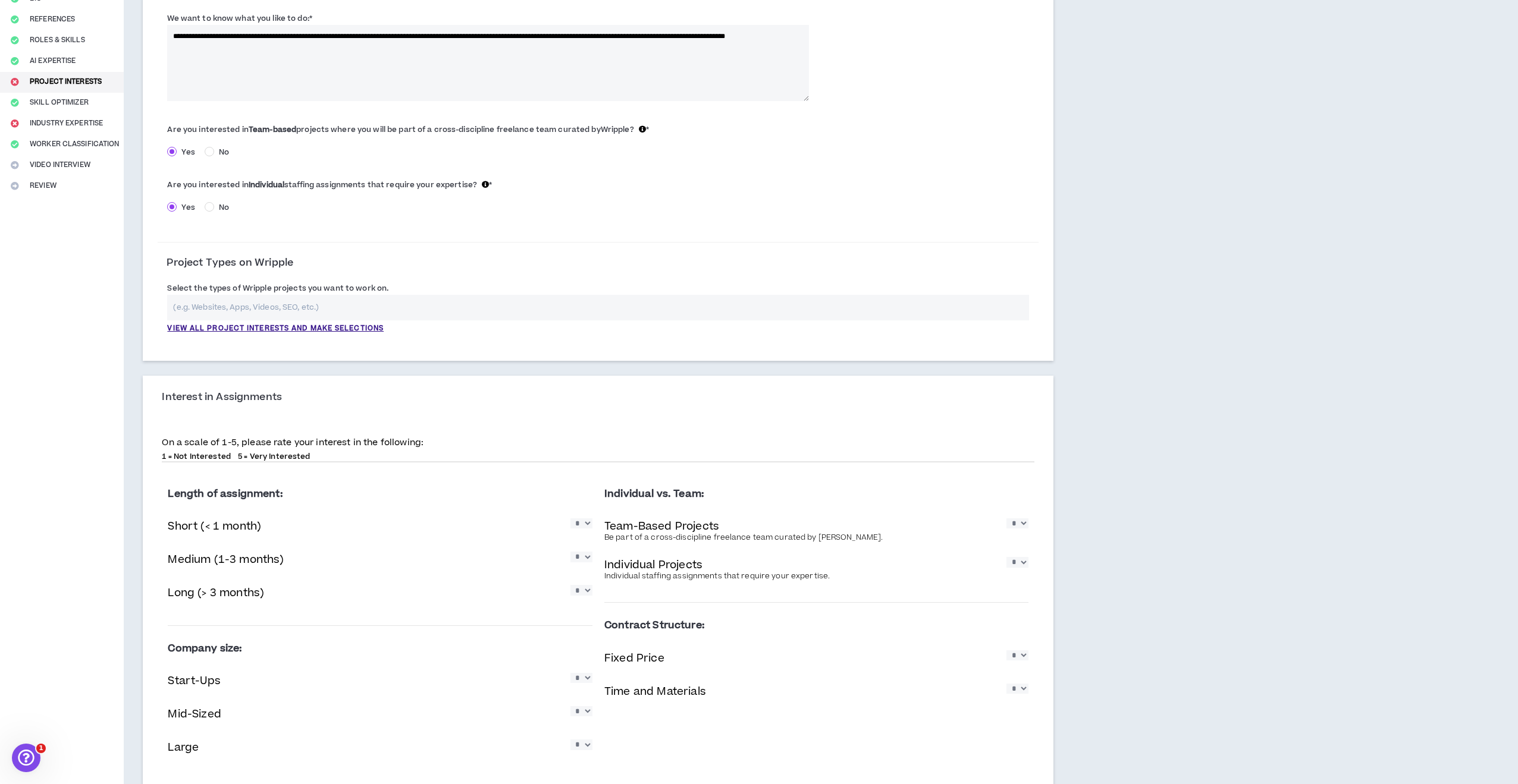
scroll to position [135, 0]
type textarea "**********"
click at [341, 303] on input "text" at bounding box center [598, 307] width 862 height 26
type input "Product or Mobile App Experiences - Design + Tech Dev"
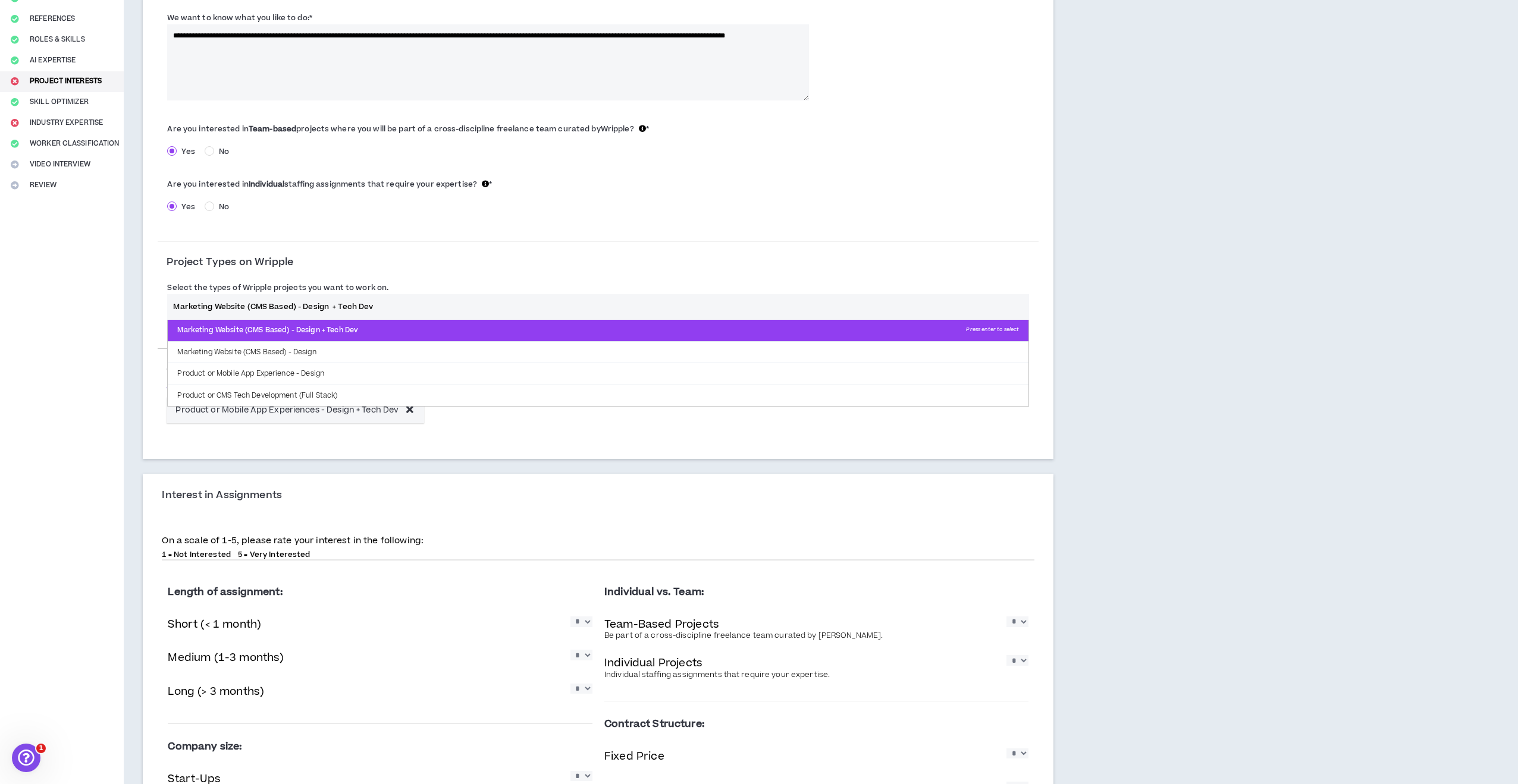
type input "Marketing Website (CMS Based) - Design"
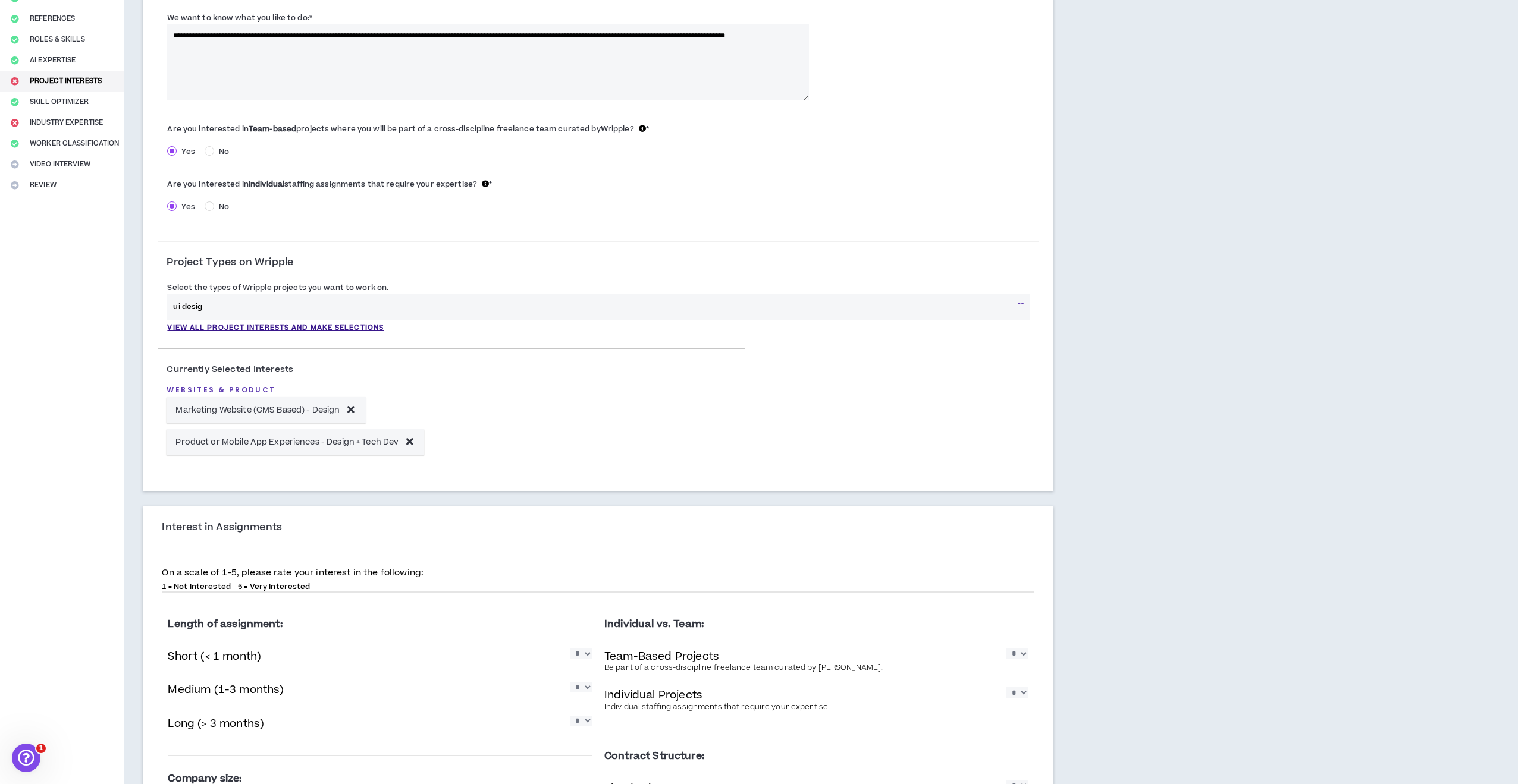
type input "ui design"
type input "Integrated Campaign - Creative"
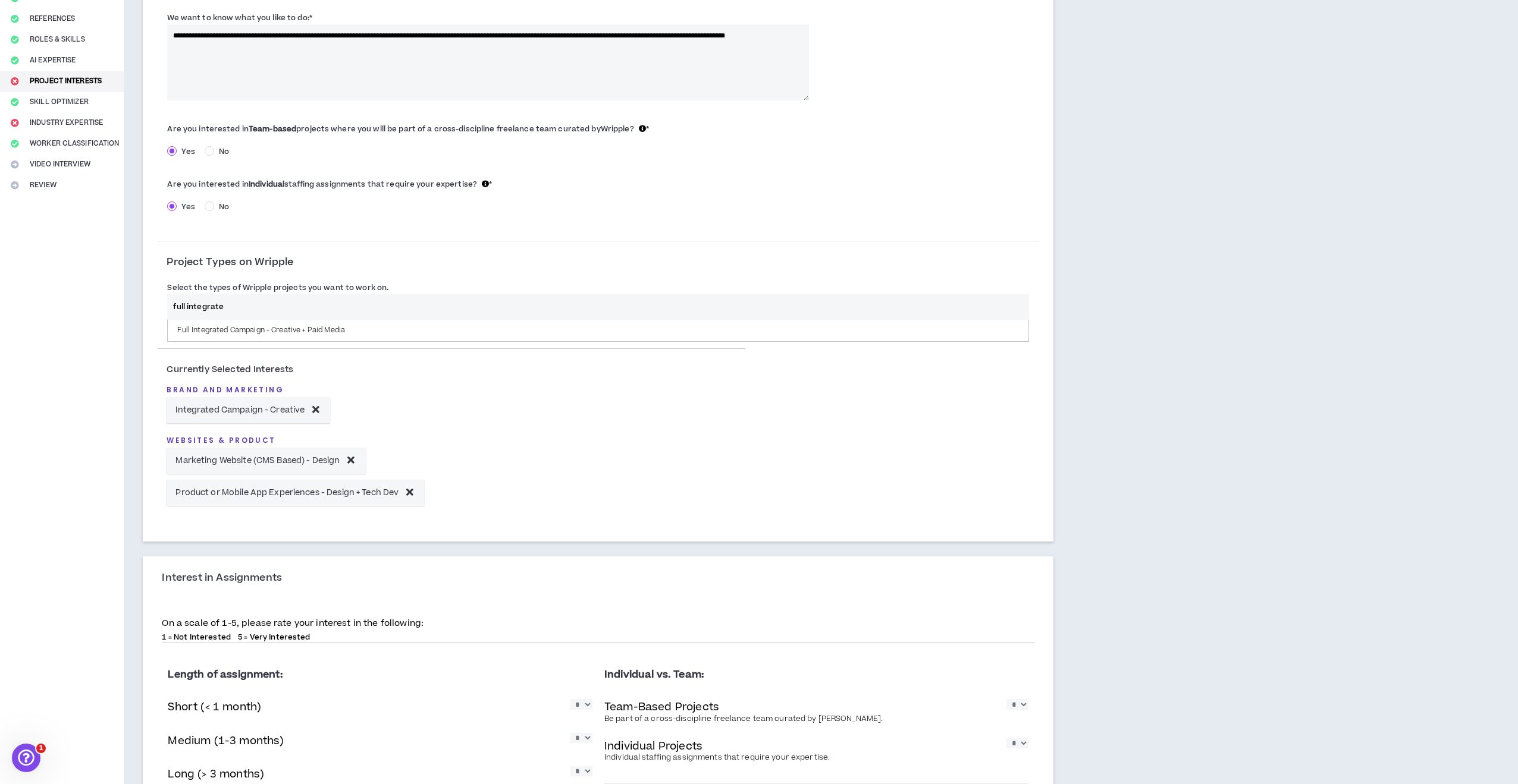
type input "Full Integrated Campaign - Creative + Paid Media"
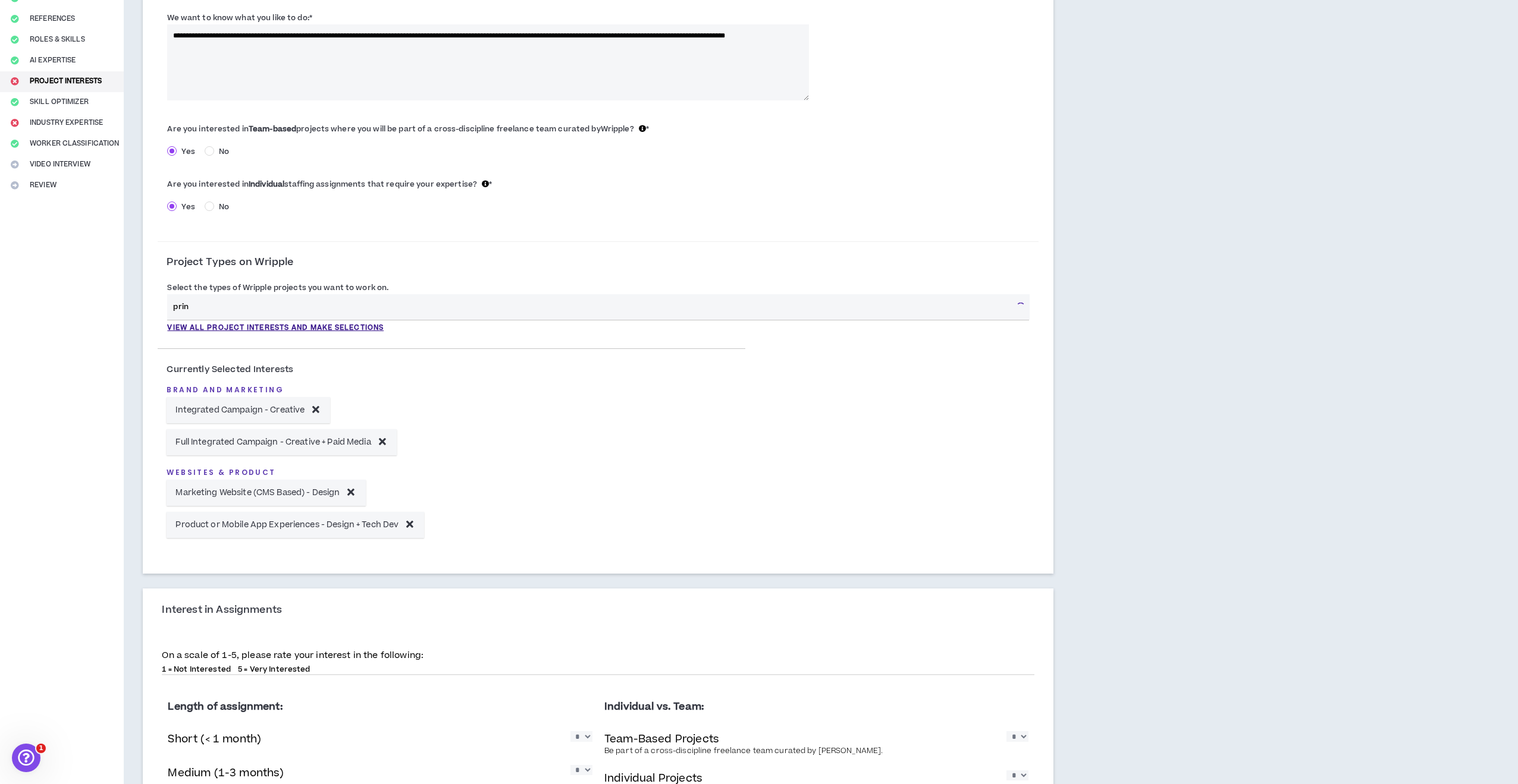
type input "print"
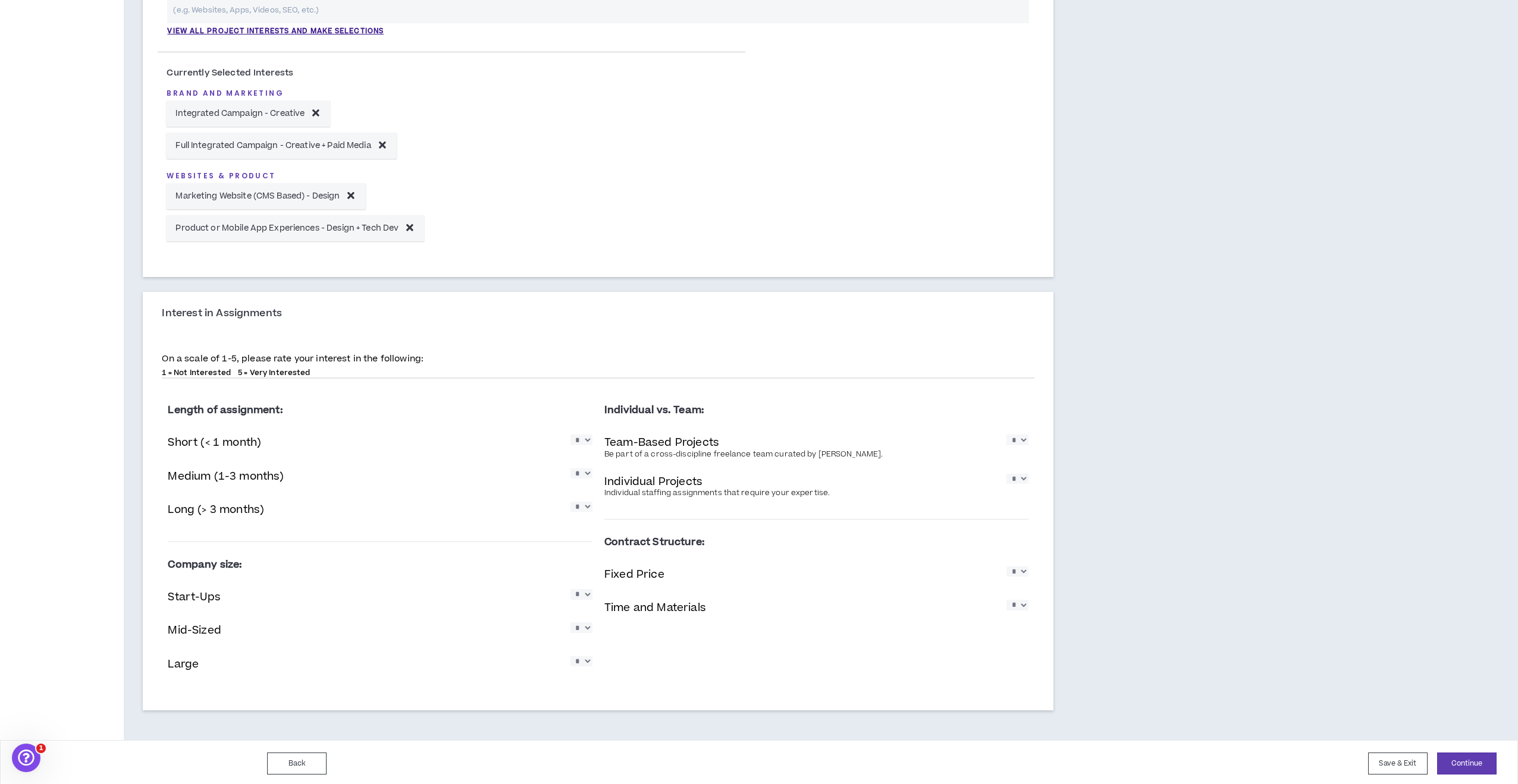
scroll to position [431, 0]
select select "*"
click at [1028, 439] on div "Individual vs. Team: Team-Based Projects Be part of a cross-discipline freelanc…" at bounding box center [817, 514] width 437 height 252
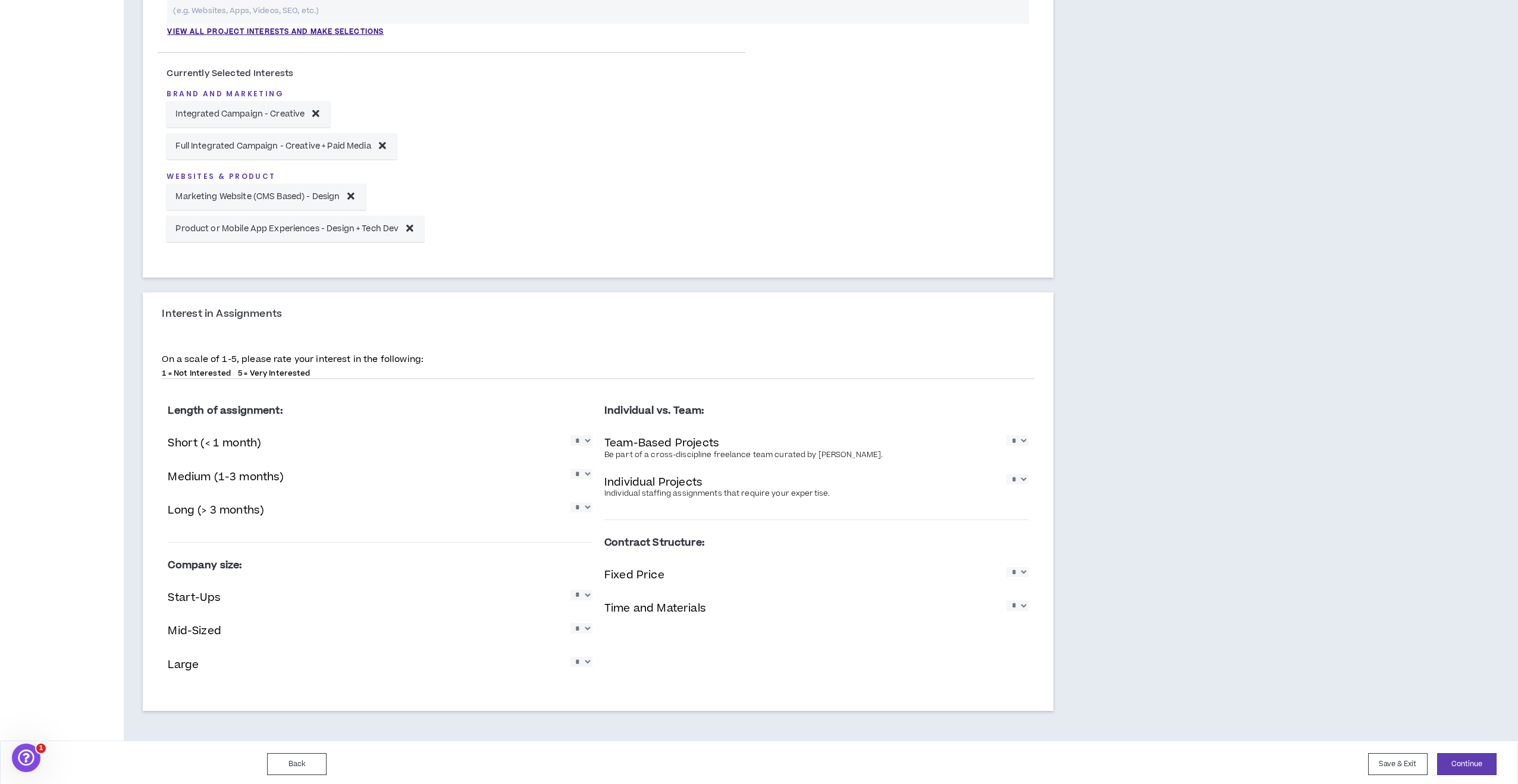
select select "*"
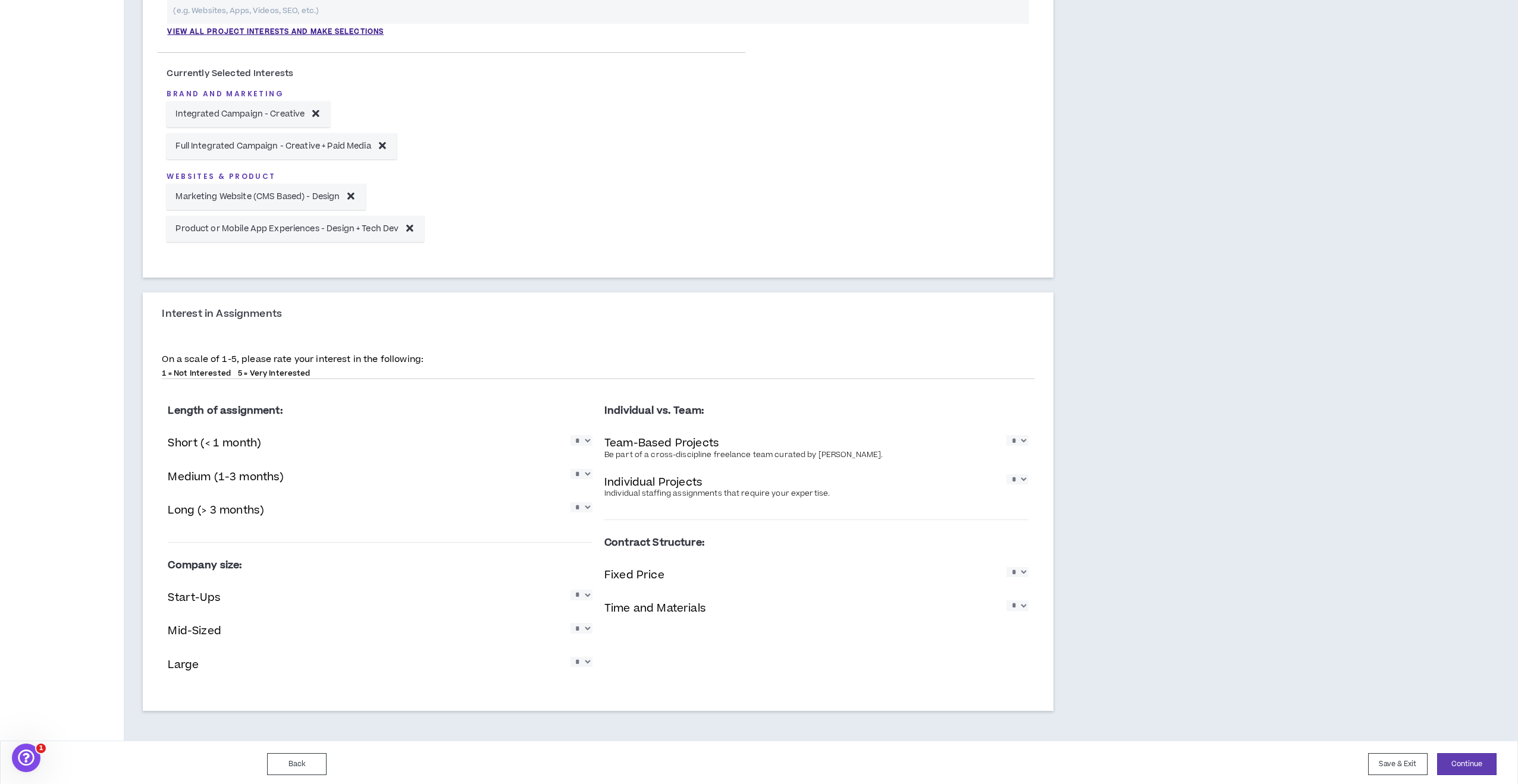
select select "*"
click at [1457, 765] on button "Continue" at bounding box center [1466, 764] width 59 height 22
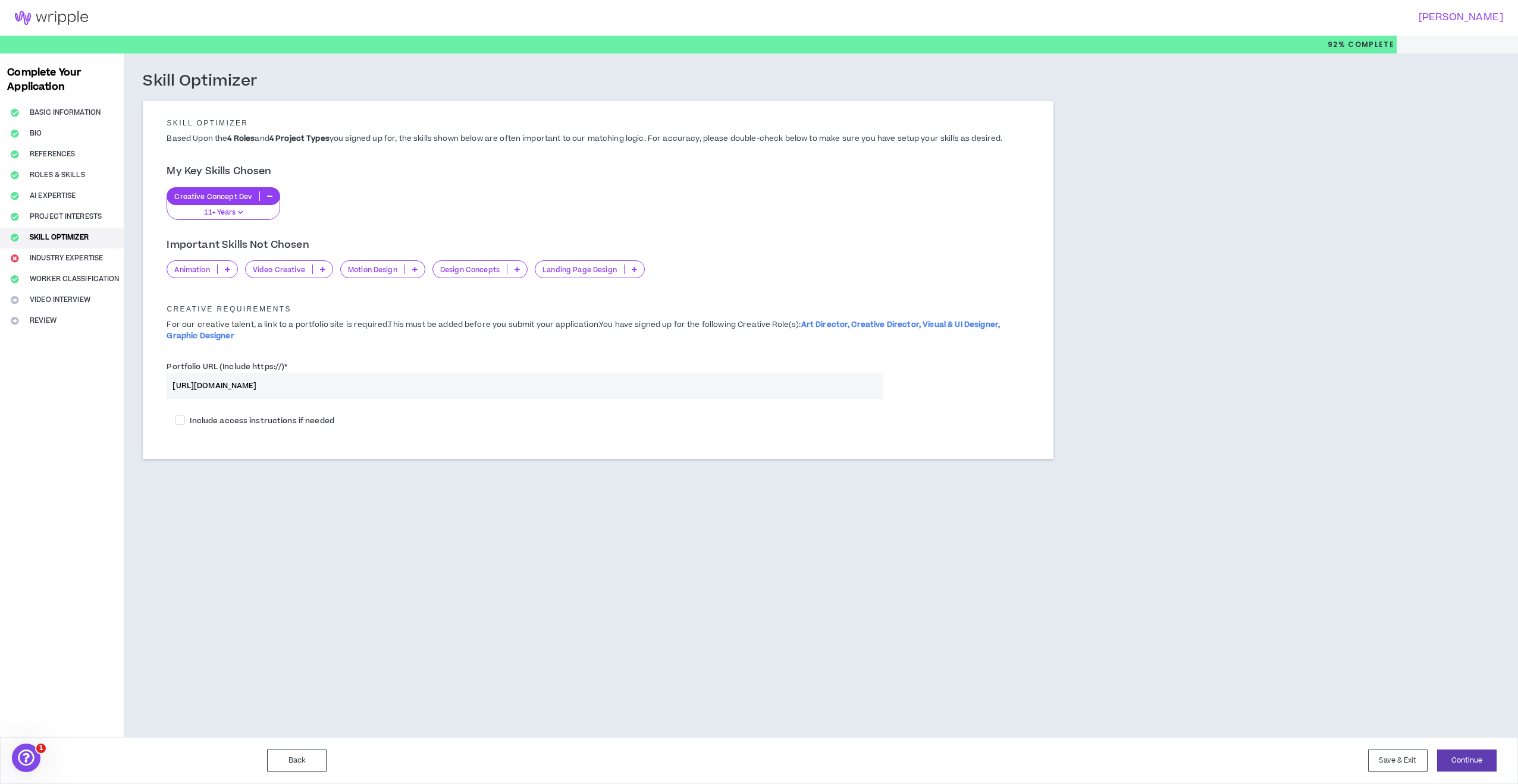
click at [517, 269] on icon at bounding box center [517, 269] width 5 height 6
click at [490, 343] on span "11+ Years" at bounding box center [480, 346] width 81 height 13
click at [527, 267] on p at bounding box center [532, 269] width 19 height 9
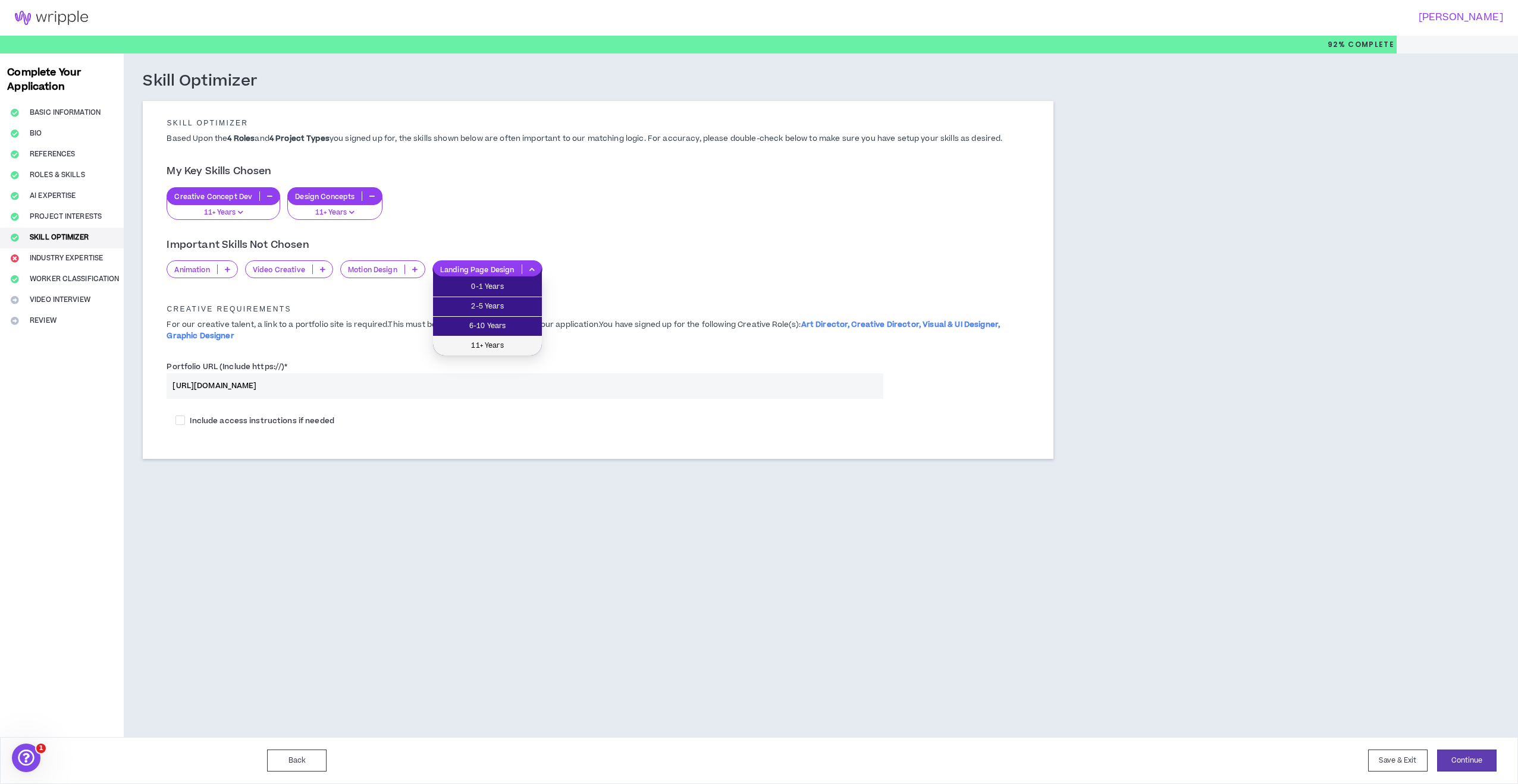
click at [505, 345] on span "11+ Years" at bounding box center [487, 346] width 94 height 13
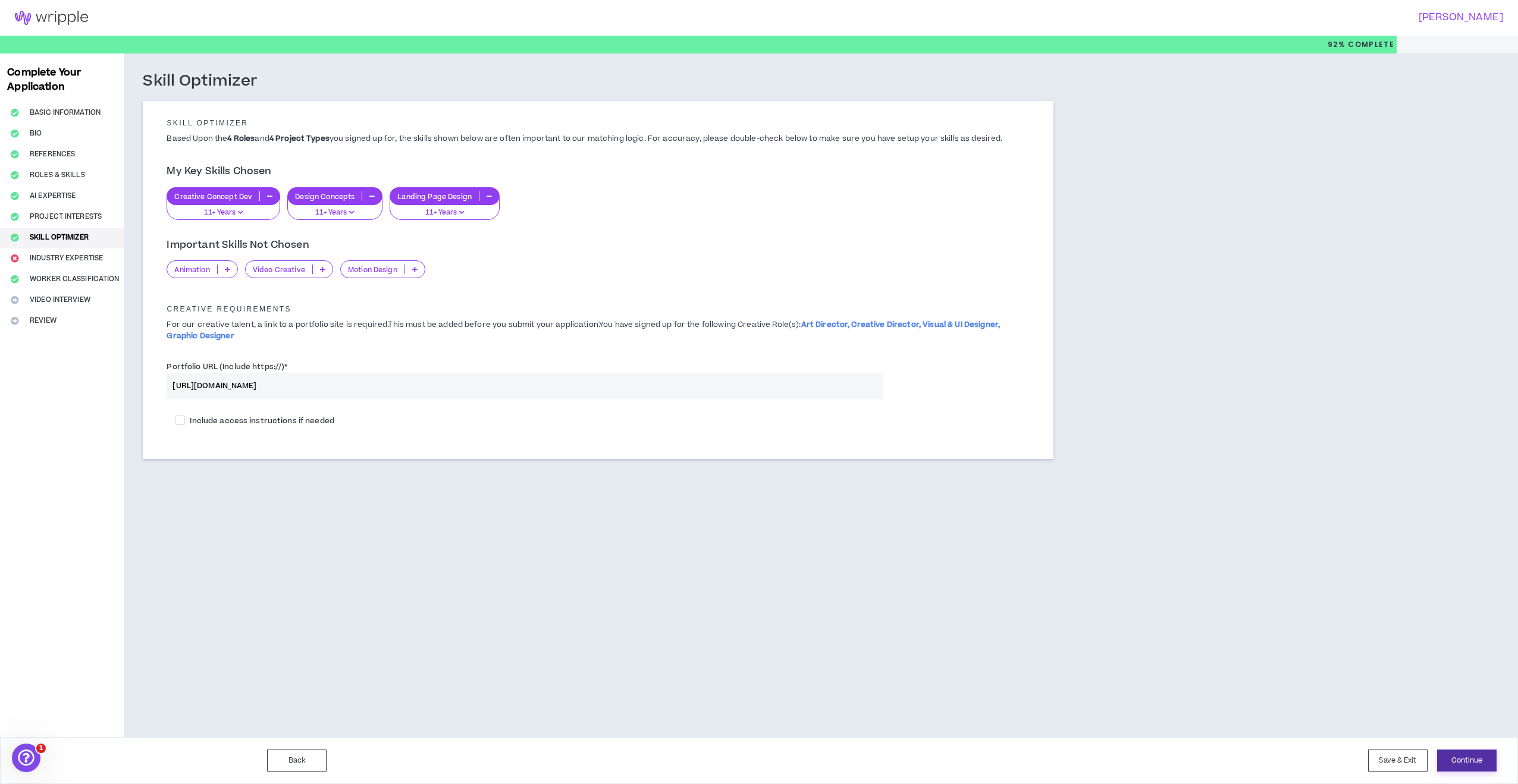
click at [1471, 764] on button "Continue" at bounding box center [1466, 760] width 59 height 22
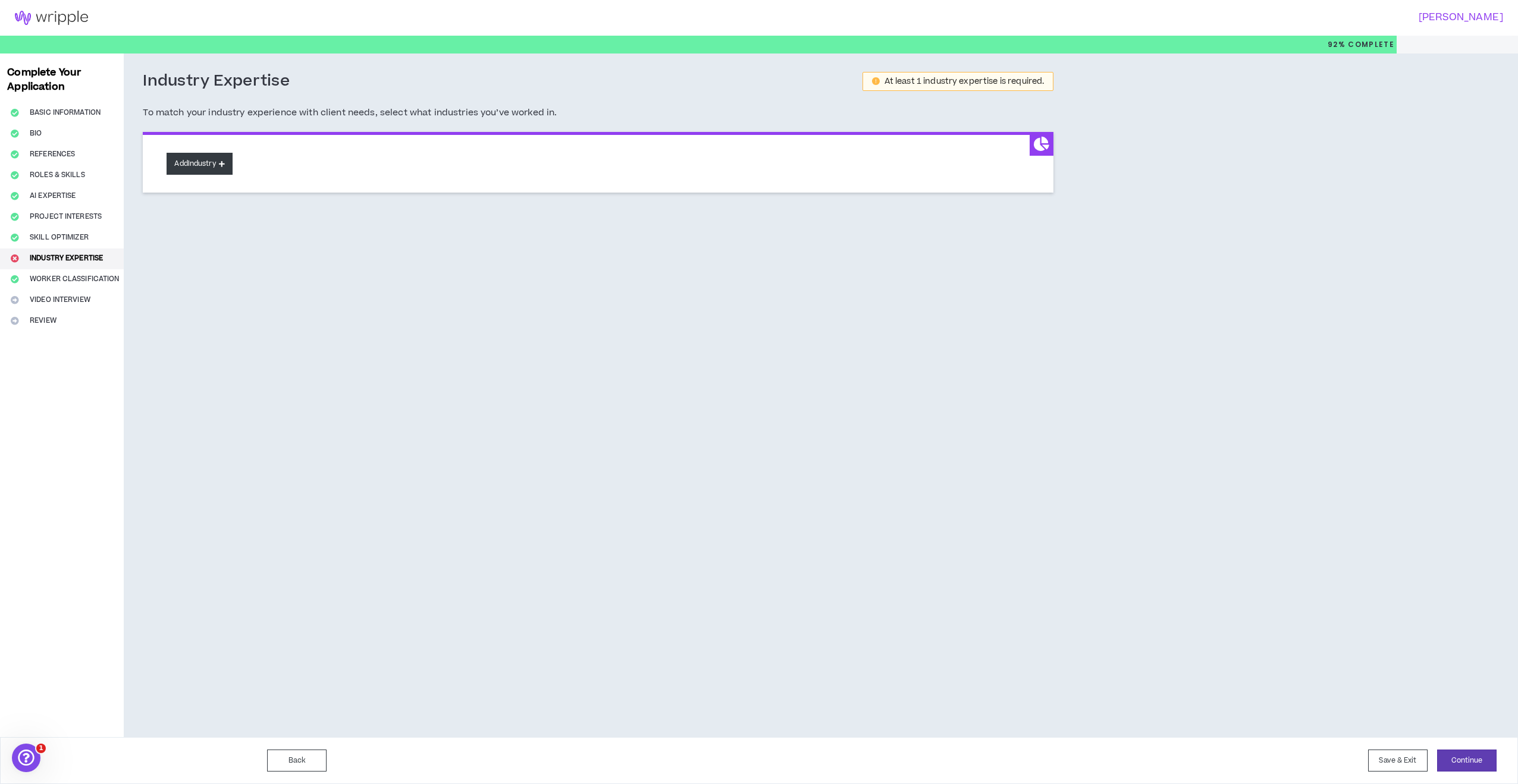
click at [222, 160] on icon at bounding box center [222, 163] width 6 height 6
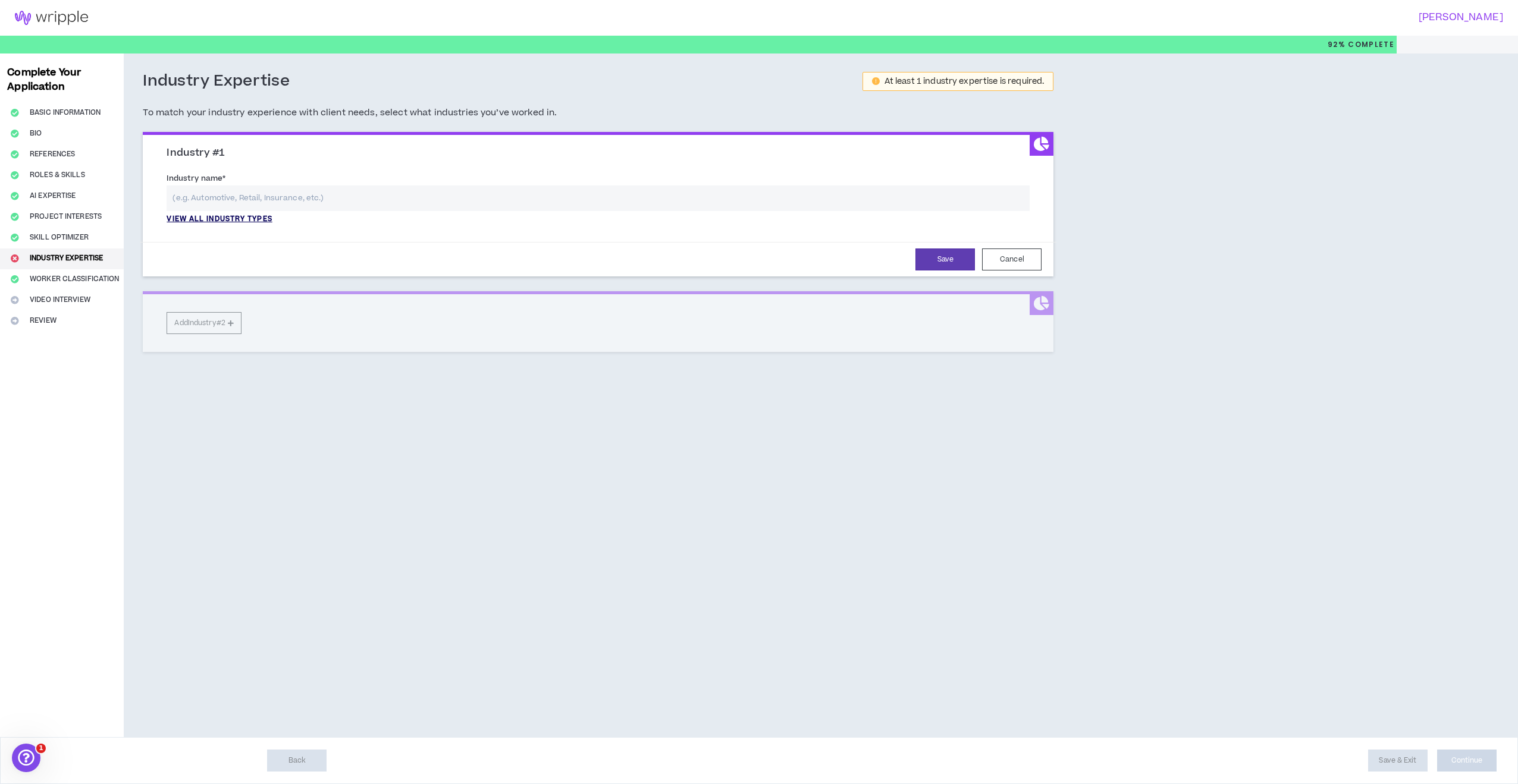
click at [243, 218] on p "View all industry types" at bounding box center [219, 219] width 105 height 11
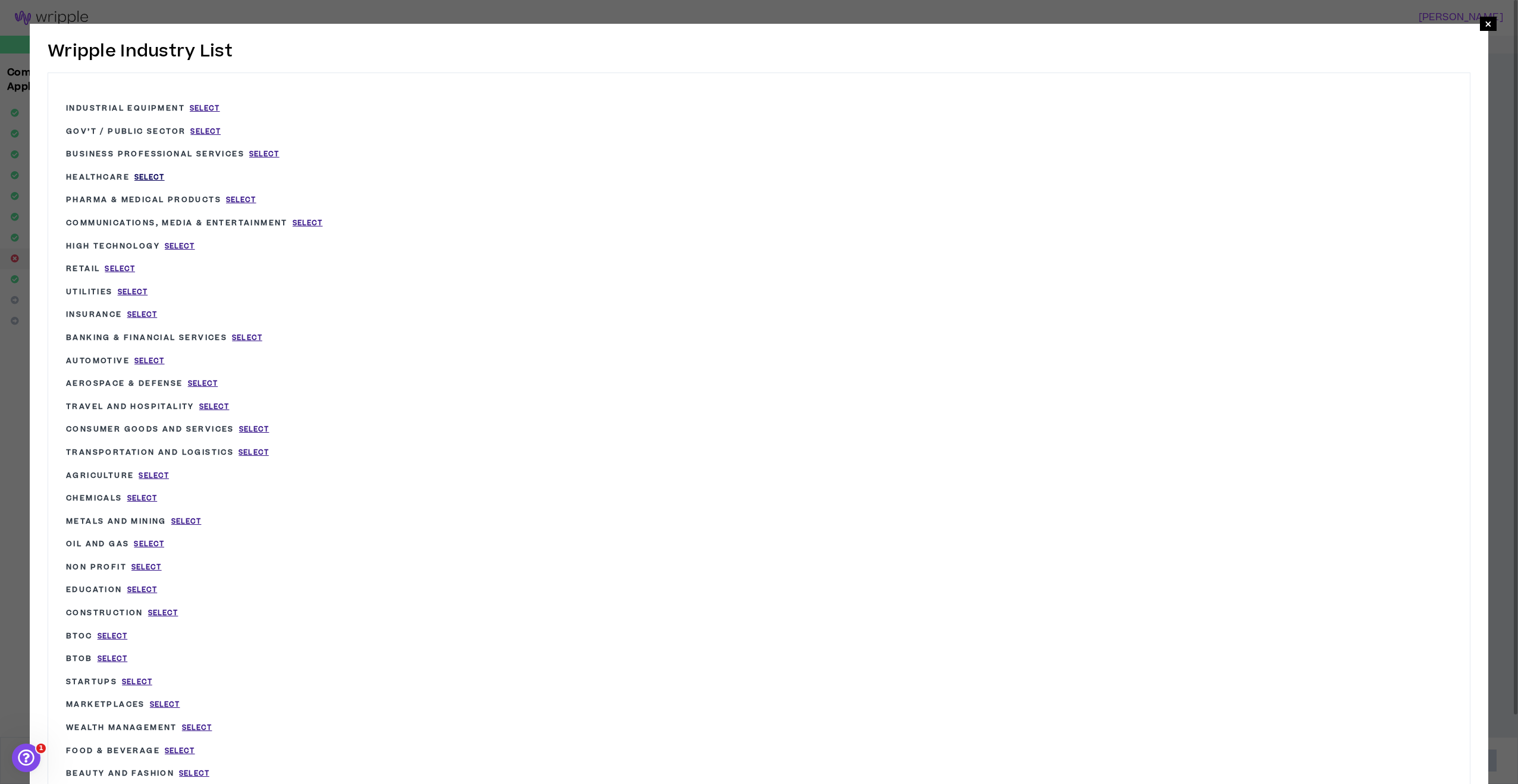
click at [152, 177] on span "Select" at bounding box center [150, 177] width 30 height 10
type input "Healthcare"
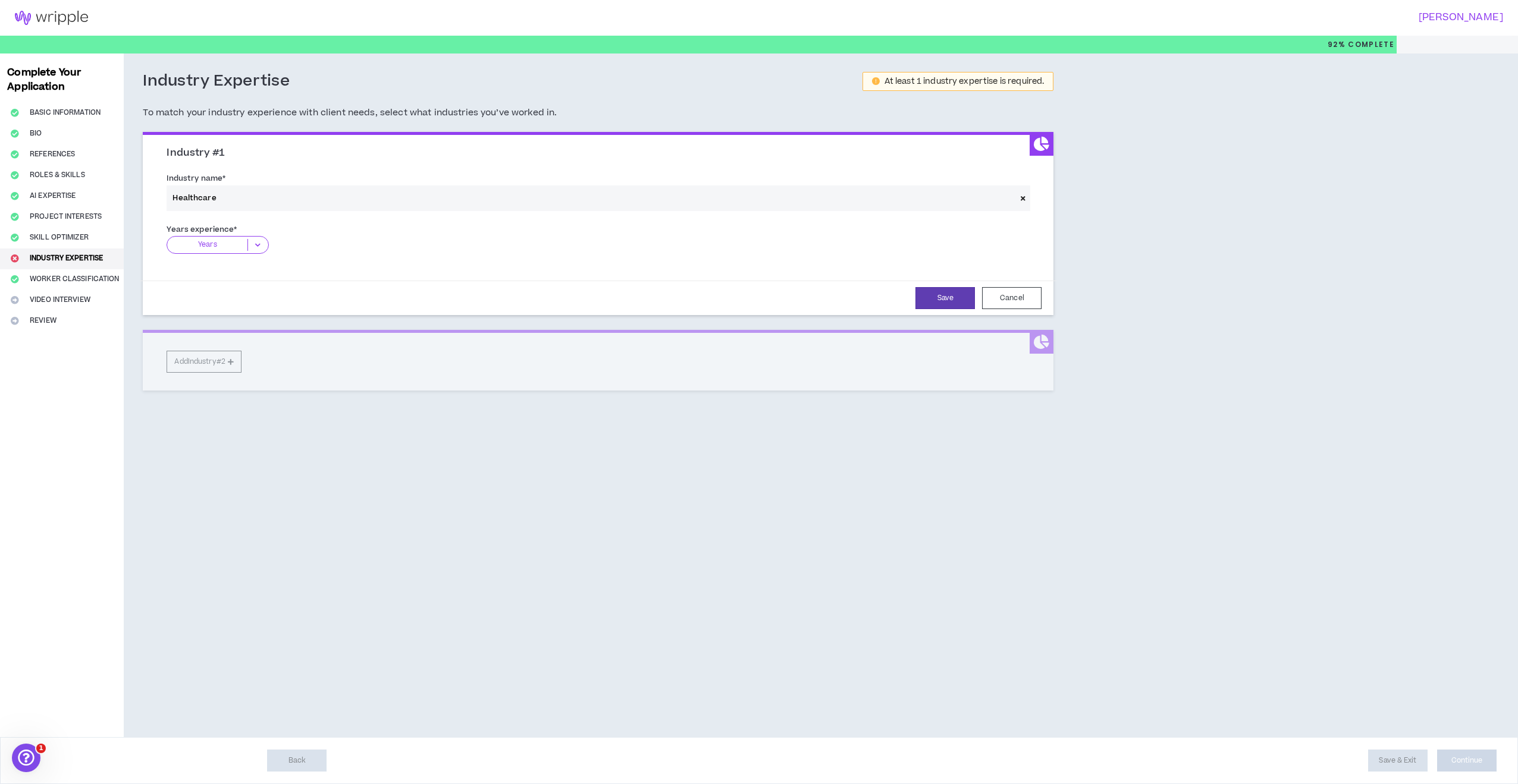
click at [259, 245] on icon at bounding box center [258, 245] width 19 height 12
click at [235, 279] on p "2-5 Years" at bounding box center [218, 282] width 102 height 13
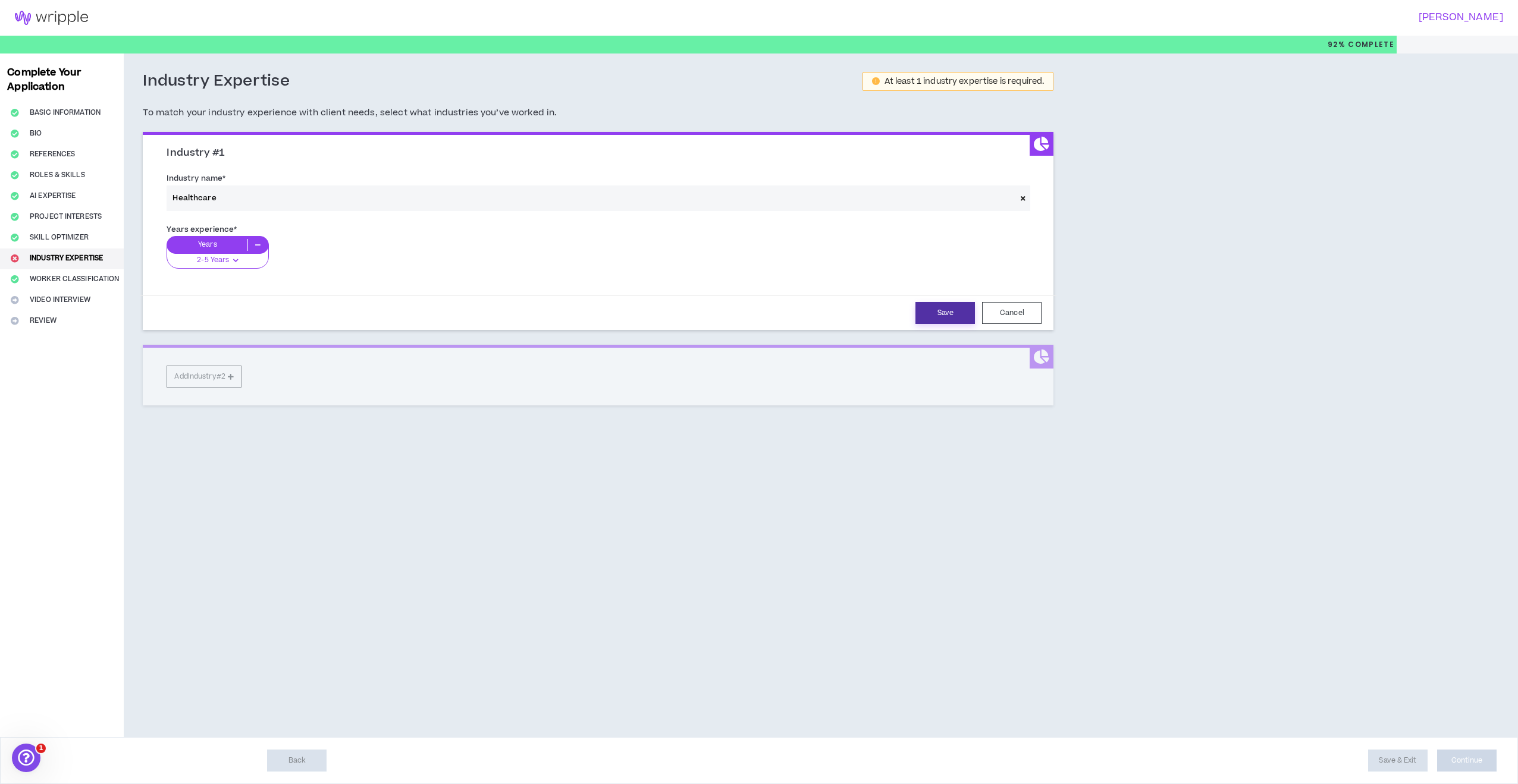
click at [942, 310] on button "Save" at bounding box center [945, 313] width 59 height 22
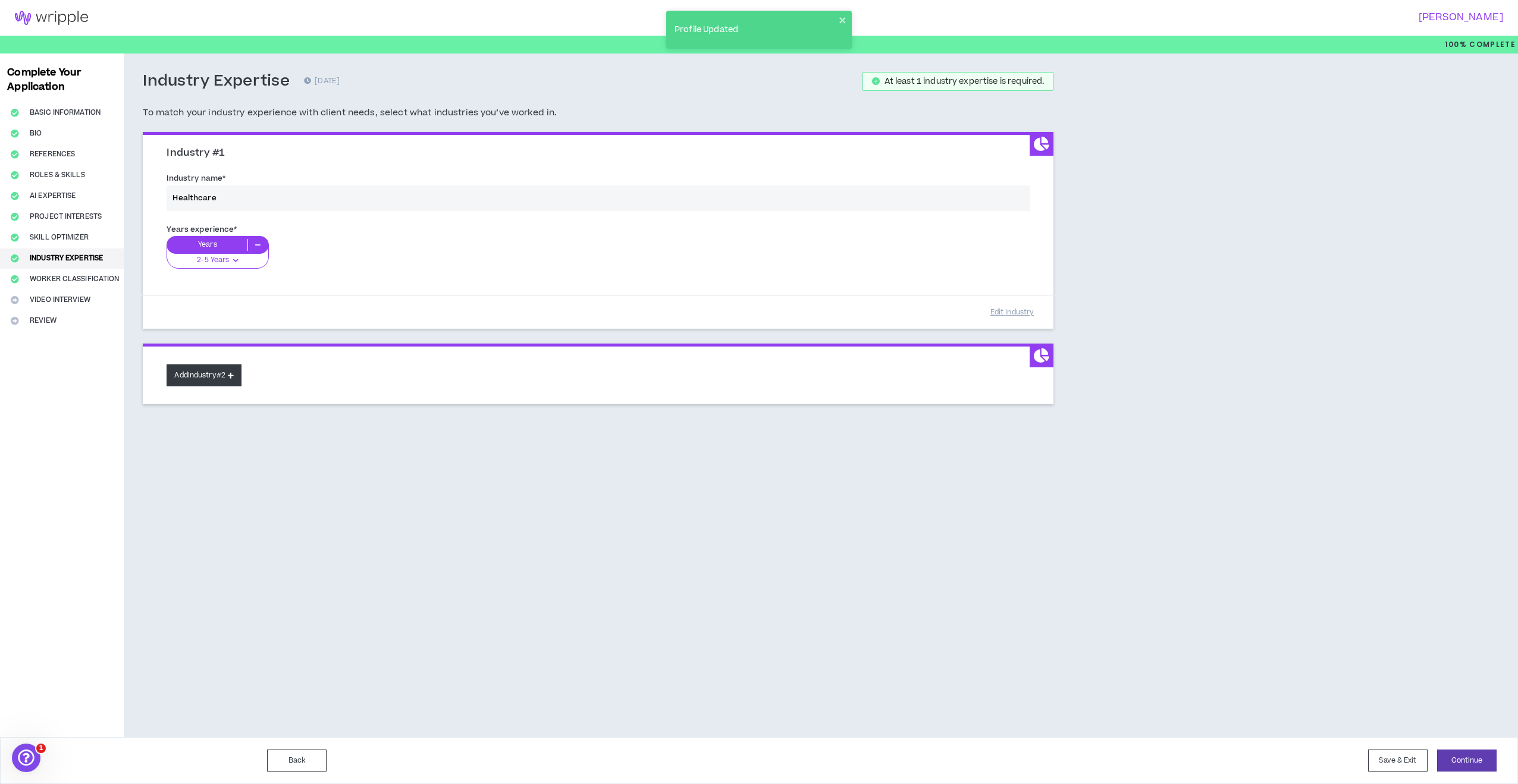
click at [227, 371] on button "Add Industry #2" at bounding box center [204, 375] width 75 height 22
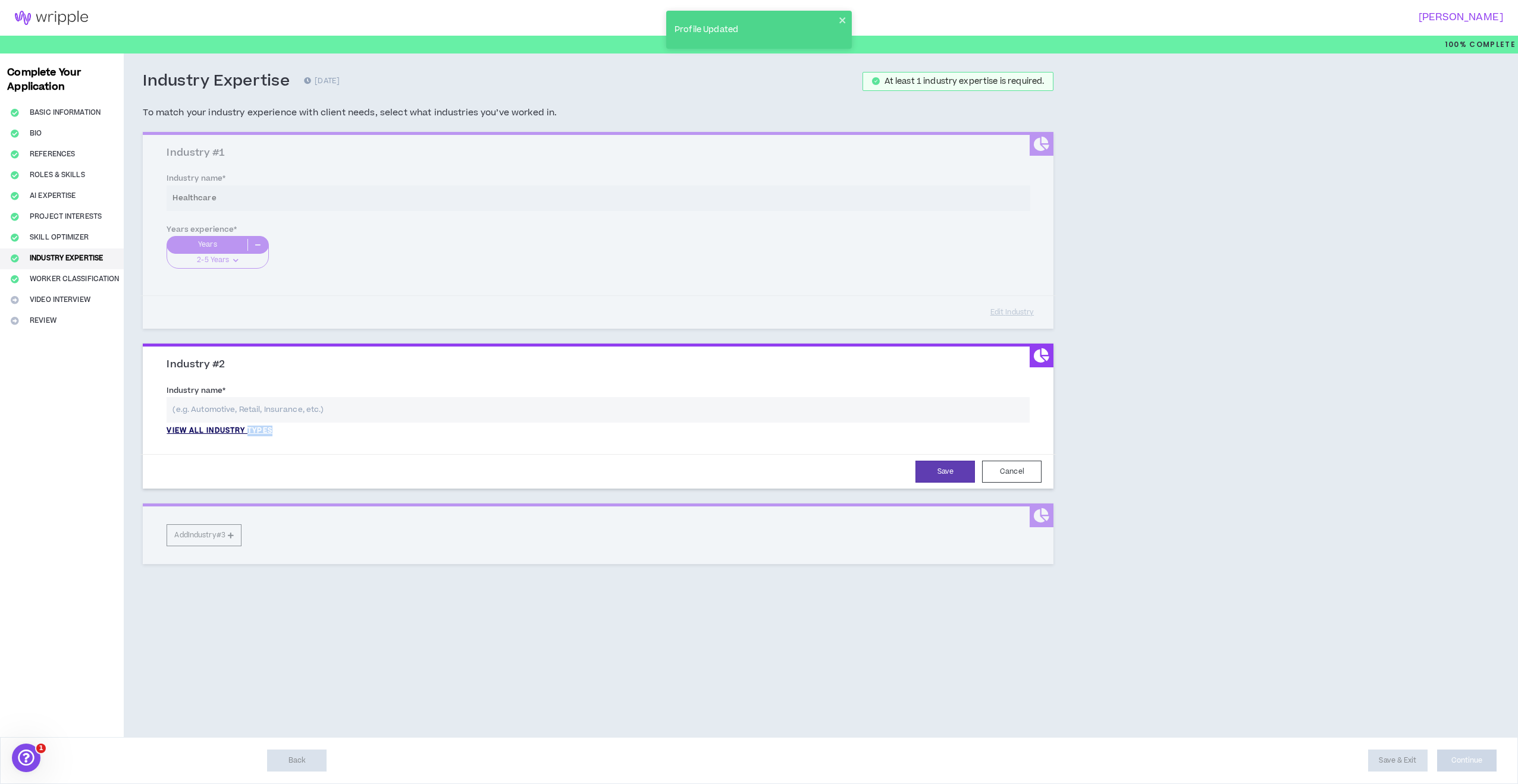
click at [252, 431] on div "Industry name * View all industry types Please select a valid industry." at bounding box center [598, 413] width 881 height 64
click at [228, 430] on p "View all industry types" at bounding box center [219, 431] width 105 height 11
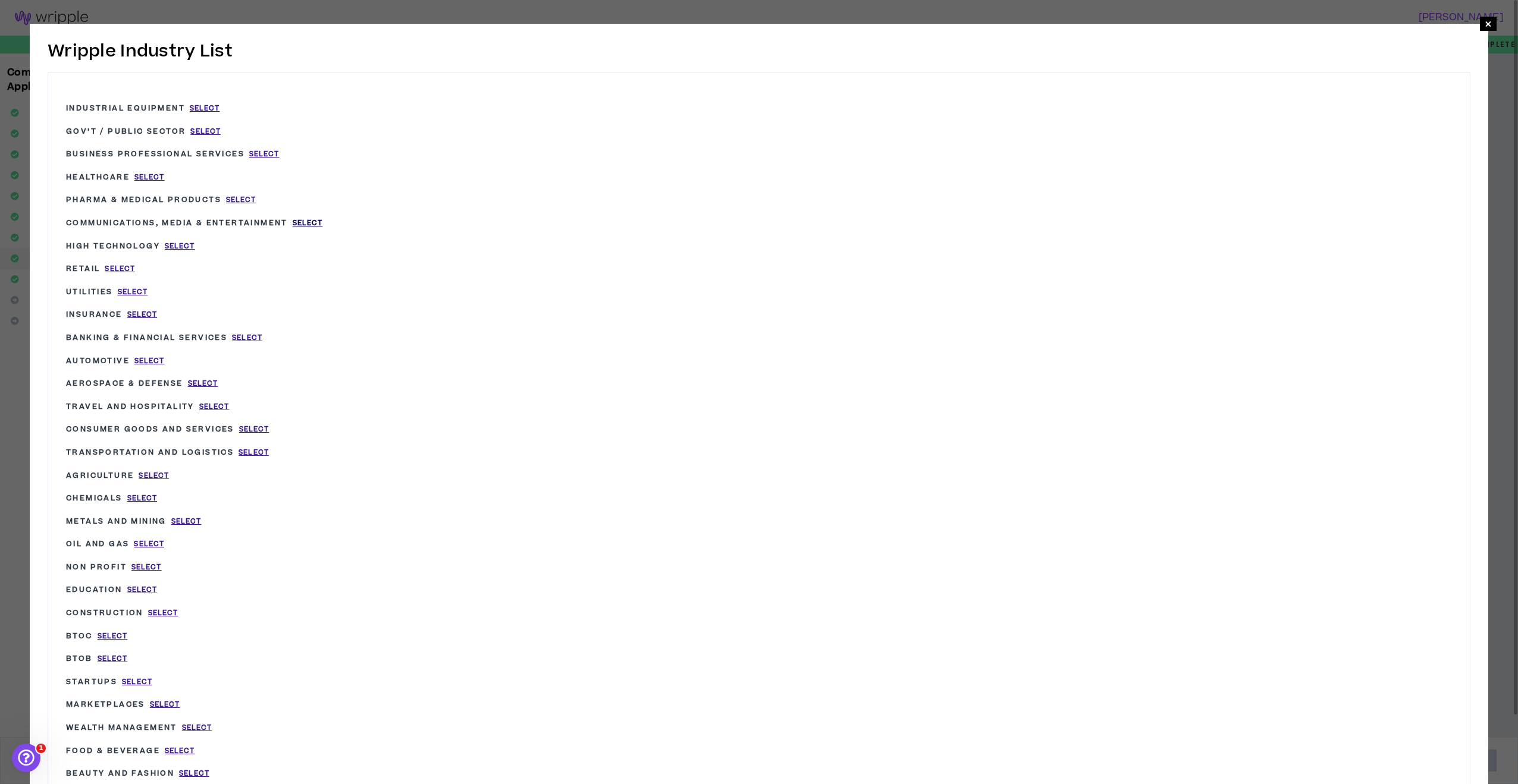
click at [316, 220] on span "Select" at bounding box center [308, 223] width 30 height 10
type input "Communications, Media & Entertainment"
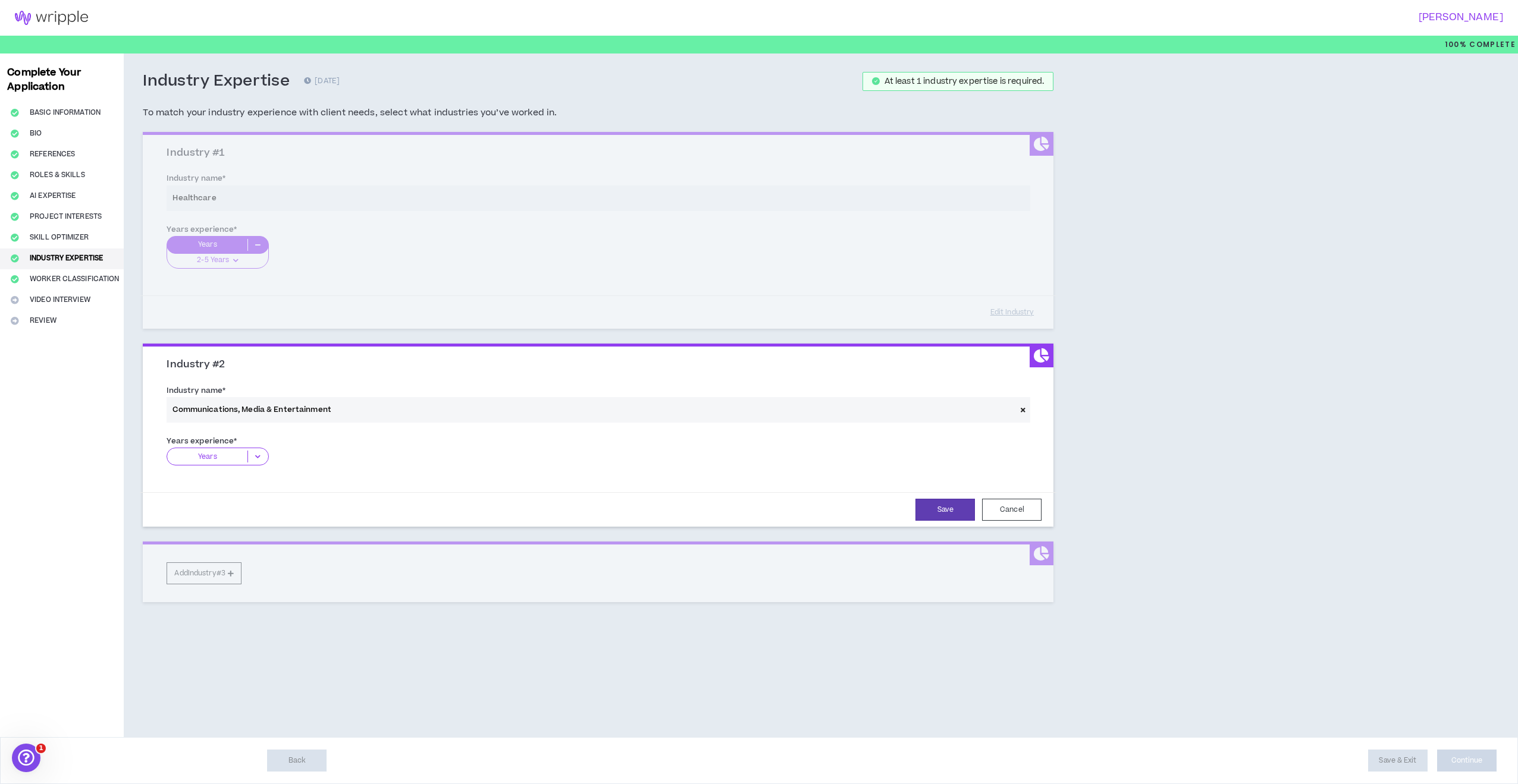
click at [258, 452] on icon at bounding box center [258, 456] width 19 height 12
click at [239, 524] on p "11+ Years" at bounding box center [218, 530] width 102 height 13
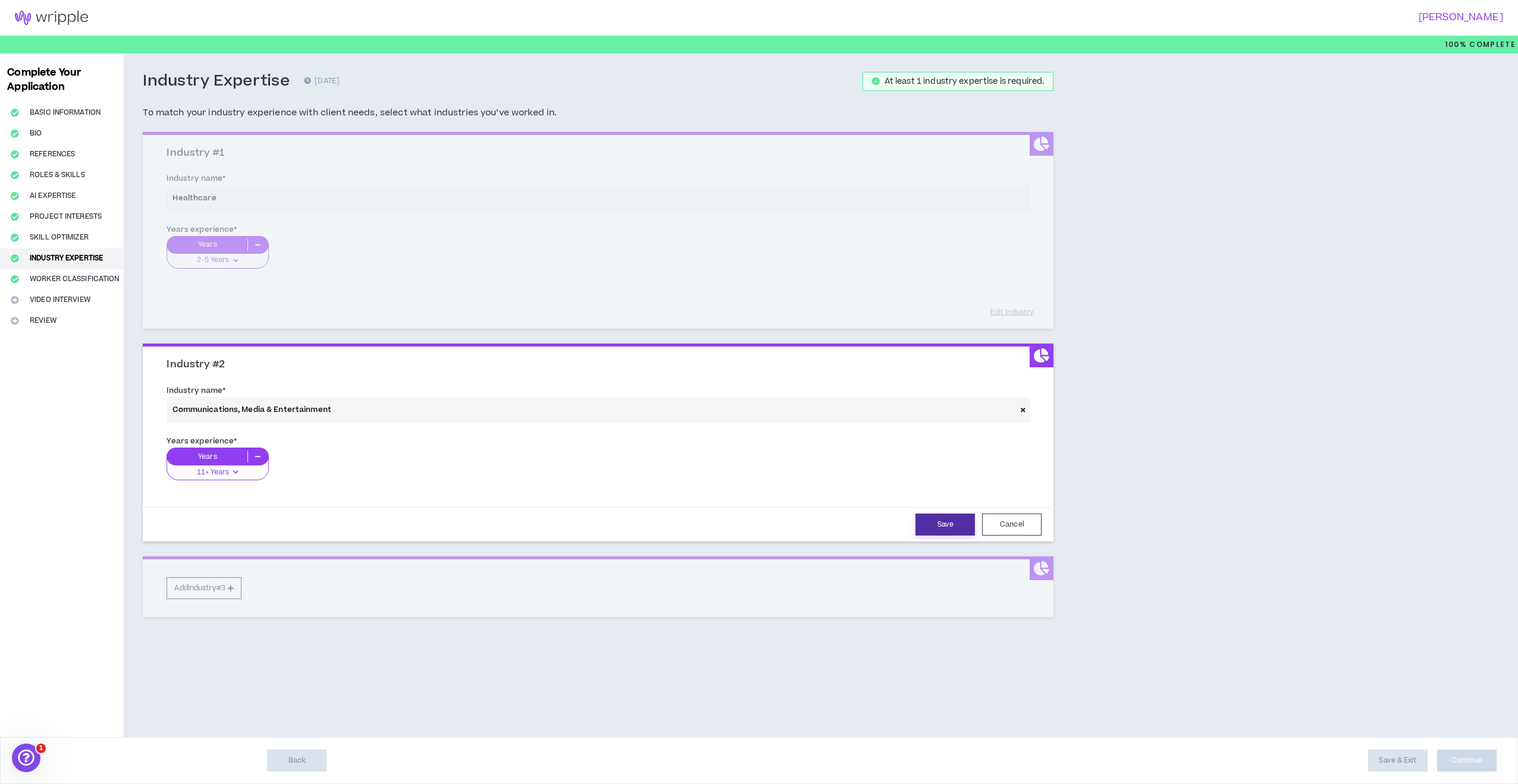
click at [943, 525] on button "Save" at bounding box center [945, 524] width 59 height 22
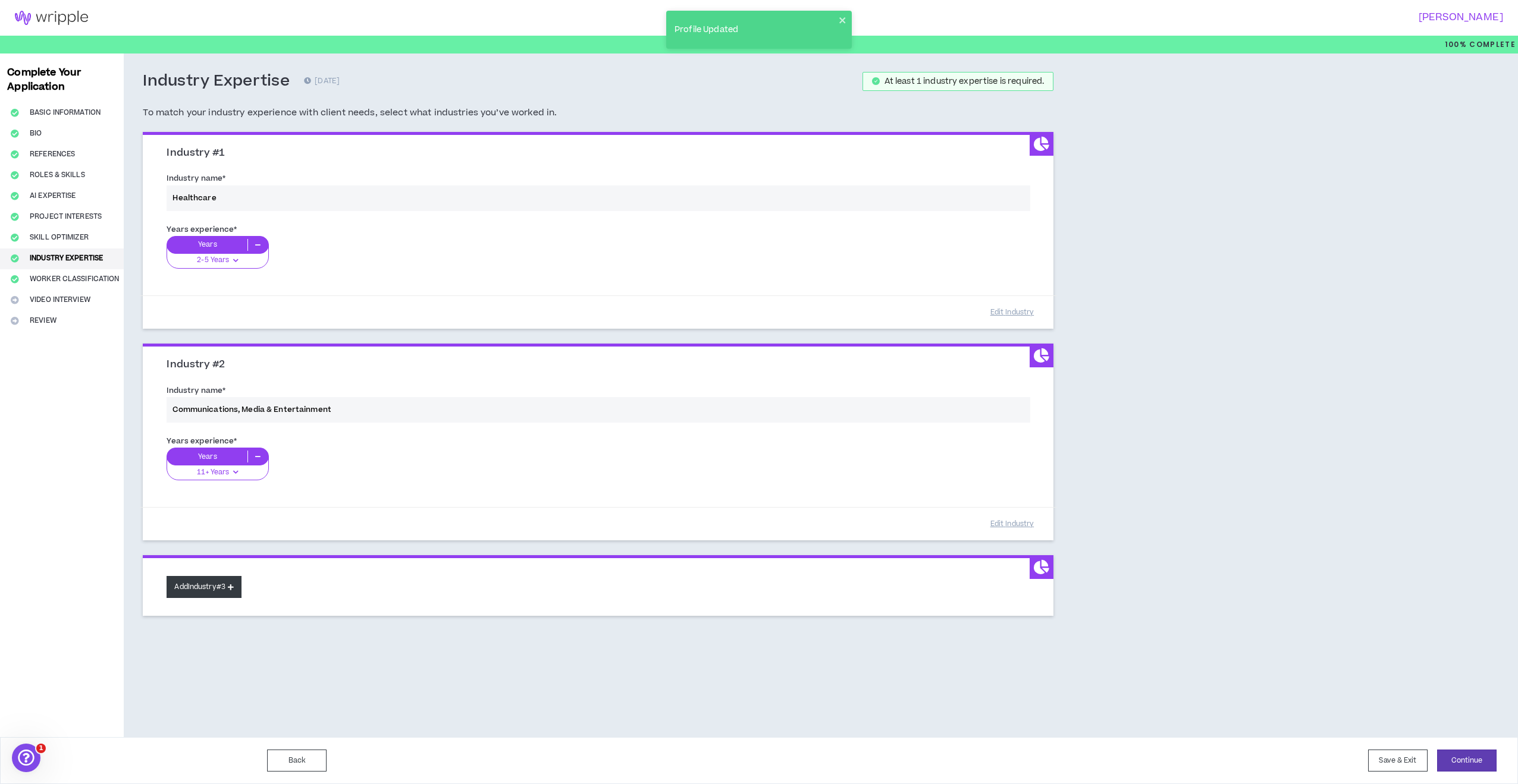
click at [213, 579] on button "Add Industry #3" at bounding box center [204, 587] width 75 height 22
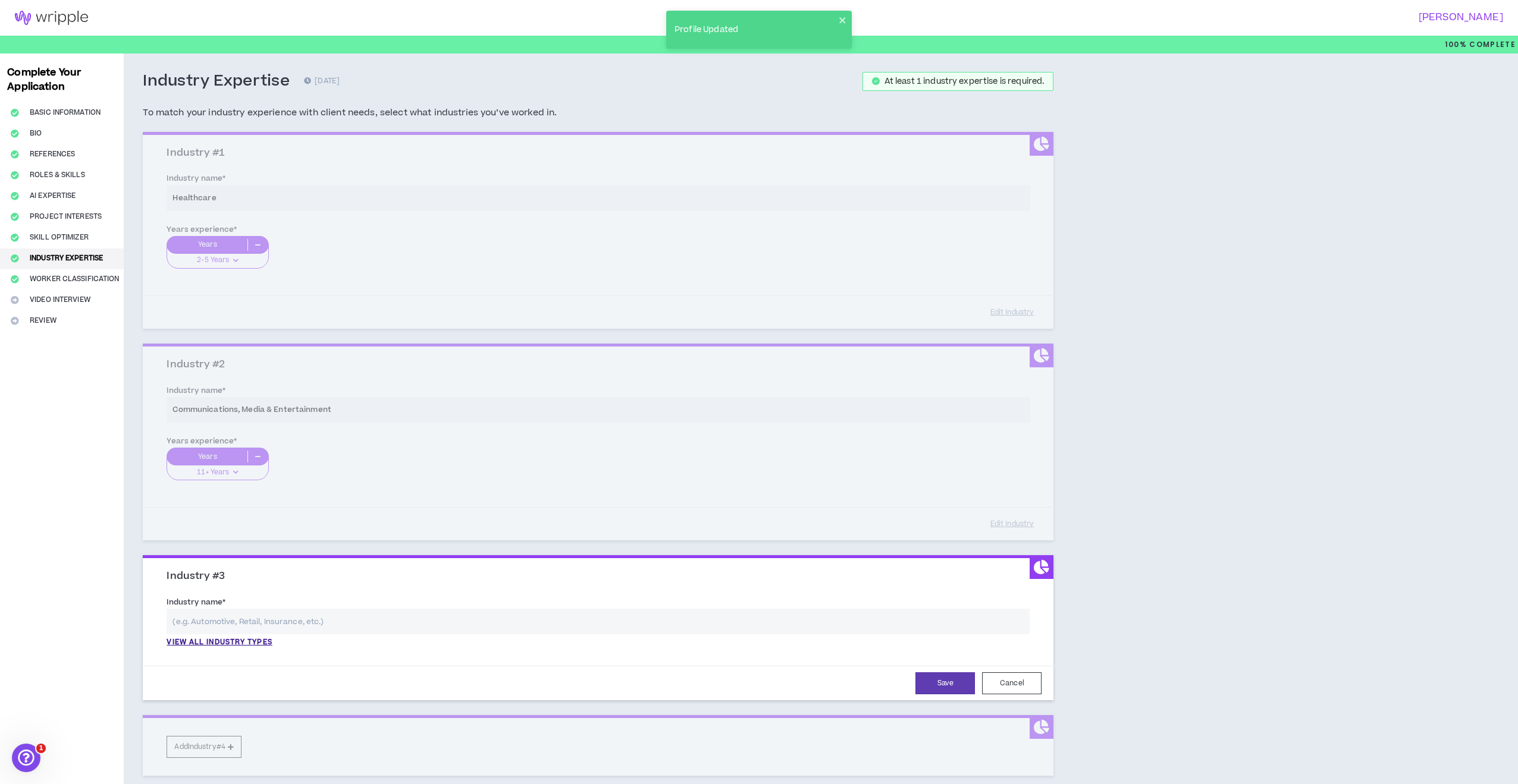
drag, startPoint x: 238, startPoint y: 640, endPoint x: 254, endPoint y: 624, distance: 22.6
click at [239, 640] on p "View all industry types" at bounding box center [219, 642] width 105 height 11
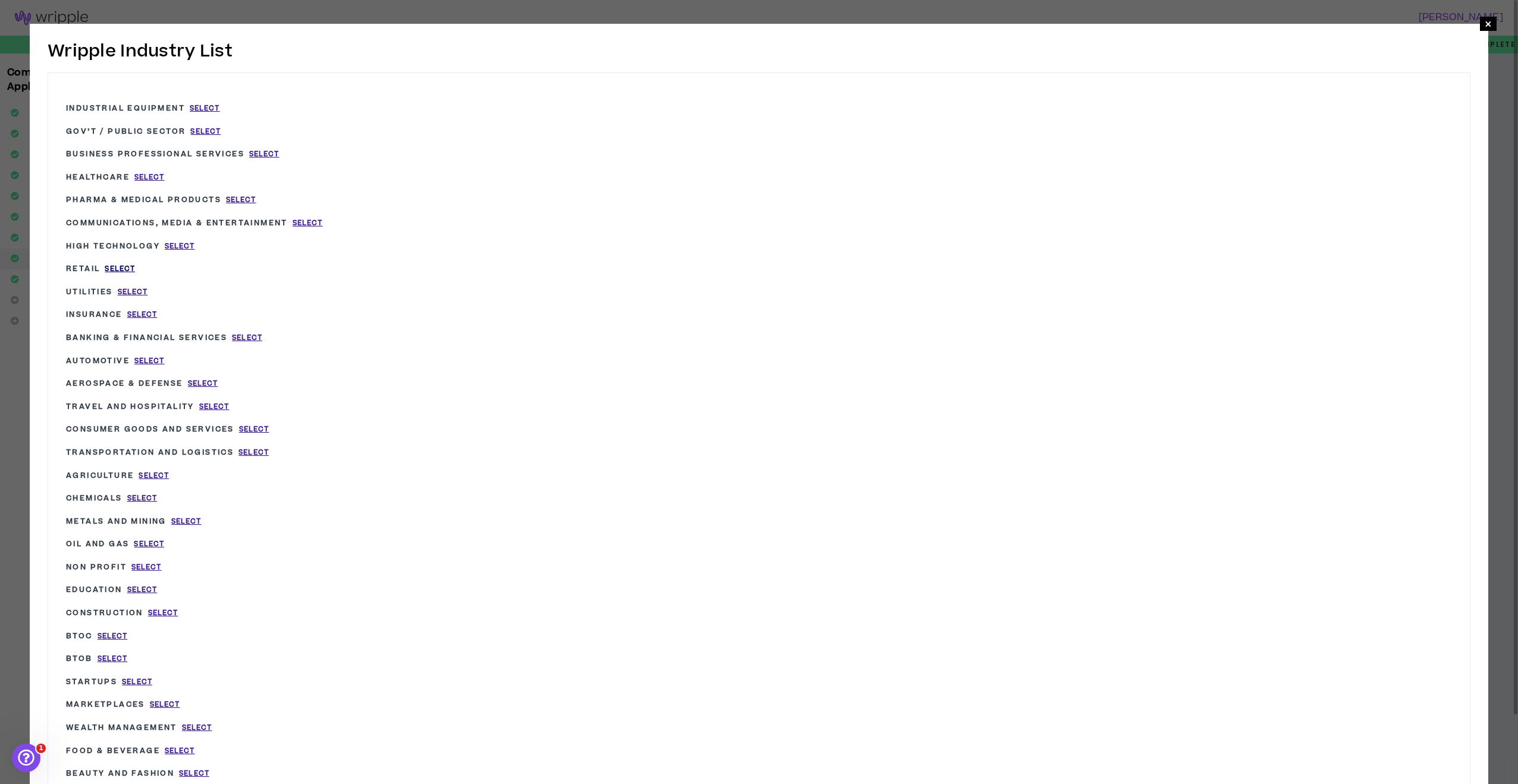
click at [123, 268] on span "Select" at bounding box center [120, 269] width 30 height 10
type input "Retail"
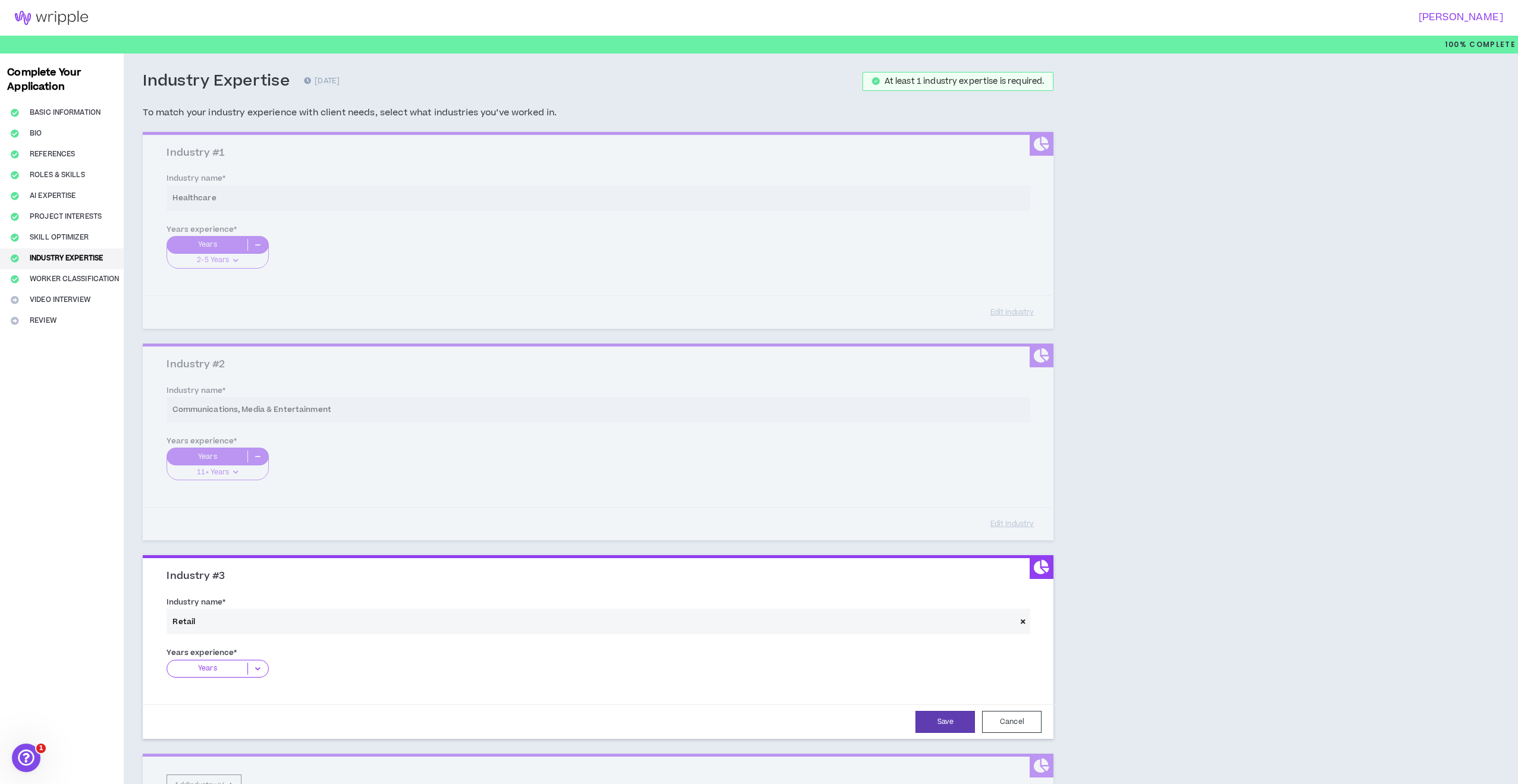
click at [259, 665] on icon at bounding box center [258, 669] width 19 height 12
click at [226, 738] on p "11+ Years" at bounding box center [218, 741] width 102 height 13
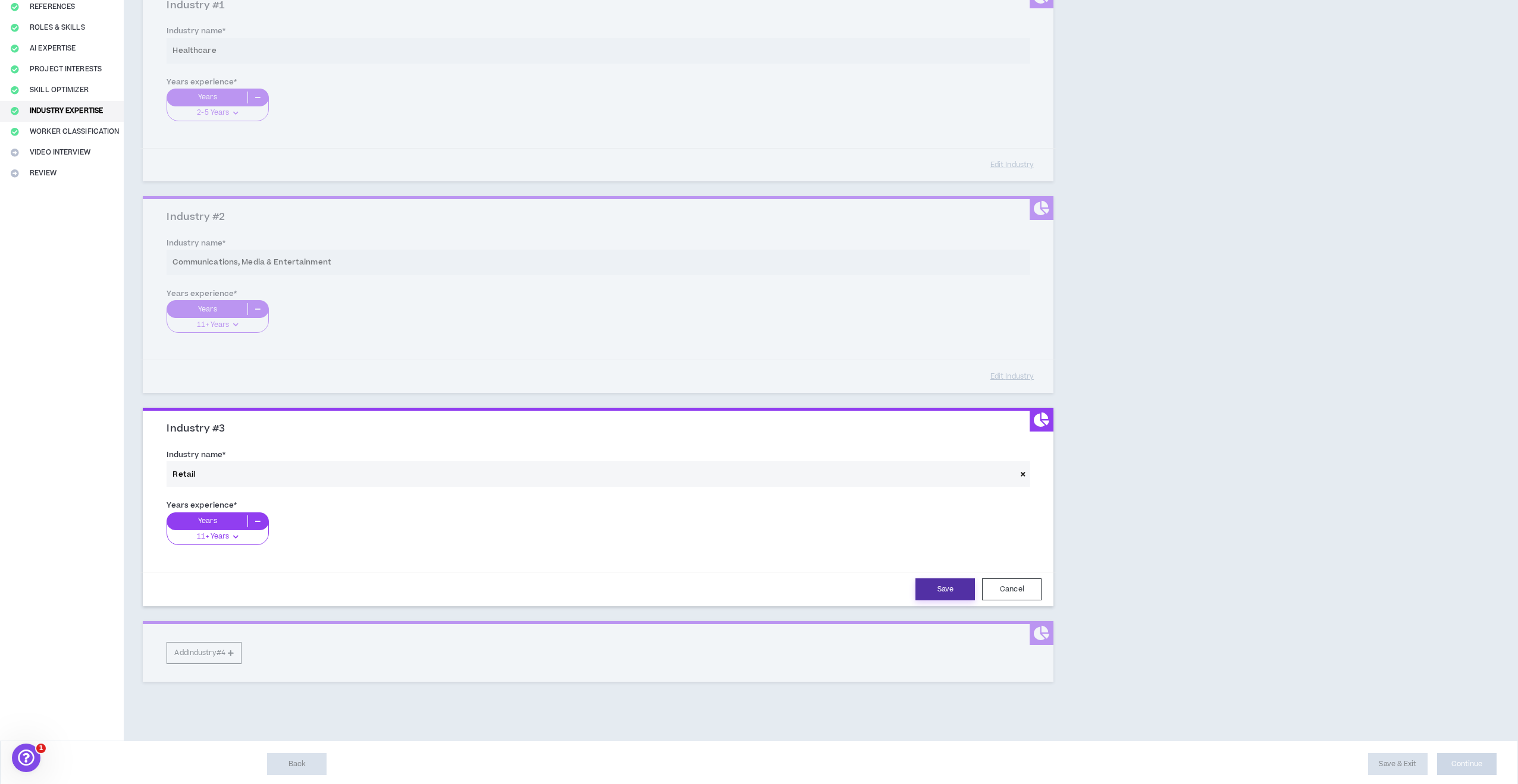
click at [943, 584] on button "Save" at bounding box center [945, 589] width 59 height 22
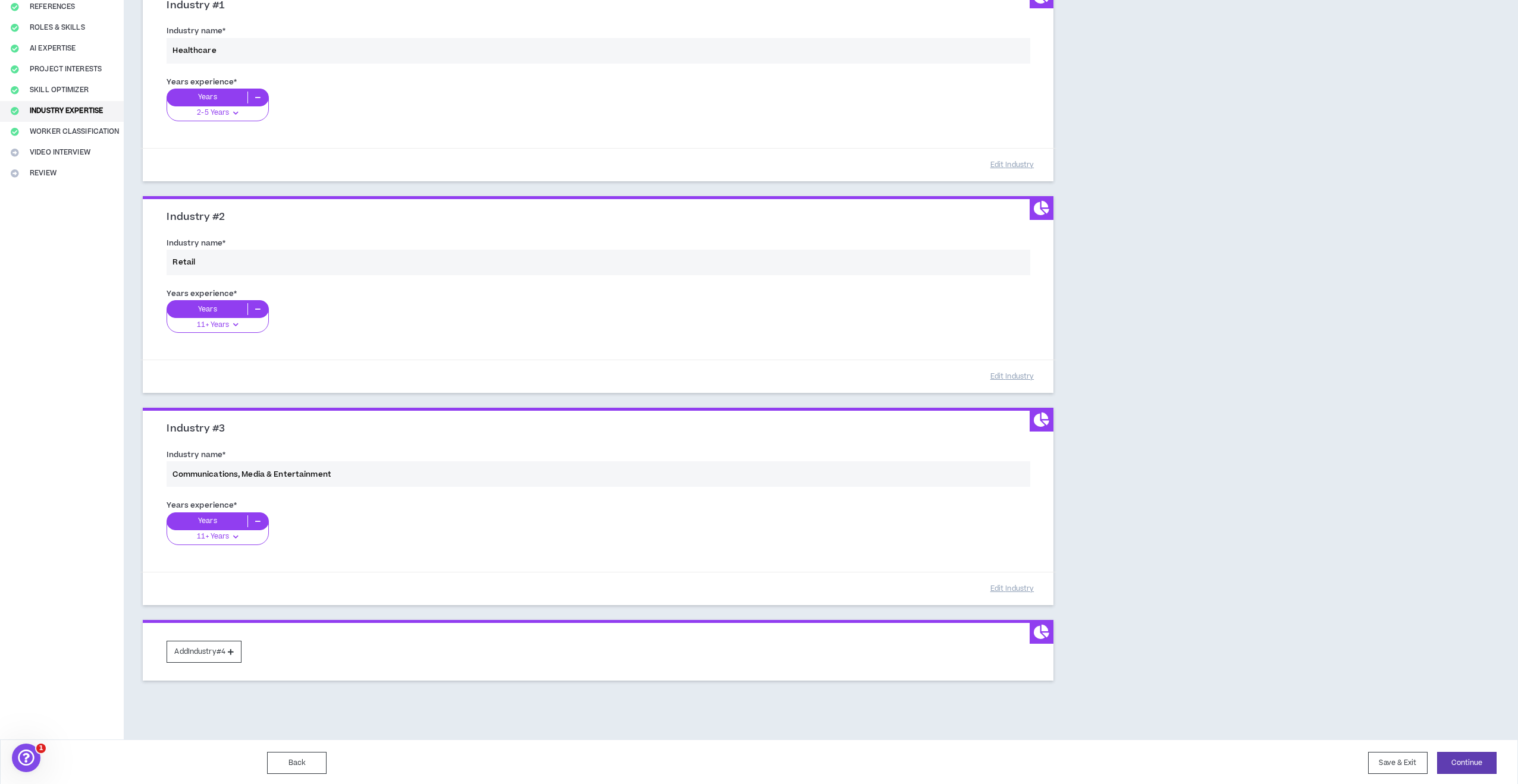
scroll to position [146, 0]
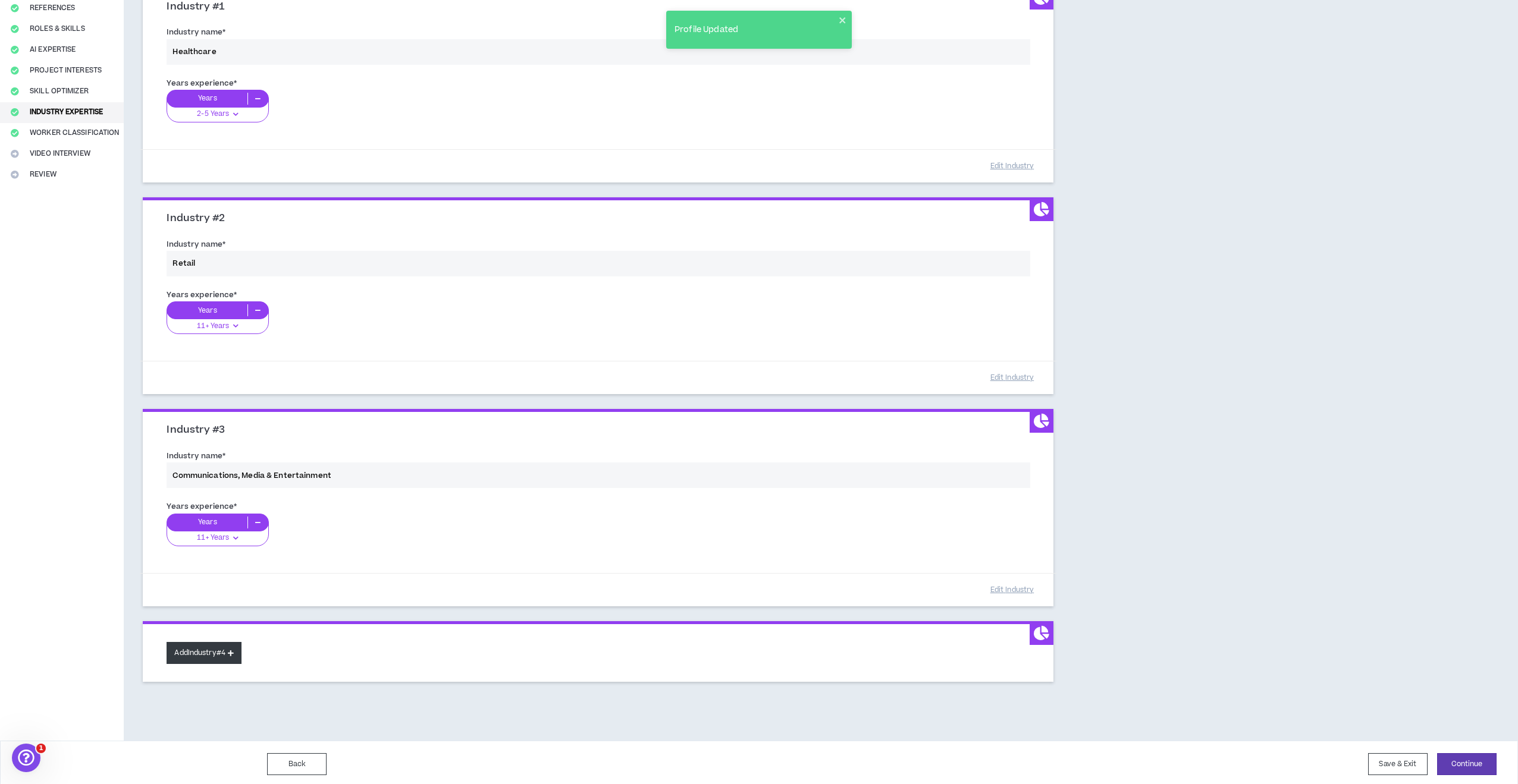
click at [210, 649] on button "Add Industry #4" at bounding box center [204, 653] width 75 height 22
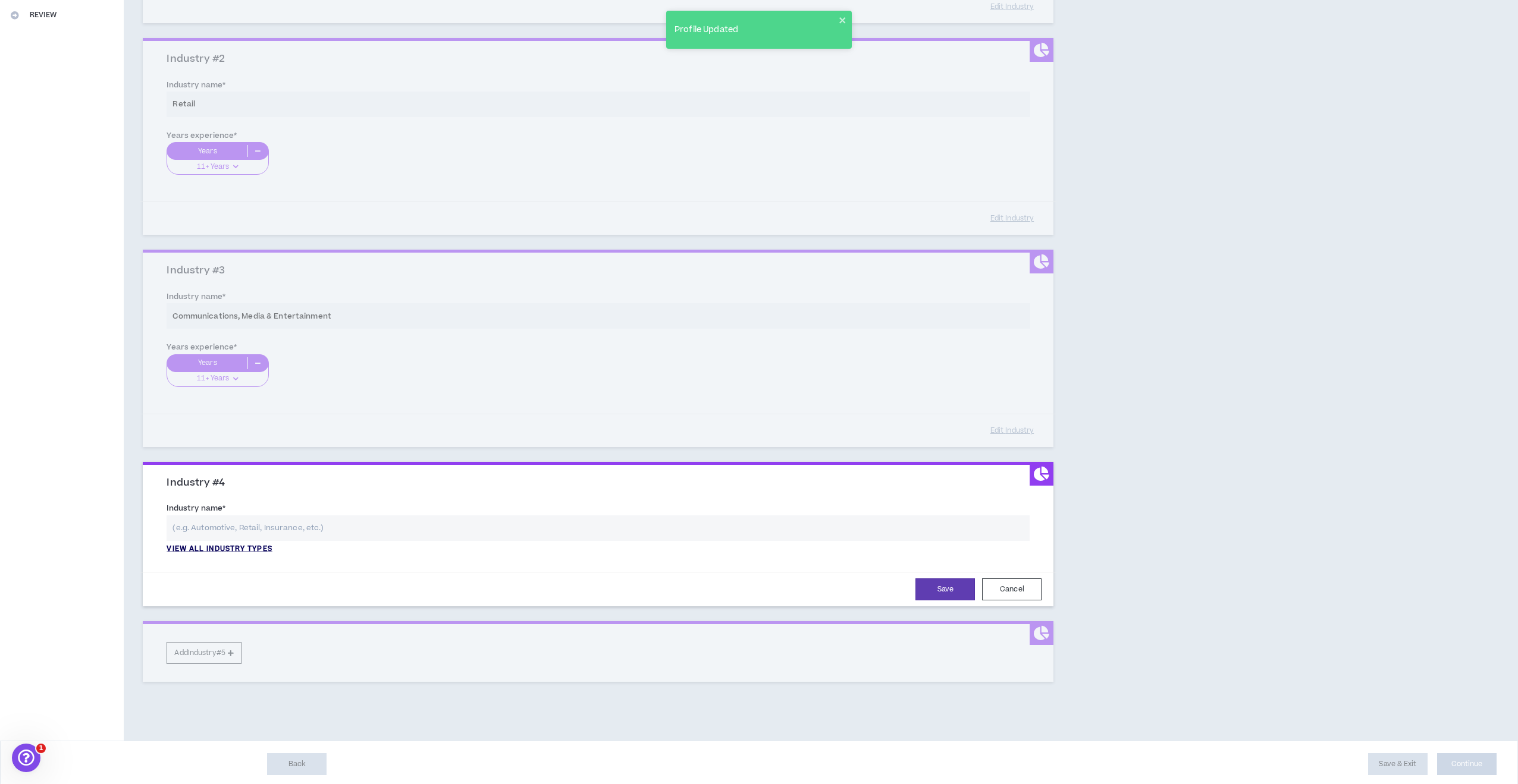
scroll to position [305, 0]
click at [240, 544] on p "View all industry types" at bounding box center [219, 549] width 105 height 11
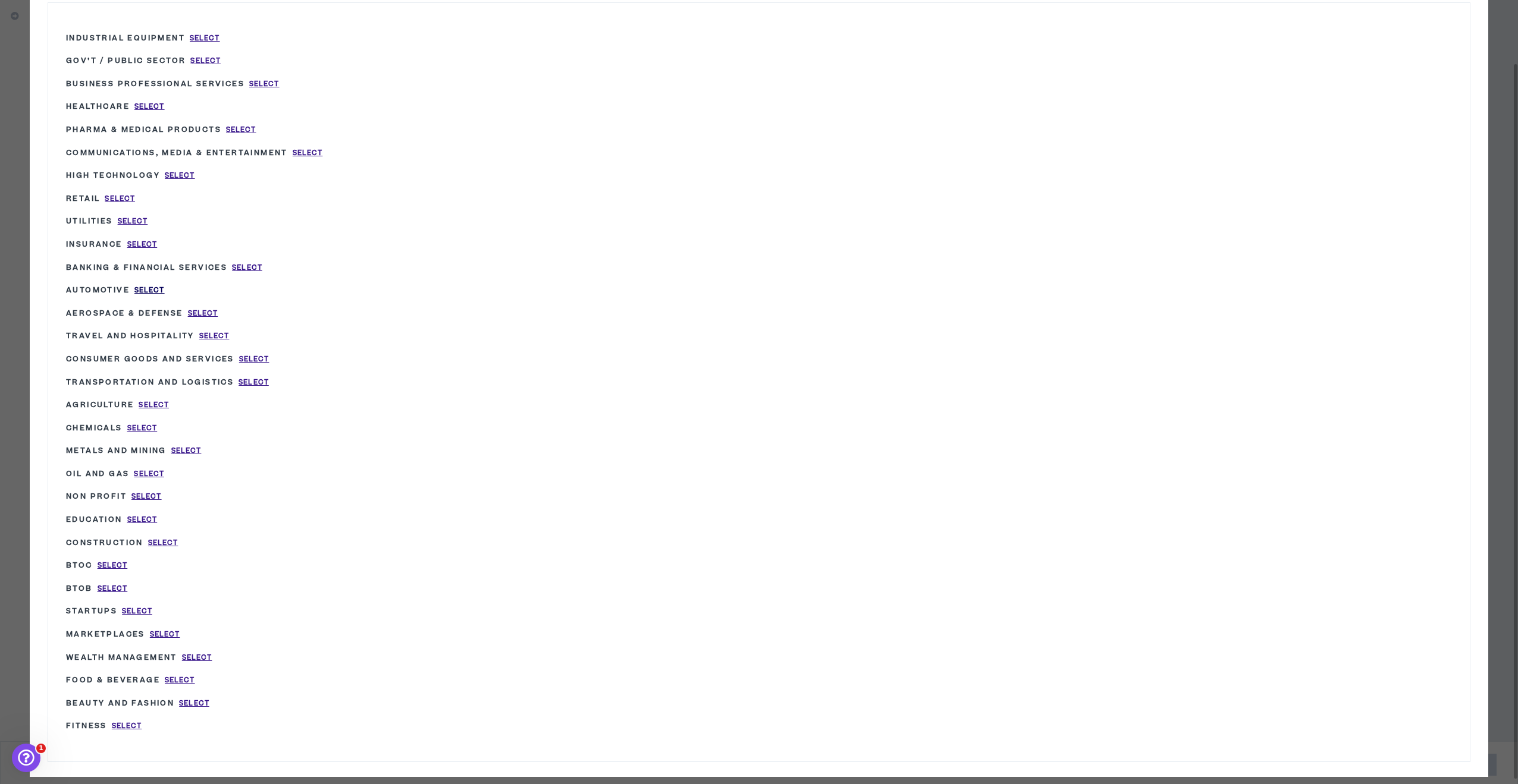
click at [162, 286] on span "Select" at bounding box center [150, 290] width 30 height 10
type input "Automotive"
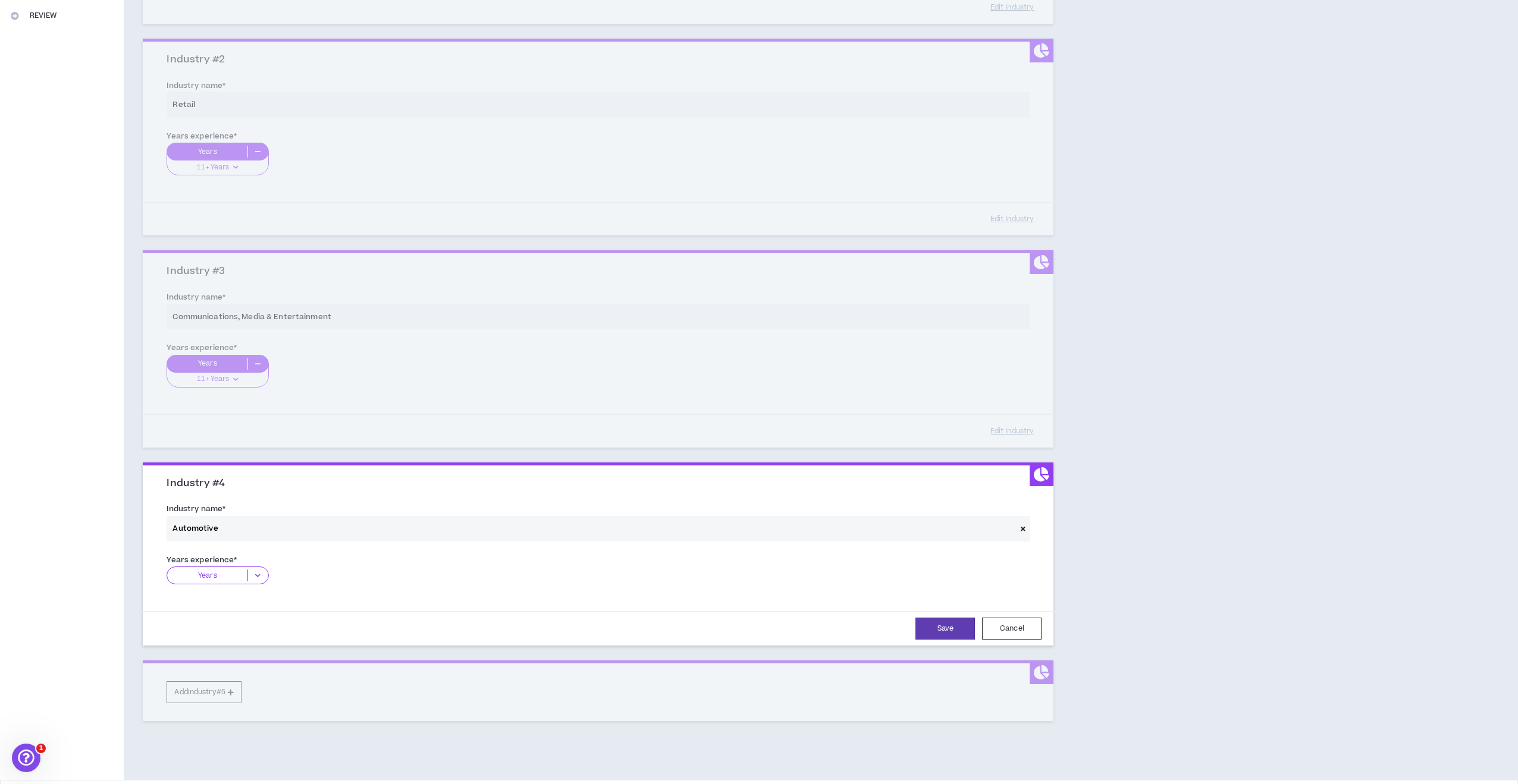
click at [257, 573] on icon at bounding box center [258, 575] width 19 height 12
click at [237, 606] on p "2-5 Years" at bounding box center [218, 612] width 102 height 13
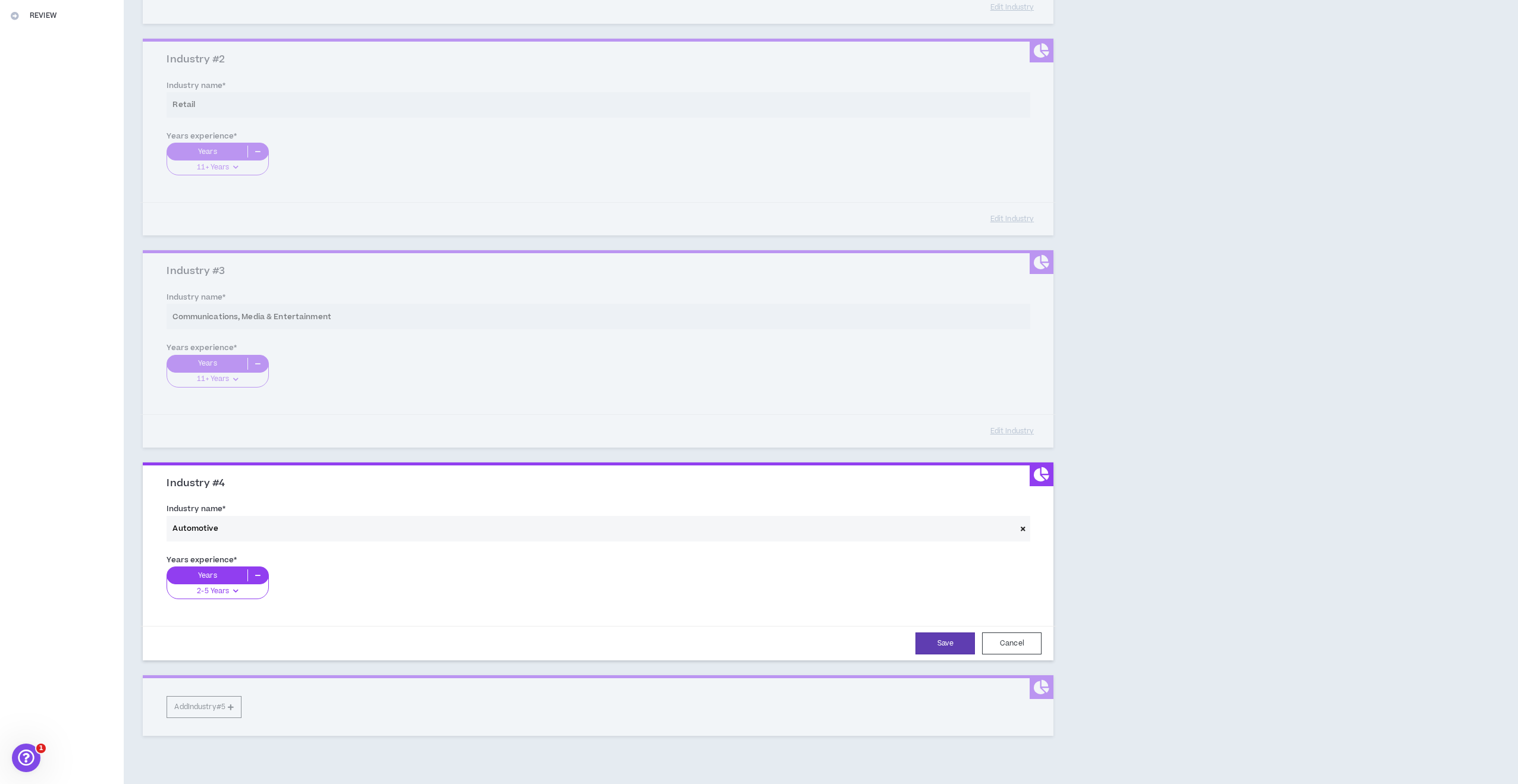
drag, startPoint x: 933, startPoint y: 634, endPoint x: 786, endPoint y: 657, distance: 148.8
click at [933, 635] on button "Save" at bounding box center [945, 643] width 59 height 22
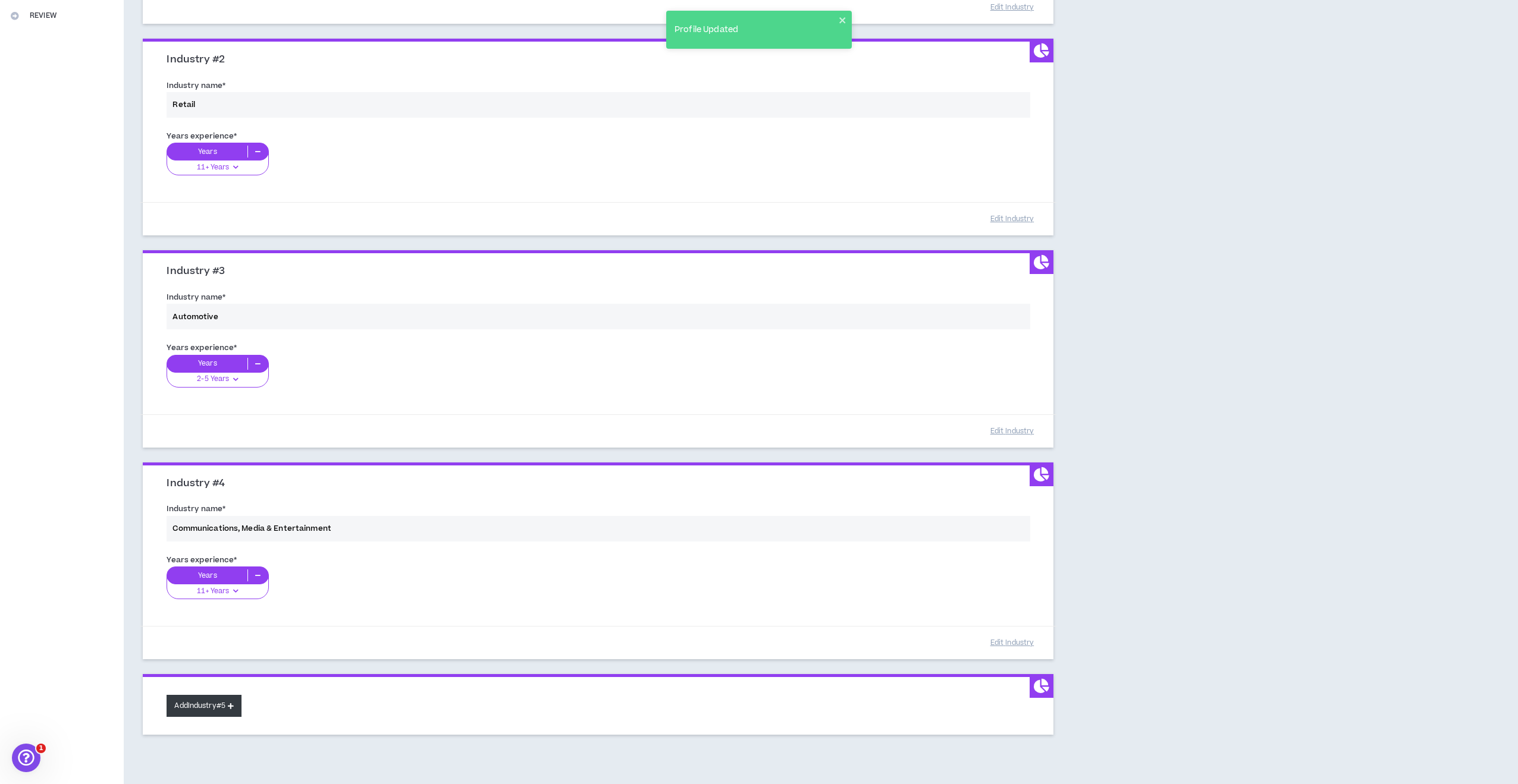
click at [215, 705] on button "Add Industry #5" at bounding box center [204, 706] width 75 height 22
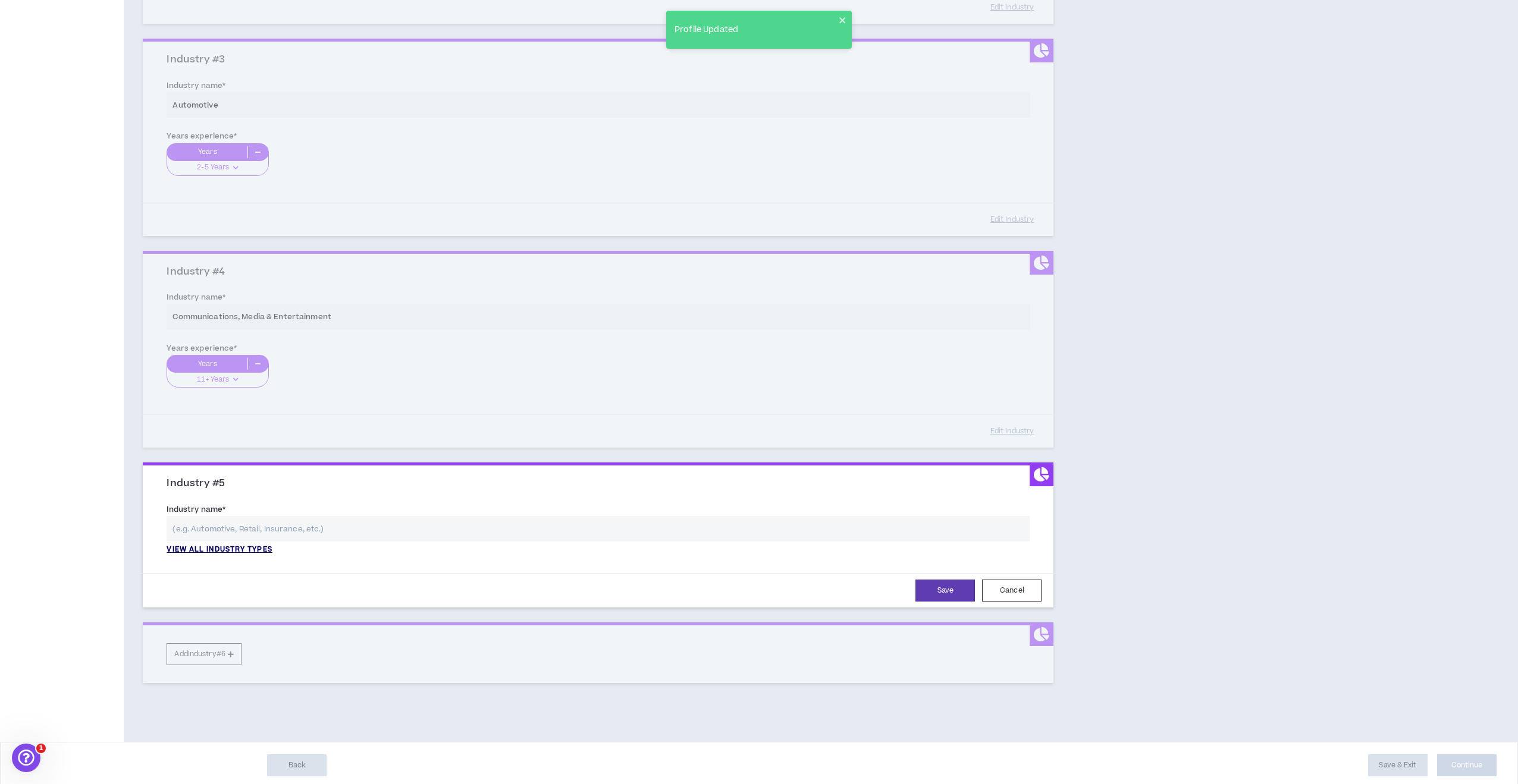
scroll to position [516, 0]
click at [263, 547] on p "View all industry types" at bounding box center [219, 550] width 105 height 11
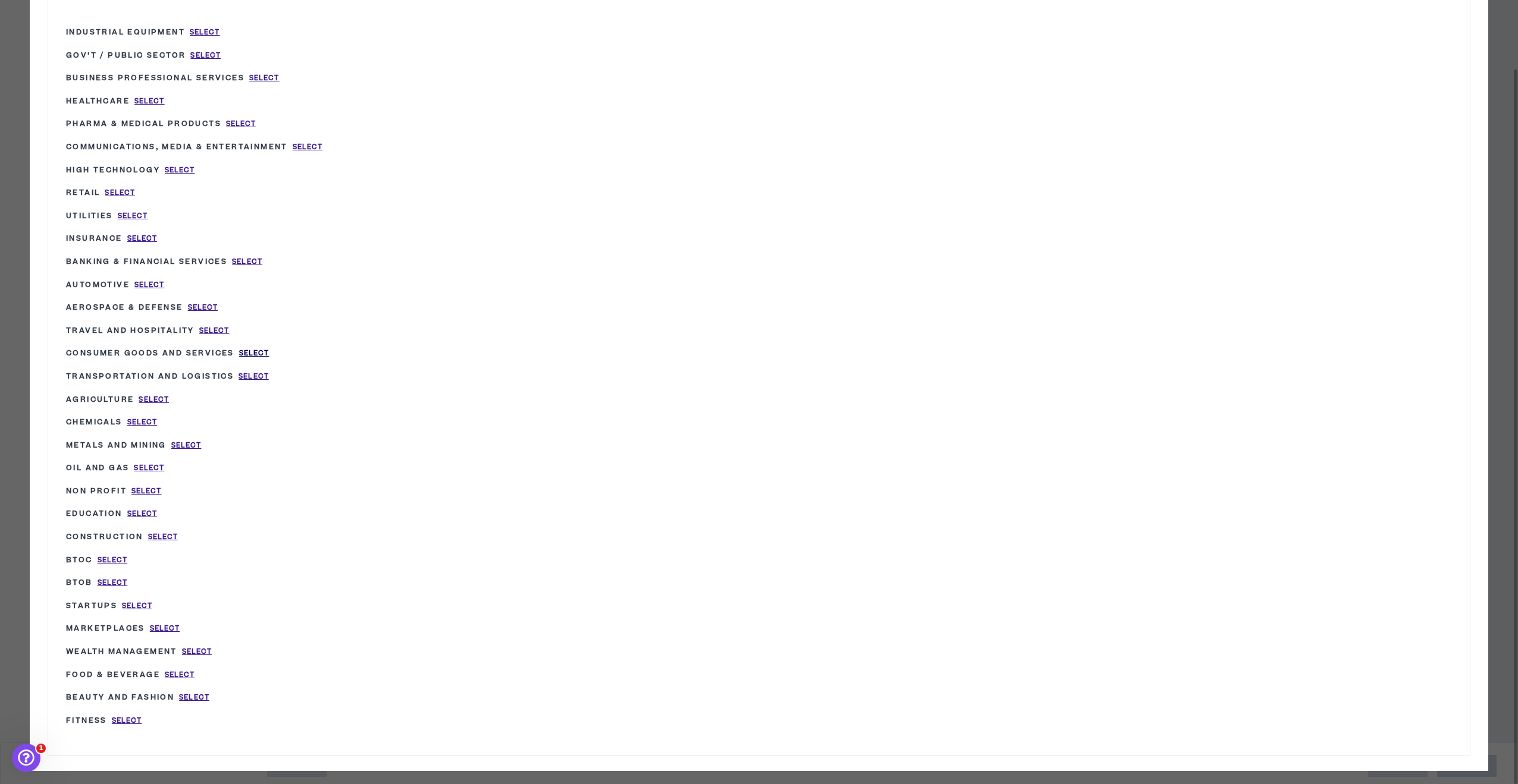
click at [261, 350] on span "Select" at bounding box center [254, 353] width 30 height 10
type input "Consumer Goods and Services"
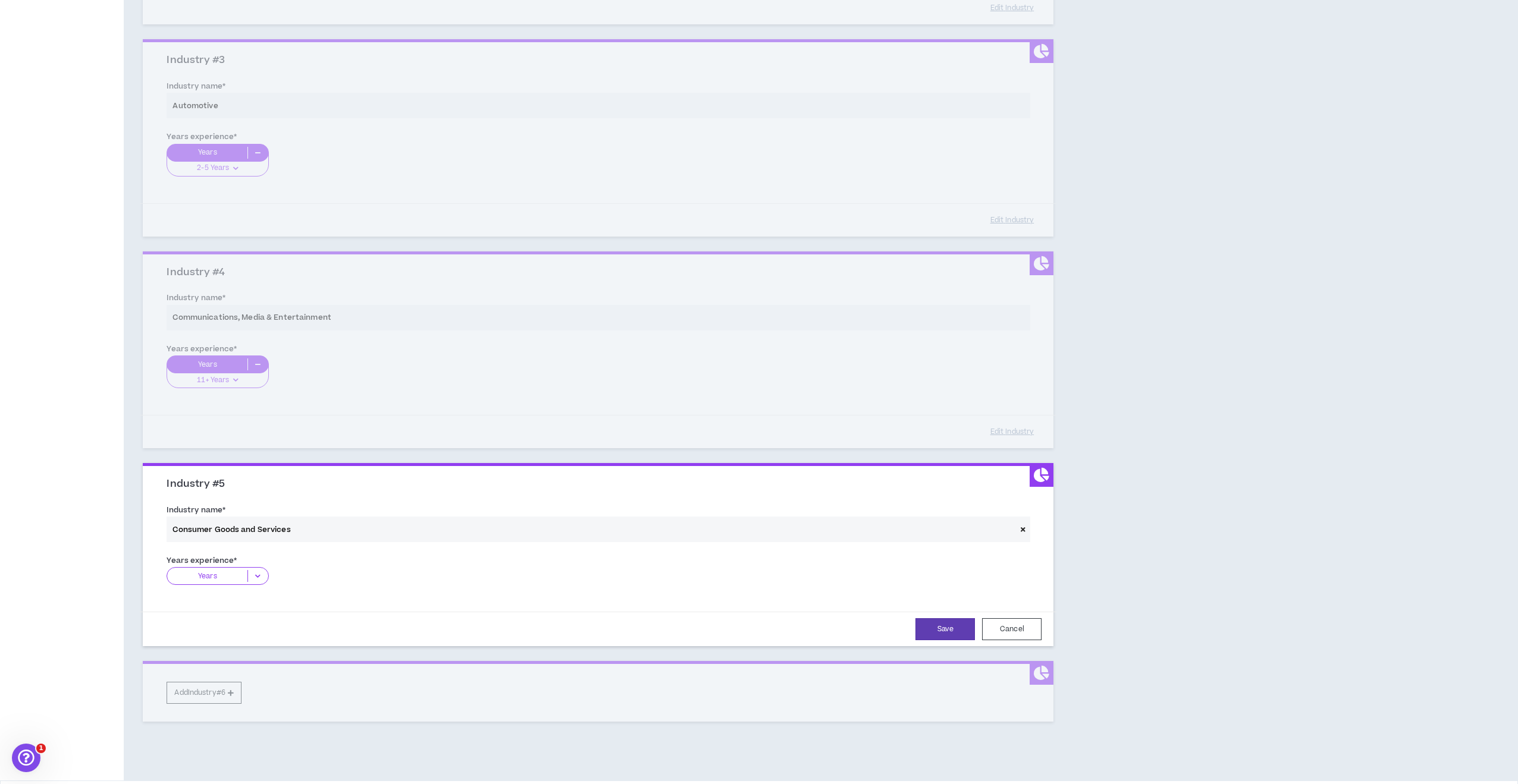
click at [253, 570] on icon at bounding box center [258, 576] width 19 height 12
click at [224, 645] on p "11+ Years" at bounding box center [218, 650] width 102 height 13
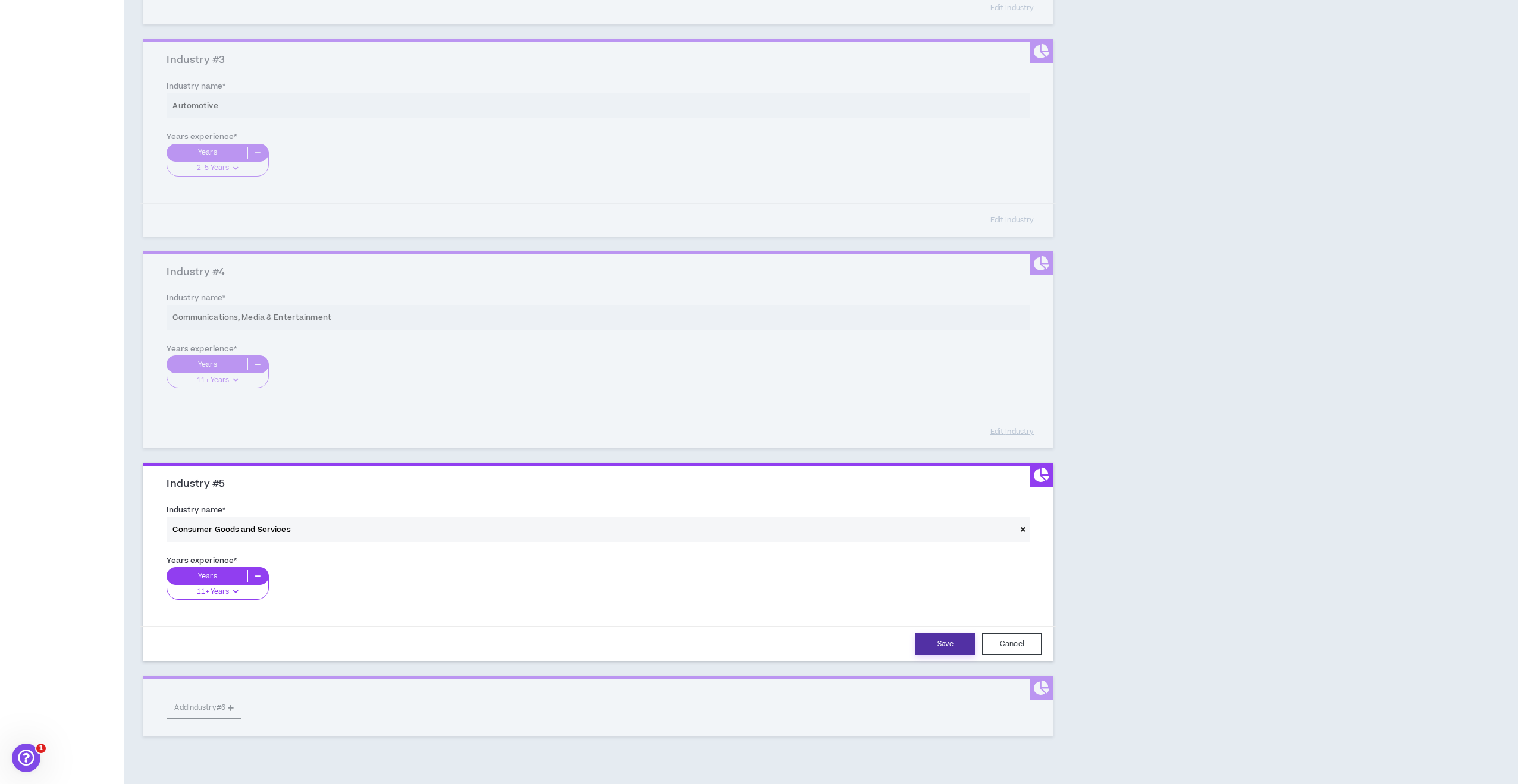
click at [945, 639] on button "Save" at bounding box center [945, 644] width 59 height 22
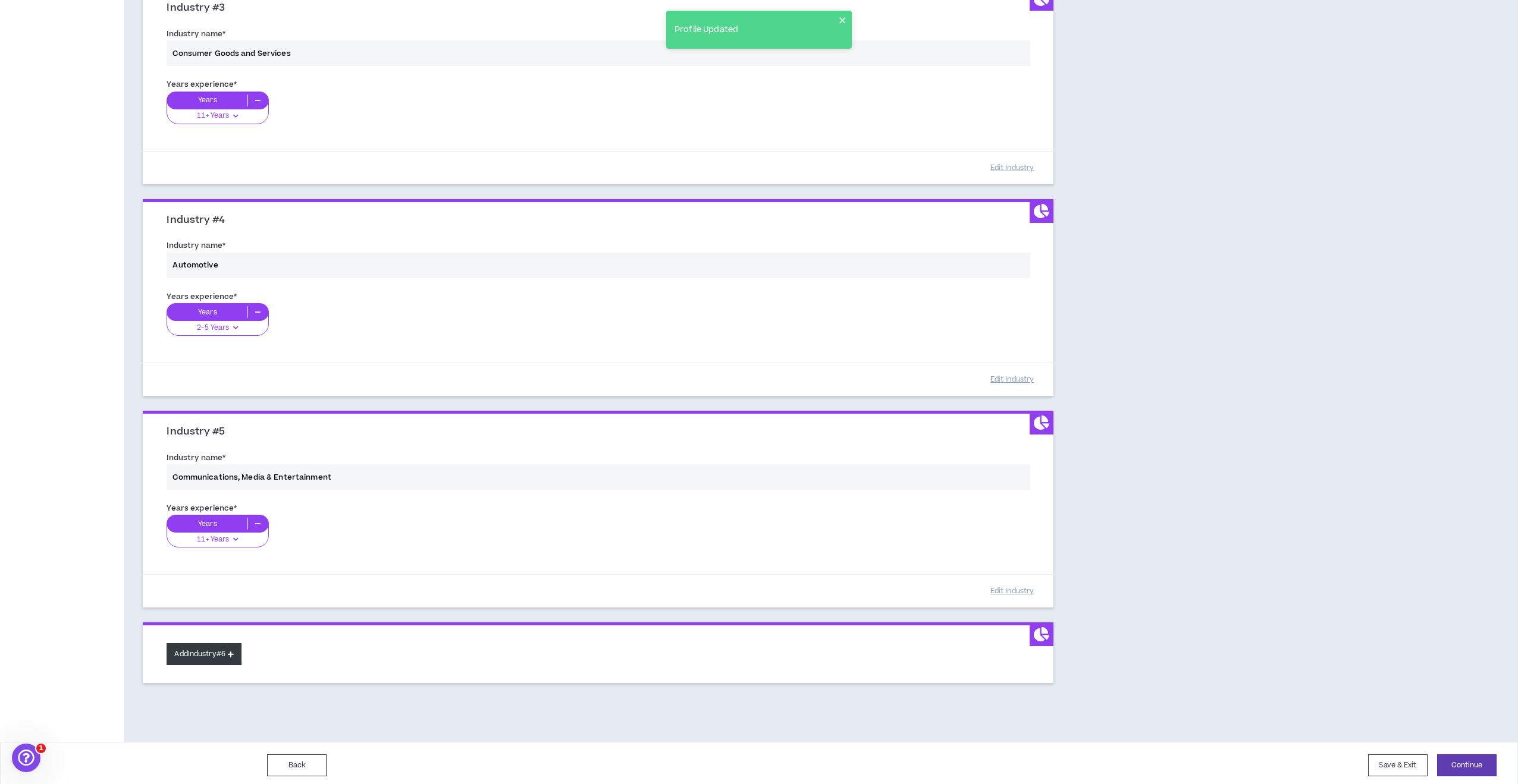
click at [219, 650] on button "Add Industry #6" at bounding box center [204, 654] width 75 height 22
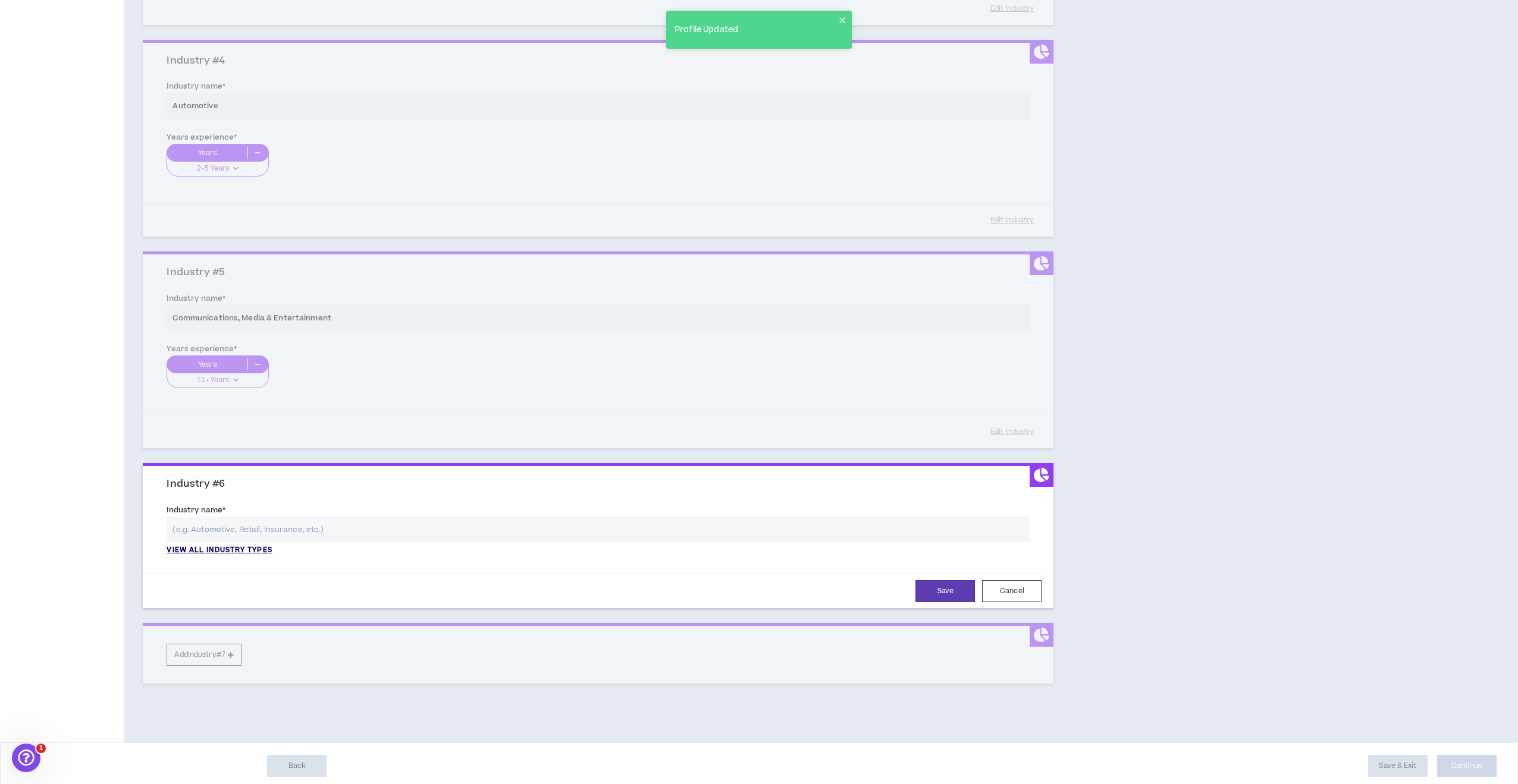
scroll to position [727, 0]
click at [243, 546] on p "View all industry types" at bounding box center [219, 551] width 105 height 11
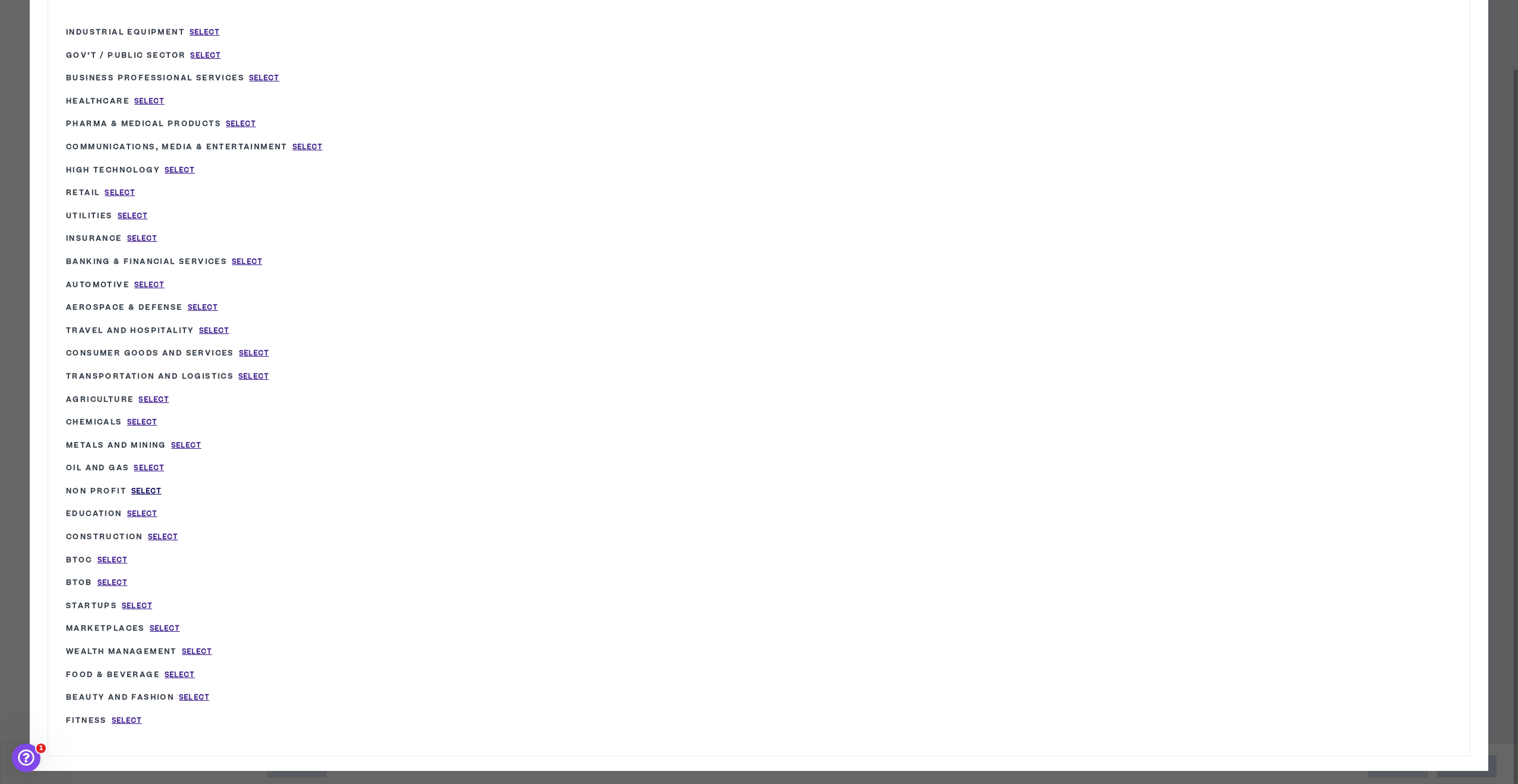
click at [141, 486] on span "Select" at bounding box center [147, 491] width 30 height 10
type input "Non Profit"
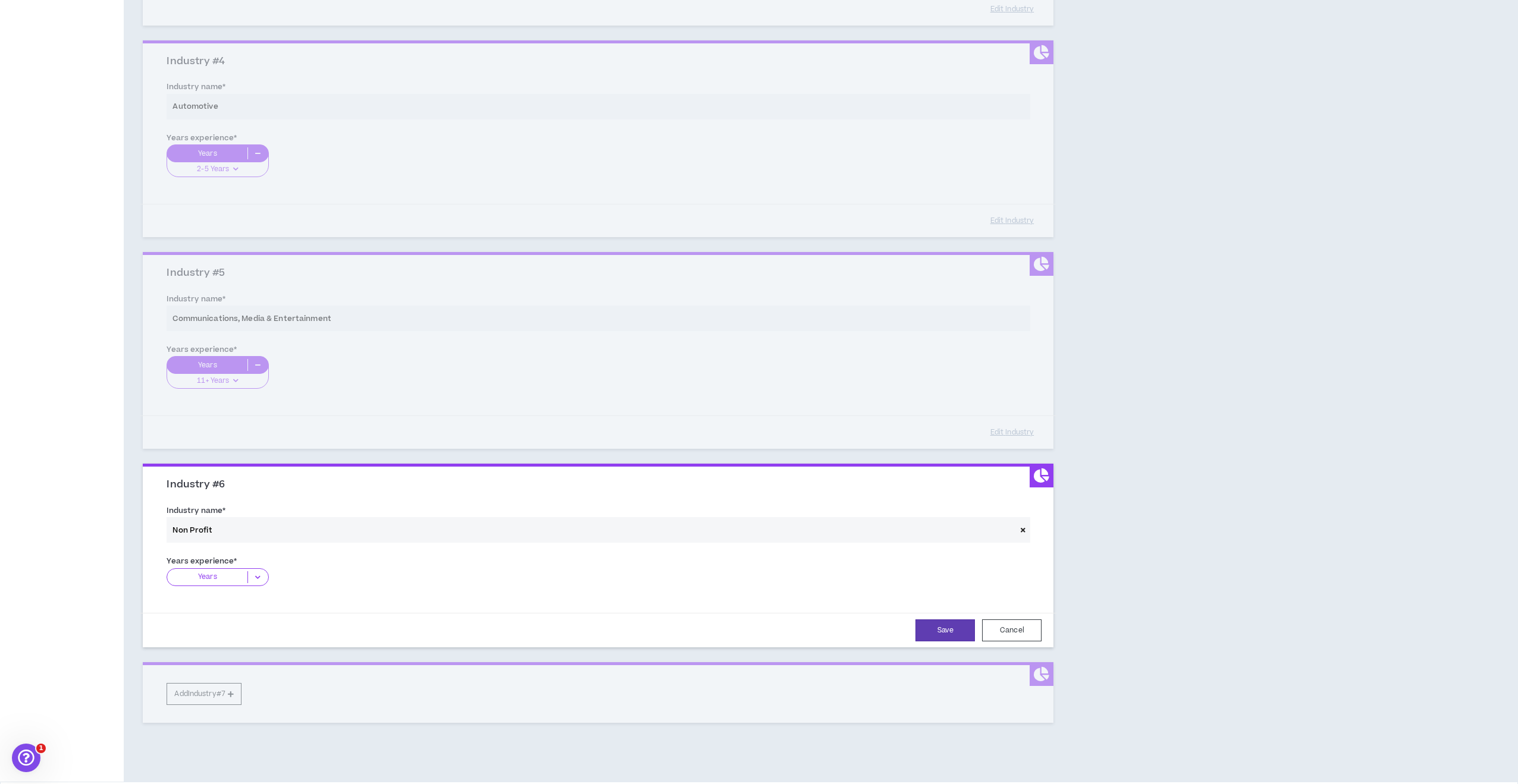
click at [263, 572] on icon at bounding box center [258, 577] width 19 height 12
click at [235, 645] on p "11+ Years" at bounding box center [218, 651] width 102 height 13
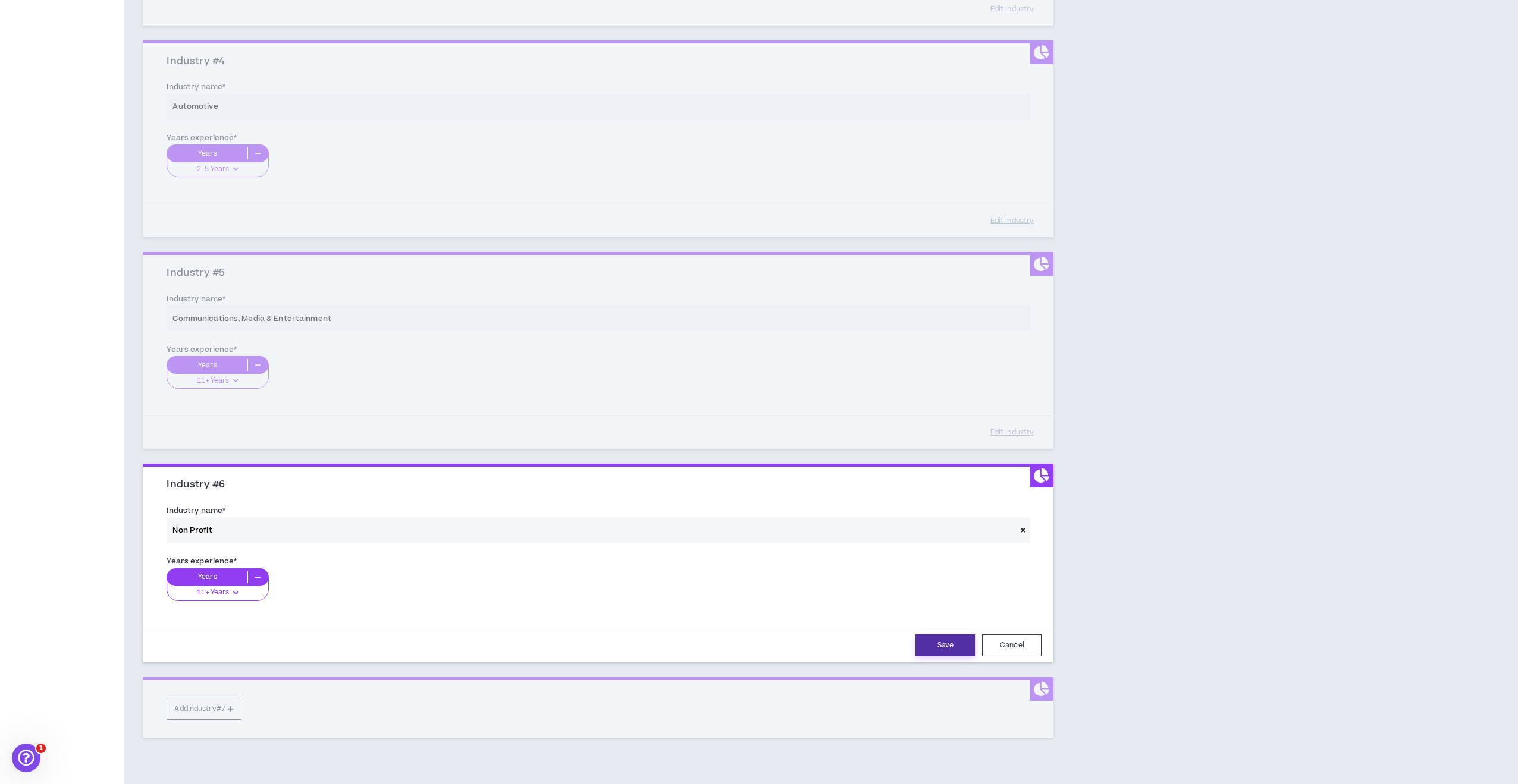
click at [949, 634] on button "Save" at bounding box center [945, 645] width 59 height 22
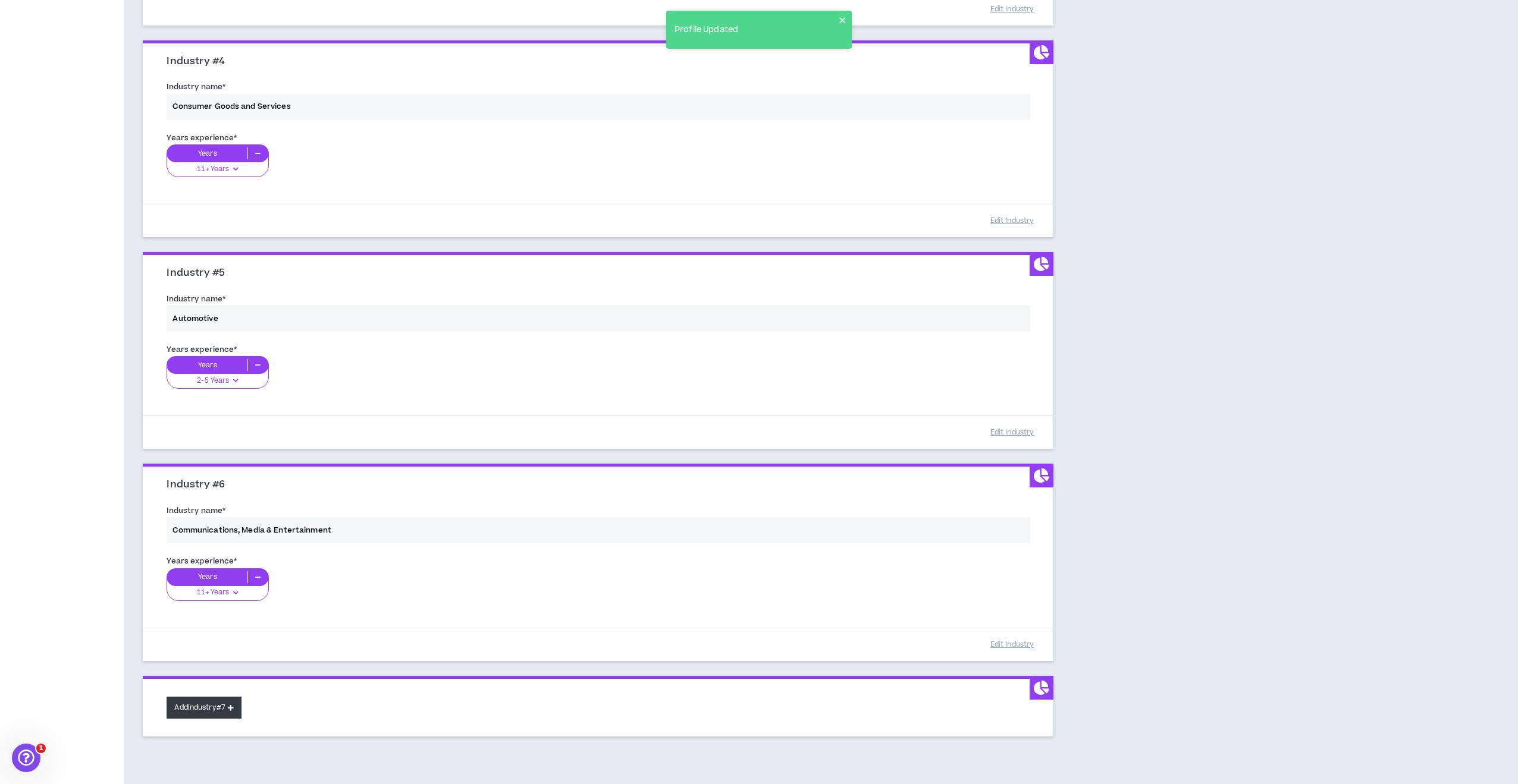
click at [226, 697] on button "Add Industry #7" at bounding box center [204, 707] width 75 height 22
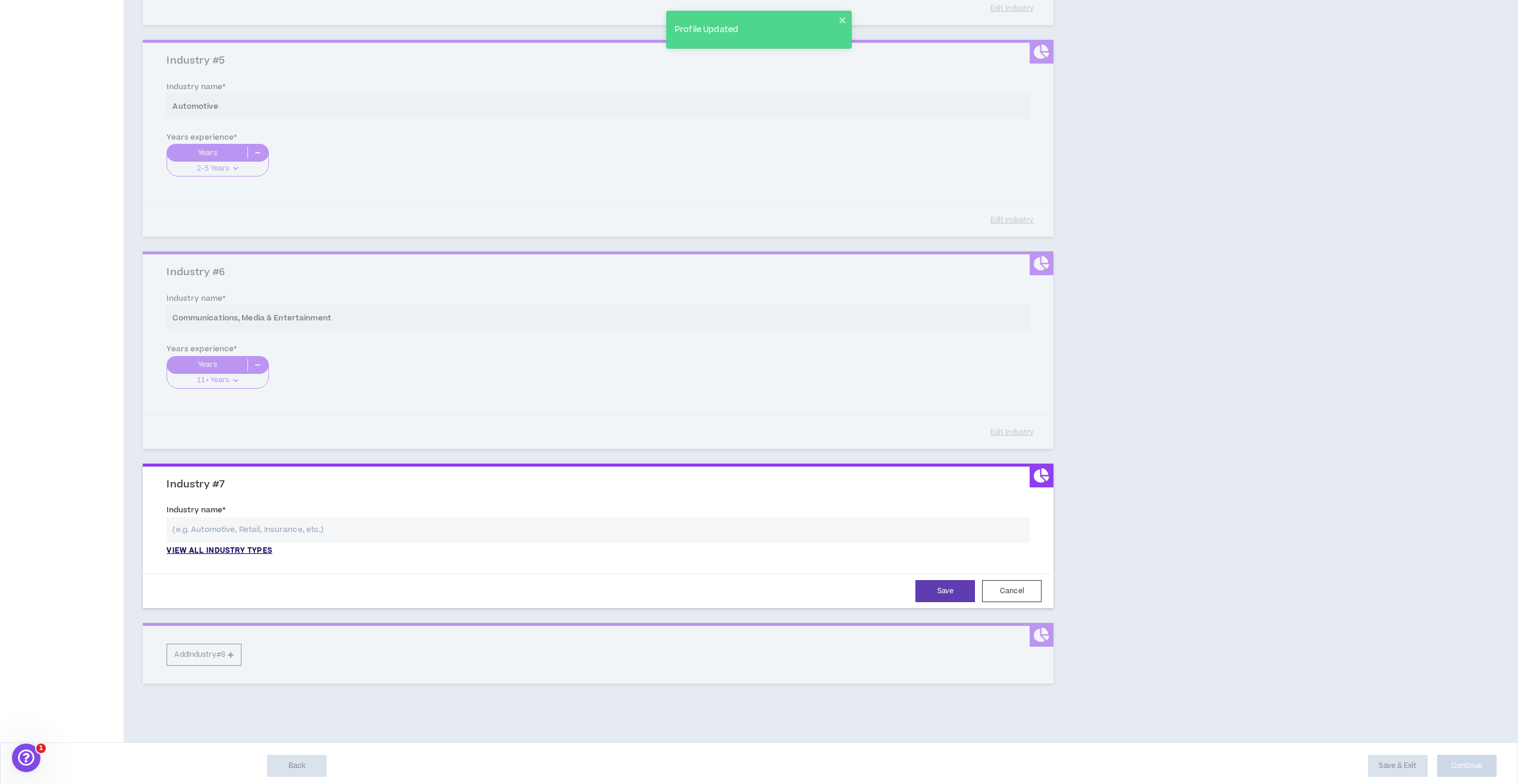
scroll to position [939, 0]
click at [246, 547] on p "View all industry types" at bounding box center [219, 552] width 105 height 11
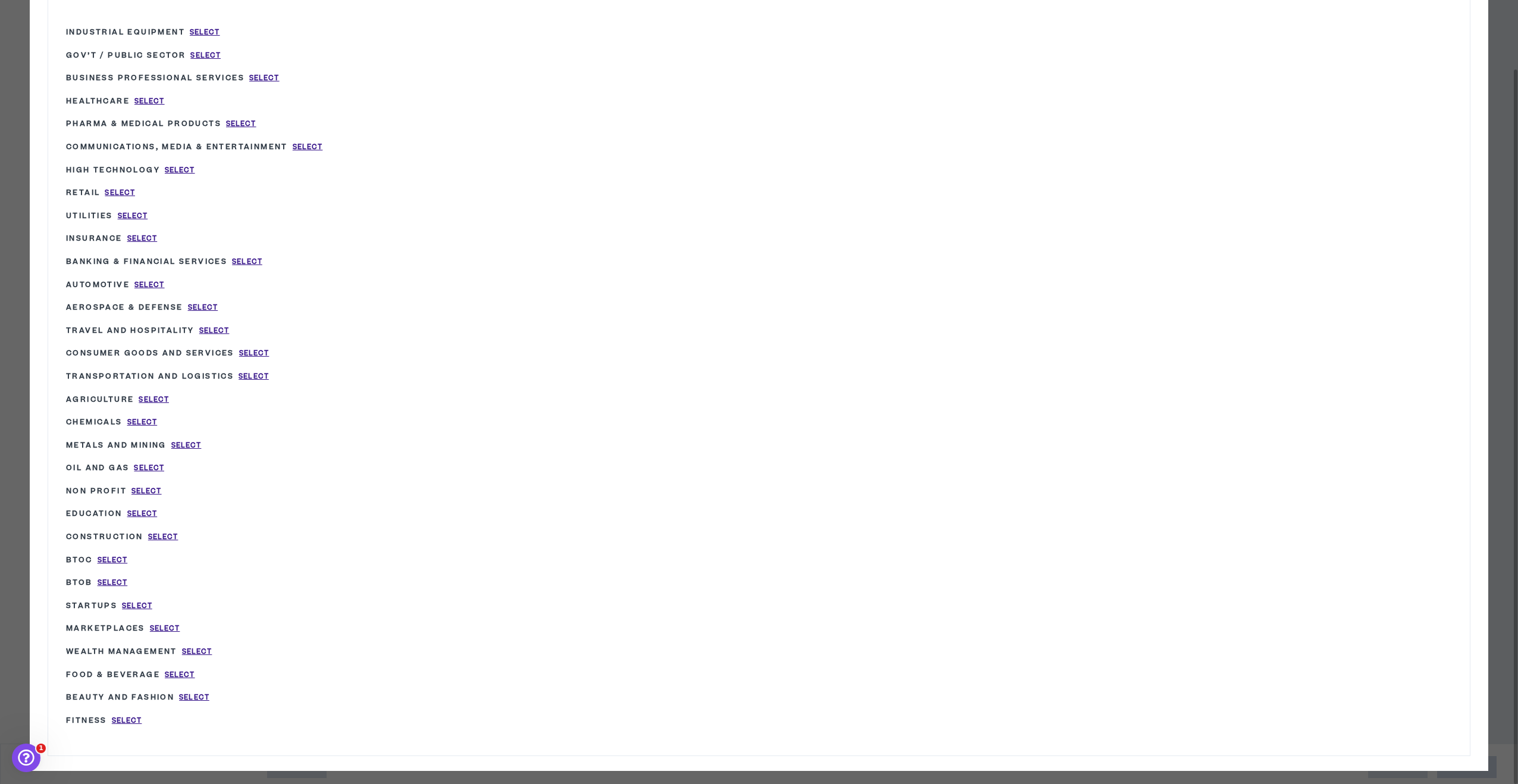
drag, startPoint x: 185, startPoint y: 665, endPoint x: 224, endPoint y: 656, distance: 40.0
click at [186, 670] on span "Select" at bounding box center [180, 675] width 30 height 10
type input "Food & Beverage"
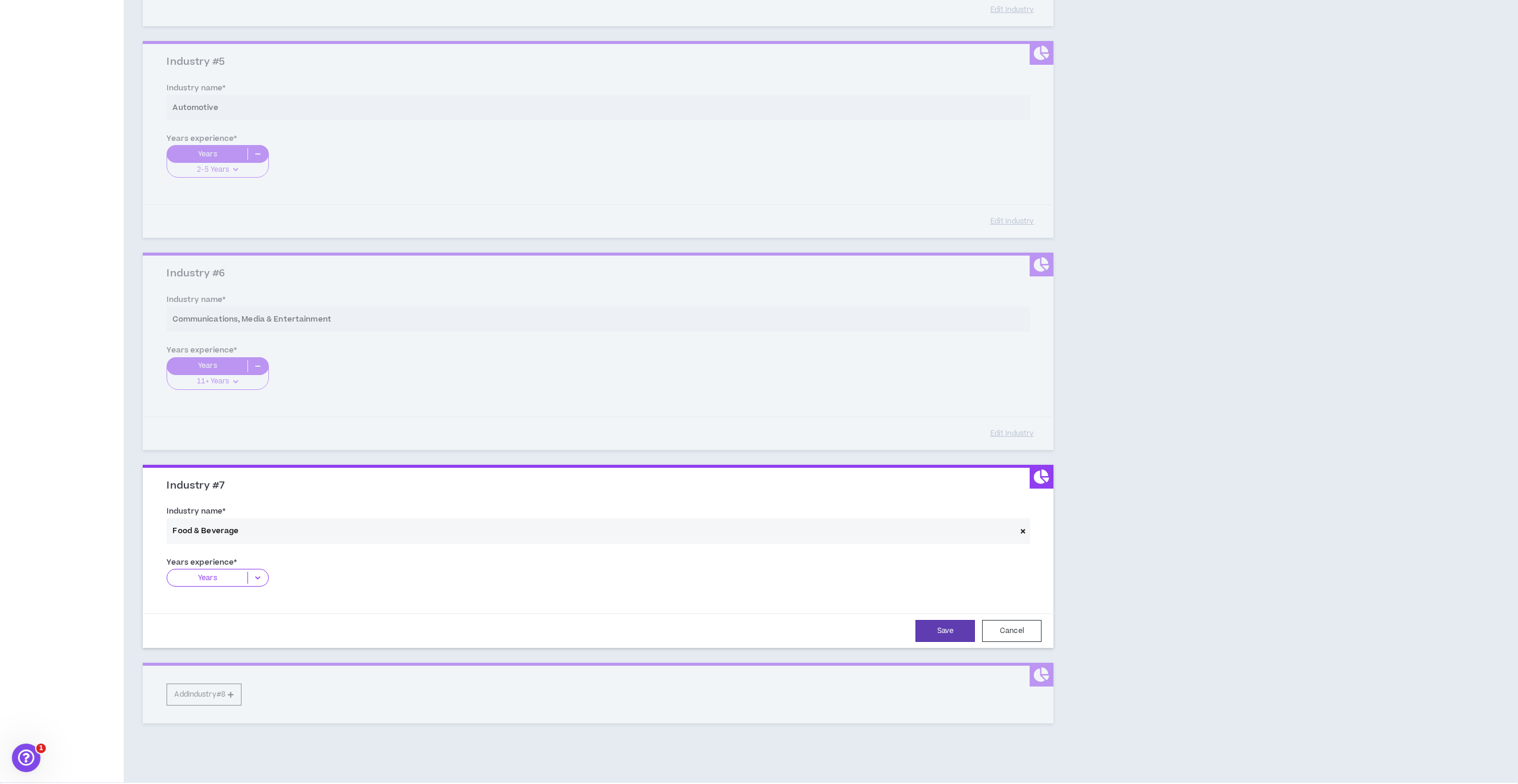
click at [247, 574] on div "Years" at bounding box center [218, 577] width 102 height 18
click at [230, 645] on p "11+ Years" at bounding box center [218, 652] width 102 height 13
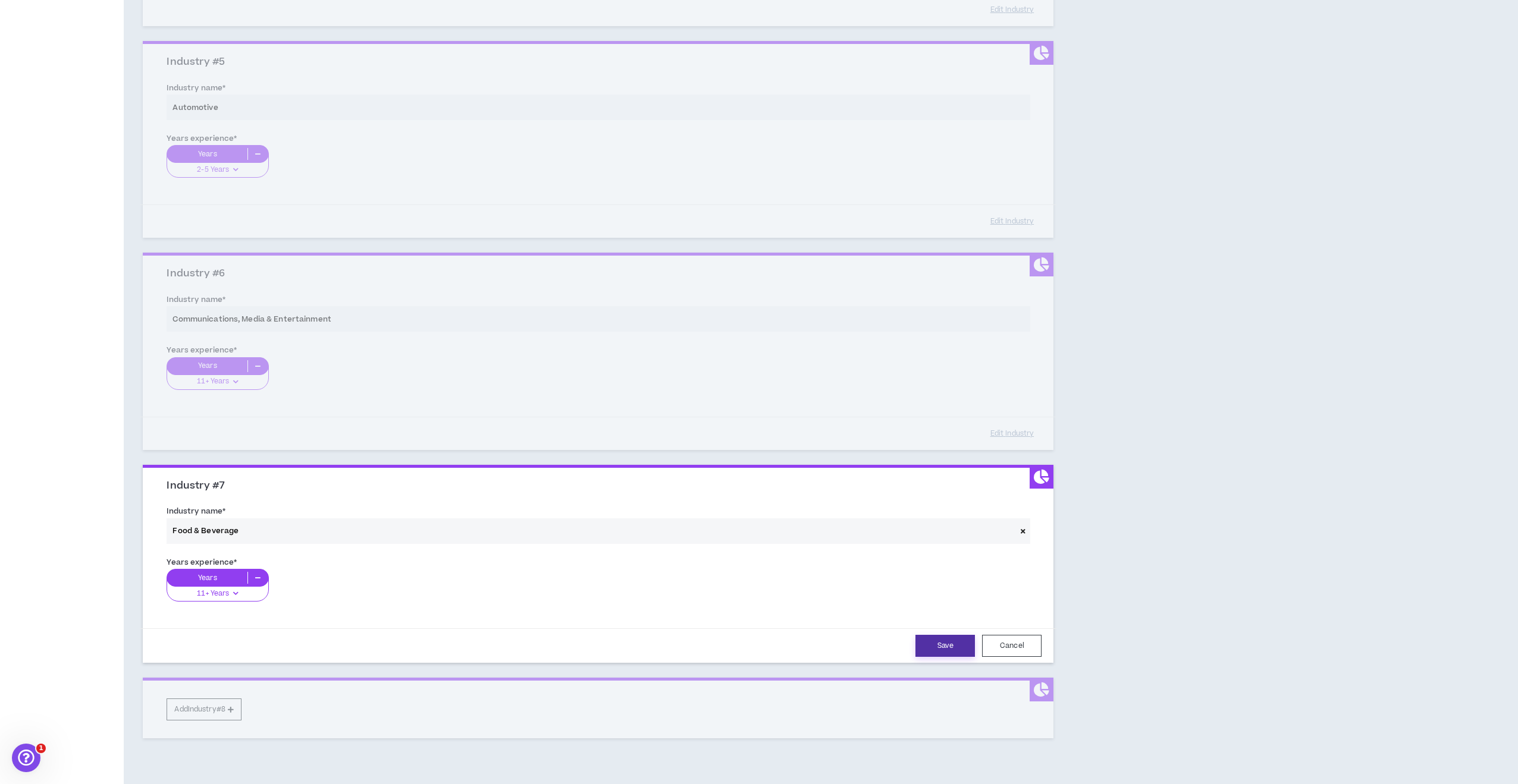
click at [948, 643] on button "Save" at bounding box center [945, 646] width 59 height 22
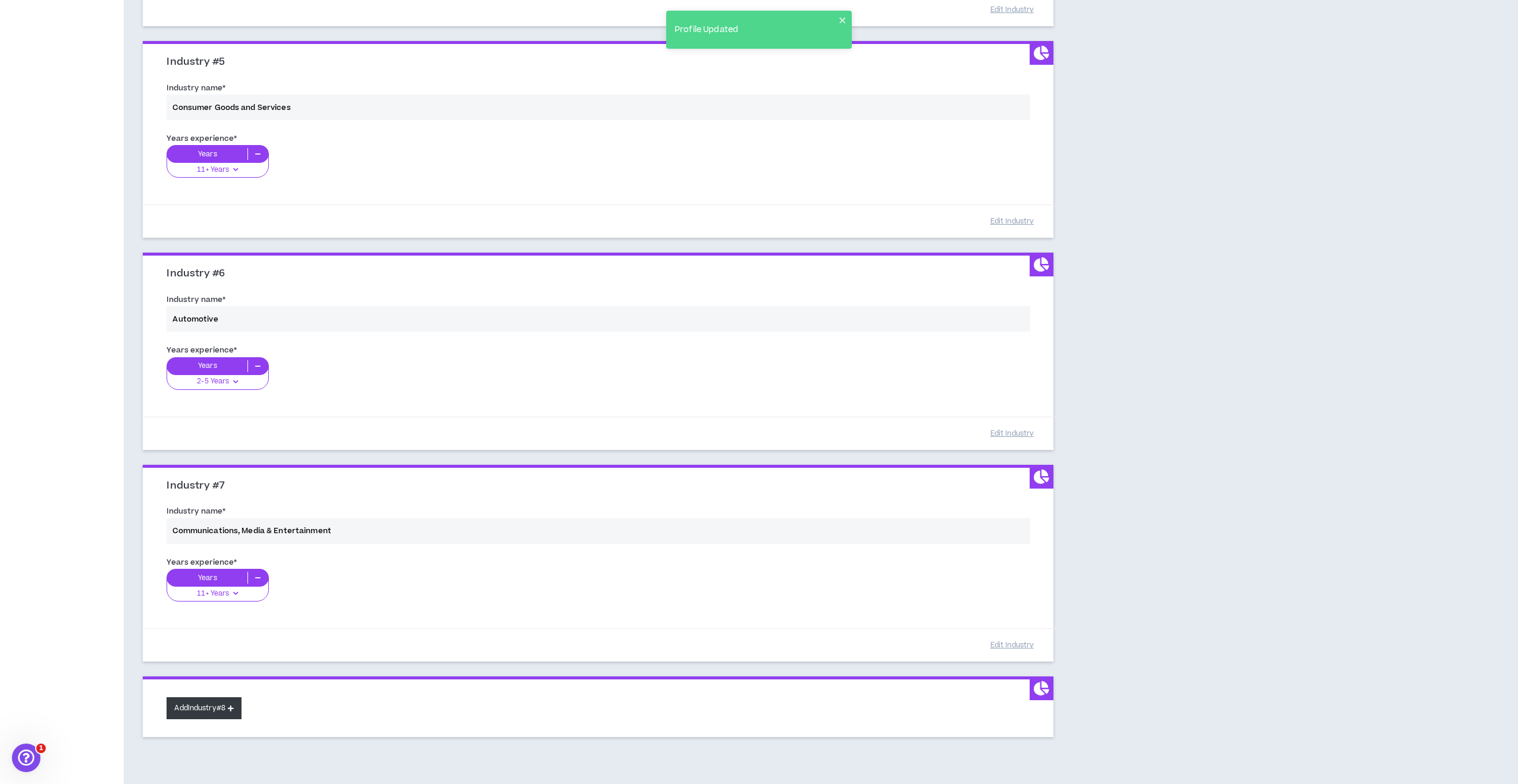
click at [215, 705] on button "Add Industry #8" at bounding box center [204, 708] width 75 height 22
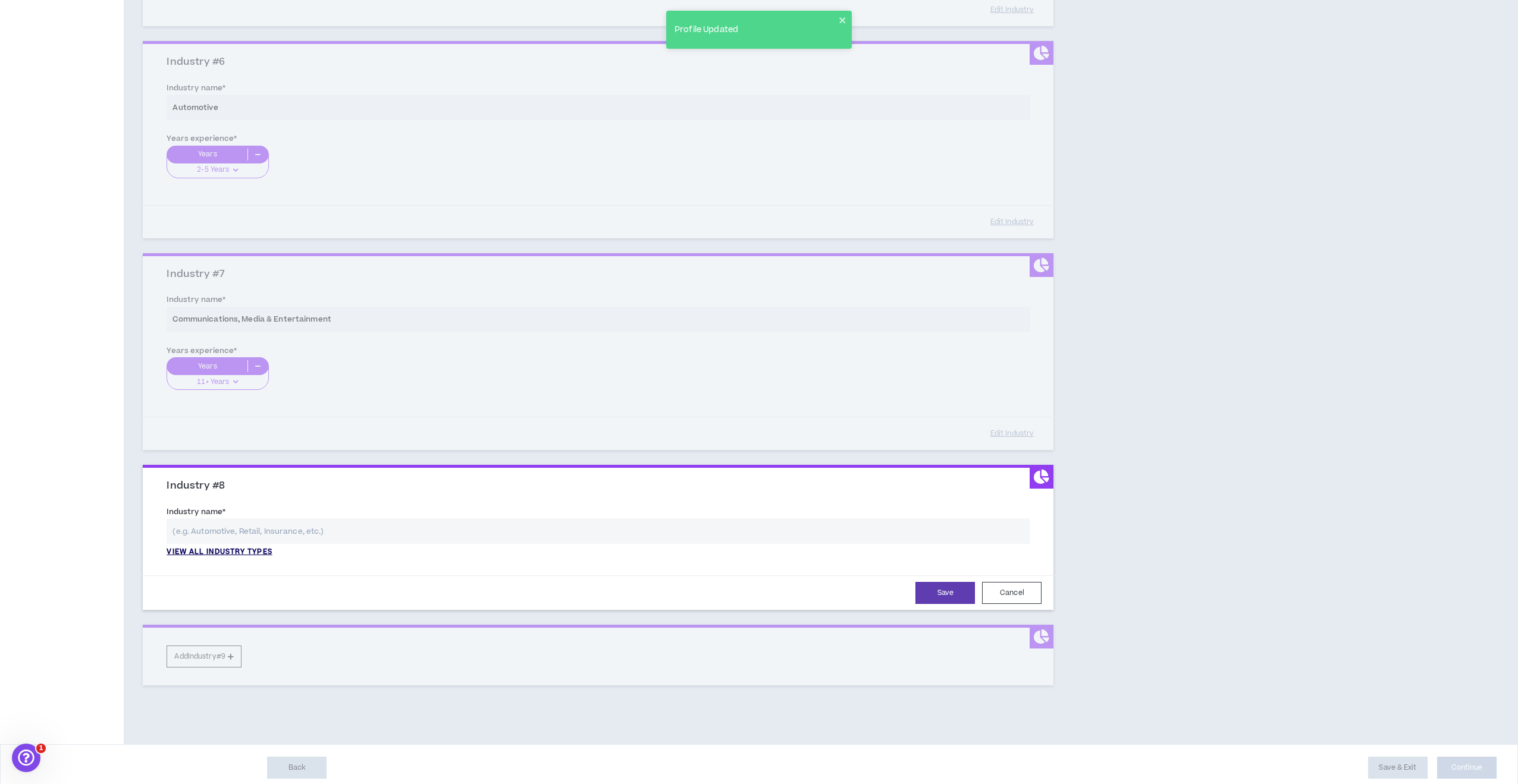
scroll to position [1150, 0]
click at [245, 547] on p "View all industry types" at bounding box center [219, 552] width 105 height 11
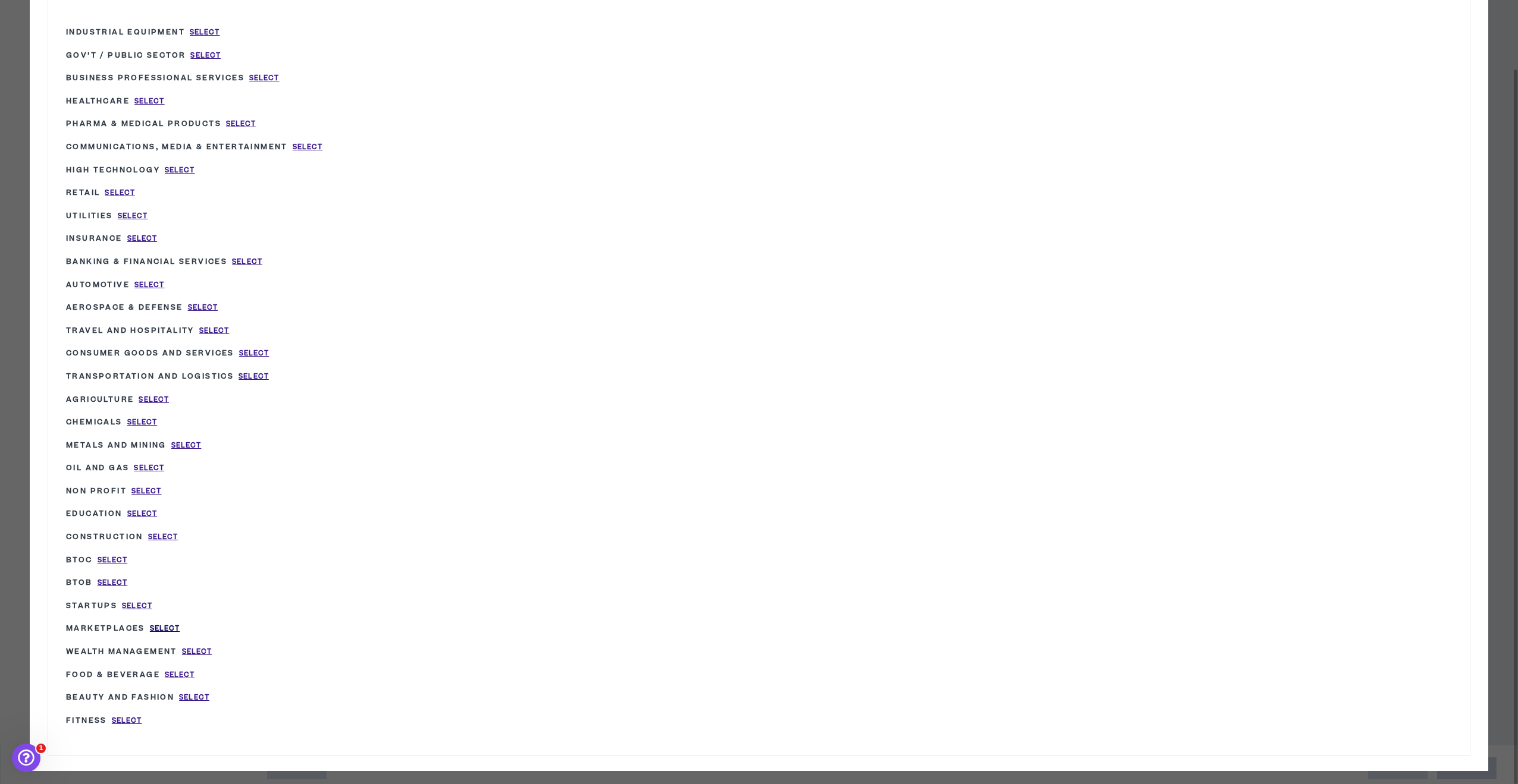
click at [170, 624] on span "Select" at bounding box center [165, 629] width 30 height 10
type input "Marketplaces"
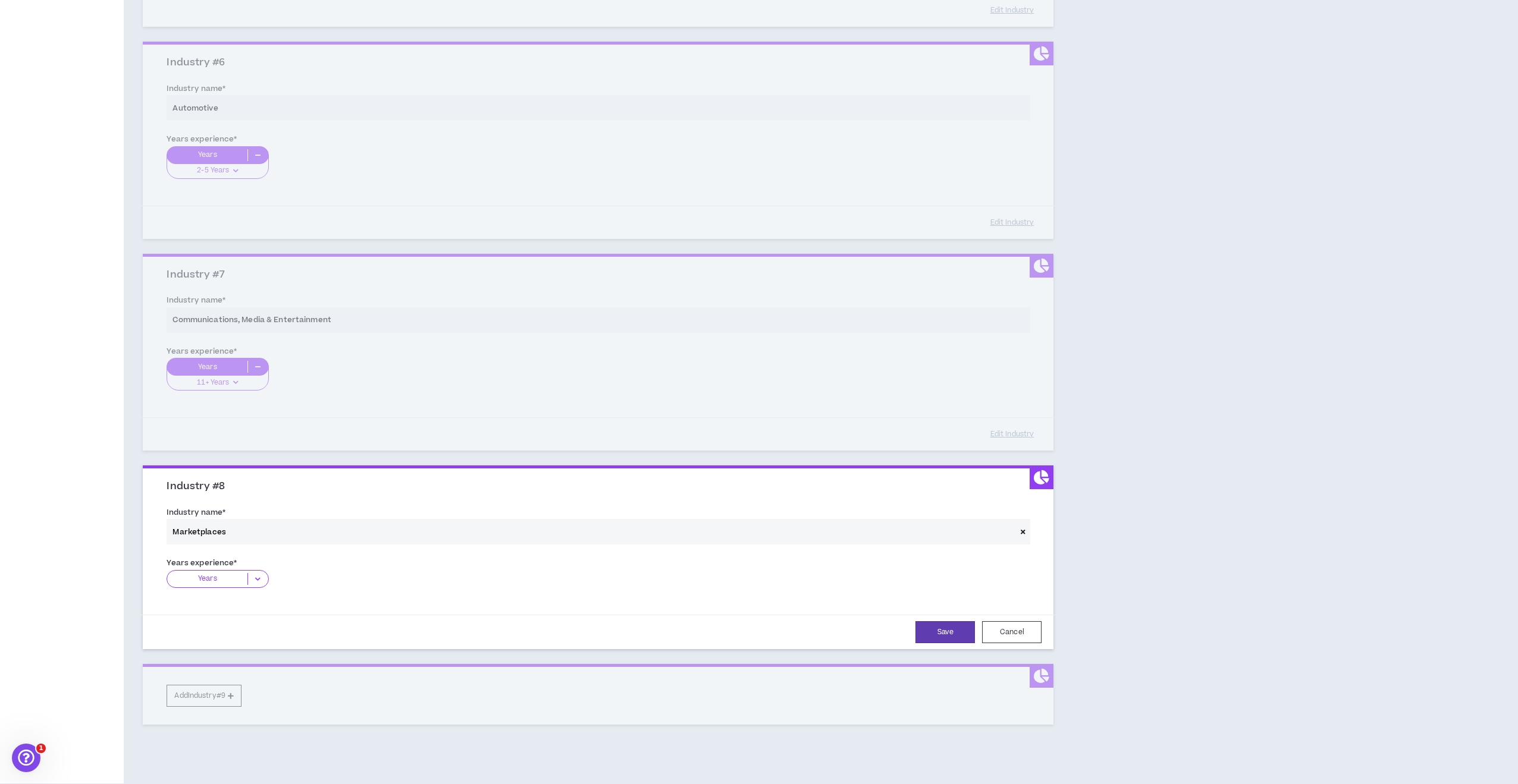
click at [253, 573] on icon at bounding box center [258, 579] width 19 height 12
click at [238, 646] on p "11+ Years" at bounding box center [218, 652] width 102 height 13
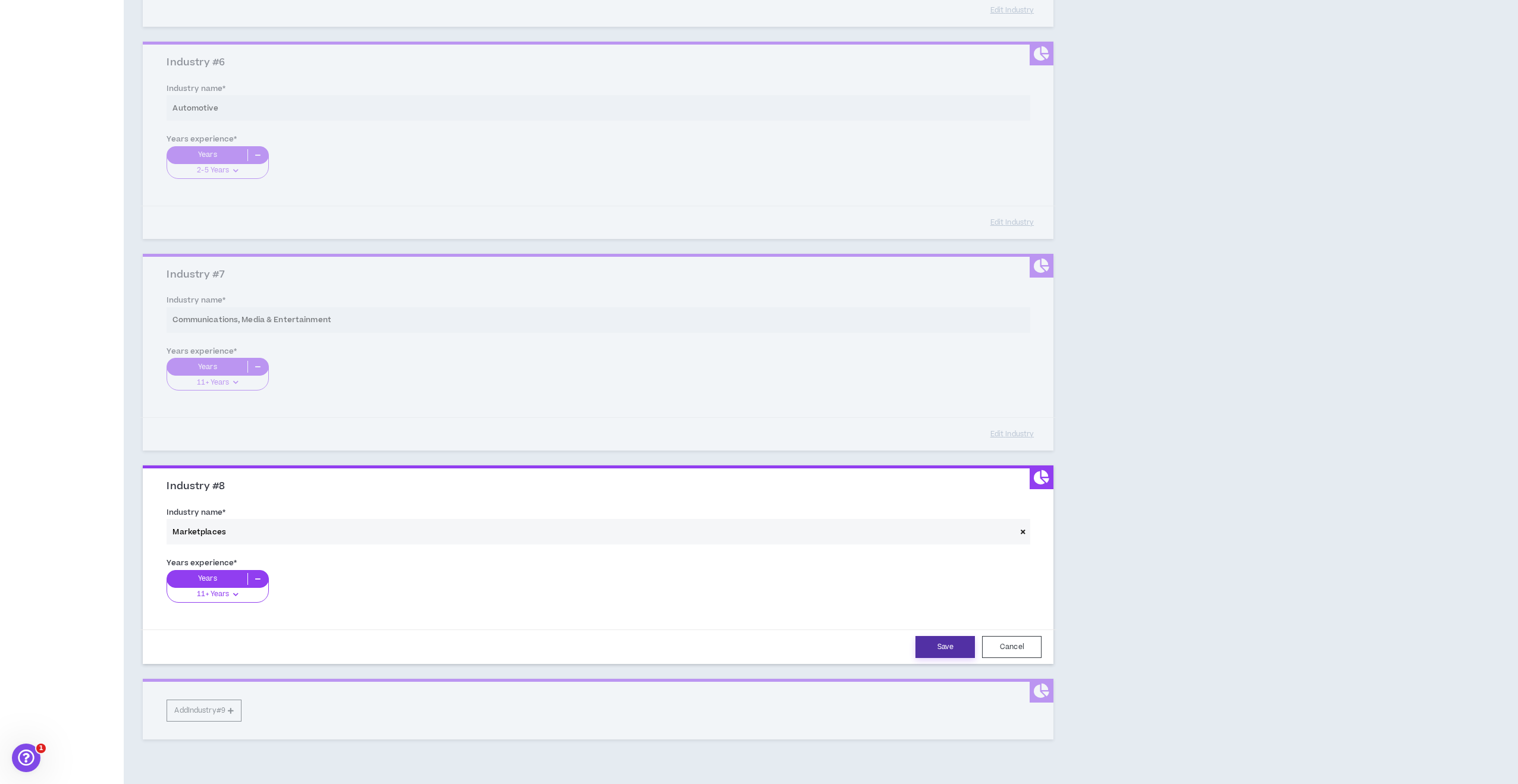
click at [939, 644] on button "Save" at bounding box center [945, 647] width 59 height 22
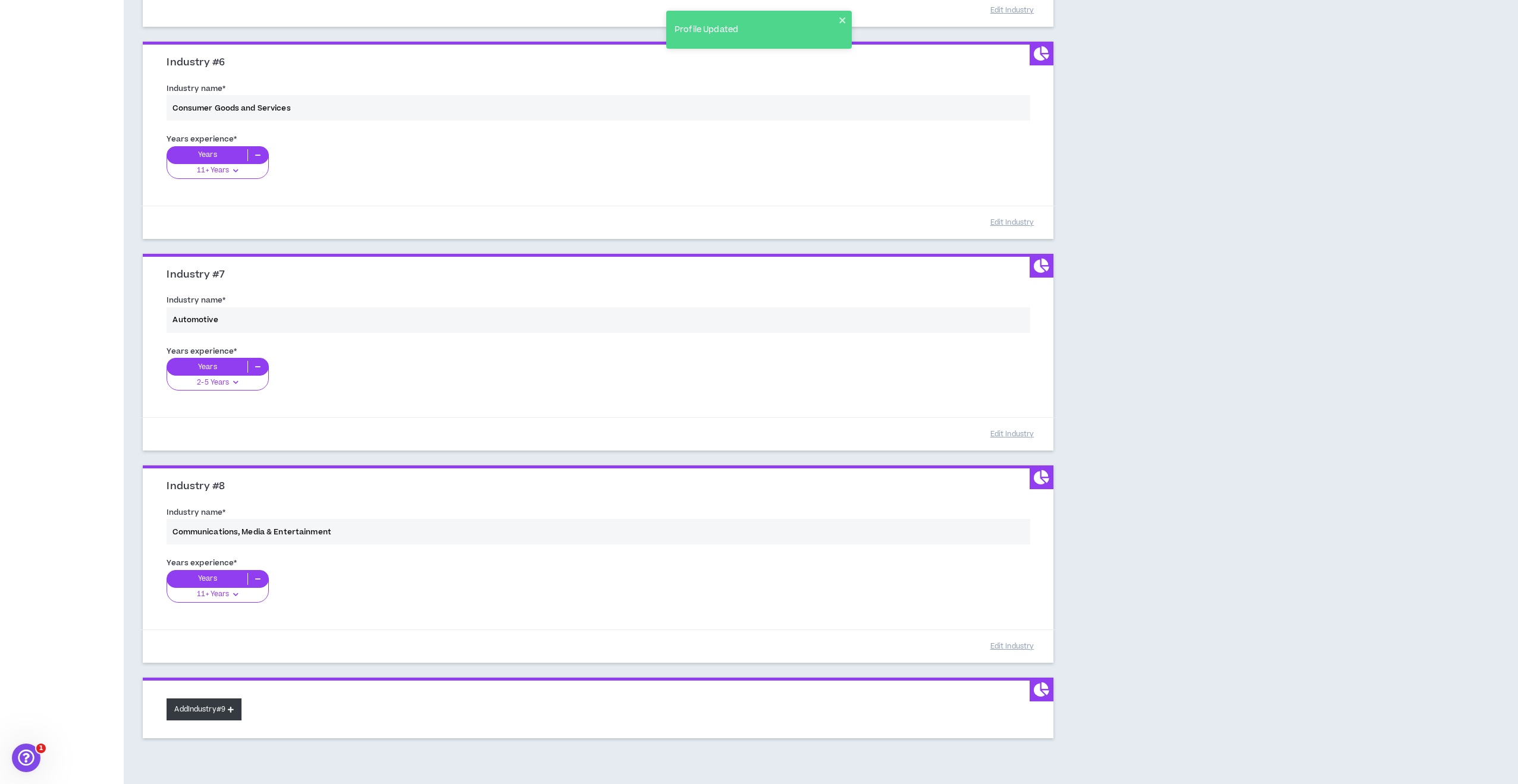
click at [218, 702] on button "Add Industry #9" at bounding box center [204, 710] width 75 height 22
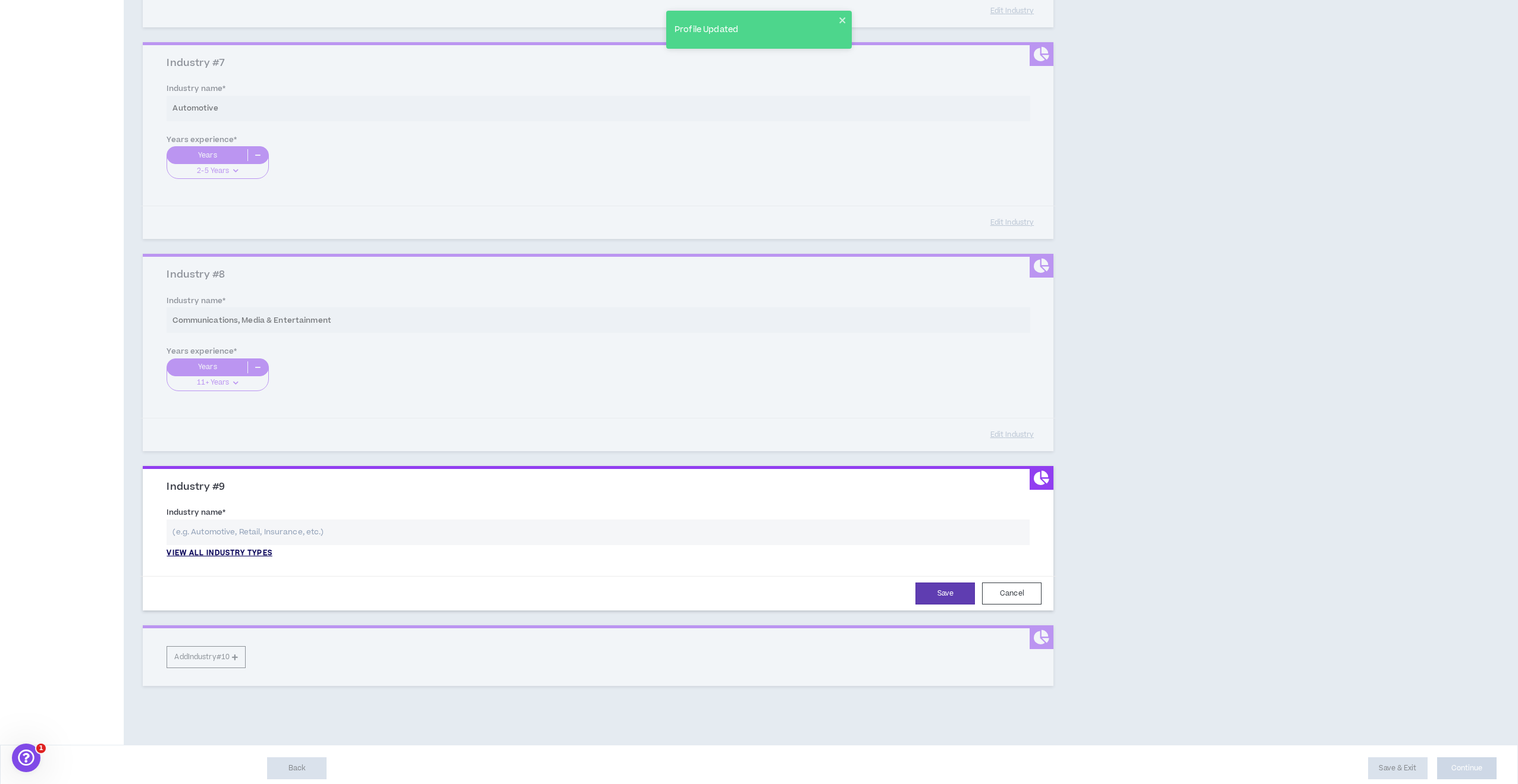
scroll to position [1361, 0]
click at [251, 549] on p "View all industry types" at bounding box center [219, 554] width 105 height 11
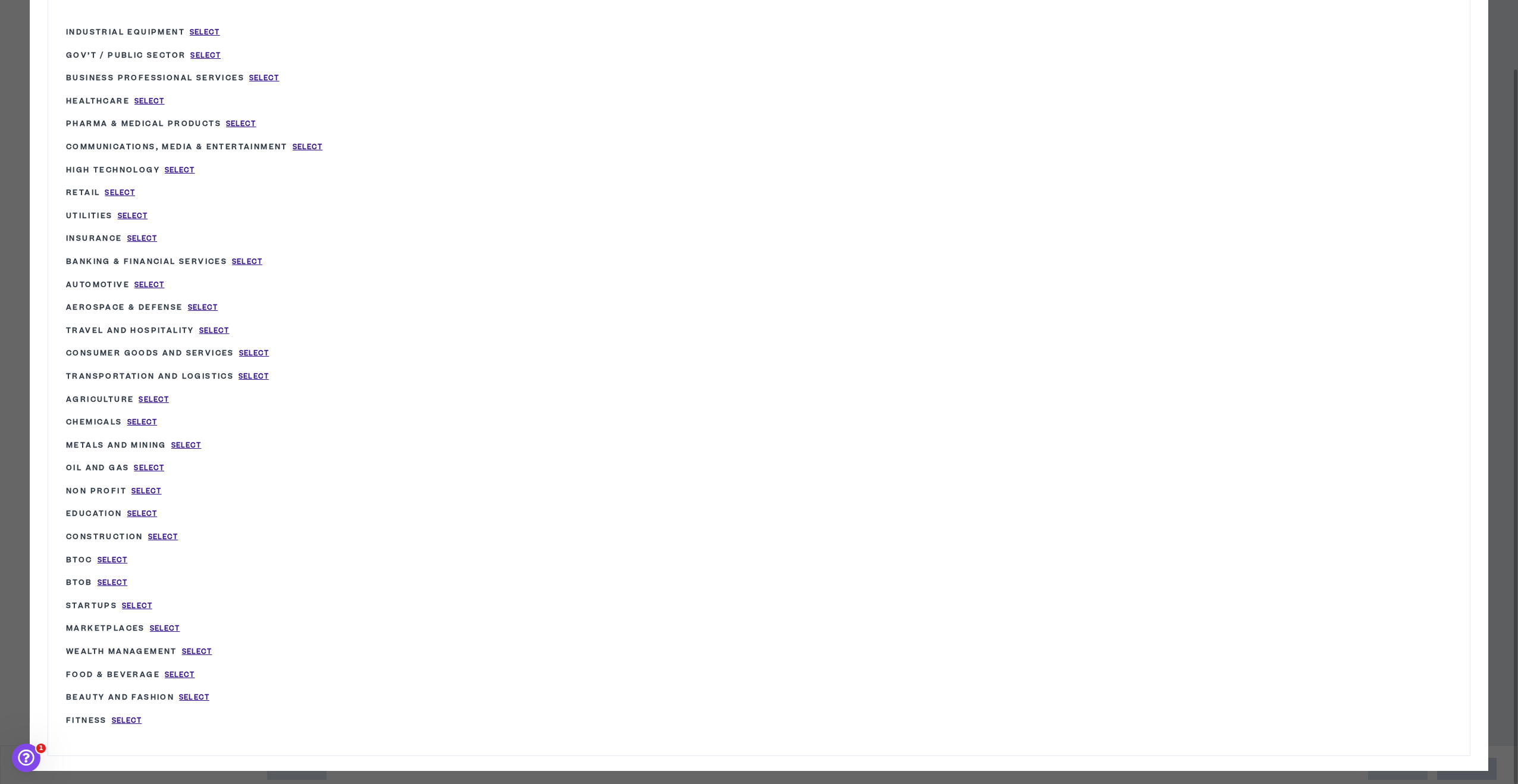
drag, startPoint x: 135, startPoint y: 593, endPoint x: 183, endPoint y: 604, distance: 49.2
click at [135, 601] on span "Select" at bounding box center [137, 606] width 30 height 10
type input "Startups"
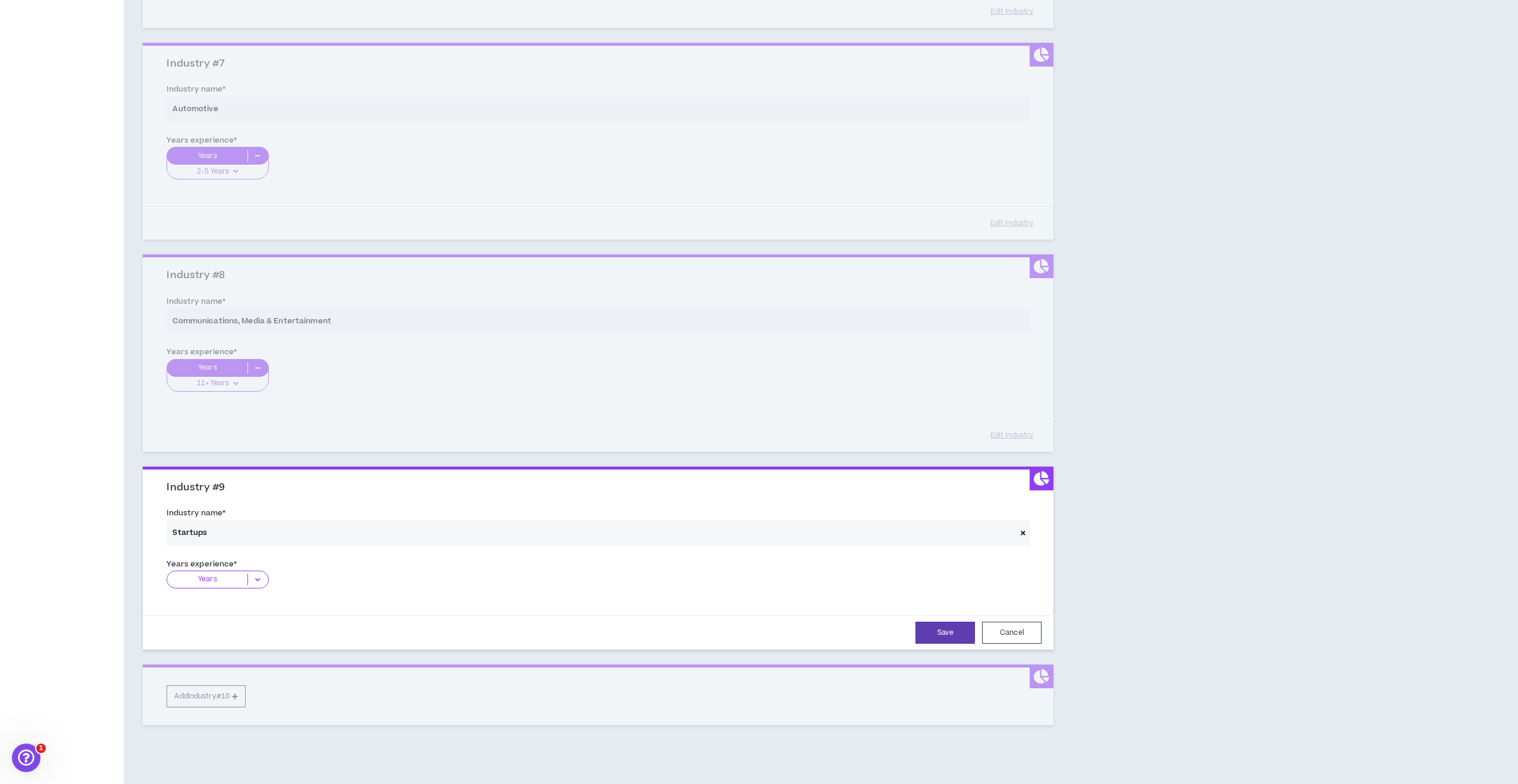
click at [253, 574] on icon at bounding box center [258, 579] width 19 height 12
click at [228, 647] on p "11+ Years" at bounding box center [218, 653] width 102 height 13
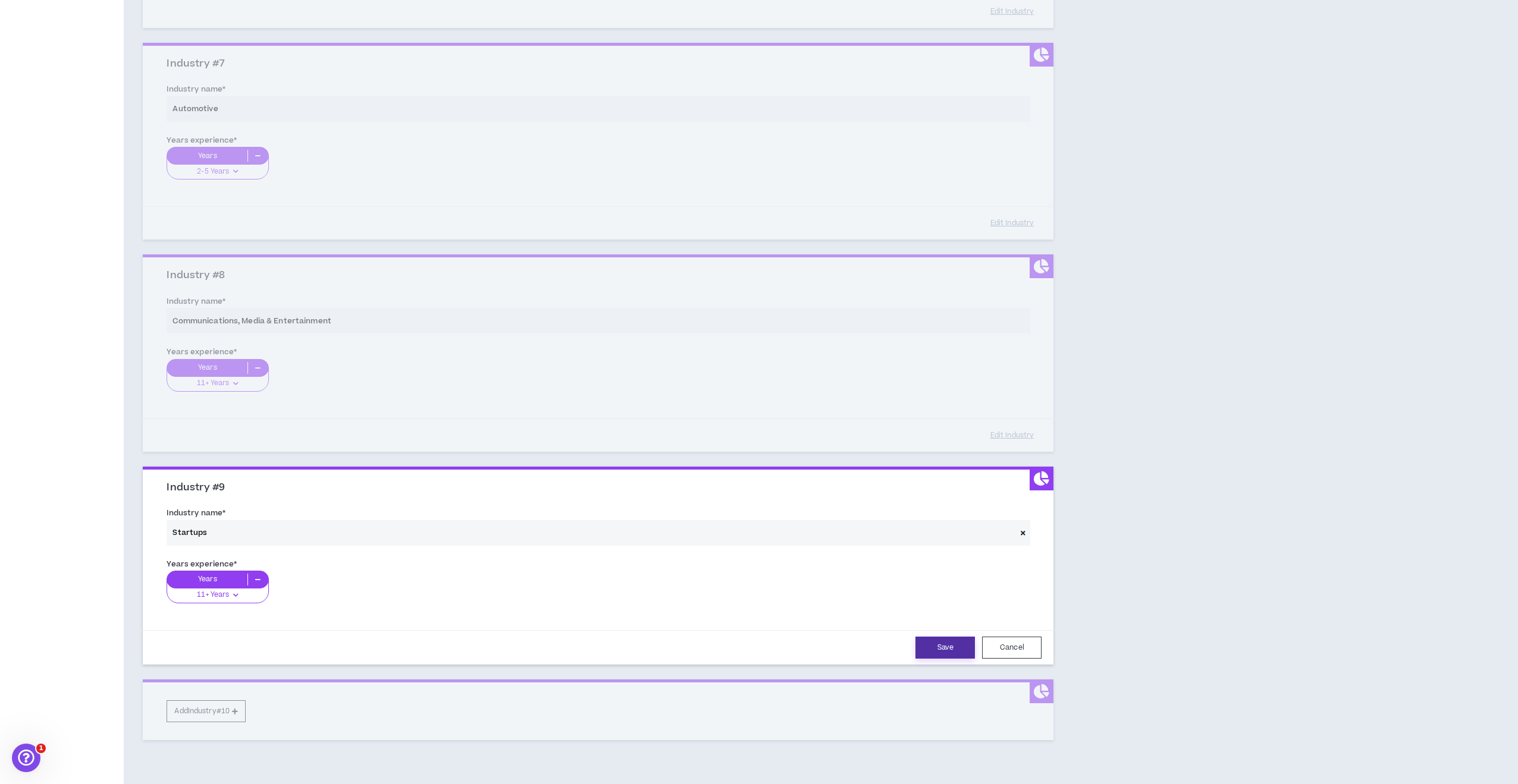
click at [949, 642] on button "Save" at bounding box center [945, 647] width 59 height 22
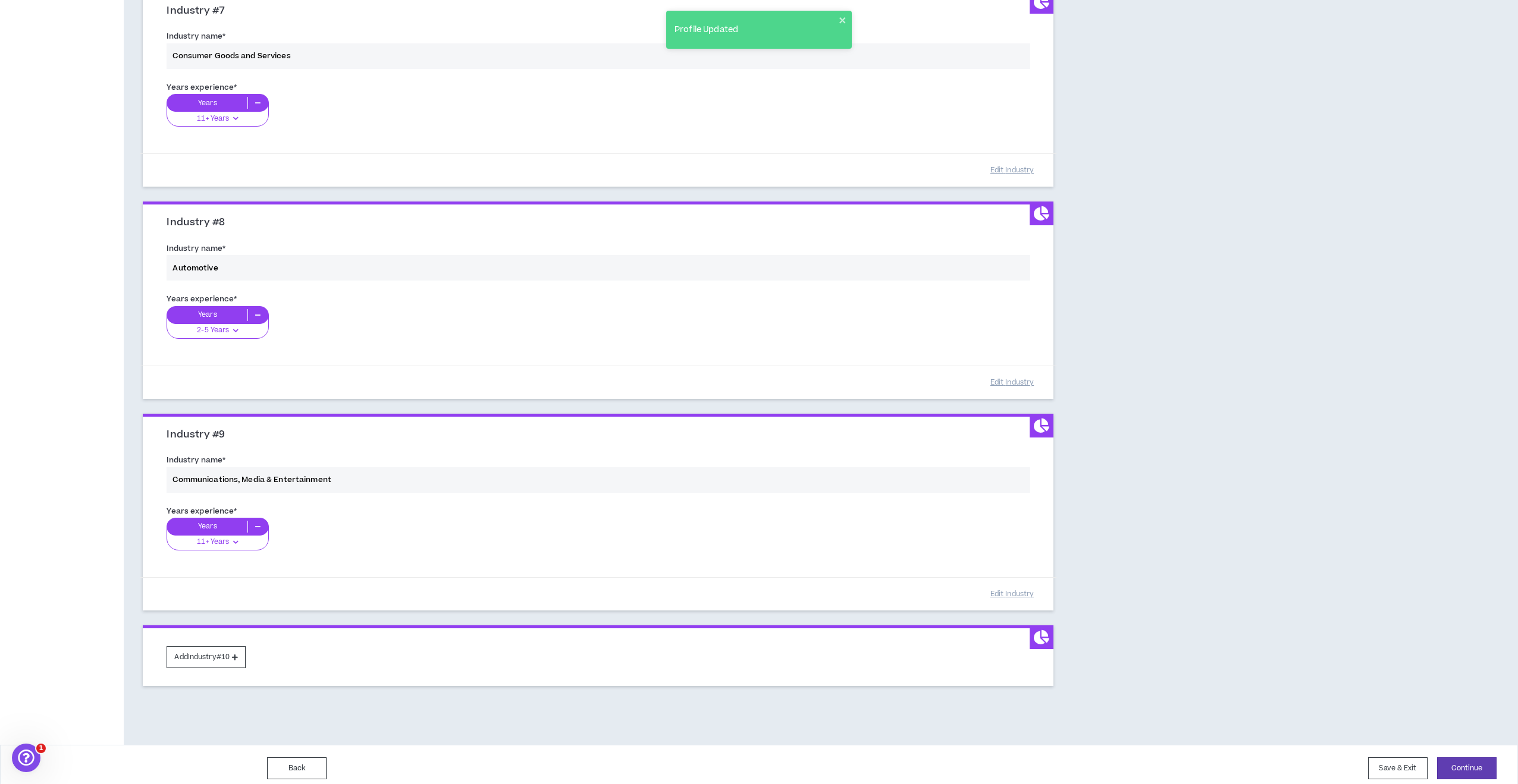
scroll to position [1413, 0]
click at [1464, 759] on button "Continue" at bounding box center [1466, 769] width 59 height 22
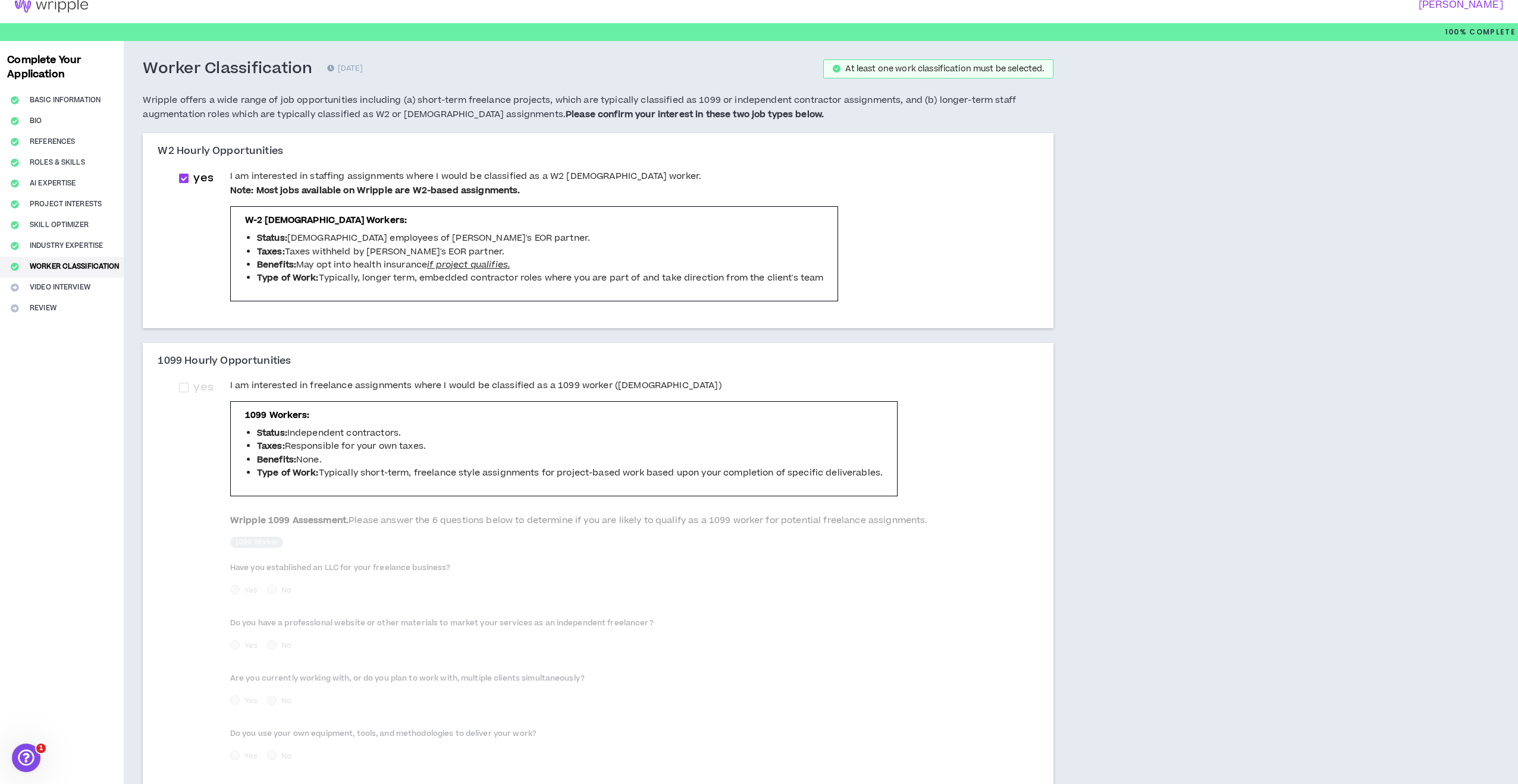
scroll to position [87, 0]
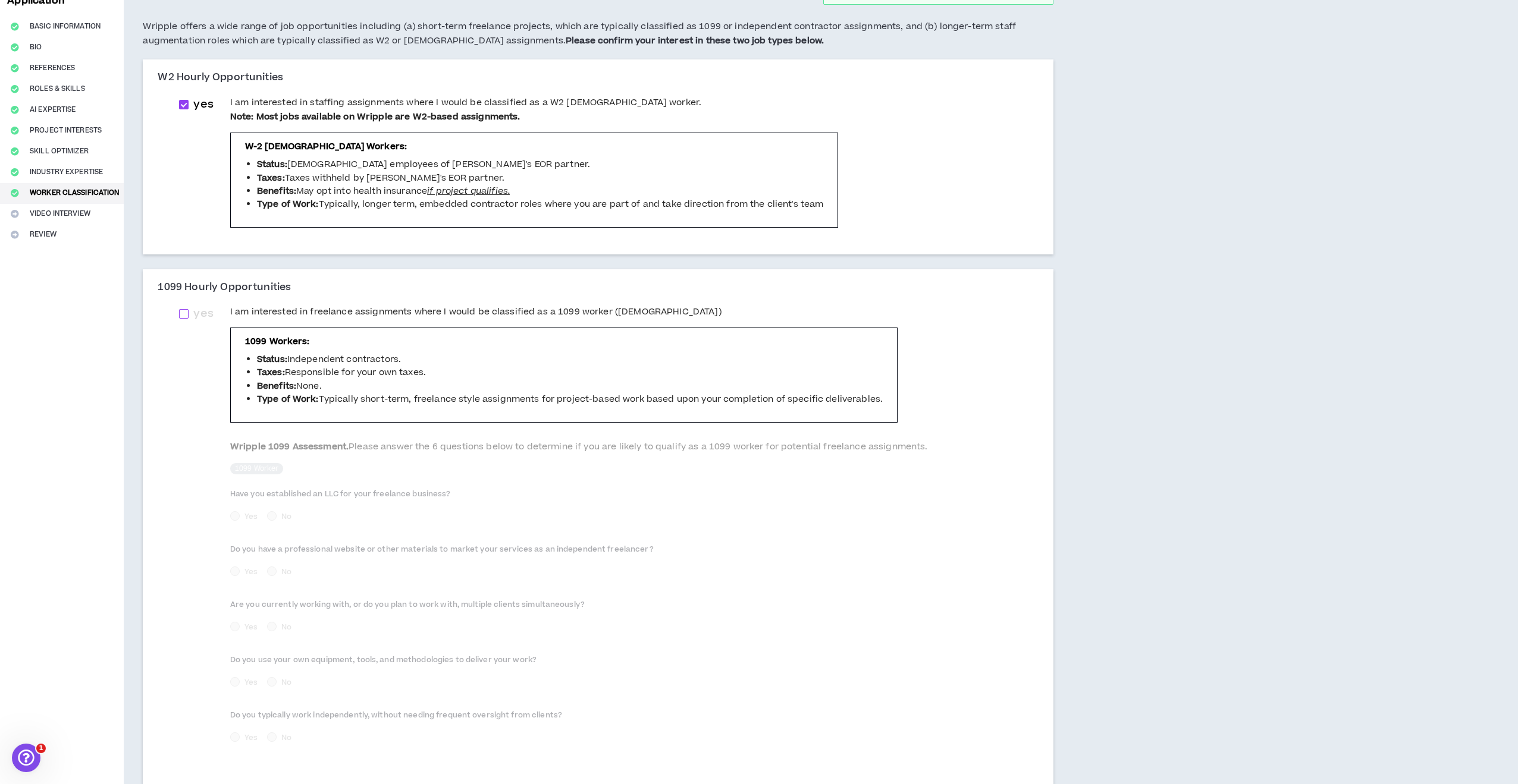
click at [185, 309] on span at bounding box center [183, 313] width 9 height 9
checkbox input "****"
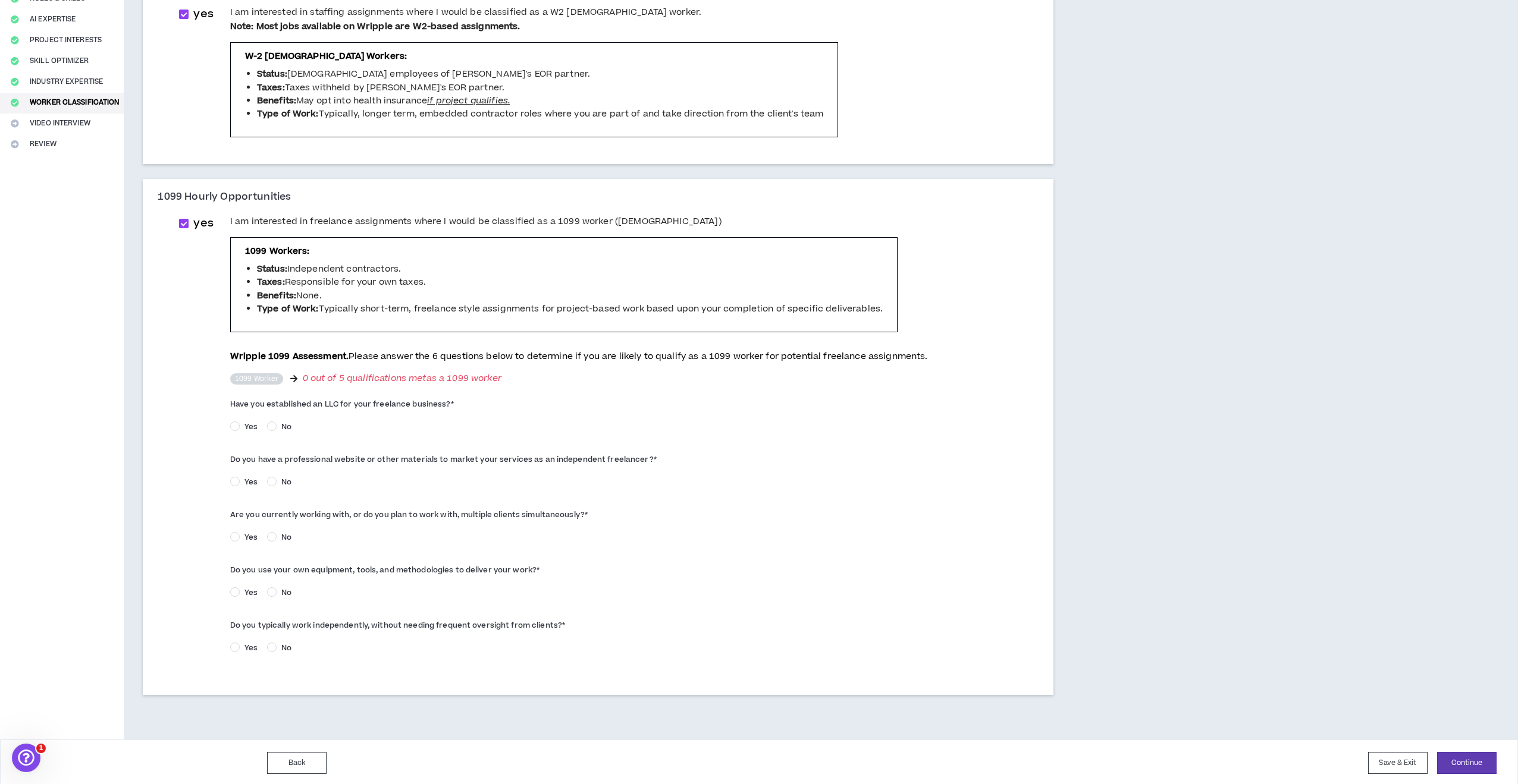
scroll to position [175, 0]
click at [250, 478] on span "Yes" at bounding box center [251, 483] width 23 height 11
click at [252, 536] on span "Yes" at bounding box center [251, 539] width 23 height 11
click at [250, 589] on span "Yes" at bounding box center [251, 594] width 23 height 11
click at [253, 644] on span "Yes" at bounding box center [251, 649] width 23 height 11
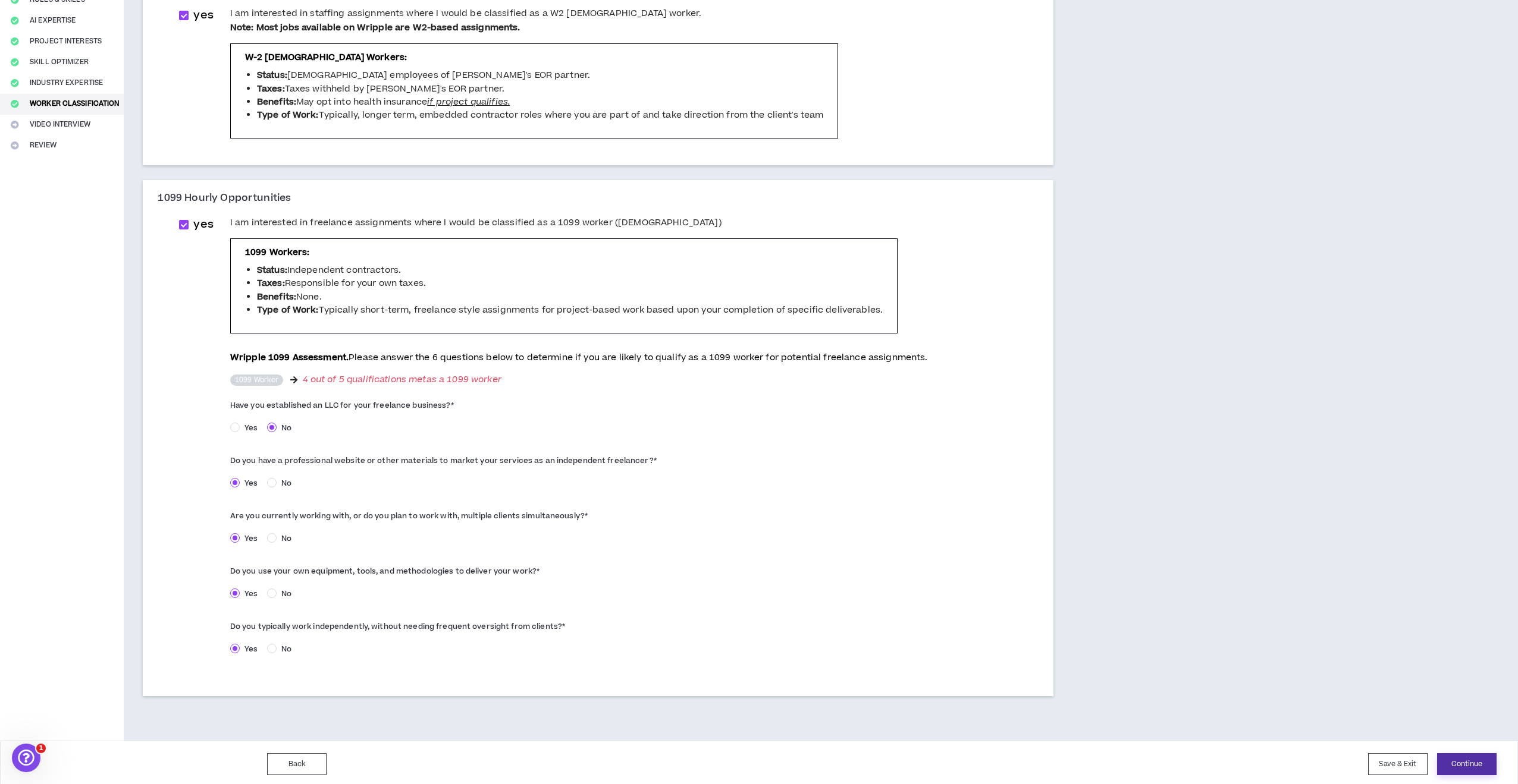
click at [1464, 758] on button "Continue" at bounding box center [1466, 764] width 59 height 22
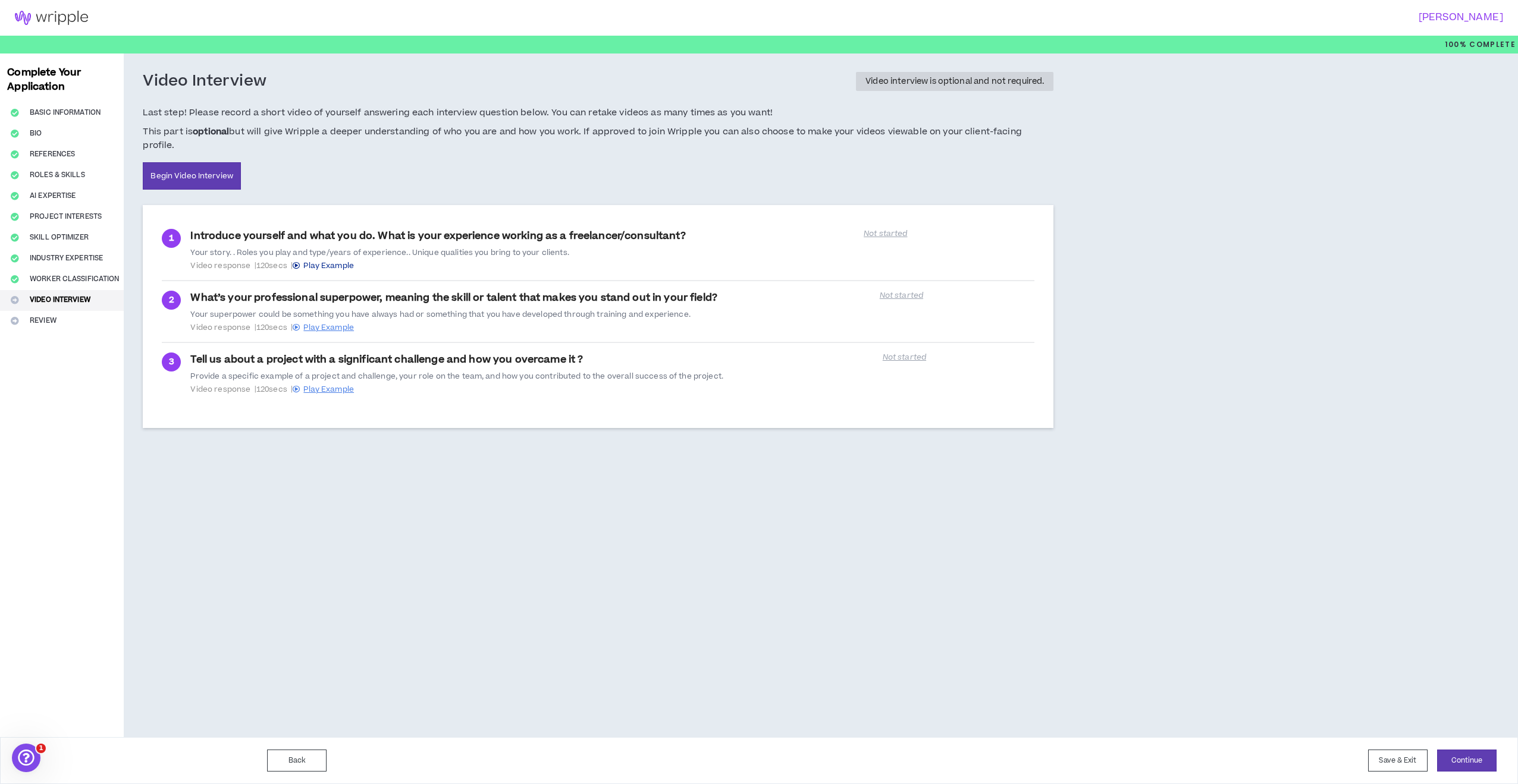
click at [341, 260] on span "Play Example" at bounding box center [329, 265] width 51 height 11
drag, startPoint x: 751, startPoint y: 282, endPoint x: 192, endPoint y: 283, distance: 559.0
click at [192, 290] on div "What’s your professional superpower, meaning the skill or talent that makes you…" at bounding box center [531, 311] width 681 height 41
copy strong "What’s your professional superpower, meaning the skill or talent that makes you…"
click at [342, 322] on span "Play Example" at bounding box center [329, 327] width 51 height 11
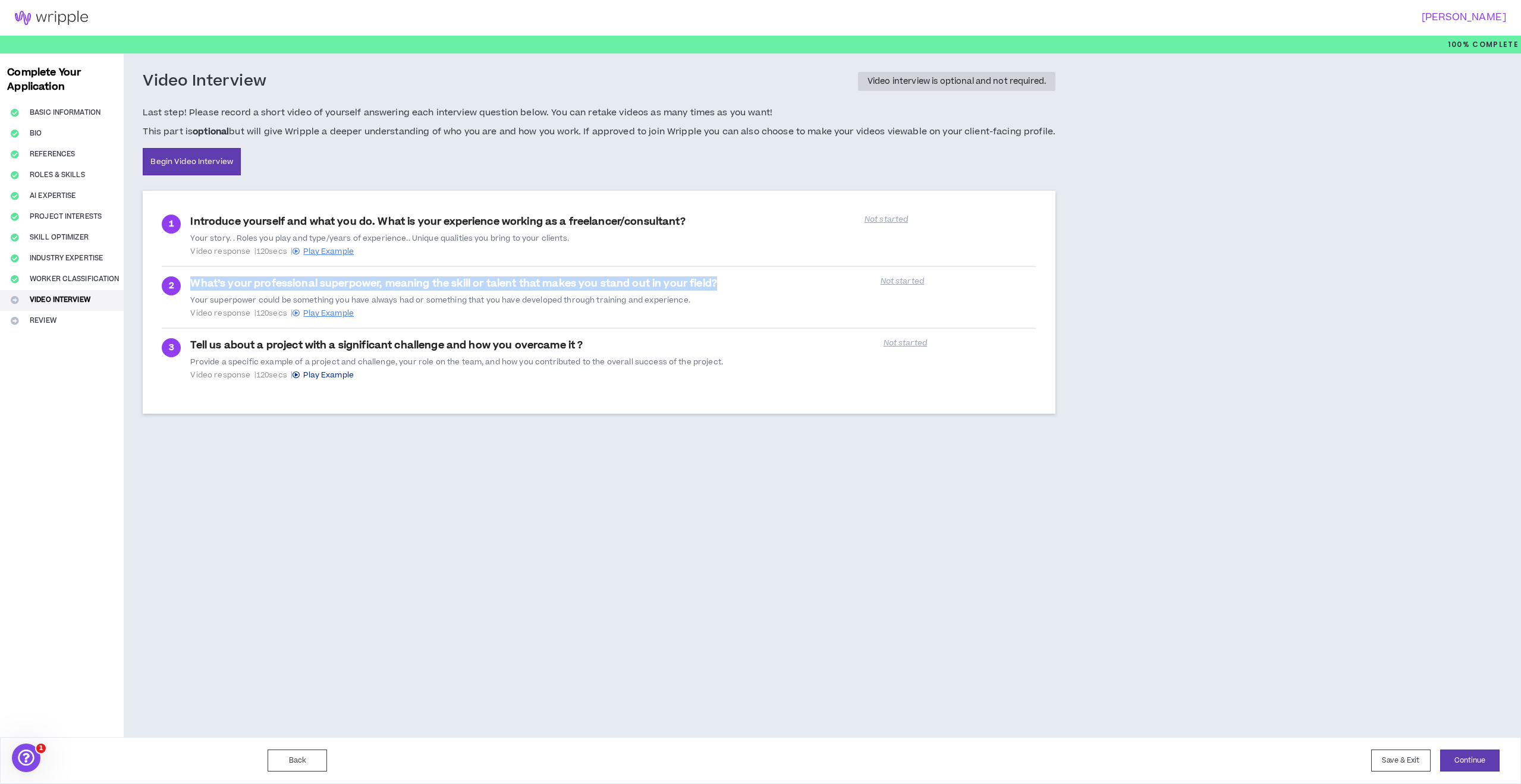
click at [331, 371] on span "Play Example" at bounding box center [328, 375] width 51 height 11
click at [1258, 306] on div "Video Interview Video interview is optional and not required. Last step! Please…" at bounding box center [694, 396] width 1141 height 684
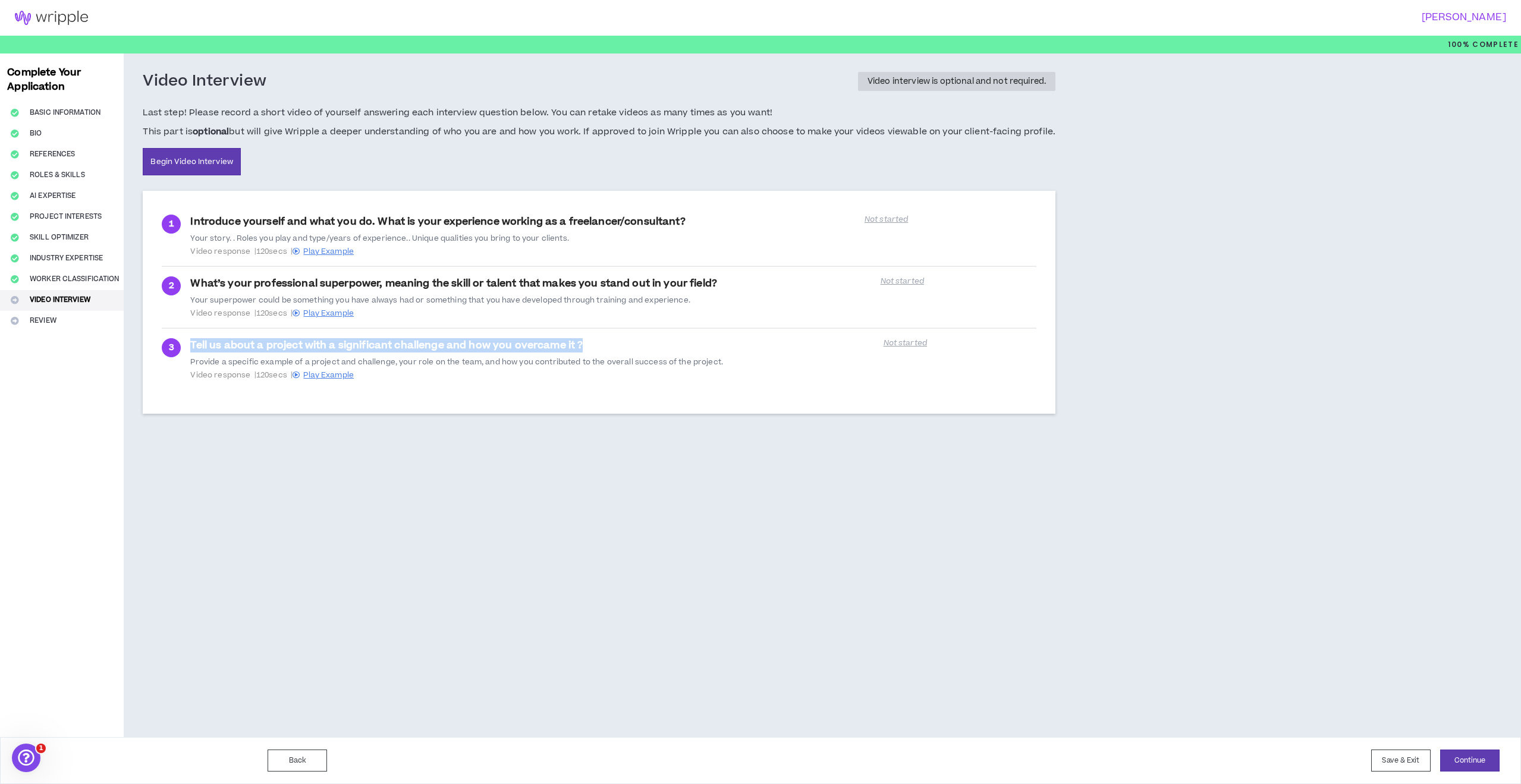
drag, startPoint x: 607, startPoint y: 345, endPoint x: 307, endPoint y: 331, distance: 300.3
click at [193, 340] on div "Tell us about a project with a significant challenge and how you overcame it ? …" at bounding box center [533, 359] width 685 height 41
copy strong "Tell us about a project with a significant challenge and how you overcame it ?"
click at [1183, 362] on div "Video Interview Video interview is optional and not required. Last step! Please…" at bounding box center [694, 396] width 1141 height 684
click at [673, 590] on div "Video Interview Video interview is optional and not required. Last step! Please…" at bounding box center [694, 396] width 1141 height 684
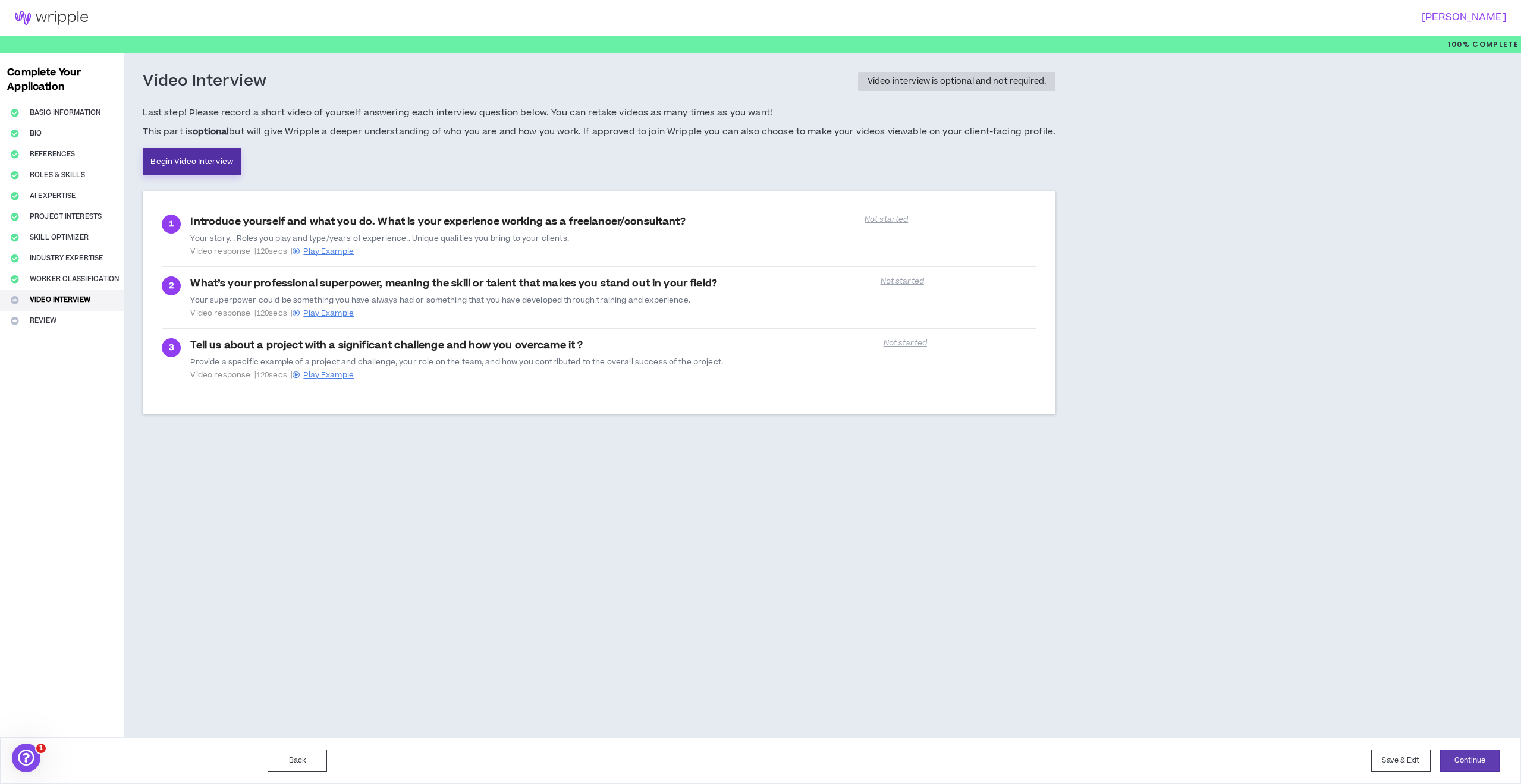
click at [200, 161] on link "Begin Video Interview" at bounding box center [191, 162] width 98 height 27
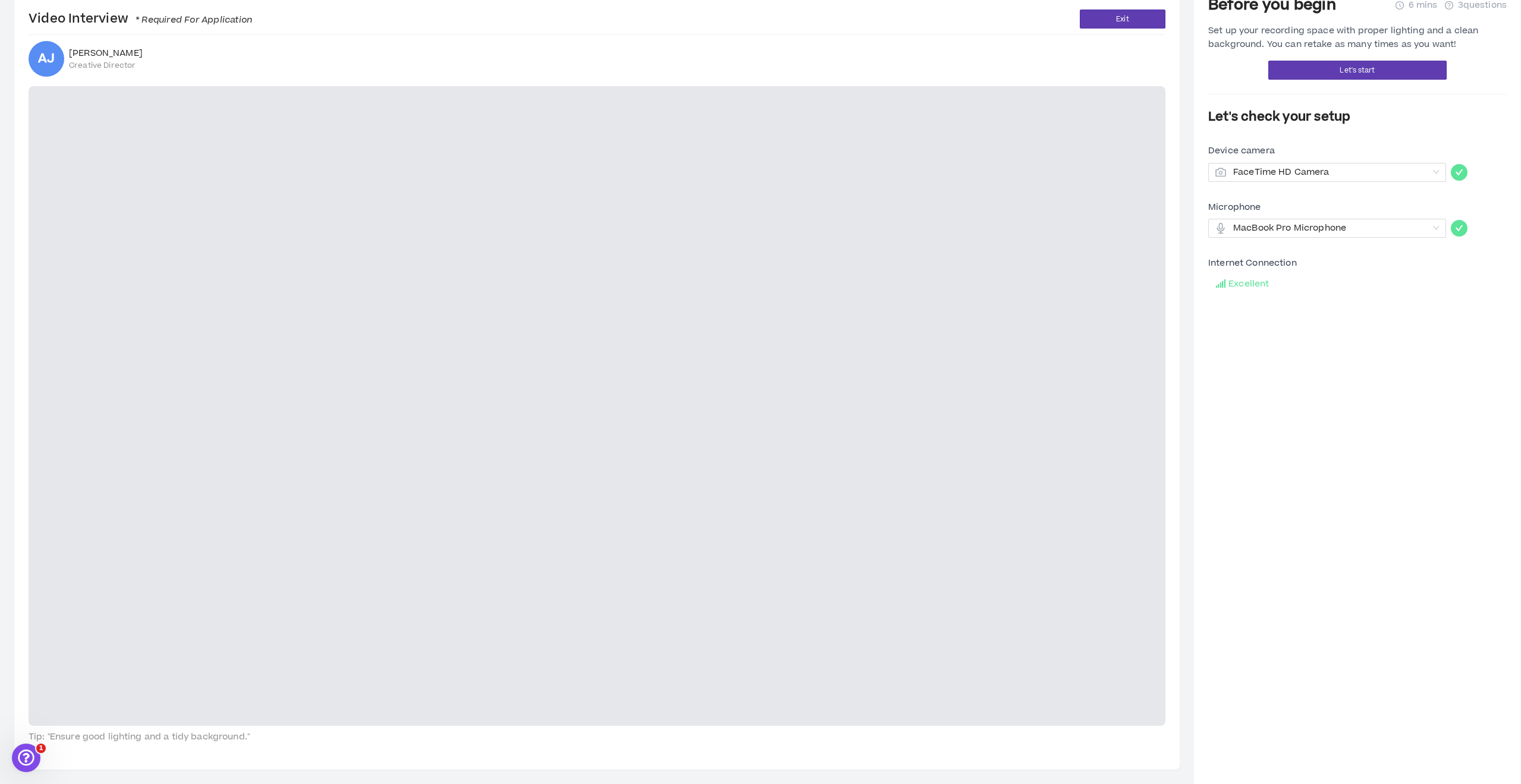
scroll to position [54, 0]
click at [1127, 18] on span "Exit" at bounding box center [1122, 19] width 12 height 11
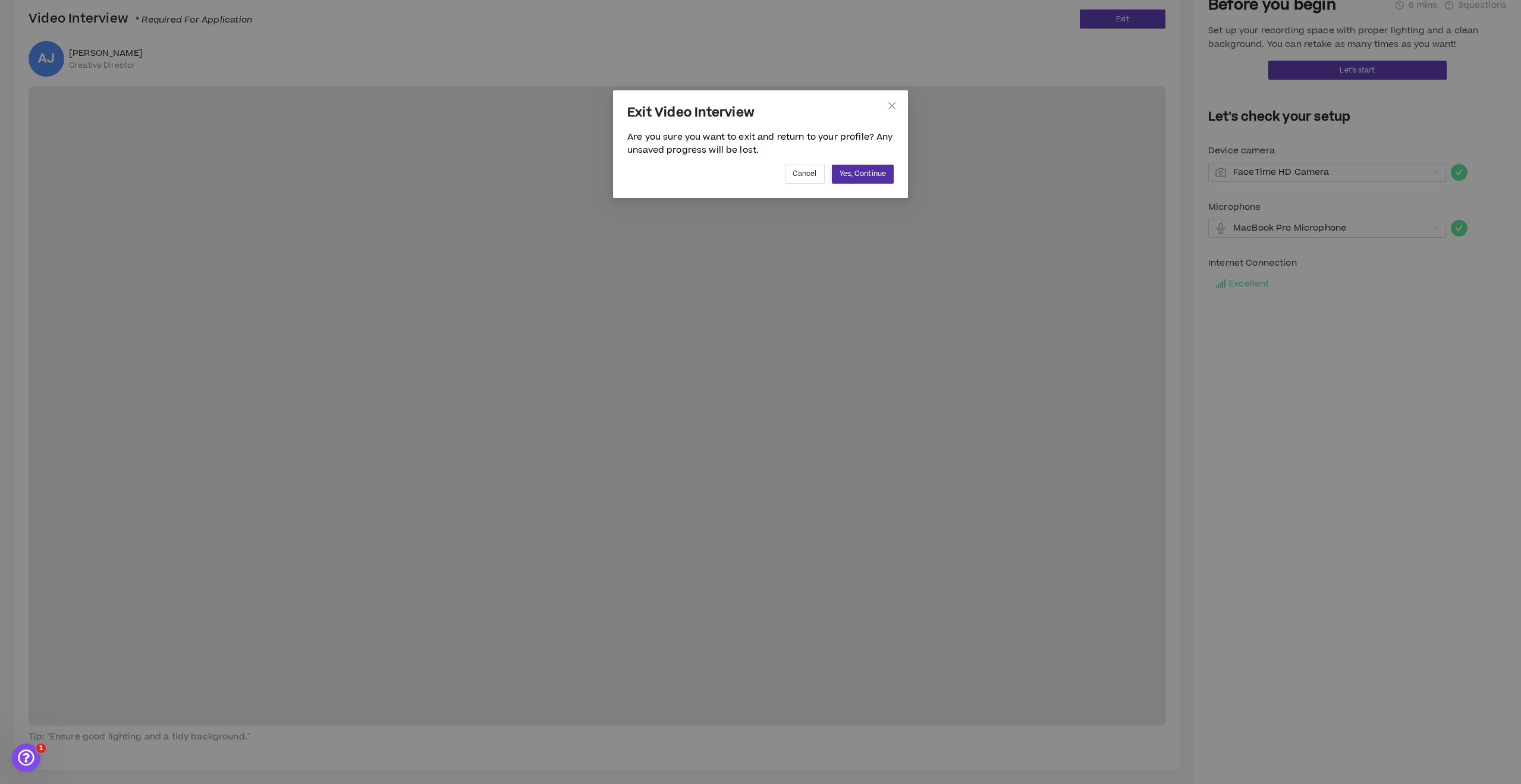
click at [863, 176] on span "Yes, Continue" at bounding box center [863, 174] width 47 height 11
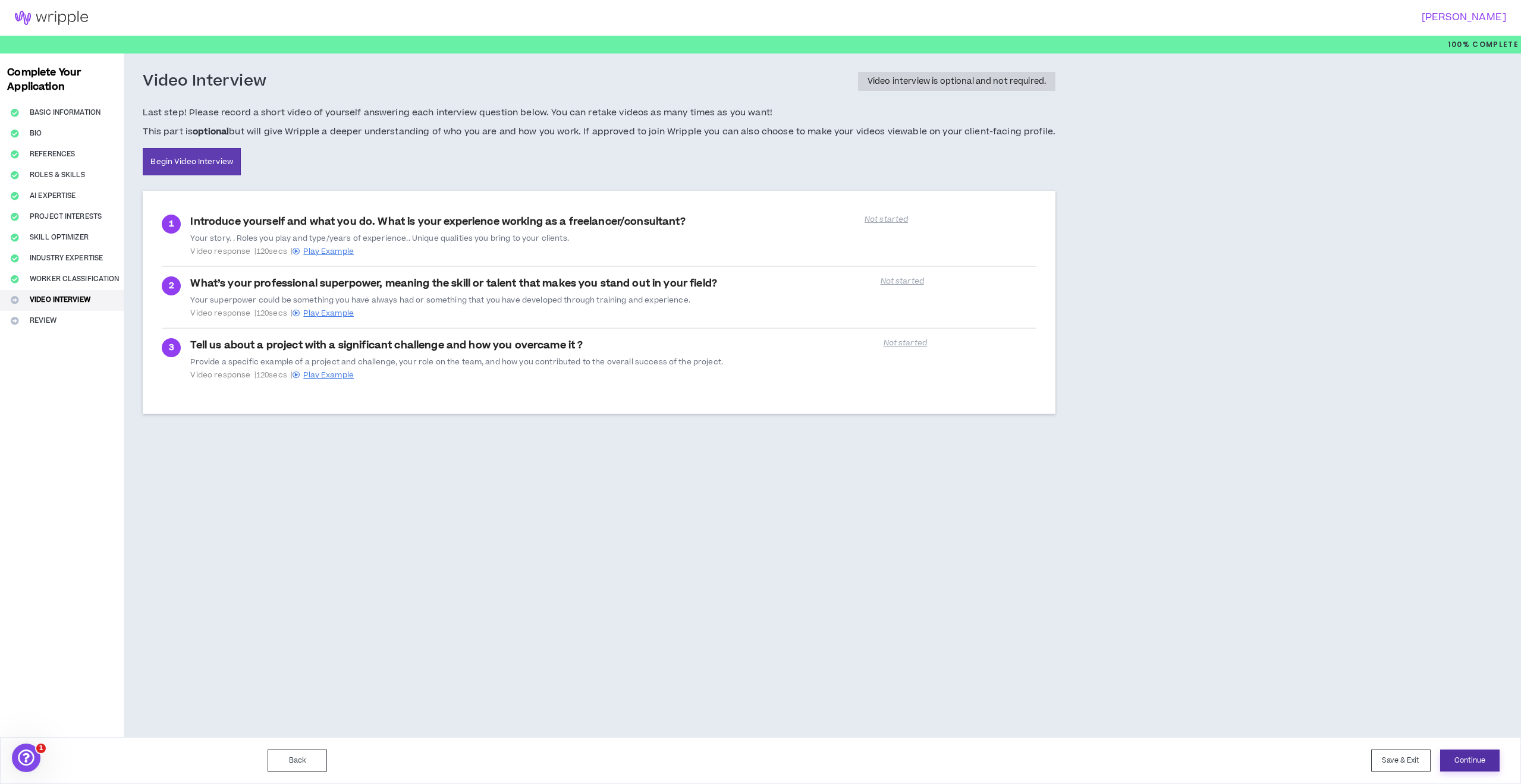
click at [1468, 760] on button "Continue" at bounding box center [1469, 760] width 59 height 22
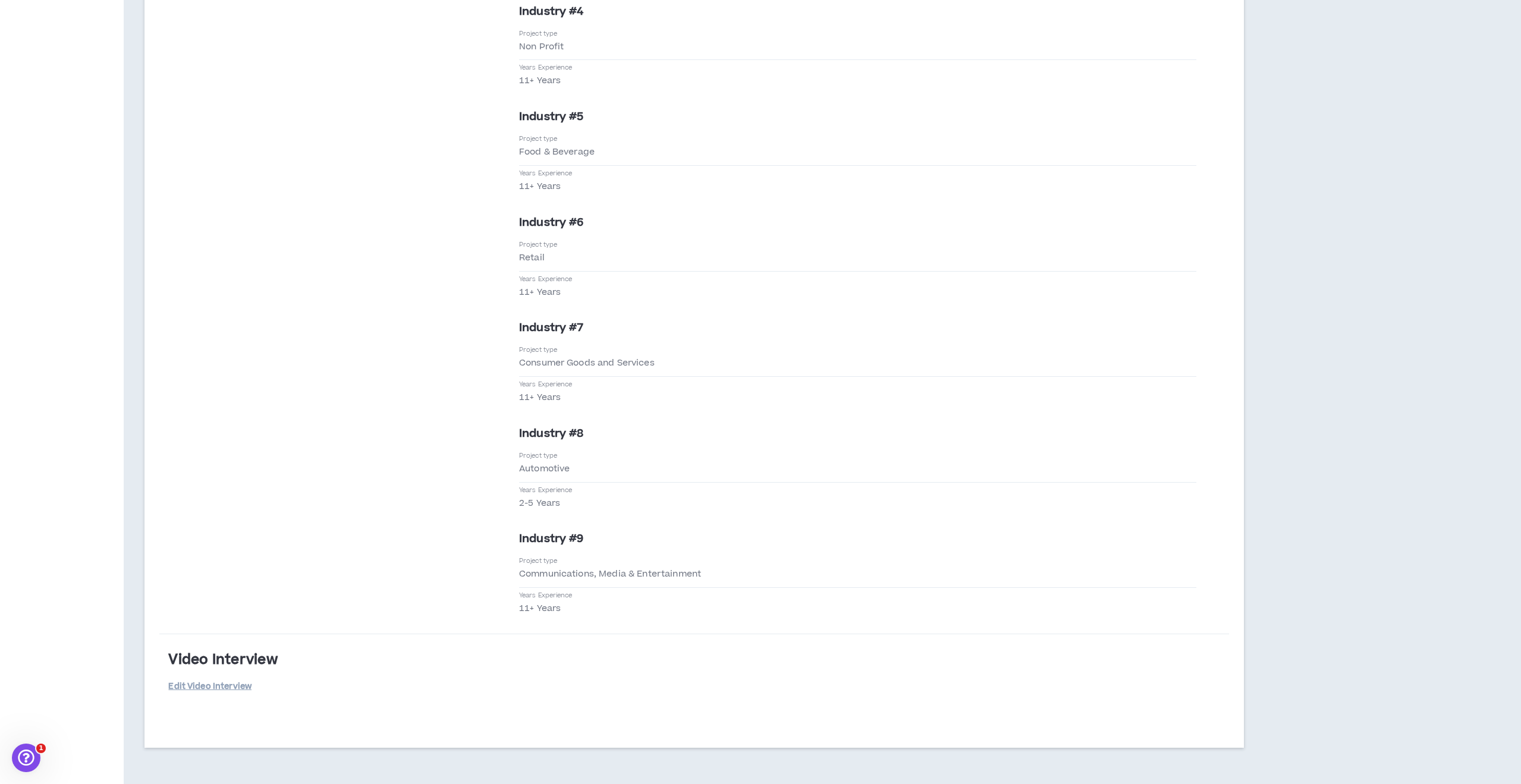
scroll to position [3070, 0]
